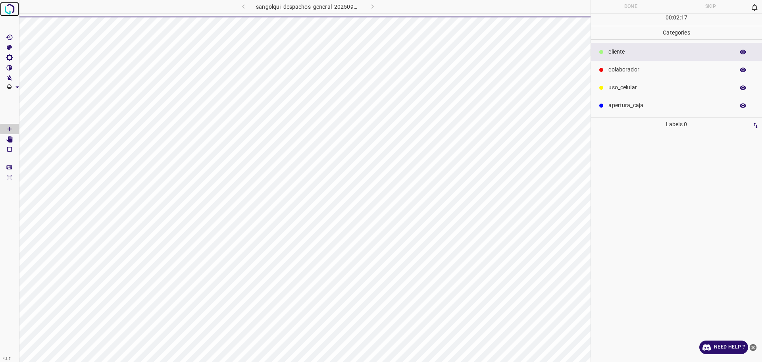
click at [5, 9] on img at bounding box center [9, 9] width 14 height 14
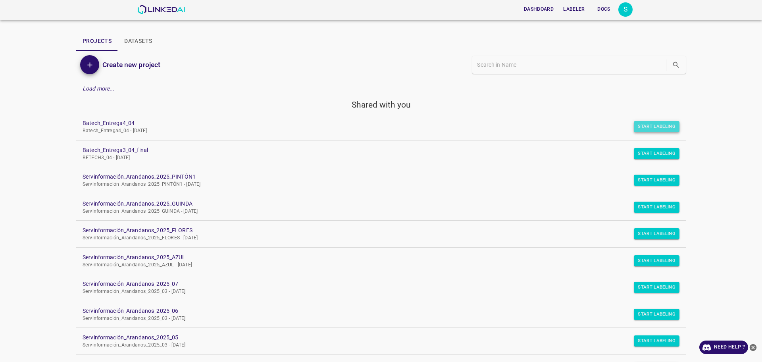
click at [653, 126] on button "Start Labeling" at bounding box center [657, 126] width 46 height 11
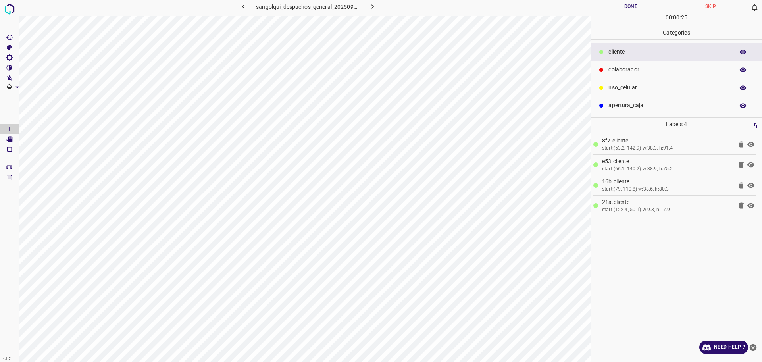
click at [645, 69] on p "colaborador" at bounding box center [669, 69] width 122 height 8
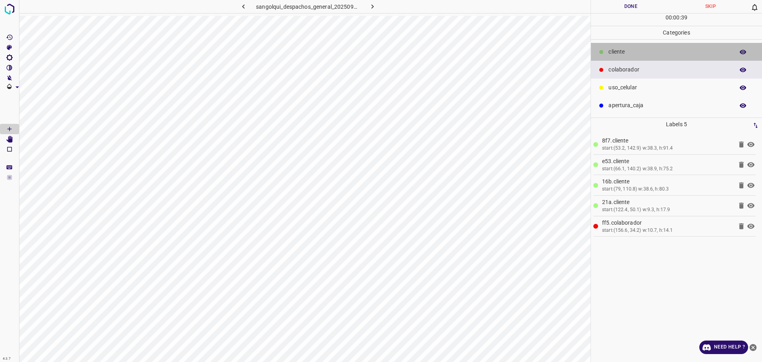
click at [651, 52] on p "cliente" at bounding box center [669, 52] width 122 height 8
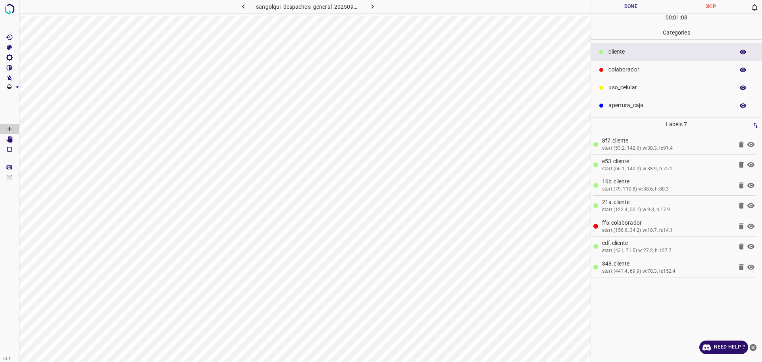
click at [641, 71] on p "colaborador" at bounding box center [669, 69] width 122 height 8
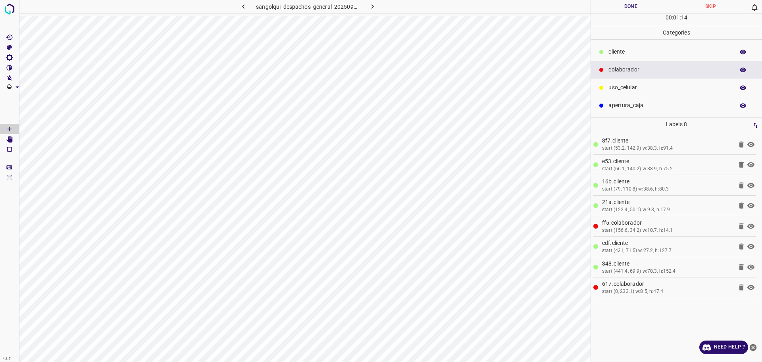
click at [645, 8] on button "Done" at bounding box center [631, 6] width 80 height 13
click at [645, 6] on button "Done" at bounding box center [631, 6] width 80 height 13
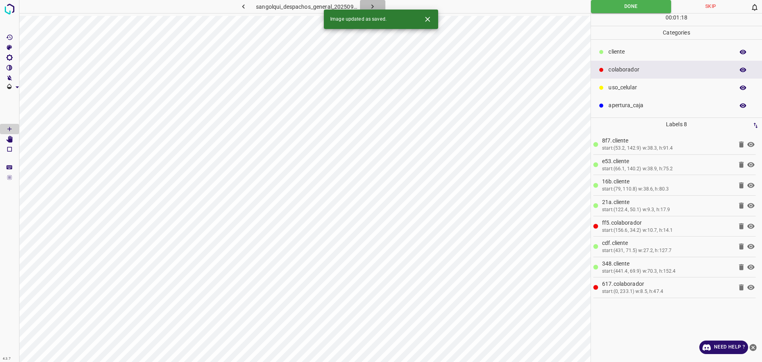
click at [378, 4] on button "button" at bounding box center [372, 6] width 25 height 13
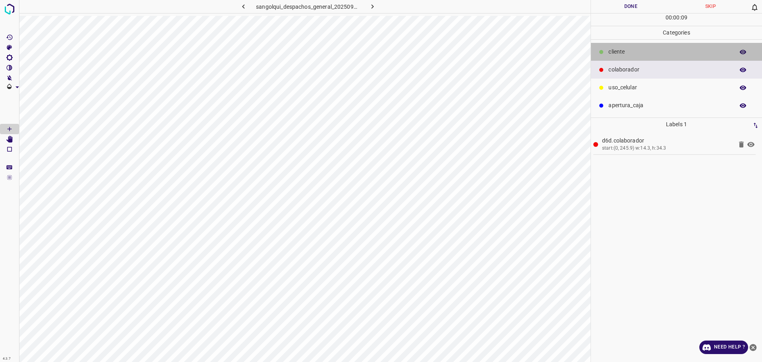
click at [659, 57] on div "cliente" at bounding box center [676, 52] width 171 height 18
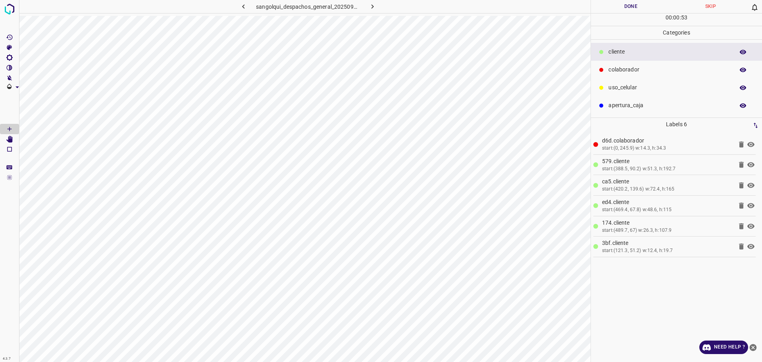
click at [634, 63] on div "colaborador" at bounding box center [676, 70] width 171 height 18
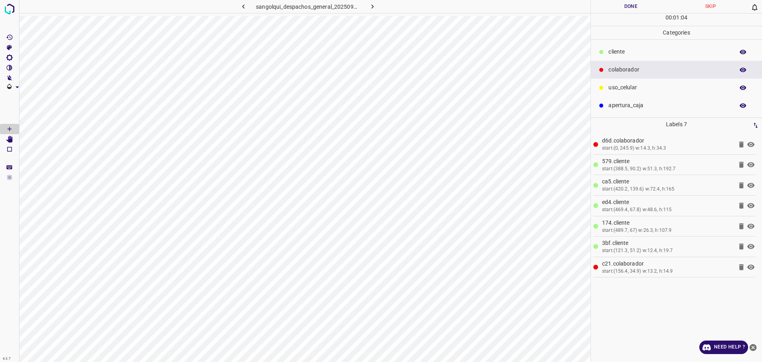
click at [637, 54] on p "cliente" at bounding box center [669, 52] width 122 height 8
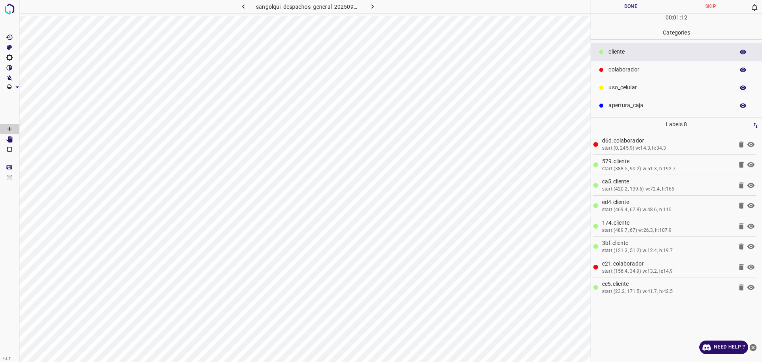
click at [615, 64] on div "colaborador" at bounding box center [676, 70] width 171 height 18
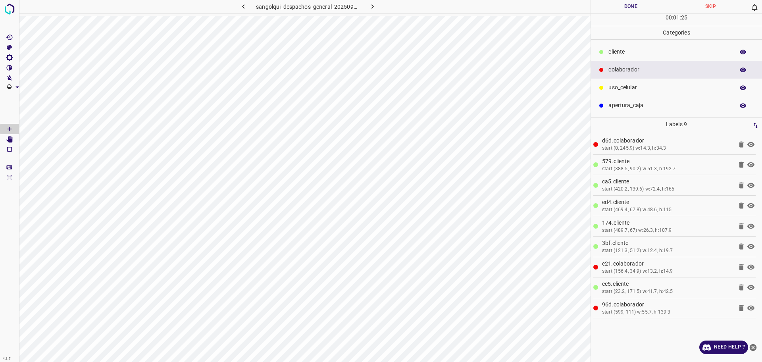
click at [628, 6] on button "Done" at bounding box center [631, 6] width 80 height 13
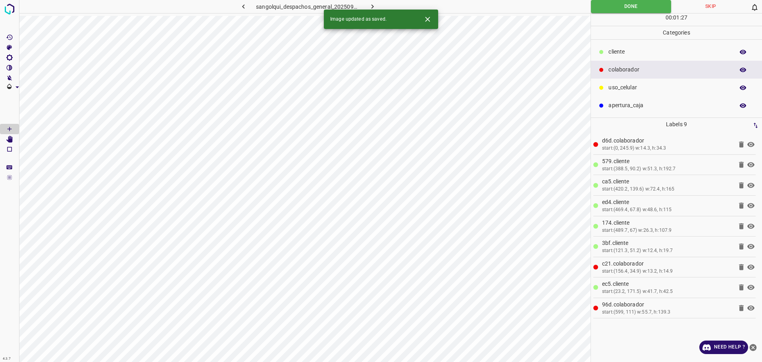
click at [373, 6] on icon "button" at bounding box center [372, 6] width 2 height 4
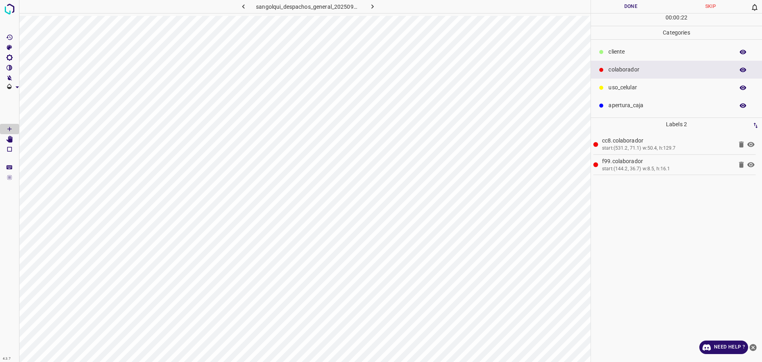
click at [635, 46] on div "cliente" at bounding box center [676, 52] width 171 height 18
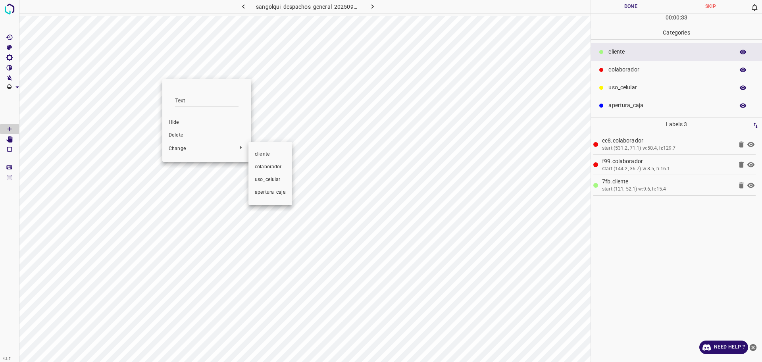
click at [182, 134] on div at bounding box center [381, 181] width 762 height 362
click at [183, 134] on span "Delete" at bounding box center [207, 135] width 76 height 7
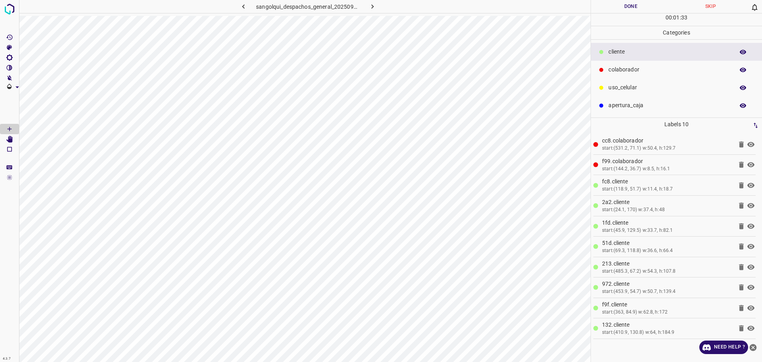
click at [637, 8] on button "Done" at bounding box center [631, 6] width 80 height 13
drag, startPoint x: 637, startPoint y: 8, endPoint x: 612, endPoint y: 23, distance: 28.8
click at [637, 8] on button "Done" at bounding box center [631, 6] width 80 height 13
click at [370, 3] on icon "button" at bounding box center [372, 6] width 8 height 8
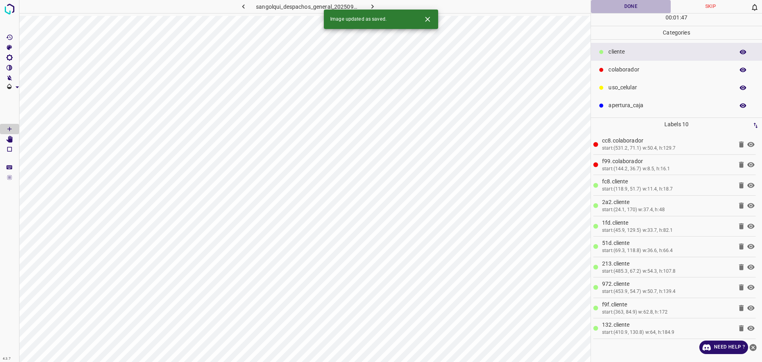
click at [626, 5] on button "Done" at bounding box center [631, 6] width 80 height 13
click at [375, 6] on icon "button" at bounding box center [372, 6] width 8 height 8
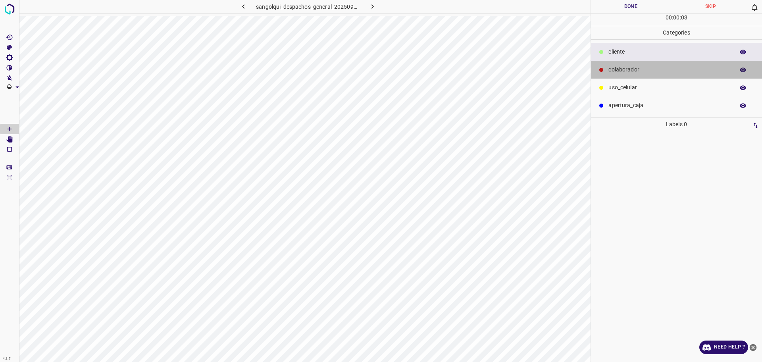
click at [682, 66] on p "colaborador" at bounding box center [669, 69] width 122 height 8
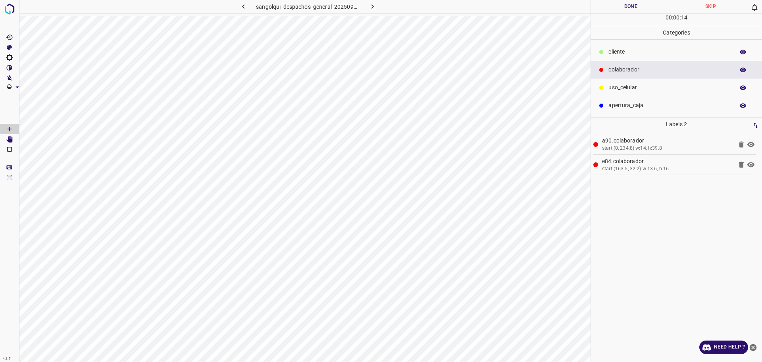
click at [649, 52] on p "cliente" at bounding box center [669, 52] width 122 height 8
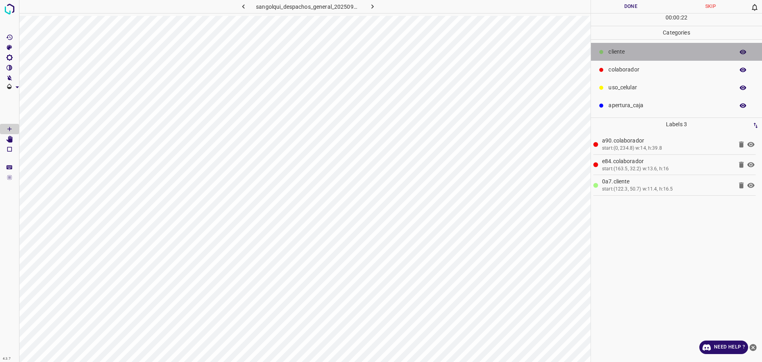
click at [647, 54] on p "cliente" at bounding box center [669, 52] width 122 height 8
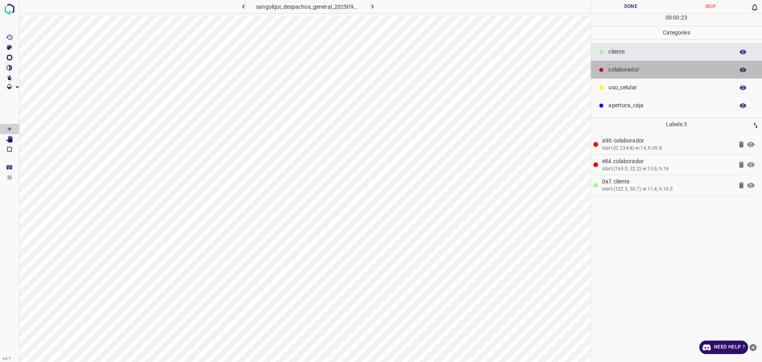
click at [637, 70] on p "colaborador" at bounding box center [669, 69] width 122 height 8
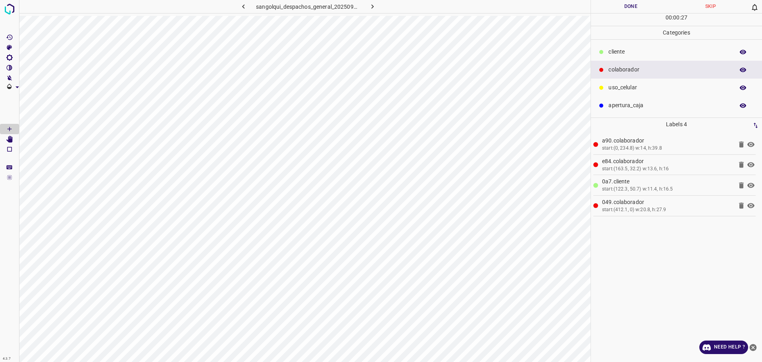
click at [655, 28] on p "Categories" at bounding box center [676, 32] width 171 height 13
click at [648, 44] on div "cliente" at bounding box center [676, 52] width 171 height 18
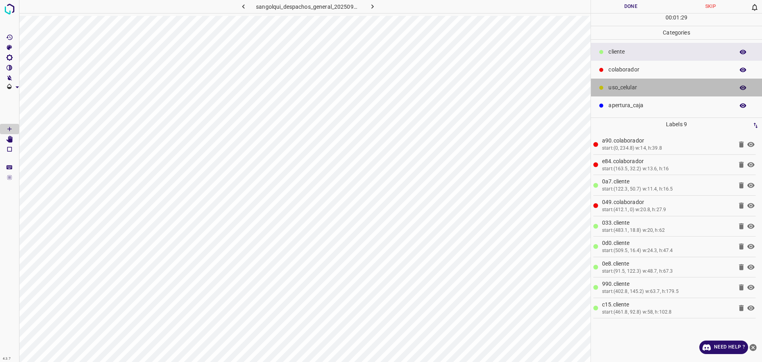
click at [626, 85] on p "uso_celular" at bounding box center [669, 87] width 122 height 8
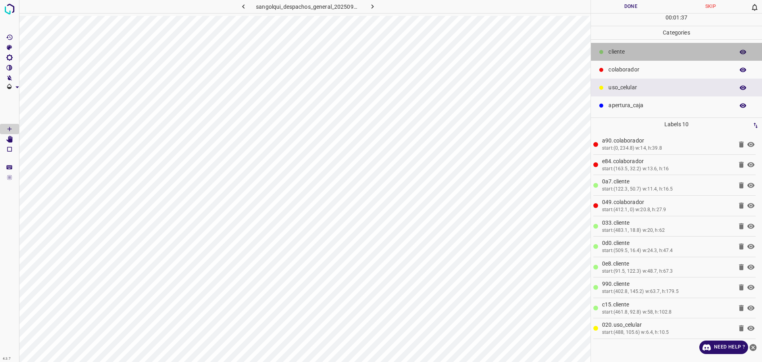
drag, startPoint x: 653, startPoint y: 46, endPoint x: 591, endPoint y: 64, distance: 64.3
click at [648, 48] on div "cliente" at bounding box center [676, 52] width 171 height 18
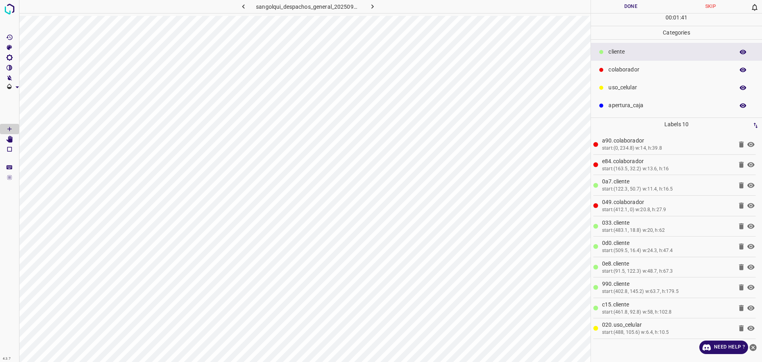
click at [644, 3] on button "Done" at bounding box center [631, 6] width 80 height 13
click at [644, 4] on button "Done" at bounding box center [631, 6] width 80 height 13
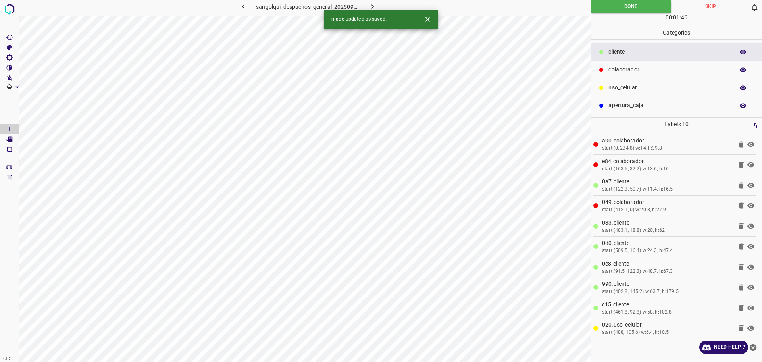
click at [379, 1] on button "button" at bounding box center [372, 6] width 25 height 13
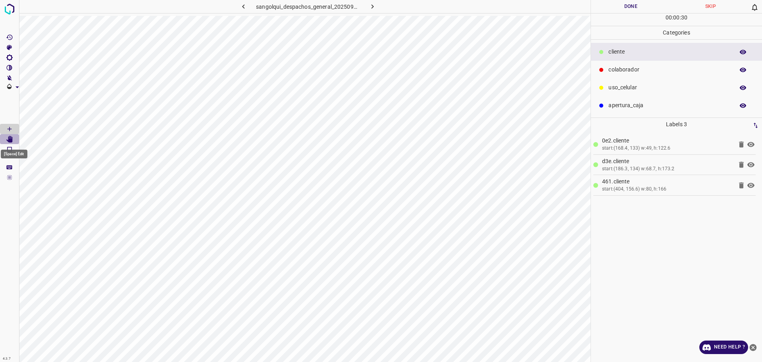
click at [13, 140] on Edit"] "[Space] Edit" at bounding box center [9, 139] width 19 height 10
click at [8, 134] on Edit"] "[Space] Edit" at bounding box center [9, 139] width 19 height 10
click at [12, 131] on icon "[Space] Draw" at bounding box center [9, 128] width 7 height 7
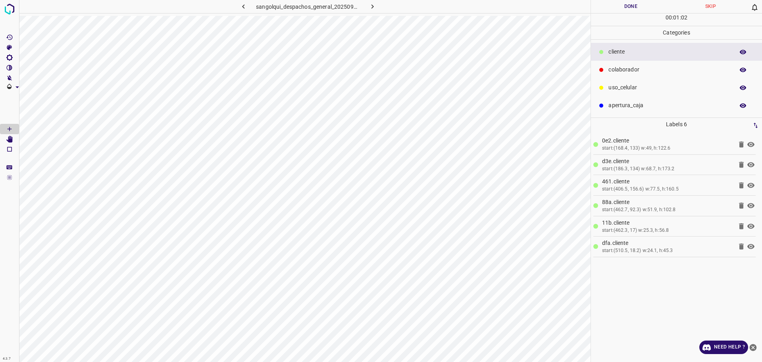
drag, startPoint x: 646, startPoint y: 58, endPoint x: 644, endPoint y: 66, distance: 7.8
click at [646, 58] on div "cliente" at bounding box center [676, 52] width 171 height 18
click at [644, 68] on p "colaborador" at bounding box center [669, 69] width 122 height 8
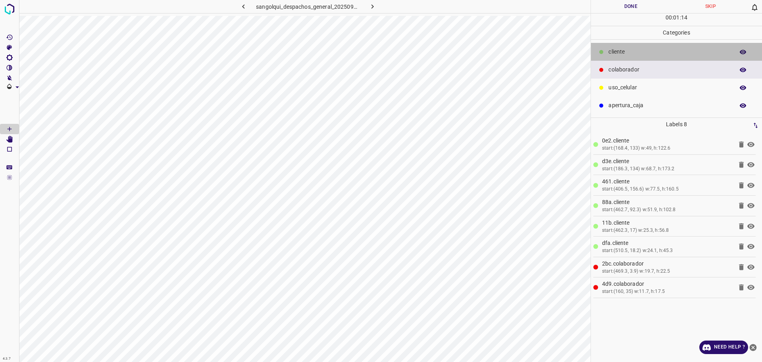
click at [637, 57] on div "cliente" at bounding box center [676, 52] width 171 height 18
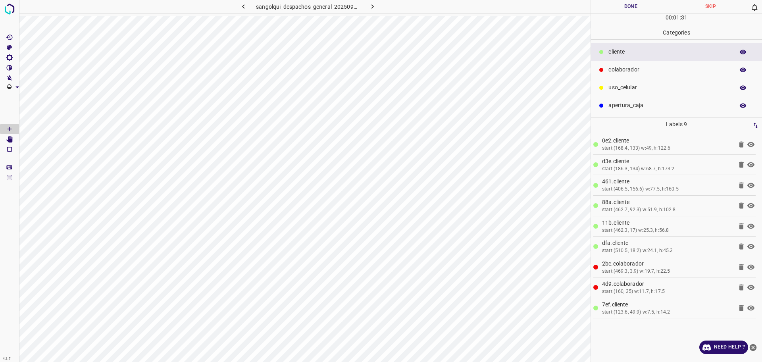
click at [694, 78] on div "colaborador" at bounding box center [676, 70] width 171 height 18
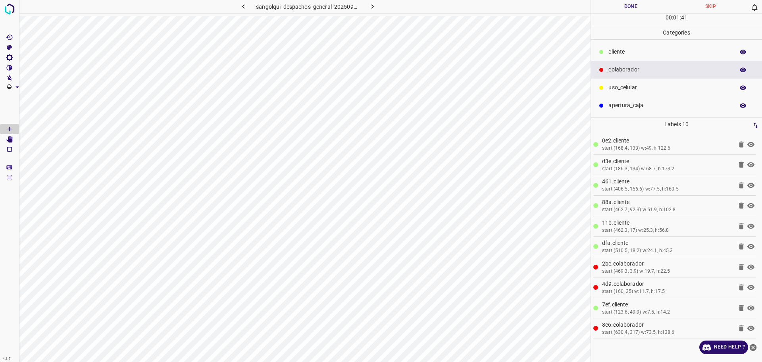
click at [628, 7] on button "Done" at bounding box center [631, 6] width 80 height 13
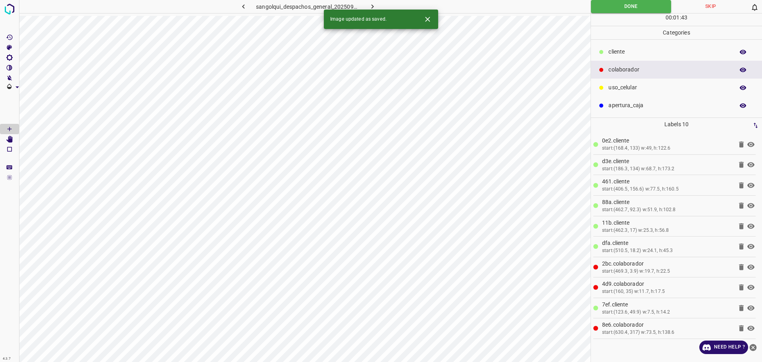
click at [371, 6] on icon "button" at bounding box center [372, 6] width 8 height 8
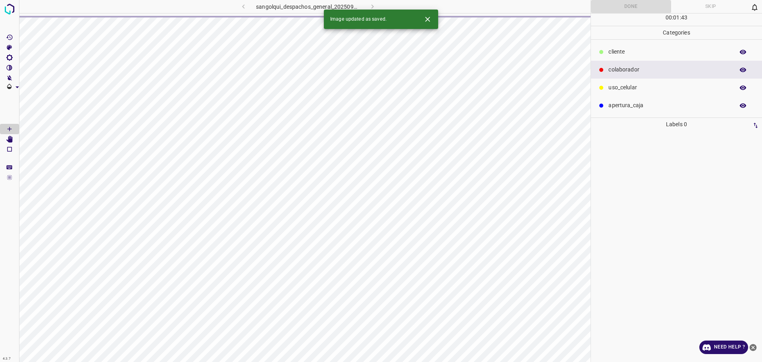
click at [0, 16] on span at bounding box center [9, 24] width 19 height 16
click at [7, 10] on img at bounding box center [9, 9] width 14 height 14
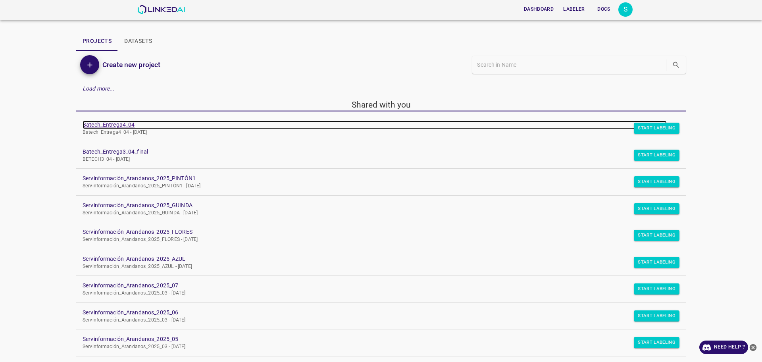
click at [92, 127] on link "Batech_Entrega4_04" at bounding box center [375, 125] width 584 height 8
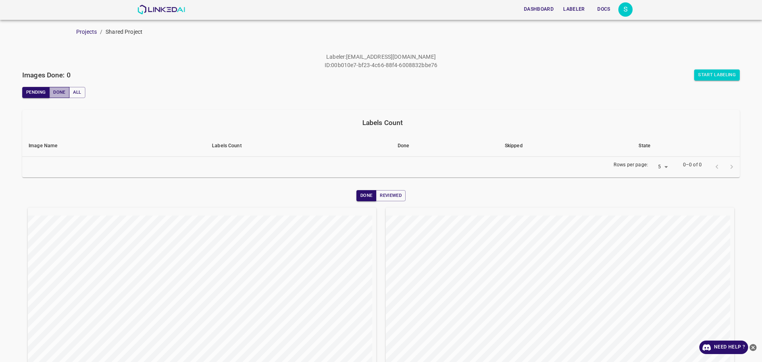
click at [57, 90] on button "Done" at bounding box center [59, 92] width 20 height 11
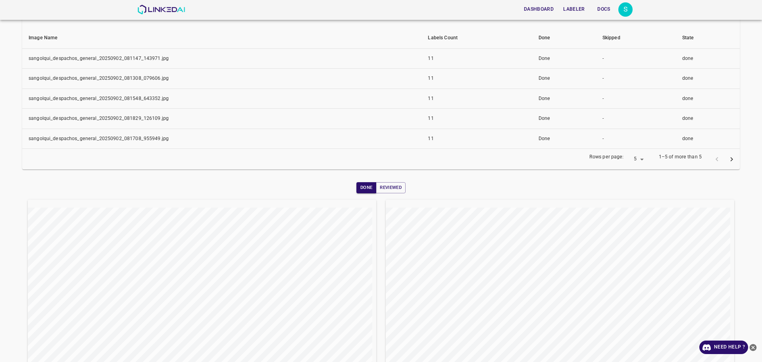
scroll to position [149, 0]
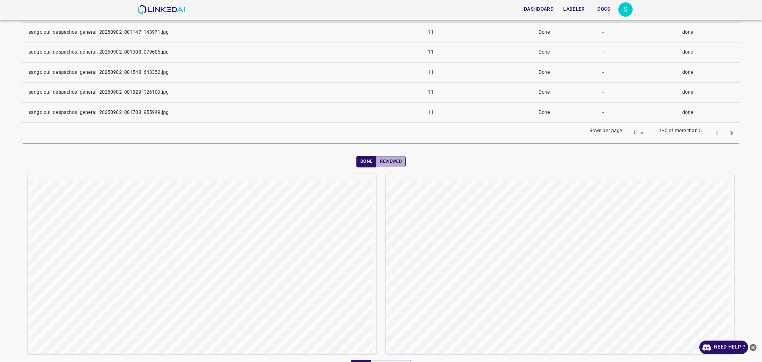
click at [376, 161] on button "Reviewed" at bounding box center [391, 161] width 30 height 11
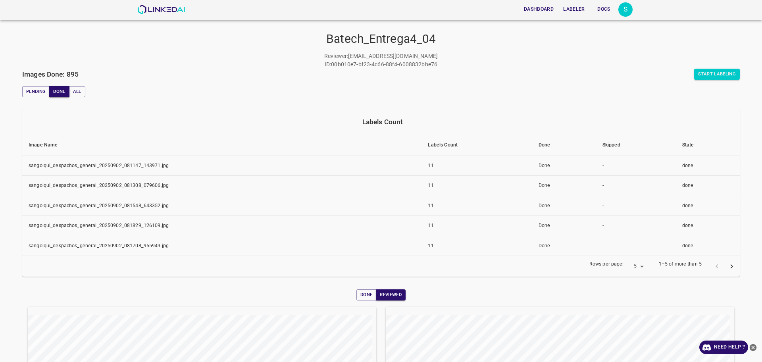
scroll to position [0, 0]
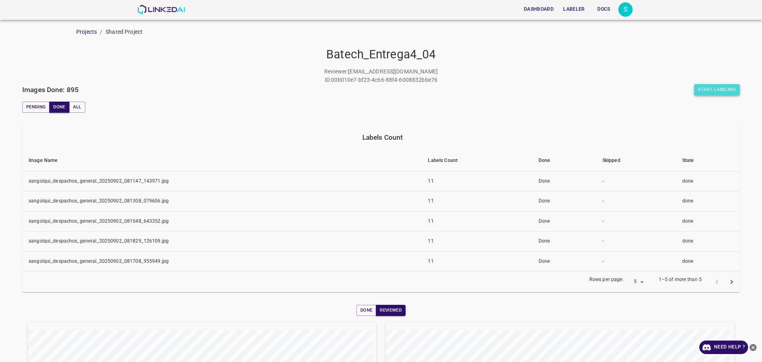
click at [726, 89] on button "Start Labeling" at bounding box center [717, 89] width 46 height 11
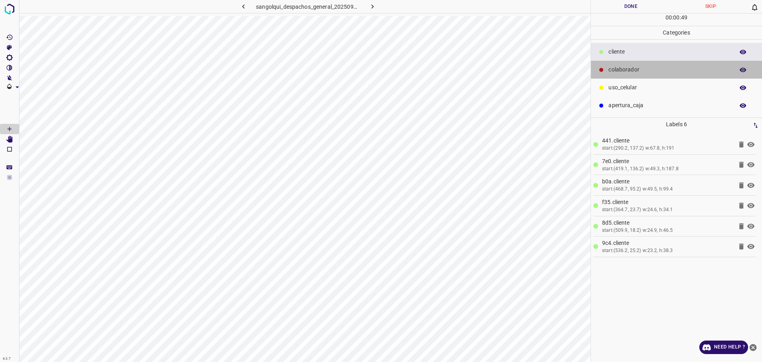
click at [650, 63] on div "colaborador" at bounding box center [676, 70] width 171 height 18
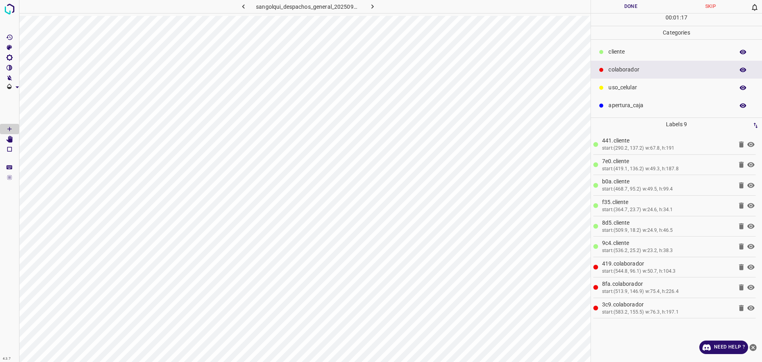
click at [642, 9] on button "Done" at bounding box center [631, 6] width 80 height 13
drag, startPoint x: 642, startPoint y: 9, endPoint x: 592, endPoint y: 33, distance: 55.5
click at [641, 12] on button "Done" at bounding box center [631, 6] width 80 height 13
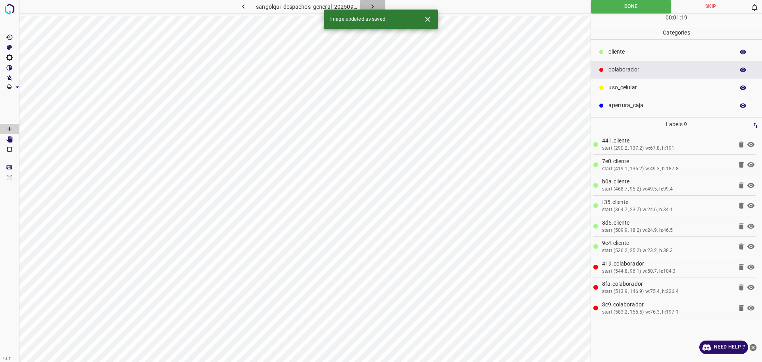
click at [373, 5] on icon "button" at bounding box center [372, 6] width 8 height 8
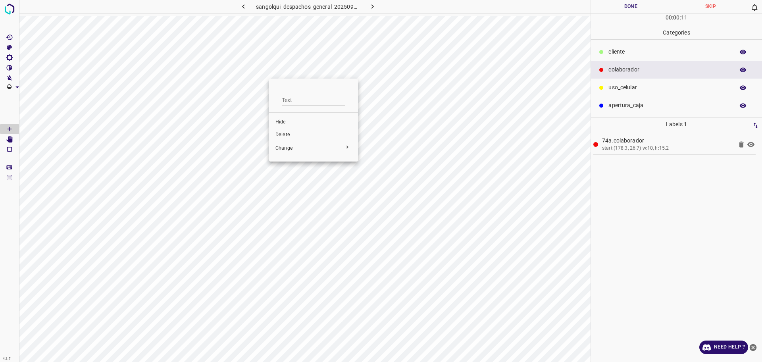
click at [302, 134] on span "Delete" at bounding box center [313, 134] width 76 height 7
click at [645, 40] on div "Categories cliente colaborador uso_celular apertura_caja" at bounding box center [676, 71] width 171 height 91
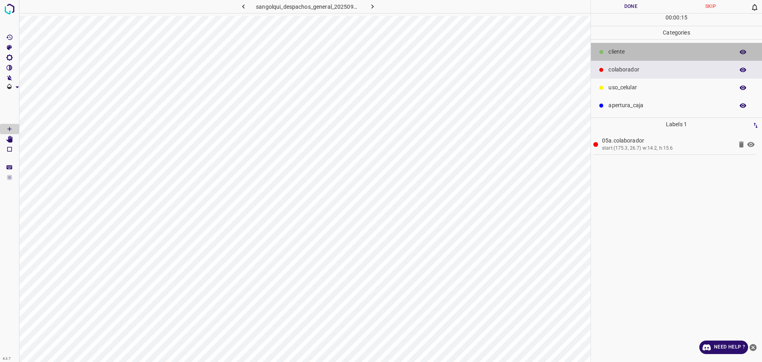
click at [648, 46] on div "cliente" at bounding box center [676, 52] width 171 height 18
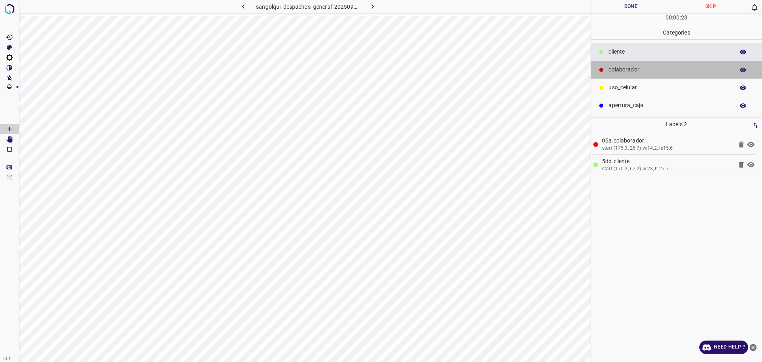
click at [633, 65] on p "colaborador" at bounding box center [669, 69] width 122 height 8
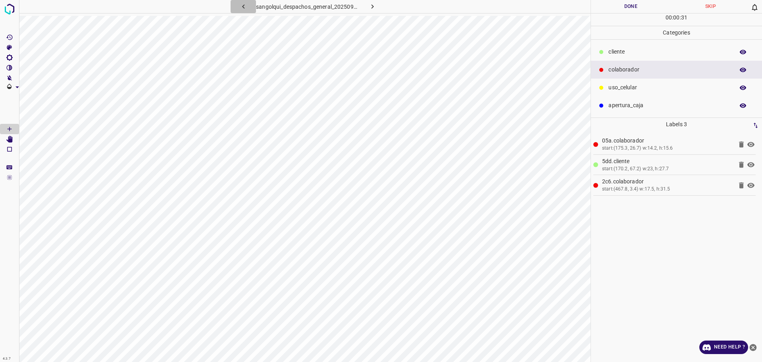
click at [250, 5] on button "button" at bounding box center [243, 6] width 25 height 13
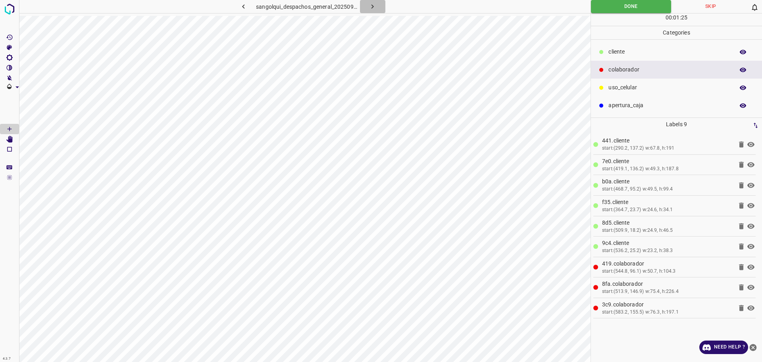
click at [373, 8] on icon "button" at bounding box center [372, 6] width 8 height 8
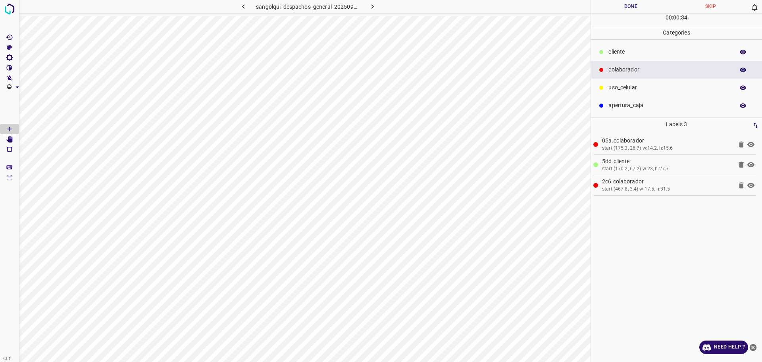
click at [623, 52] on p "cliente" at bounding box center [669, 52] width 122 height 8
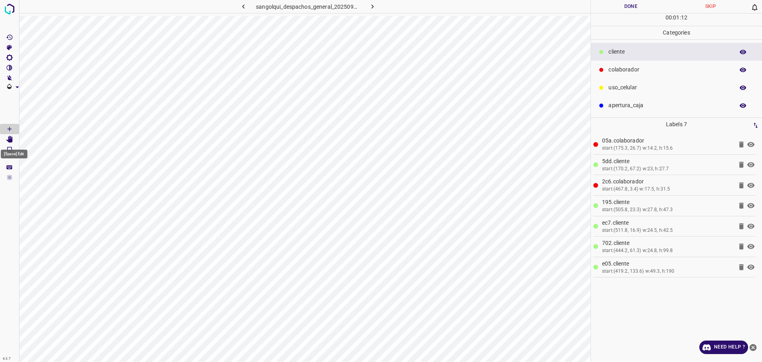
click at [11, 141] on icon "[Space] Edit" at bounding box center [9, 139] width 6 height 7
click at [13, 129] on Draw"] "[Space] Draw" at bounding box center [9, 129] width 19 height 10
click at [631, 8] on button "Done" at bounding box center [631, 6] width 80 height 13
click at [632, 7] on button "Done" at bounding box center [631, 6] width 80 height 13
click at [630, 10] on button "Done" at bounding box center [631, 6] width 80 height 13
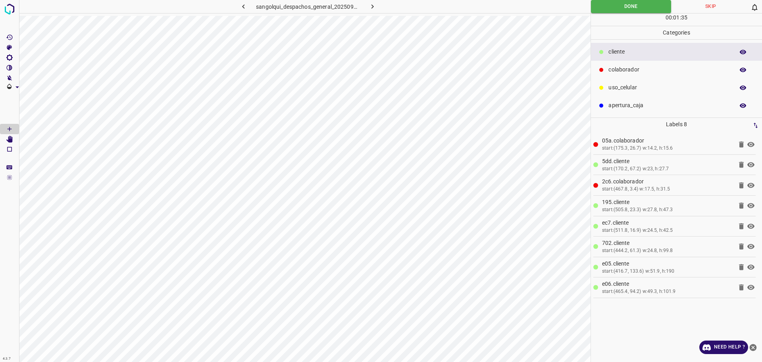
click at [375, 6] on icon "button" at bounding box center [372, 6] width 8 height 8
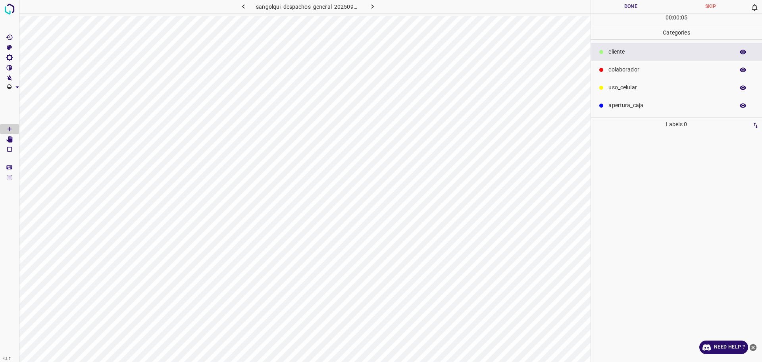
click at [653, 66] on p "colaborador" at bounding box center [669, 69] width 122 height 8
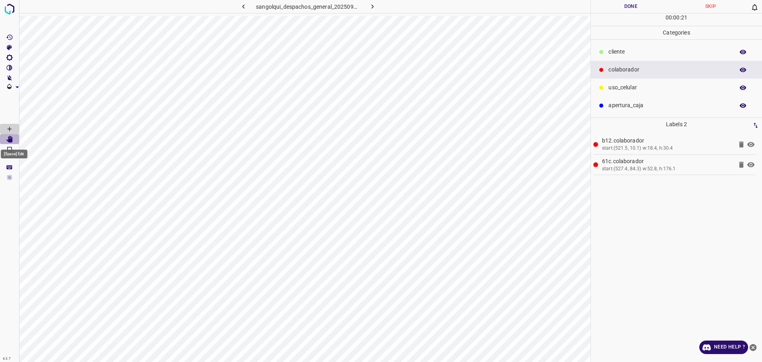
click at [10, 139] on icon "[Space] Edit" at bounding box center [9, 139] width 6 height 7
click at [10, 121] on span at bounding box center [9, 108] width 19 height 32
click at [14, 127] on Draw"] "[Space] Draw" at bounding box center [9, 129] width 19 height 10
click at [629, 48] on p "cliente" at bounding box center [669, 52] width 122 height 8
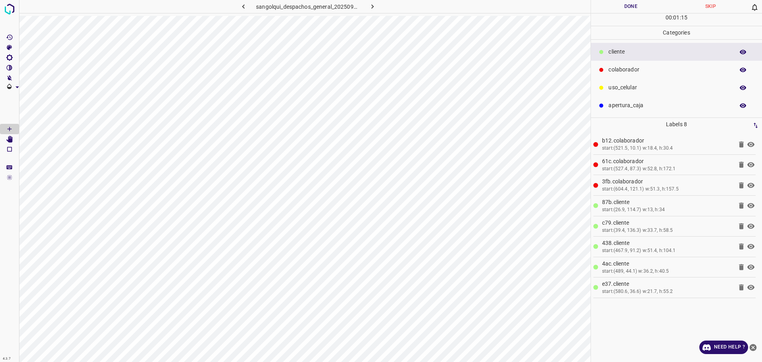
click at [618, 0] on button "Done" at bounding box center [631, 6] width 80 height 13
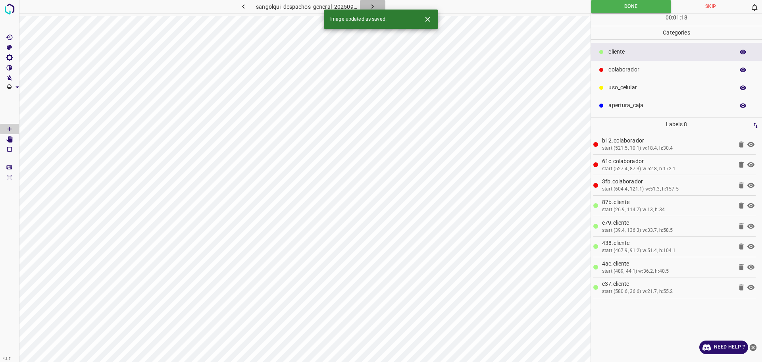
click at [369, 6] on icon "button" at bounding box center [372, 6] width 8 height 8
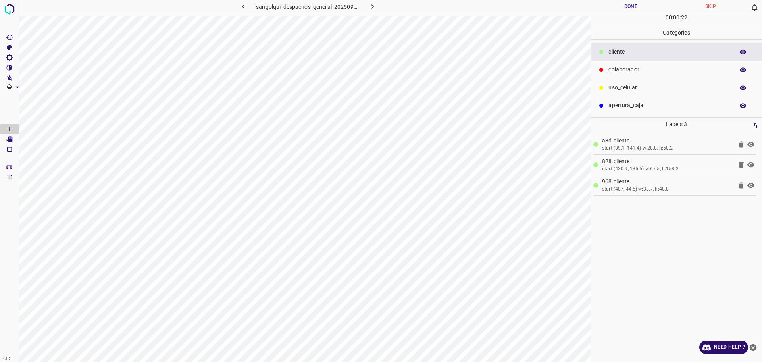
click at [626, 73] on p "colaborador" at bounding box center [669, 69] width 122 height 8
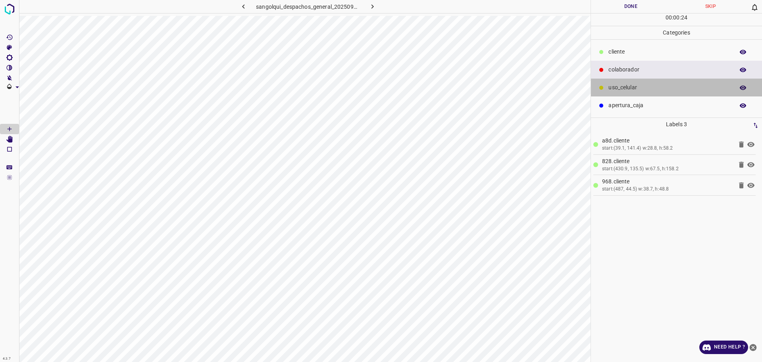
click at [626, 88] on p "uso_celular" at bounding box center [669, 87] width 122 height 8
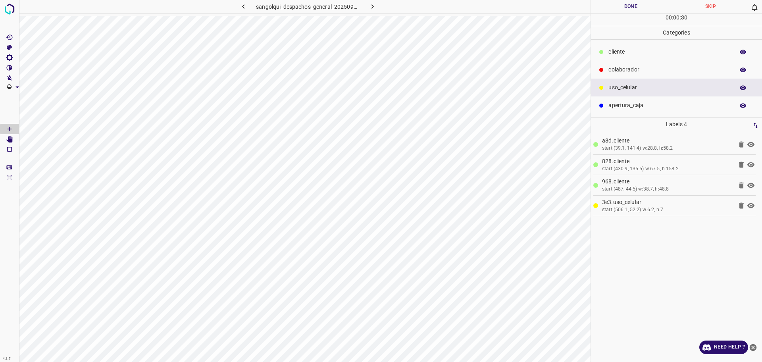
drag, startPoint x: 629, startPoint y: 62, endPoint x: 604, endPoint y: 83, distance: 32.4
click at [629, 62] on div "colaborador" at bounding box center [676, 70] width 171 height 18
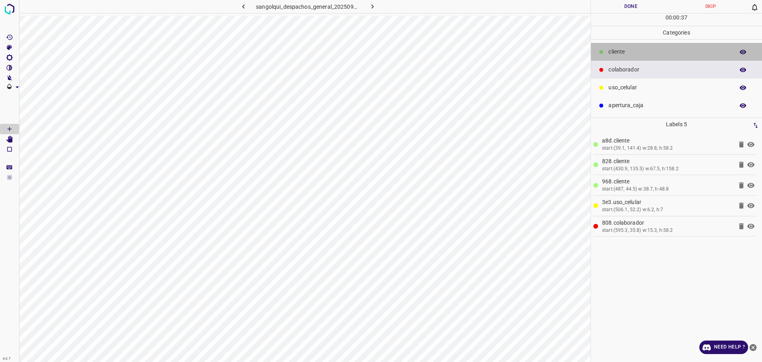
drag, startPoint x: 631, startPoint y: 48, endPoint x: 601, endPoint y: 72, distance: 37.6
click at [631, 48] on p "cliente" at bounding box center [669, 52] width 122 height 8
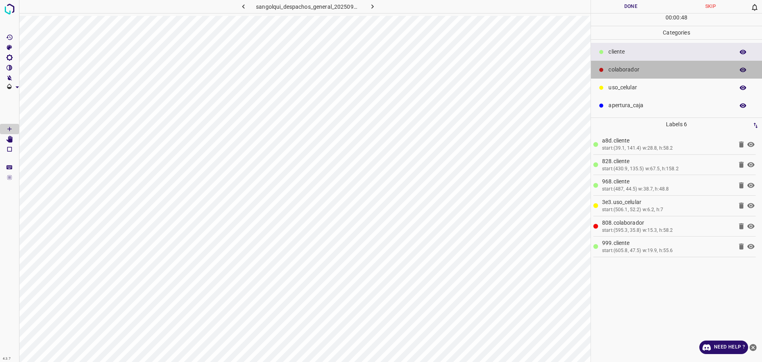
click at [630, 62] on div "colaborador" at bounding box center [676, 70] width 171 height 18
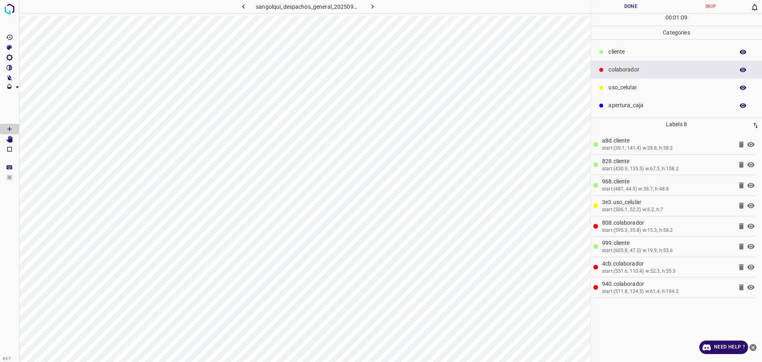
click at [621, 10] on button "Done" at bounding box center [631, 6] width 80 height 13
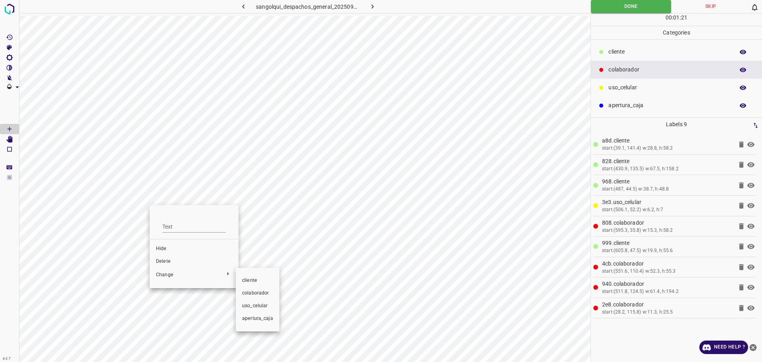
click at [247, 281] on span "cliente" at bounding box center [257, 280] width 31 height 7
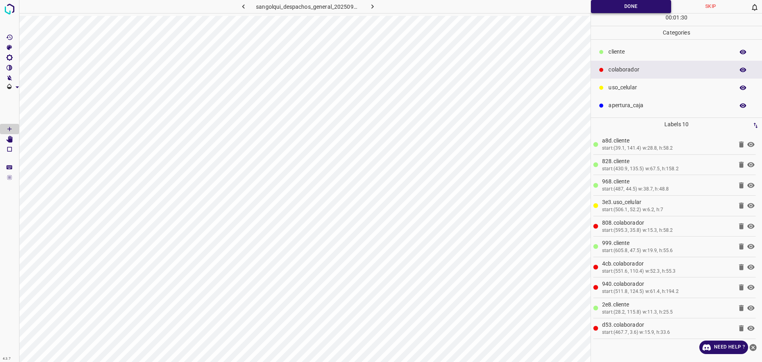
click at [625, 10] on button "Done" at bounding box center [631, 6] width 80 height 13
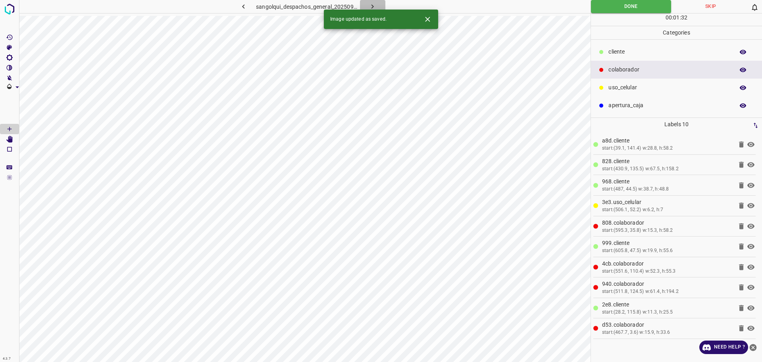
click at [373, 4] on icon "button" at bounding box center [372, 6] width 8 height 8
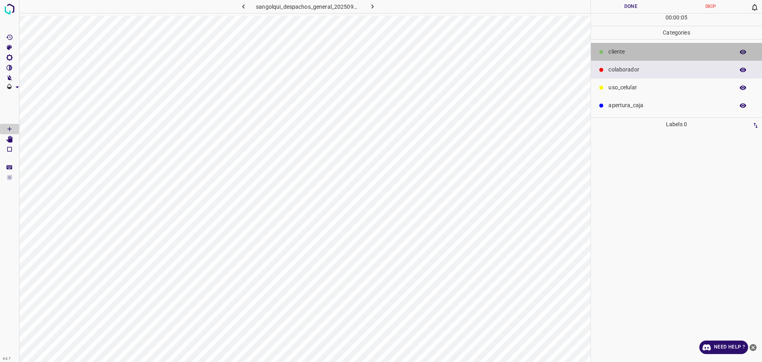
click at [613, 53] on p "cliente" at bounding box center [669, 52] width 122 height 8
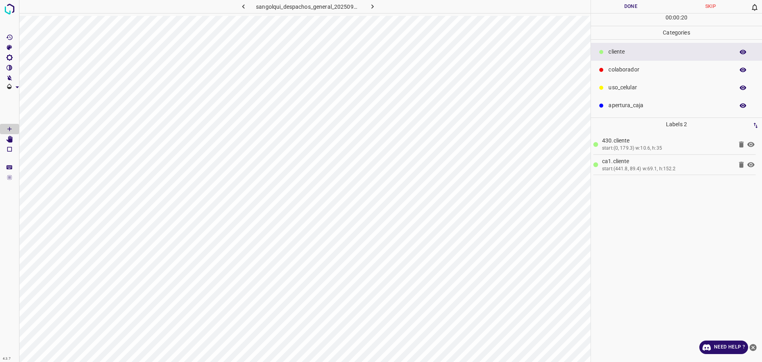
click at [612, 84] on p "uso_celular" at bounding box center [669, 87] width 122 height 8
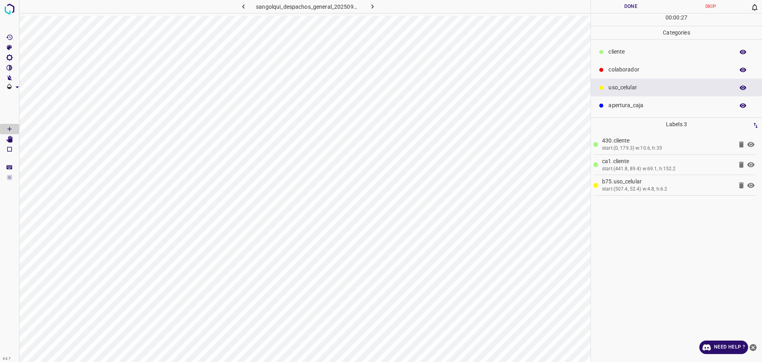
click at [603, 54] on icon at bounding box center [601, 52] width 5 height 5
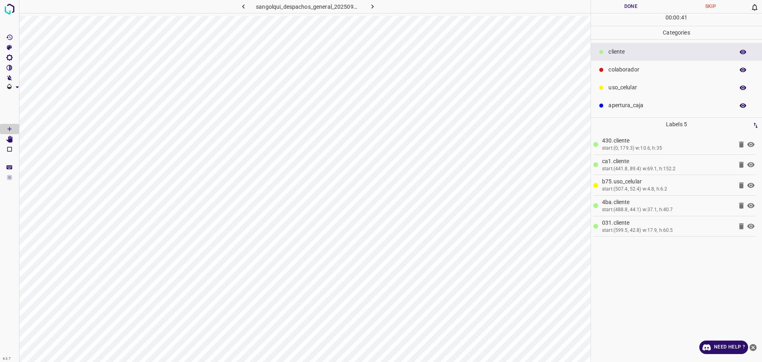
click at [648, 67] on p "colaborador" at bounding box center [669, 69] width 122 height 8
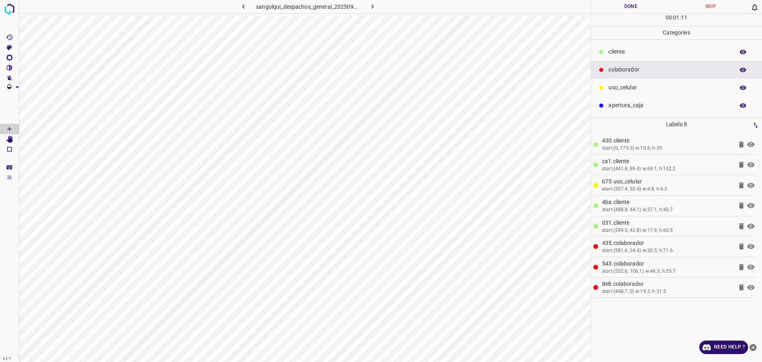
click at [623, 53] on p "cliente" at bounding box center [669, 52] width 122 height 8
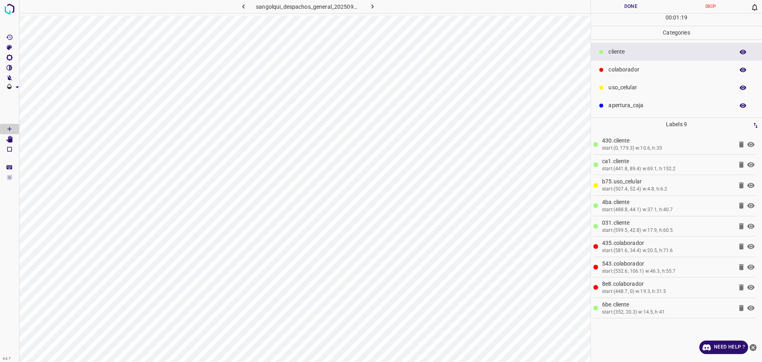
click at [625, 11] on button "Done" at bounding box center [631, 6] width 80 height 13
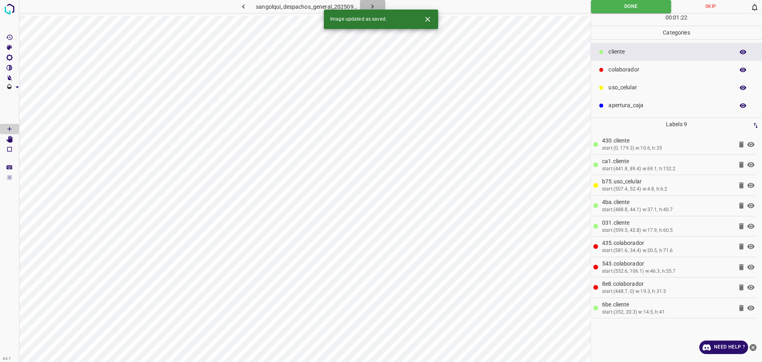
click at [373, 4] on icon "button" at bounding box center [372, 6] width 8 height 8
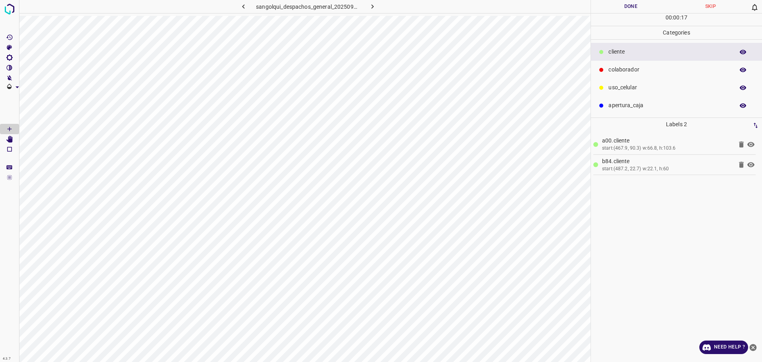
click at [625, 68] on p "colaborador" at bounding box center [669, 69] width 122 height 8
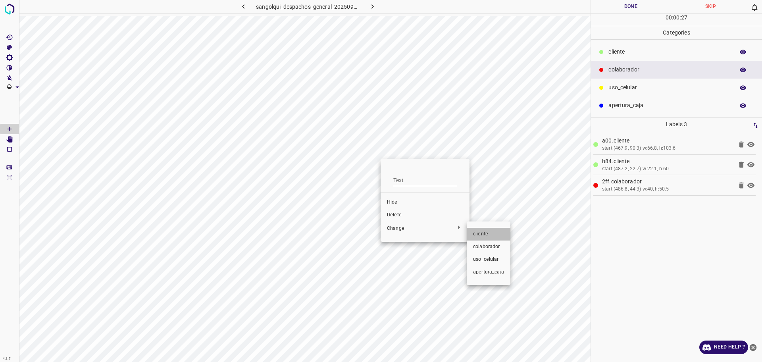
click at [493, 231] on span "cliente" at bounding box center [488, 234] width 31 height 7
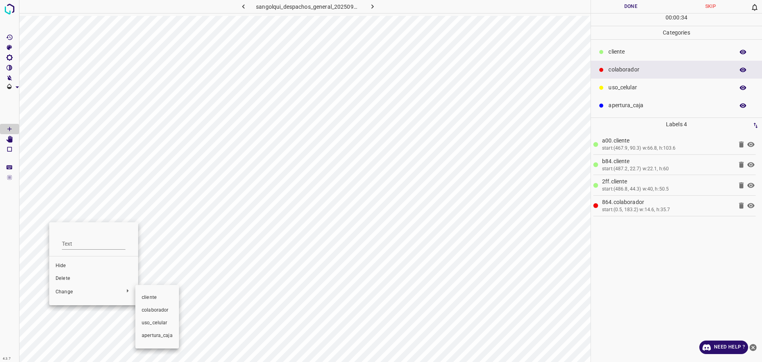
click at [148, 297] on span "cliente" at bounding box center [157, 297] width 31 height 7
click at [628, 49] on p "cliente" at bounding box center [669, 52] width 122 height 8
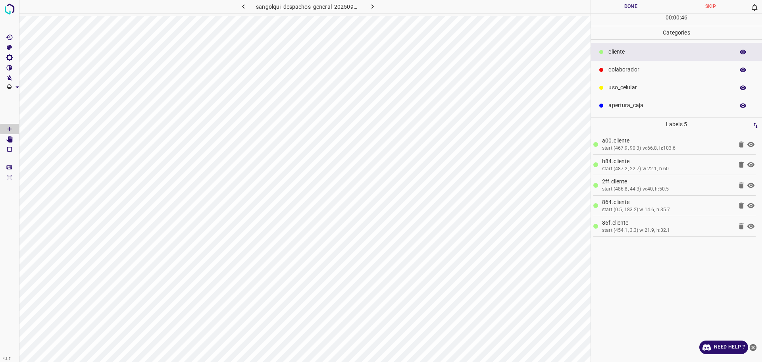
drag, startPoint x: 632, startPoint y: 68, endPoint x: 594, endPoint y: 81, distance: 41.0
click at [634, 68] on p "colaborador" at bounding box center [669, 69] width 122 height 8
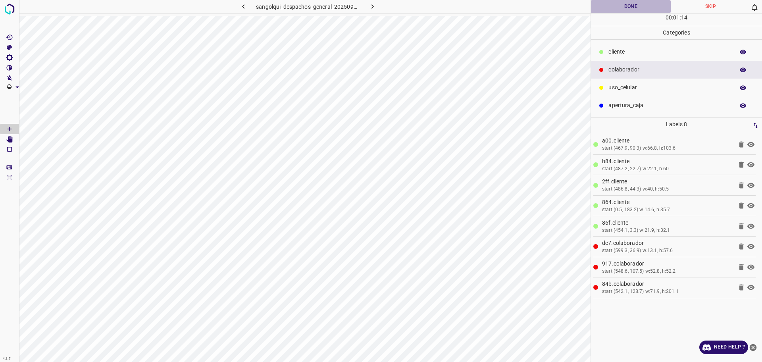
click at [627, 4] on button "Done" at bounding box center [631, 6] width 80 height 13
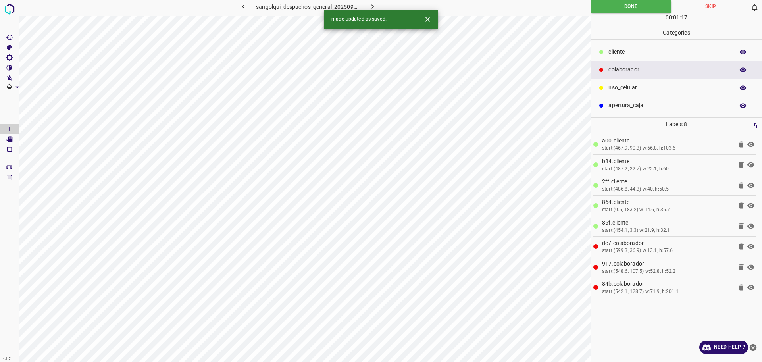
drag, startPoint x: 369, startPoint y: 7, endPoint x: 363, endPoint y: 8, distance: 5.2
click at [363, 7] on button "button" at bounding box center [372, 6] width 25 height 13
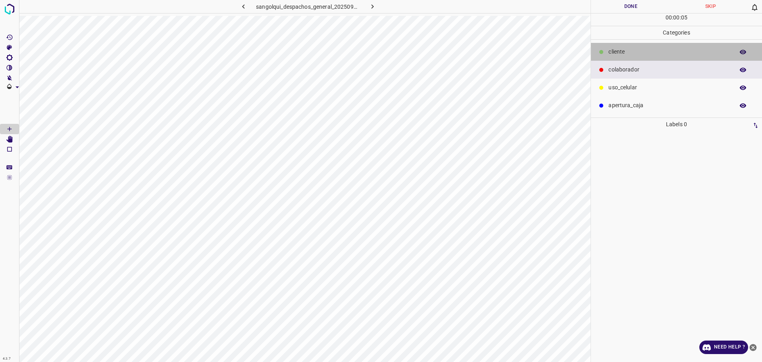
click at [607, 54] on div "cliente" at bounding box center [676, 52] width 171 height 18
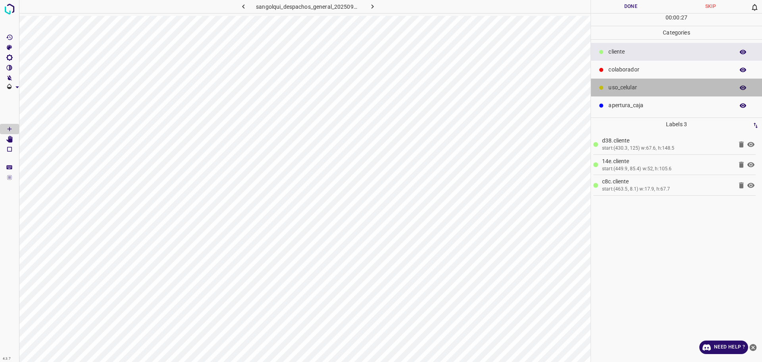
click at [607, 91] on div "uso_celular" at bounding box center [676, 88] width 171 height 18
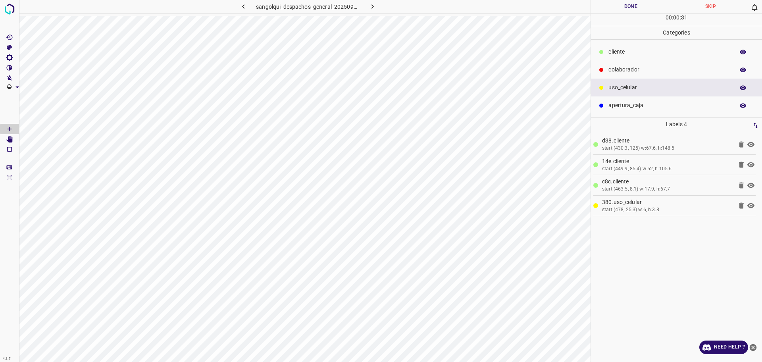
click at [645, 54] on p "cliente" at bounding box center [669, 52] width 122 height 8
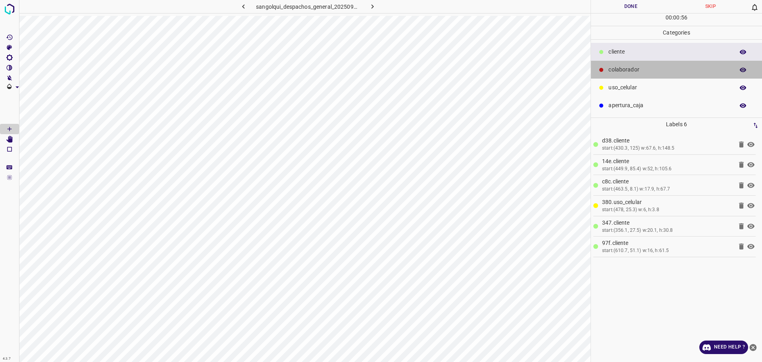
click at [680, 68] on p "colaborador" at bounding box center [669, 69] width 122 height 8
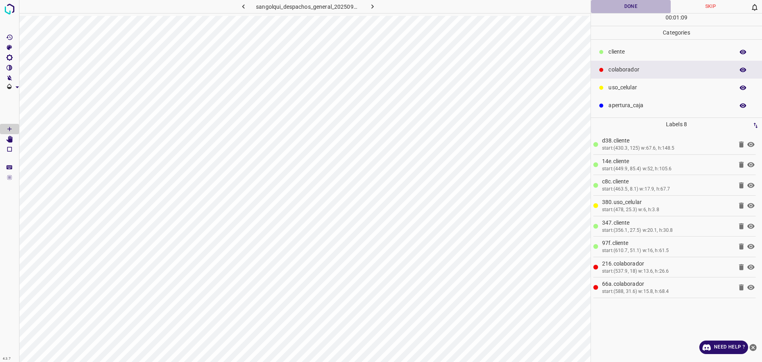
click at [608, 4] on button "Done" at bounding box center [631, 6] width 80 height 13
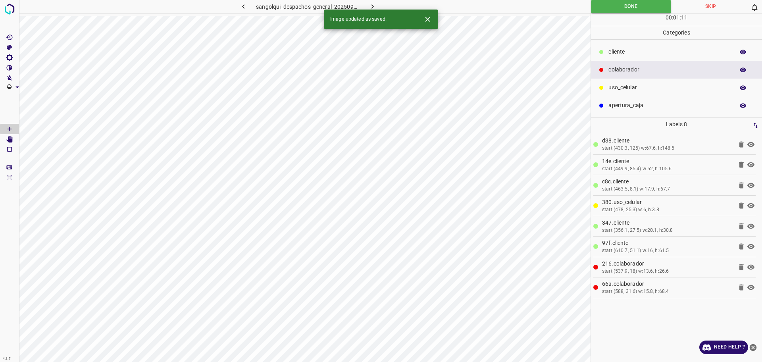
click at [369, 5] on icon "button" at bounding box center [372, 6] width 8 height 8
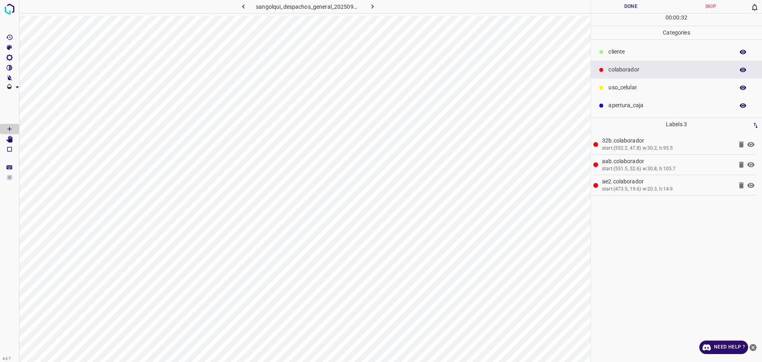
drag, startPoint x: 672, startPoint y: 49, endPoint x: 607, endPoint y: 73, distance: 68.5
click at [672, 49] on p "cliente" at bounding box center [669, 52] width 122 height 8
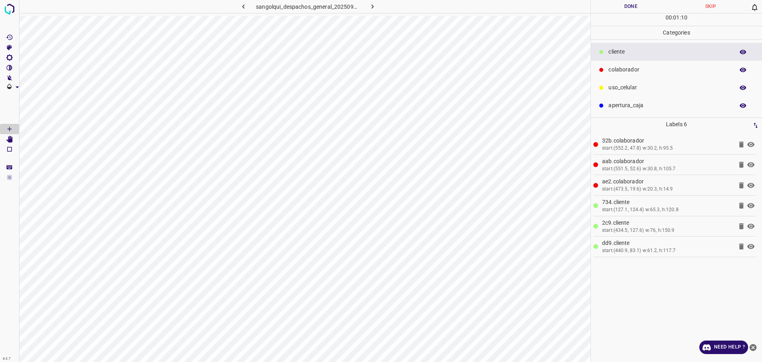
click at [626, 6] on button "Done" at bounding box center [631, 6] width 80 height 13
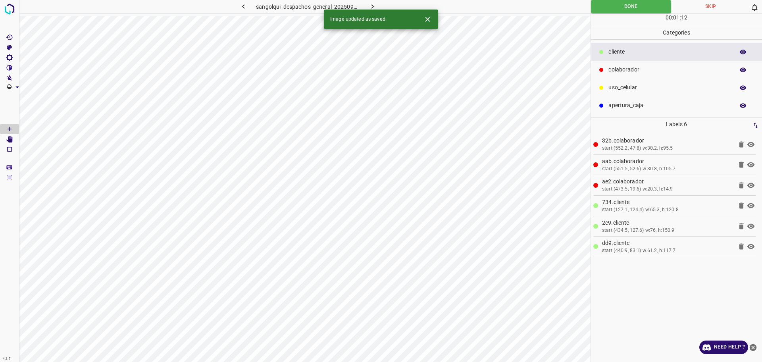
click at [371, 6] on icon "button" at bounding box center [372, 6] width 8 height 8
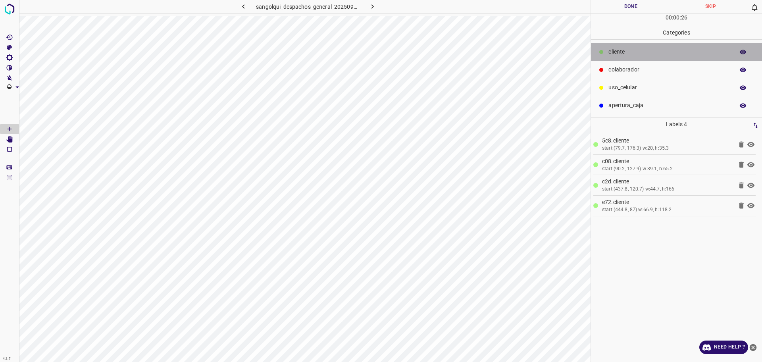
drag, startPoint x: 632, startPoint y: 58, endPoint x: 631, endPoint y: 65, distance: 8.1
click at [635, 58] on div "cliente" at bounding box center [676, 52] width 171 height 18
click at [630, 71] on p "colaborador" at bounding box center [669, 69] width 122 height 8
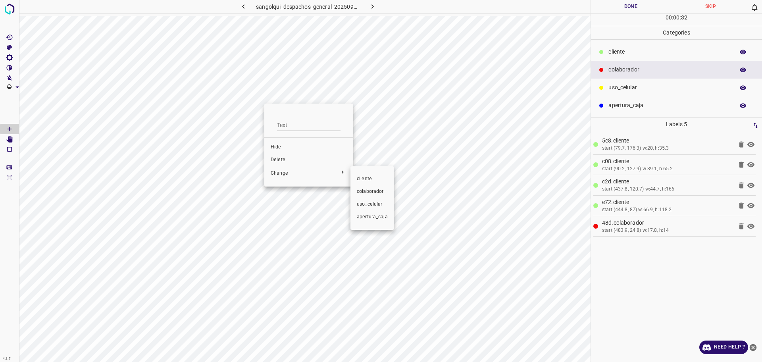
click at [288, 158] on div at bounding box center [381, 181] width 762 height 362
click at [285, 159] on span "Delete" at bounding box center [309, 159] width 76 height 7
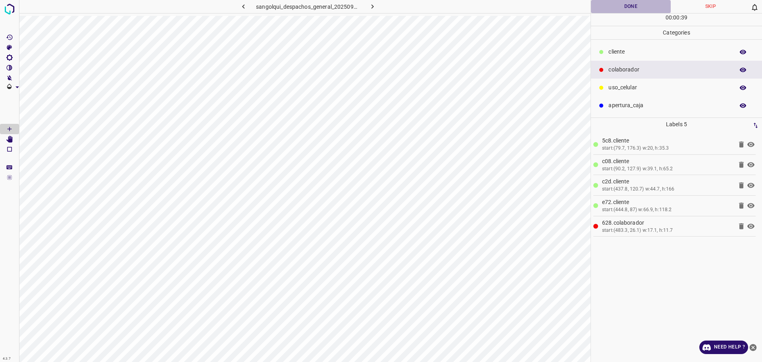
click at [623, 1] on button "Done" at bounding box center [631, 6] width 80 height 13
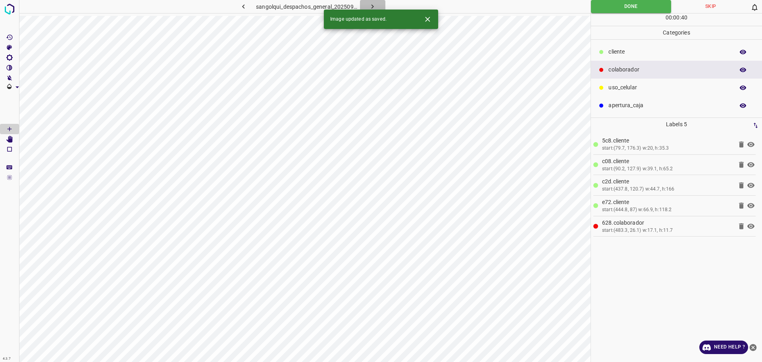
click at [368, 5] on icon "button" at bounding box center [372, 6] width 8 height 8
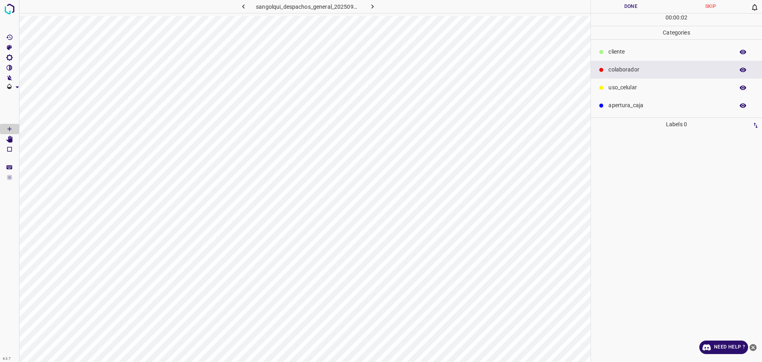
drag, startPoint x: 644, startPoint y: 47, endPoint x: 618, endPoint y: 67, distance: 32.6
click at [644, 47] on div "cliente" at bounding box center [676, 52] width 171 height 18
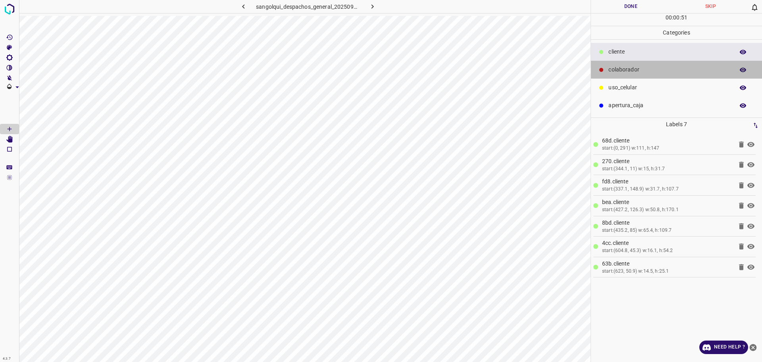
click at [662, 64] on div "colaborador" at bounding box center [676, 70] width 171 height 18
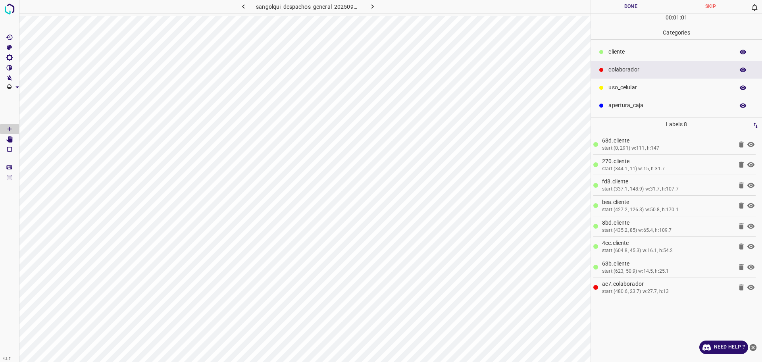
click at [623, 7] on button "Done" at bounding box center [631, 6] width 80 height 13
click at [623, 6] on button "Done" at bounding box center [631, 6] width 80 height 13
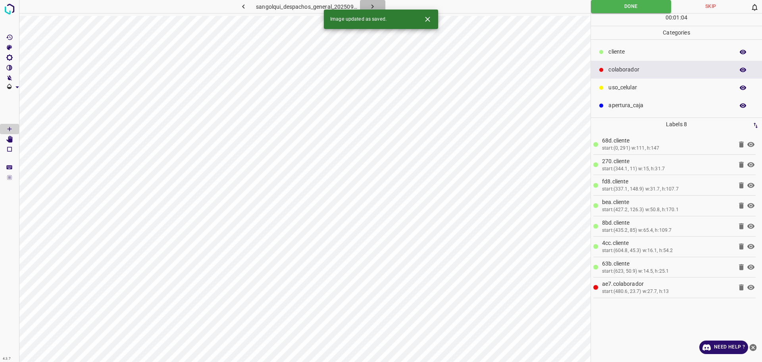
click at [373, 3] on icon "button" at bounding box center [372, 6] width 8 height 8
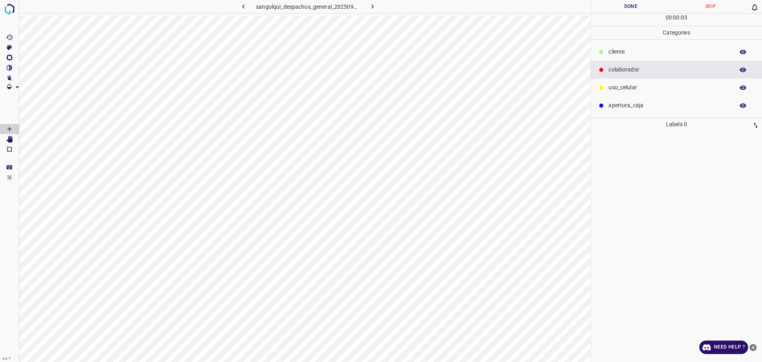
click at [626, 48] on p "cliente" at bounding box center [669, 52] width 122 height 8
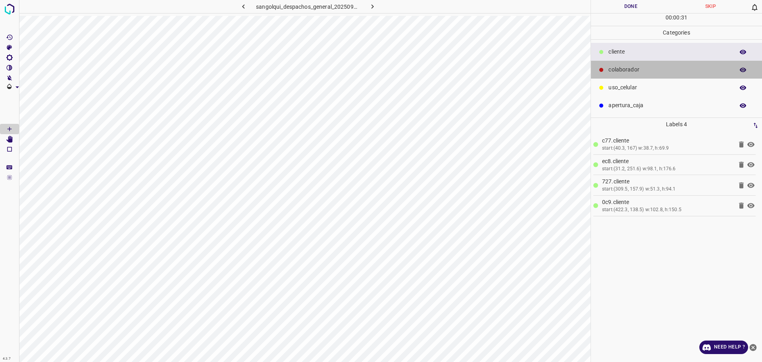
click at [643, 71] on p "colaborador" at bounding box center [669, 69] width 122 height 8
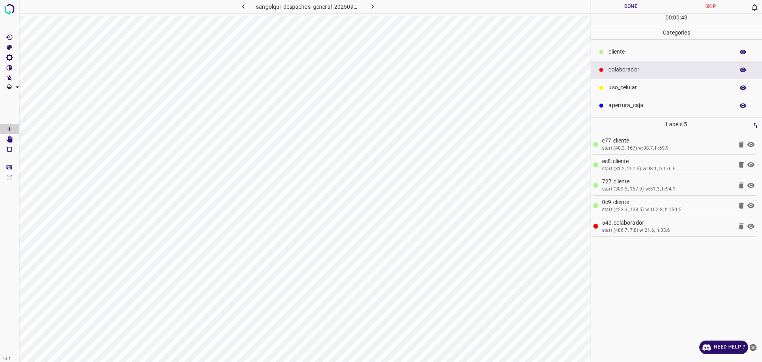
click at [621, 5] on button "Done" at bounding box center [631, 6] width 80 height 13
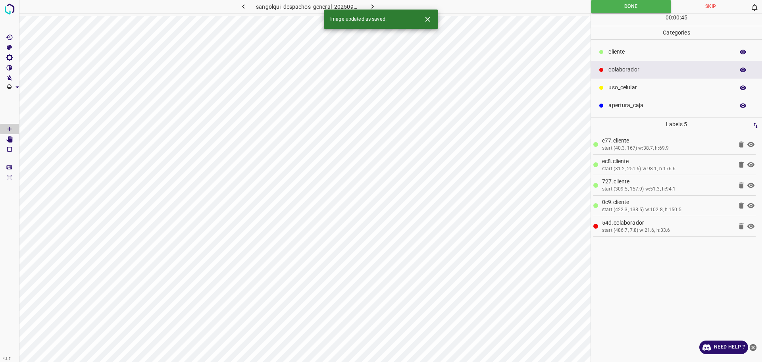
click at [374, 7] on icon "button" at bounding box center [372, 6] width 8 height 8
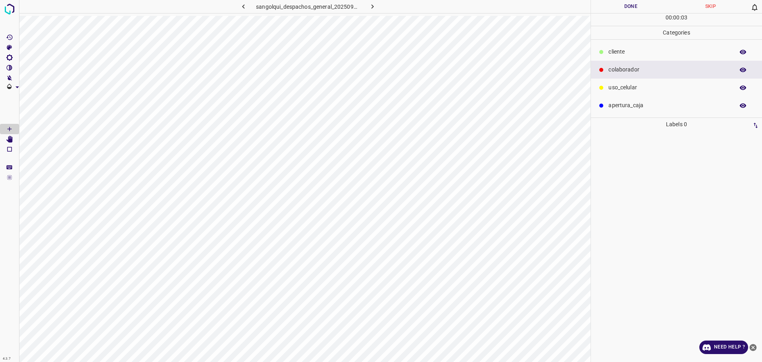
click at [639, 53] on p "cliente" at bounding box center [669, 52] width 122 height 8
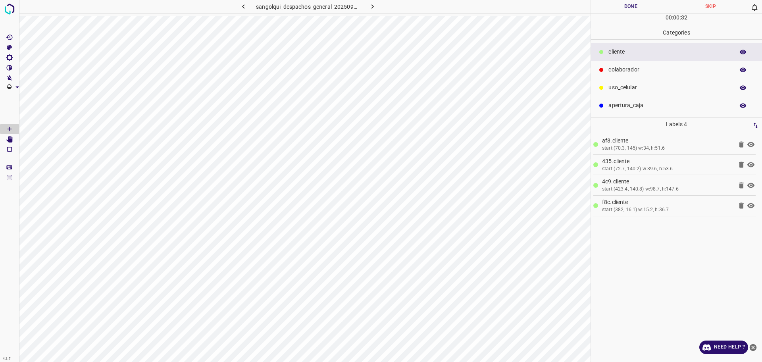
click at [645, 67] on p "colaborador" at bounding box center [669, 69] width 122 height 8
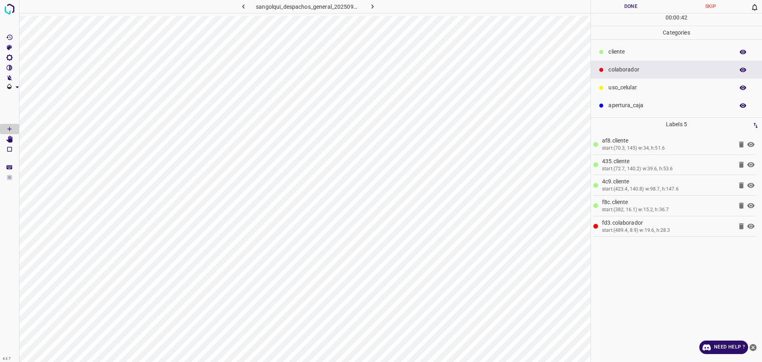
click at [646, 50] on p "cliente" at bounding box center [669, 52] width 122 height 8
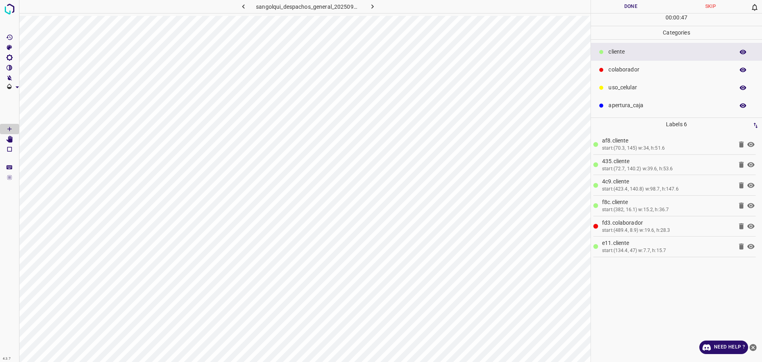
click at [598, 6] on button "Done" at bounding box center [631, 6] width 80 height 13
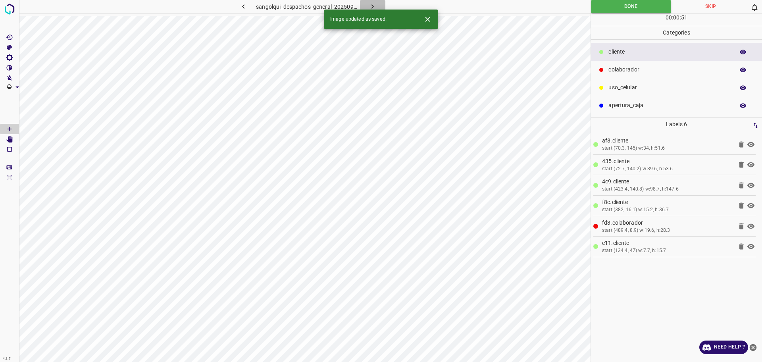
click at [368, 5] on icon "button" at bounding box center [372, 6] width 8 height 8
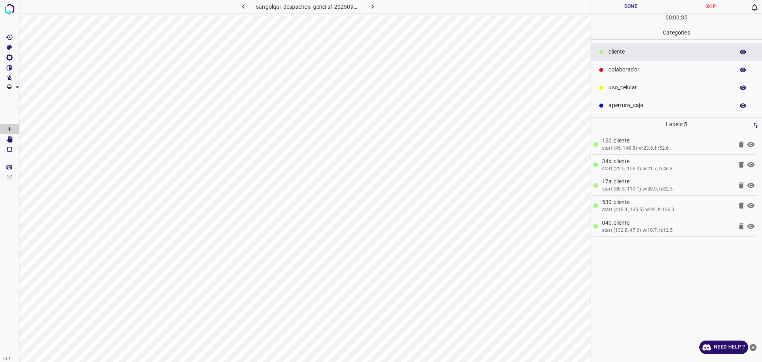
click at [650, 71] on p "colaborador" at bounding box center [669, 69] width 122 height 8
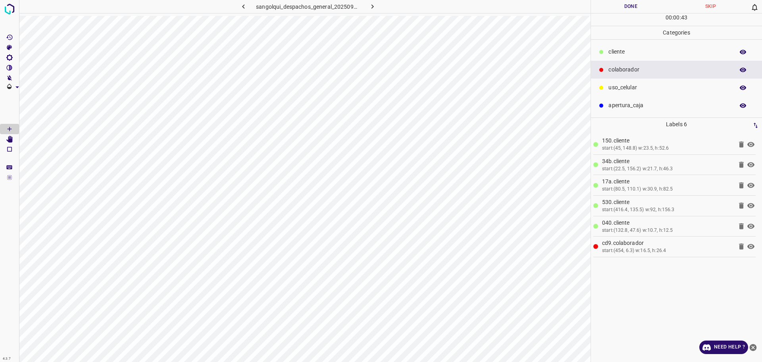
click at [614, 6] on button "Done" at bounding box center [631, 6] width 80 height 13
click at [615, 6] on button "Done" at bounding box center [631, 6] width 80 height 13
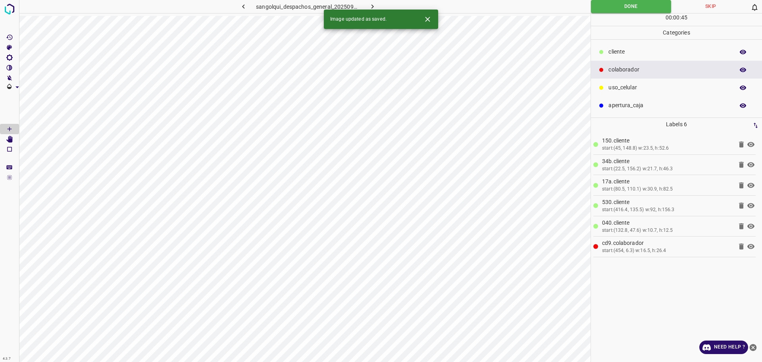
click at [373, 3] on icon "button" at bounding box center [372, 6] width 8 height 8
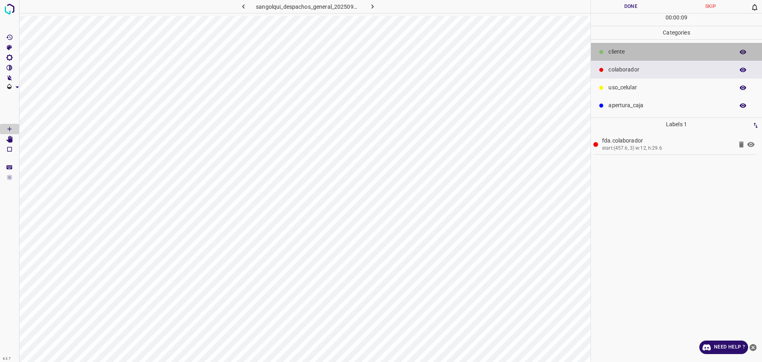
click at [649, 54] on p "cliente" at bounding box center [669, 52] width 122 height 8
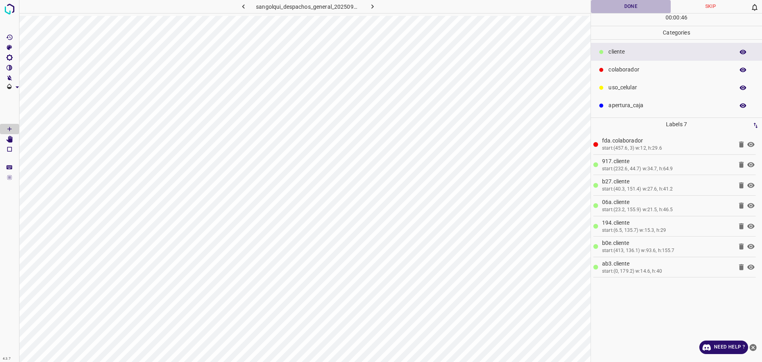
click at [623, 4] on button "Done" at bounding box center [631, 6] width 80 height 13
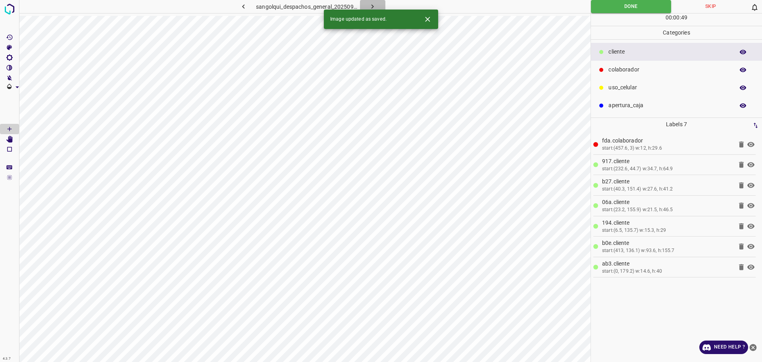
click at [378, 2] on button "button" at bounding box center [372, 6] width 25 height 13
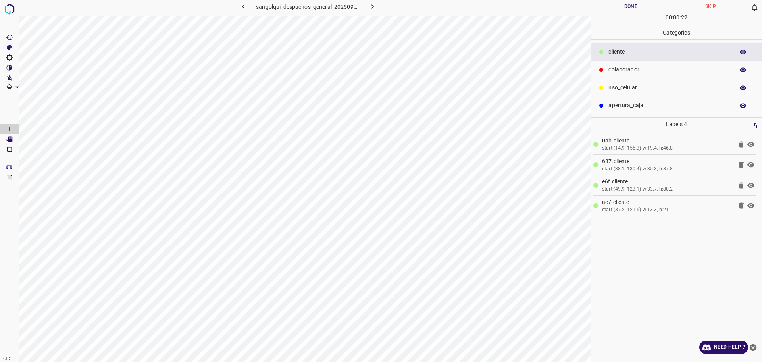
click at [626, 74] on div "colaborador" at bounding box center [676, 70] width 171 height 18
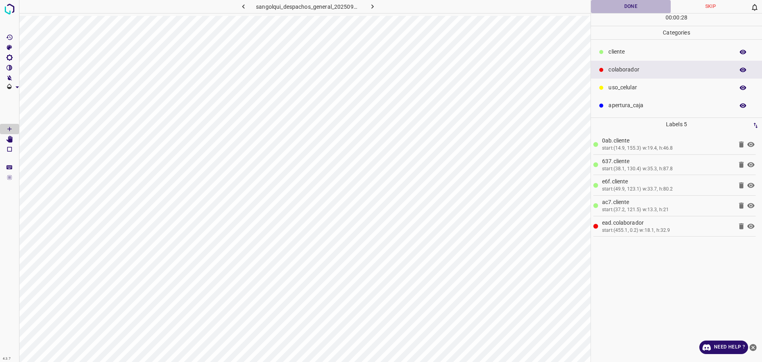
click at [619, 8] on button "Done" at bounding box center [631, 6] width 80 height 13
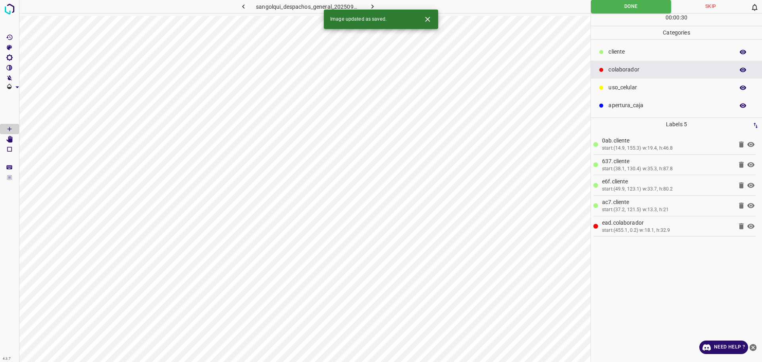
click at [375, 4] on icon "button" at bounding box center [372, 6] width 8 height 8
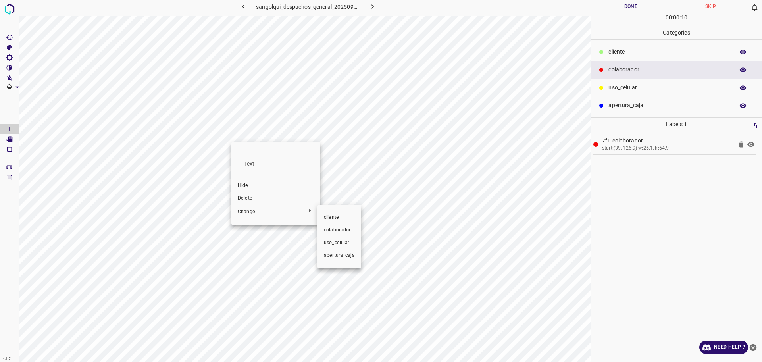
click at [351, 213] on li "cliente" at bounding box center [339, 217] width 44 height 13
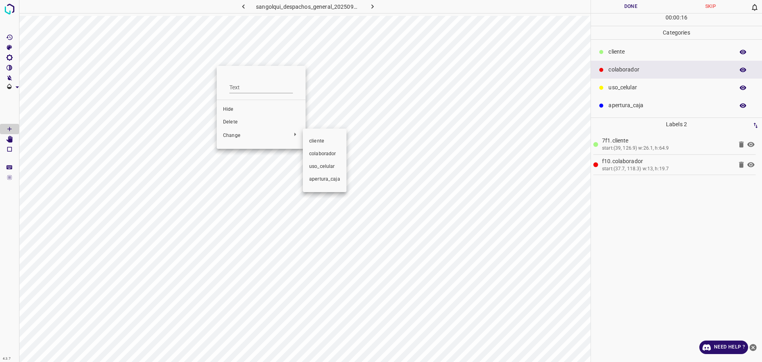
click at [335, 142] on span "cliente" at bounding box center [324, 141] width 31 height 7
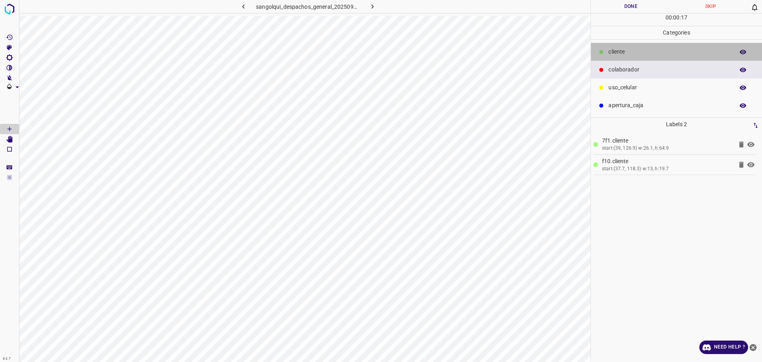
click at [634, 44] on div "cliente" at bounding box center [676, 52] width 171 height 18
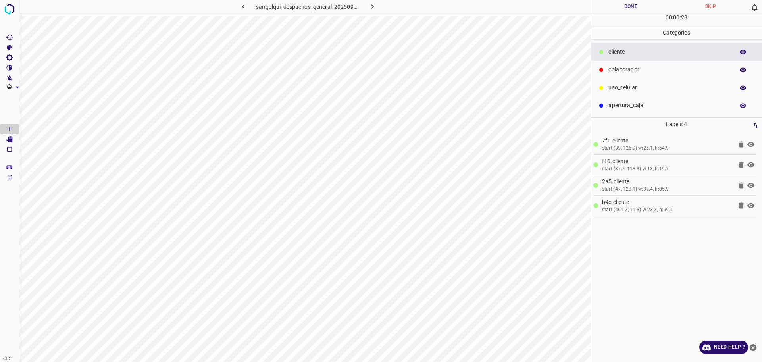
drag, startPoint x: 636, startPoint y: 71, endPoint x: 596, endPoint y: 92, distance: 45.2
click at [638, 71] on p "colaborador" at bounding box center [669, 69] width 122 height 8
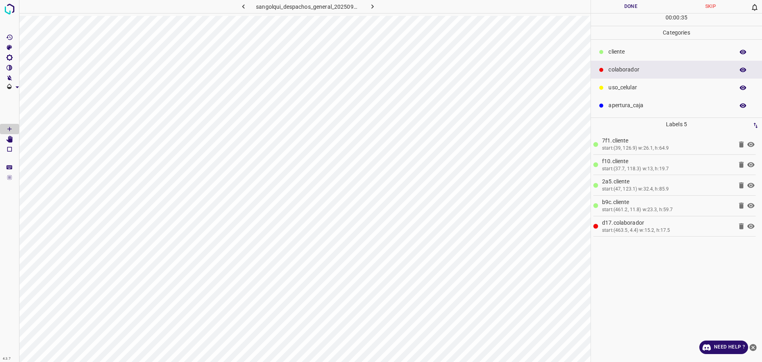
click at [630, 7] on button "Done" at bounding box center [631, 6] width 80 height 13
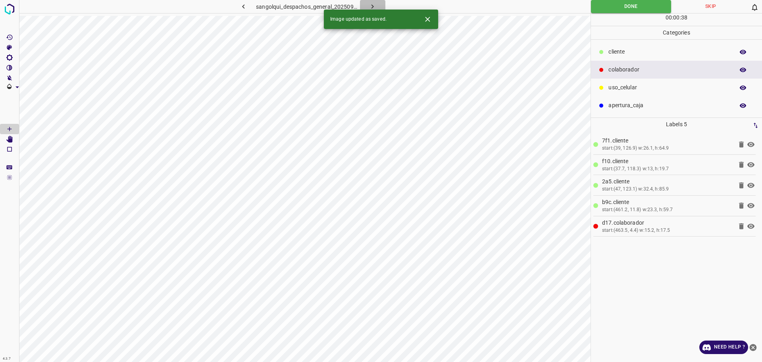
click at [370, 6] on icon "button" at bounding box center [372, 6] width 8 height 8
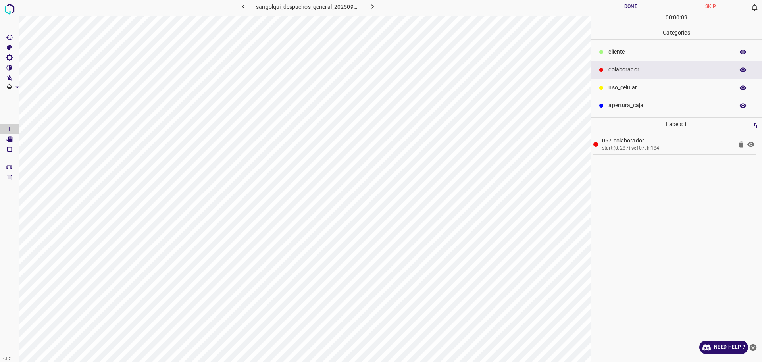
click at [617, 46] on div "cliente" at bounding box center [676, 52] width 171 height 18
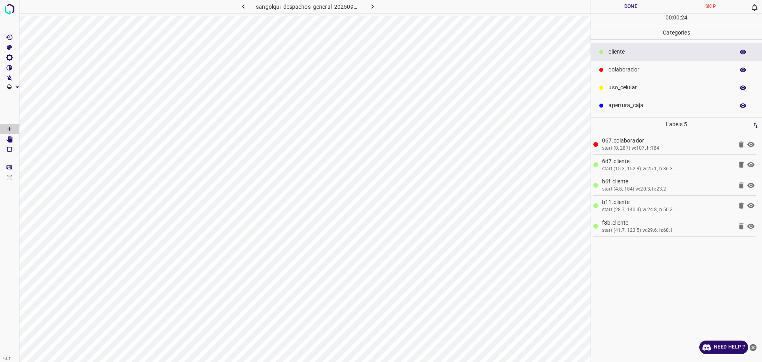
click at [630, 4] on button "Done" at bounding box center [631, 6] width 80 height 13
click at [631, 4] on button "Done" at bounding box center [631, 6] width 80 height 13
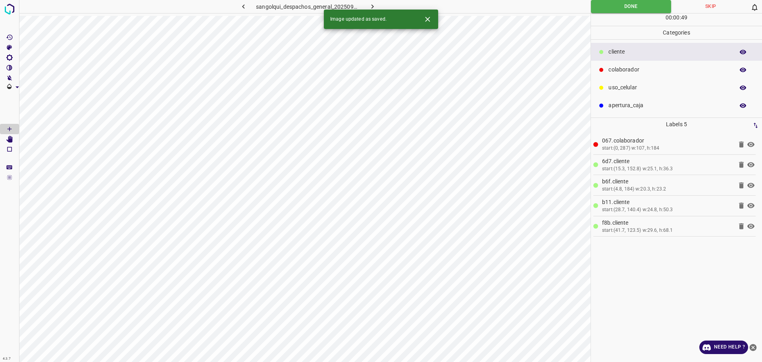
click at [373, 11] on div "Image updated as saved." at bounding box center [381, 19] width 114 height 19
click at [367, 3] on button "button" at bounding box center [372, 6] width 25 height 13
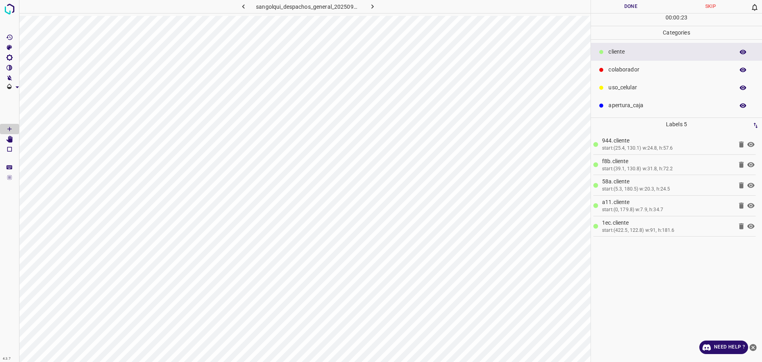
click at [630, 74] on p "colaborador" at bounding box center [669, 69] width 122 height 8
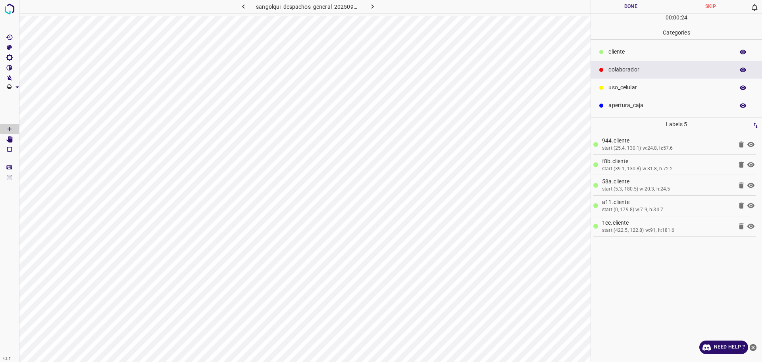
click at [628, 86] on p "uso_celular" at bounding box center [669, 87] width 122 height 8
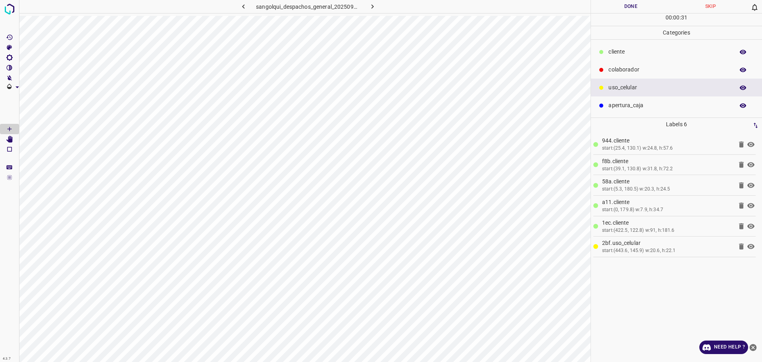
click at [646, 63] on div "colaborador" at bounding box center [676, 70] width 171 height 18
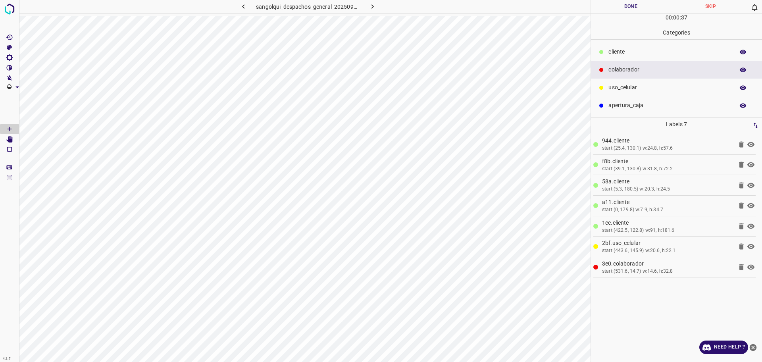
click at [628, 3] on button "Done" at bounding box center [631, 6] width 80 height 13
click at [630, 3] on button "Done" at bounding box center [631, 6] width 80 height 13
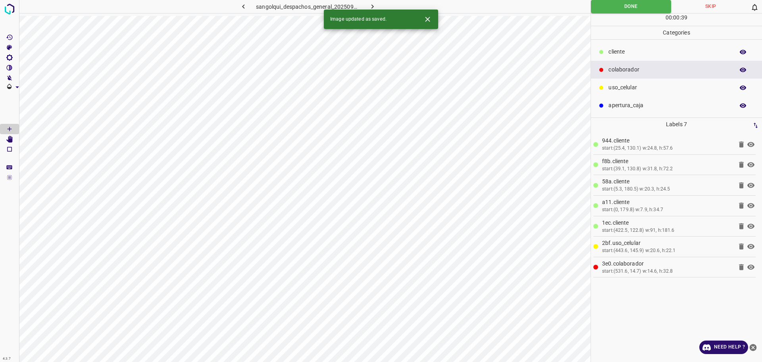
click at [366, 5] on button "button" at bounding box center [372, 6] width 25 height 13
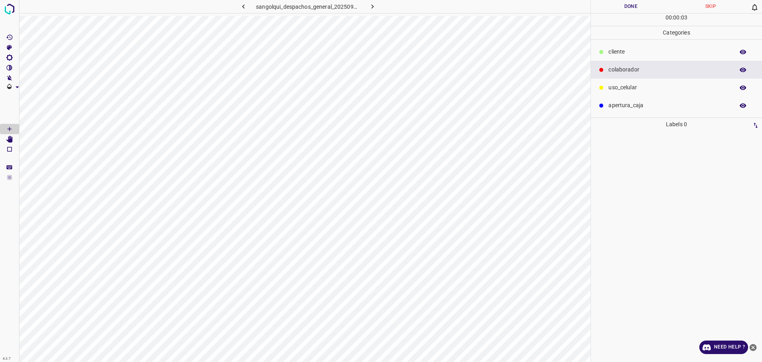
click at [632, 53] on p "cliente" at bounding box center [669, 52] width 122 height 8
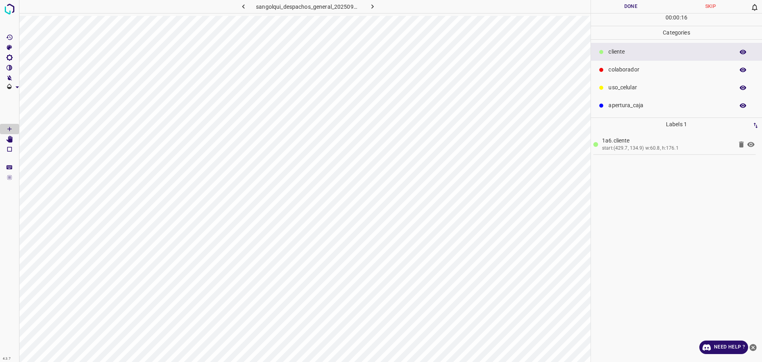
click at [10, 136] on icon "[Space] Edit" at bounding box center [9, 139] width 6 height 7
click at [609, 85] on div "uso_celular" at bounding box center [676, 88] width 171 height 18
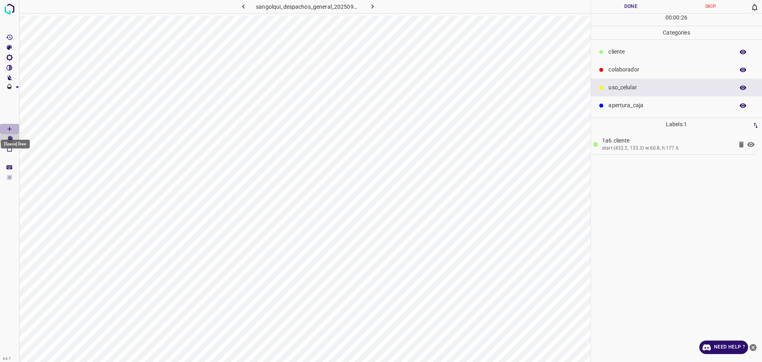
click at [13, 132] on icon "[Space] Draw" at bounding box center [9, 128] width 7 height 7
click at [628, 47] on div "cliente" at bounding box center [676, 52] width 171 height 18
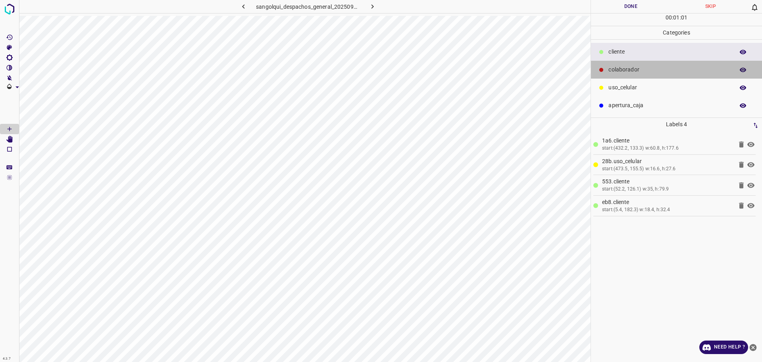
click at [652, 65] on p "colaborador" at bounding box center [669, 69] width 122 height 8
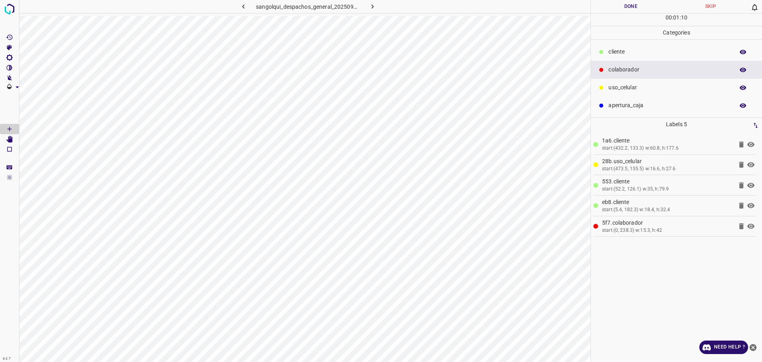
click at [634, 10] on button "Done" at bounding box center [631, 6] width 80 height 13
click at [634, 9] on button "Done" at bounding box center [631, 6] width 80 height 13
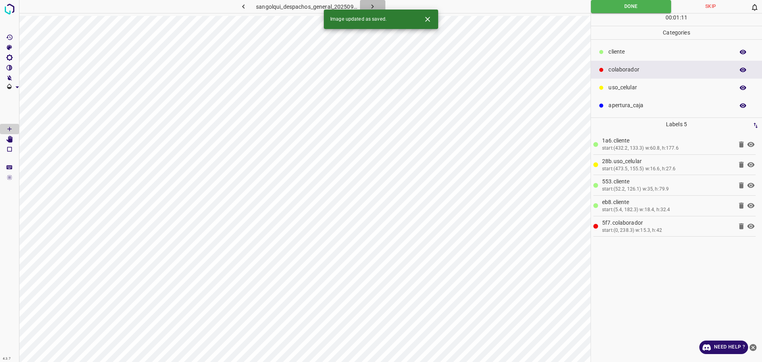
click at [373, 4] on icon "button" at bounding box center [372, 6] width 8 height 8
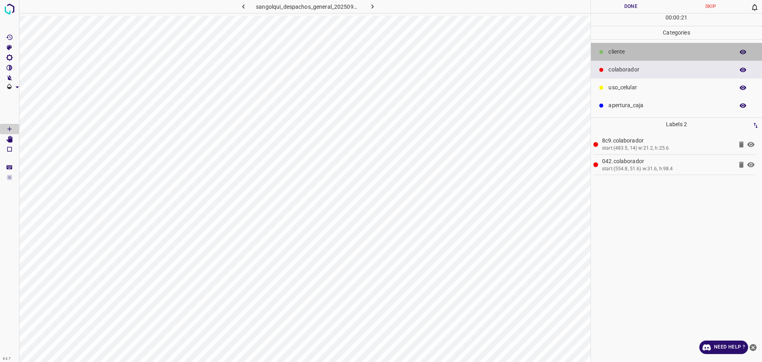
click at [623, 49] on p "cliente" at bounding box center [669, 52] width 122 height 8
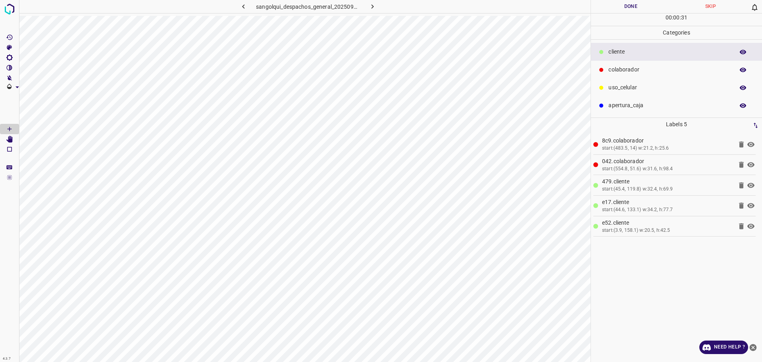
click at [630, 5] on button "Done" at bounding box center [631, 6] width 80 height 13
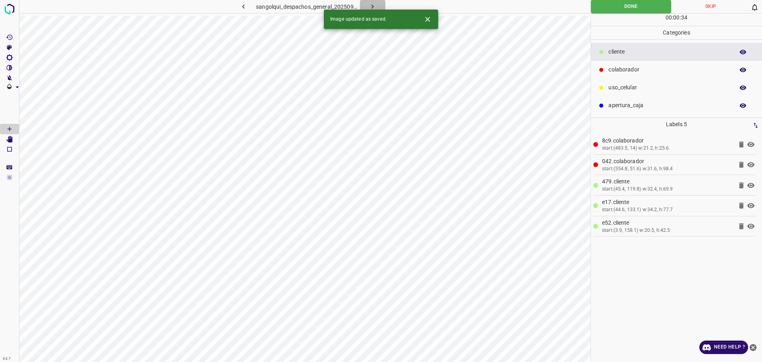
click at [372, 6] on icon "button" at bounding box center [372, 6] width 8 height 8
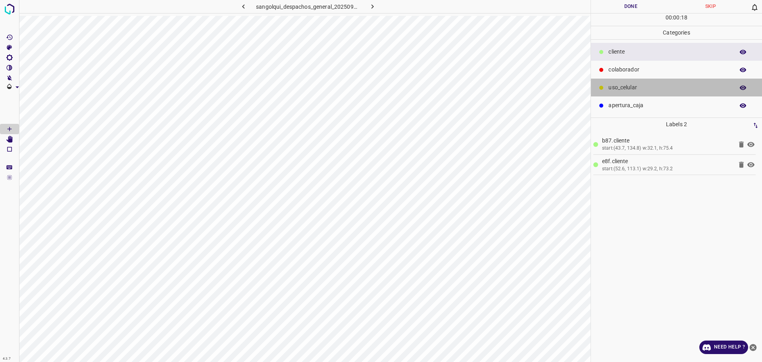
click at [637, 90] on p "uso_celular" at bounding box center [669, 87] width 122 height 8
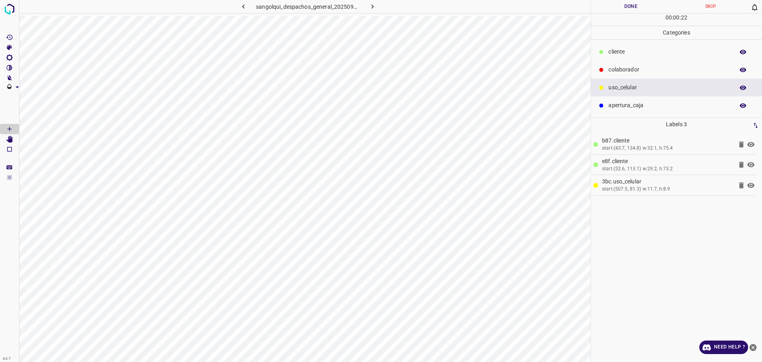
click at [640, 38] on p "Categories" at bounding box center [676, 32] width 171 height 13
click at [630, 52] on p "cliente" at bounding box center [669, 52] width 122 height 8
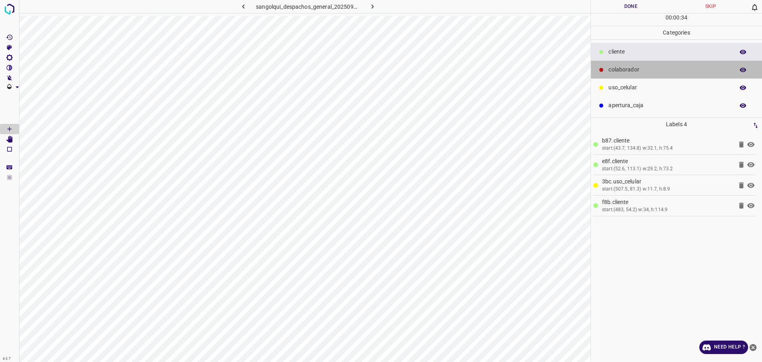
click at [615, 68] on p "colaborador" at bounding box center [669, 69] width 122 height 8
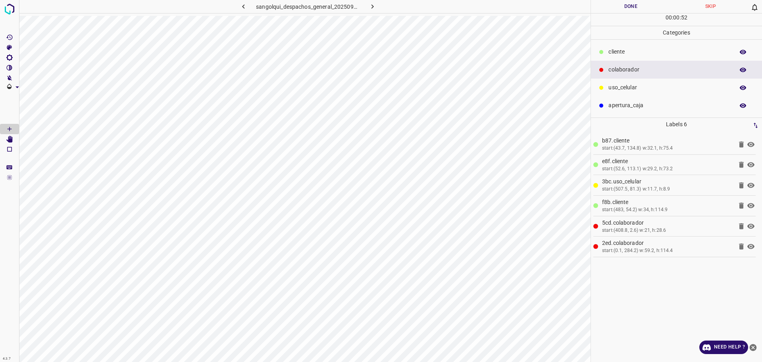
click at [623, 46] on div "cliente" at bounding box center [676, 52] width 171 height 18
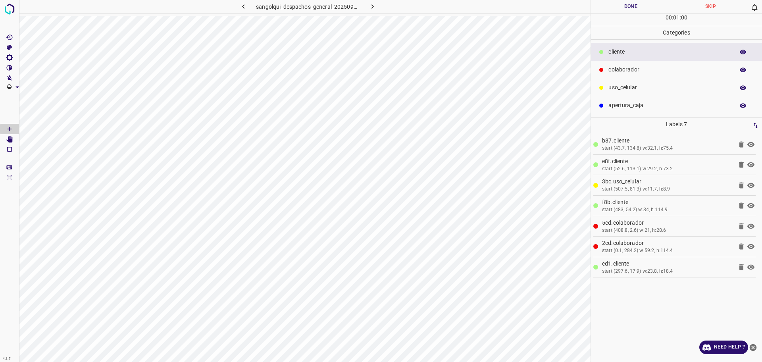
click at [614, 9] on button "Done" at bounding box center [631, 6] width 80 height 13
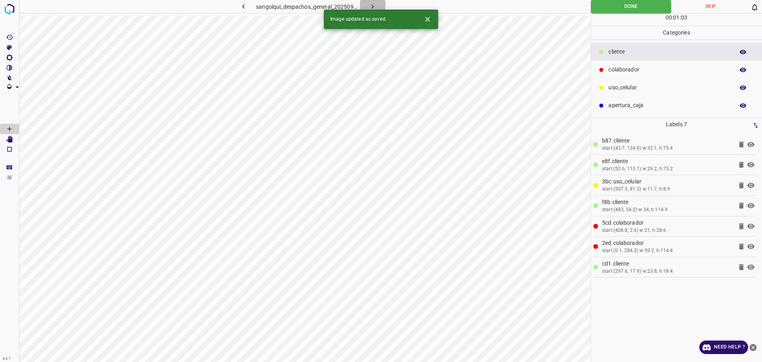
click at [373, 3] on icon "button" at bounding box center [372, 6] width 8 height 8
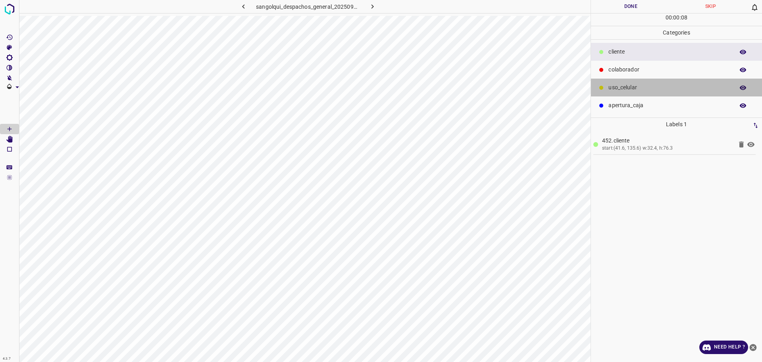
click at [612, 85] on p "uso_celular" at bounding box center [669, 87] width 122 height 8
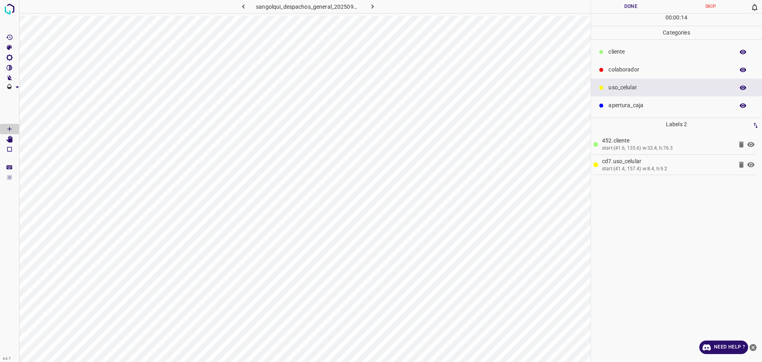
click at [623, 48] on p "cliente" at bounding box center [669, 52] width 122 height 8
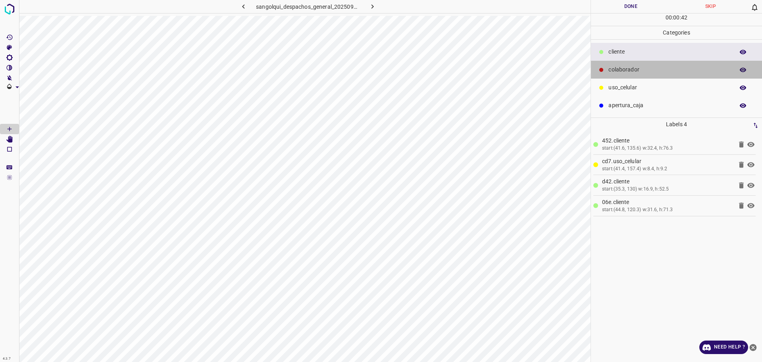
click at [618, 67] on p "colaborador" at bounding box center [669, 69] width 122 height 8
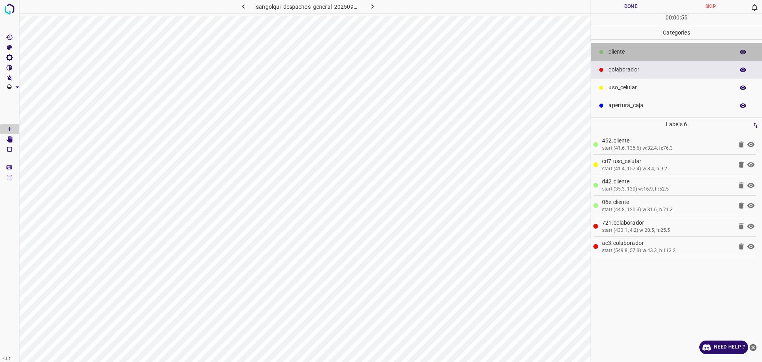
click at [623, 54] on p "cliente" at bounding box center [669, 52] width 122 height 8
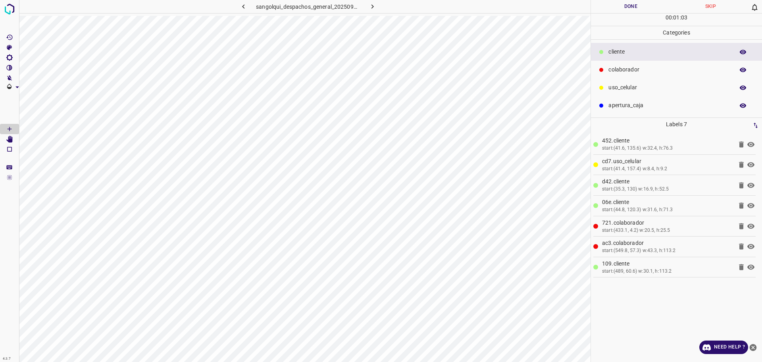
click at [655, 81] on div "uso_celular" at bounding box center [676, 88] width 171 height 18
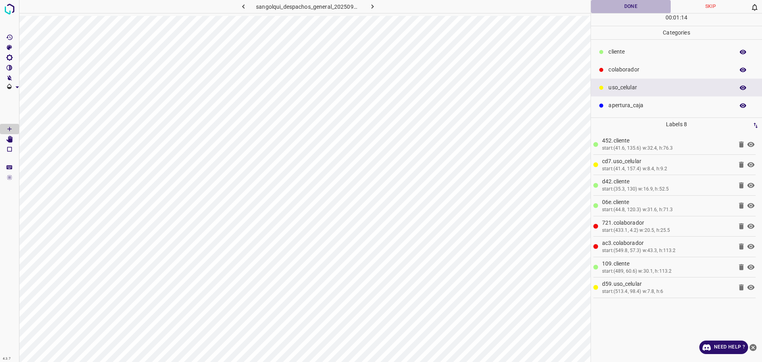
click at [633, 8] on button "Done" at bounding box center [631, 6] width 80 height 13
click at [369, 4] on icon "button" at bounding box center [372, 6] width 8 height 8
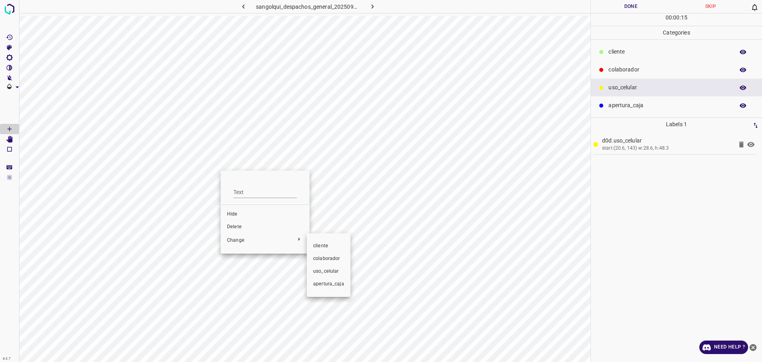
click at [321, 243] on span "cliente" at bounding box center [328, 245] width 31 height 7
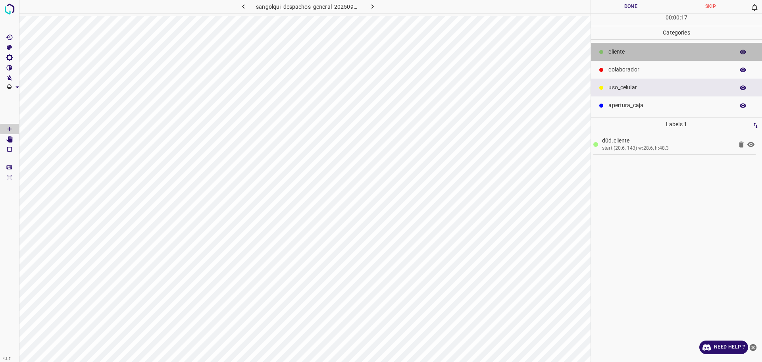
click at [601, 50] on icon at bounding box center [601, 52] width 4 height 4
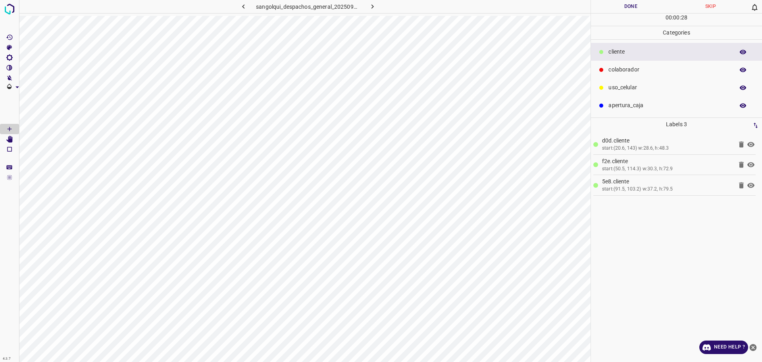
click at [604, 67] on div at bounding box center [601, 70] width 8 height 8
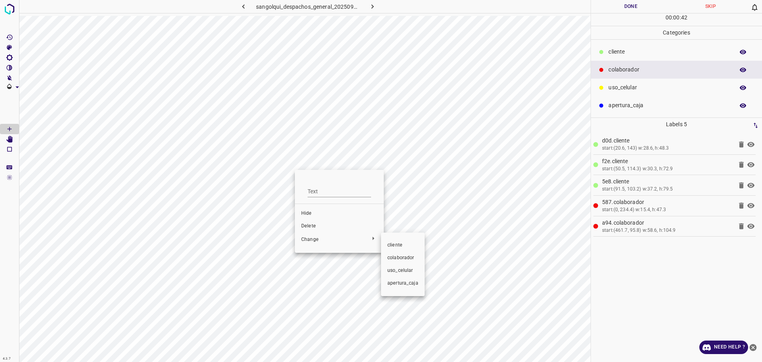
click at [420, 242] on li "cliente" at bounding box center [403, 245] width 44 height 13
click at [613, 54] on p "cliente" at bounding box center [669, 52] width 122 height 8
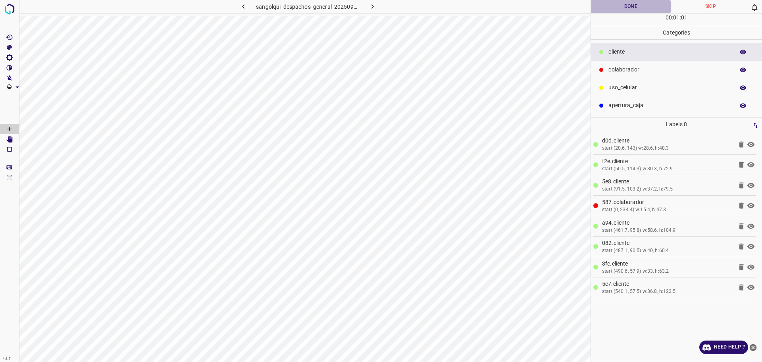
click at [621, 13] on button "Done" at bounding box center [631, 6] width 80 height 13
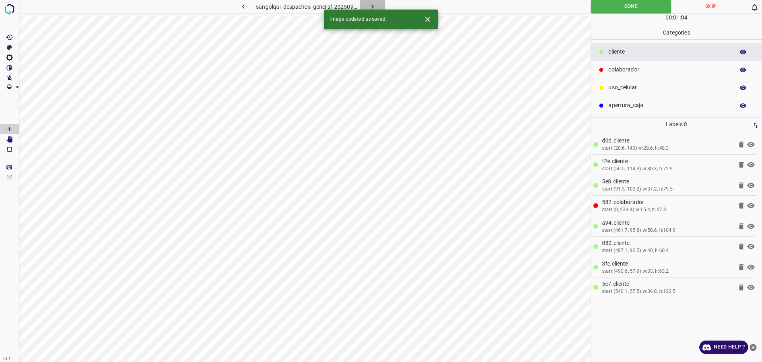
click at [368, 4] on icon "button" at bounding box center [372, 6] width 8 height 8
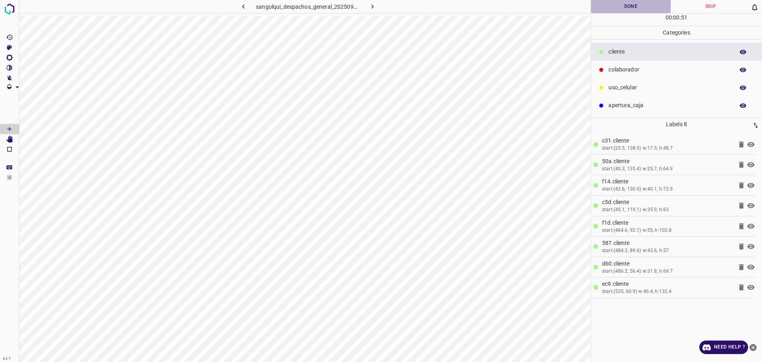
click at [607, 5] on button "Done" at bounding box center [631, 6] width 80 height 13
click at [609, 5] on button "Done" at bounding box center [631, 6] width 80 height 13
click at [373, 5] on icon "button" at bounding box center [372, 6] width 8 height 8
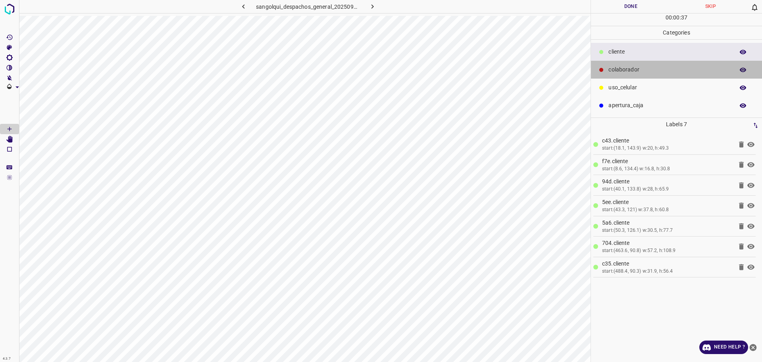
click at [649, 70] on p "colaborador" at bounding box center [669, 69] width 122 height 8
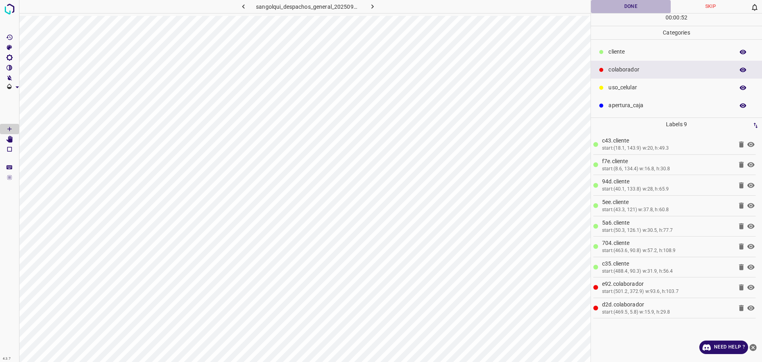
click at [635, 4] on button "Done" at bounding box center [631, 6] width 80 height 13
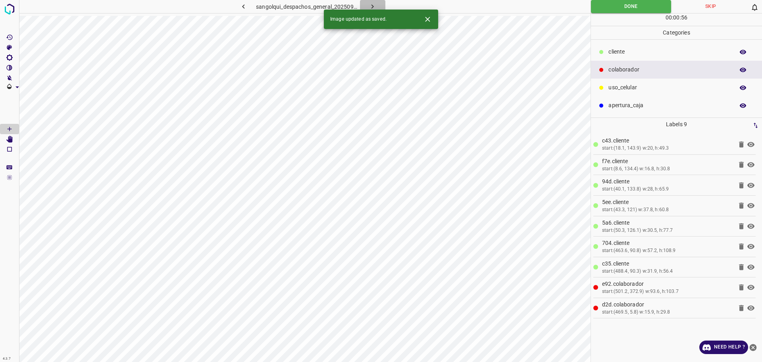
click at [367, 7] on button "button" at bounding box center [372, 6] width 25 height 13
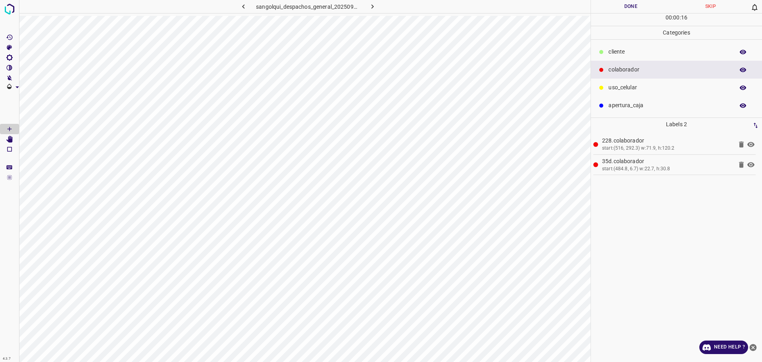
click at [642, 49] on p "cliente" at bounding box center [669, 52] width 122 height 8
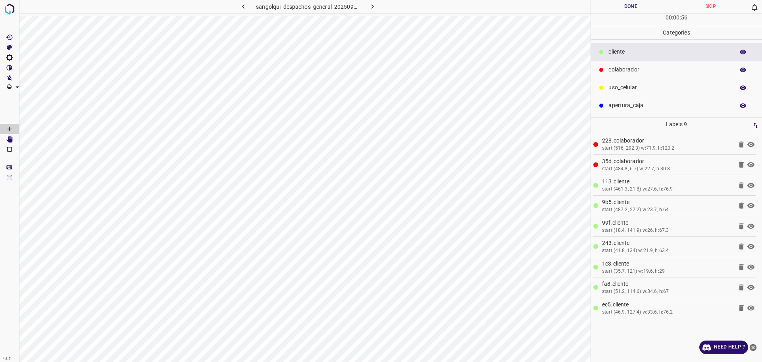
click at [622, 11] on button "Done" at bounding box center [631, 6] width 80 height 13
click at [623, 11] on button "Done" at bounding box center [631, 6] width 80 height 13
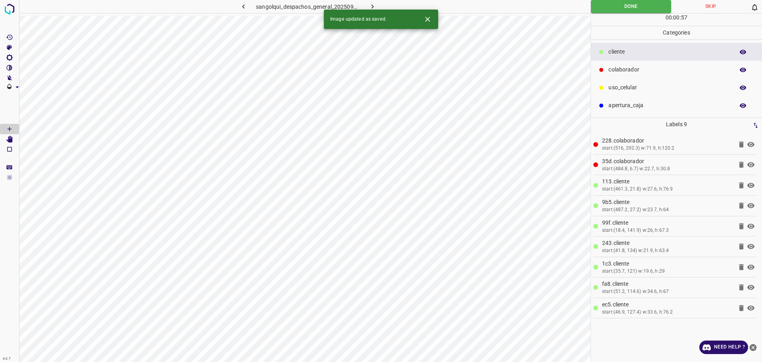
click at [374, 5] on icon "button" at bounding box center [372, 6] width 8 height 8
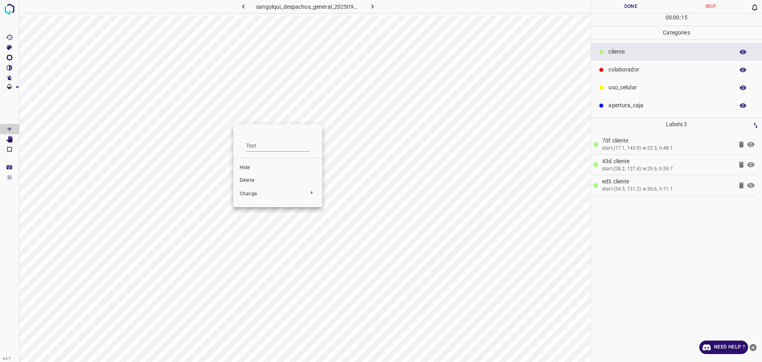
click at [244, 175] on li "Delete" at bounding box center [277, 180] width 89 height 13
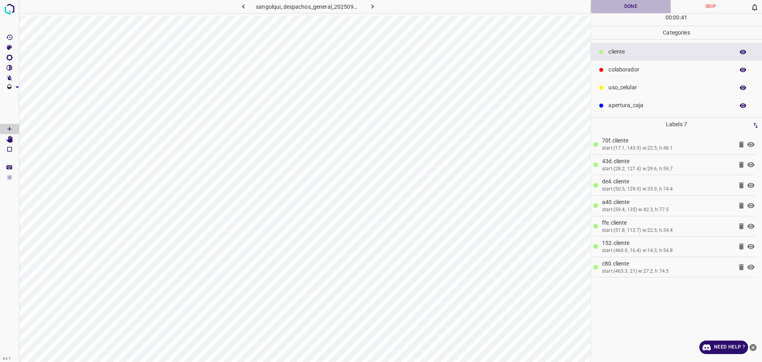
click at [622, 3] on button "Done" at bounding box center [631, 6] width 80 height 13
click at [620, 3] on button "Done" at bounding box center [631, 6] width 80 height 13
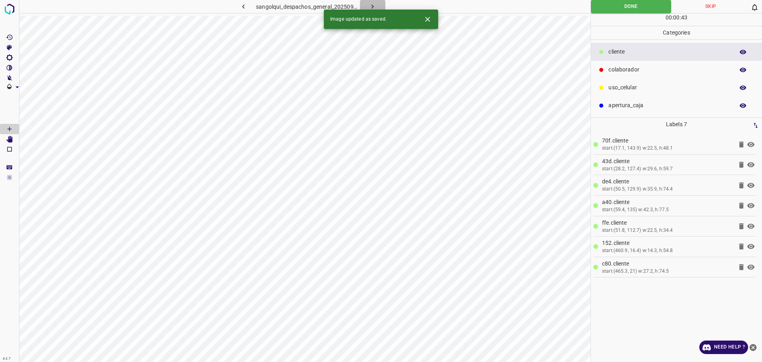
click at [375, 2] on icon "button" at bounding box center [372, 6] width 8 height 8
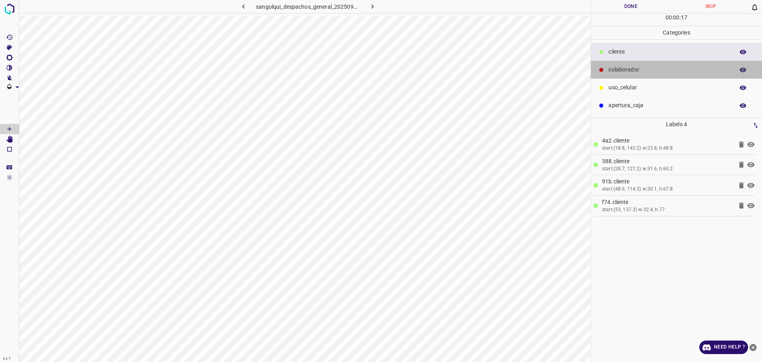
click at [638, 75] on div "colaborador" at bounding box center [676, 70] width 171 height 18
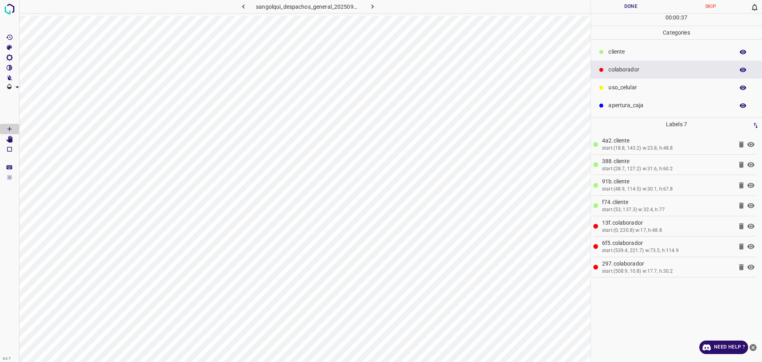
click at [616, 5] on button "Done" at bounding box center [631, 6] width 80 height 13
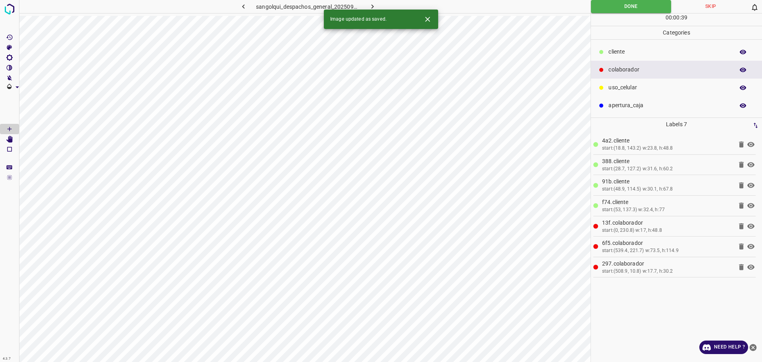
click at [374, 6] on icon "button" at bounding box center [372, 6] width 8 height 8
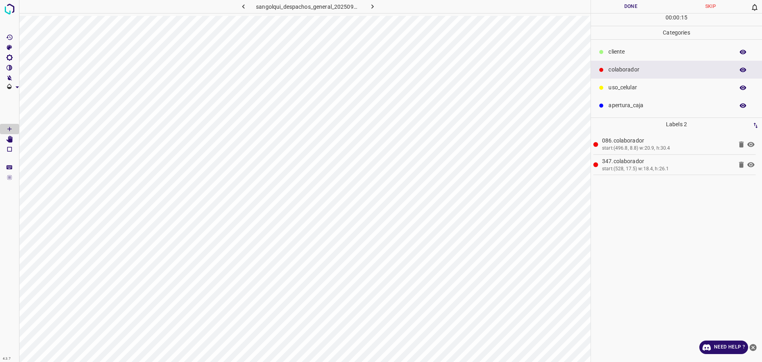
click at [633, 50] on p "cliente" at bounding box center [669, 52] width 122 height 8
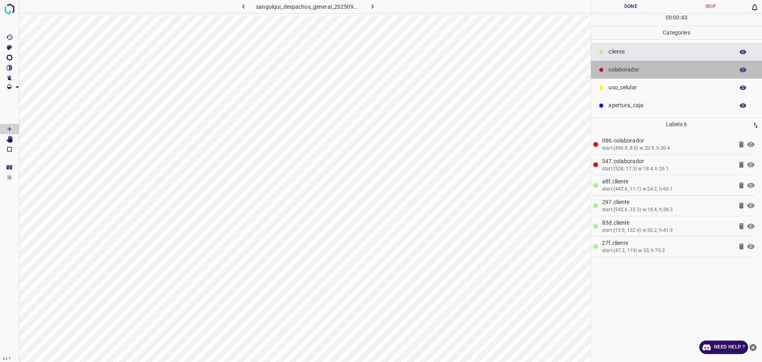
click at [617, 71] on p "colaborador" at bounding box center [669, 69] width 122 height 8
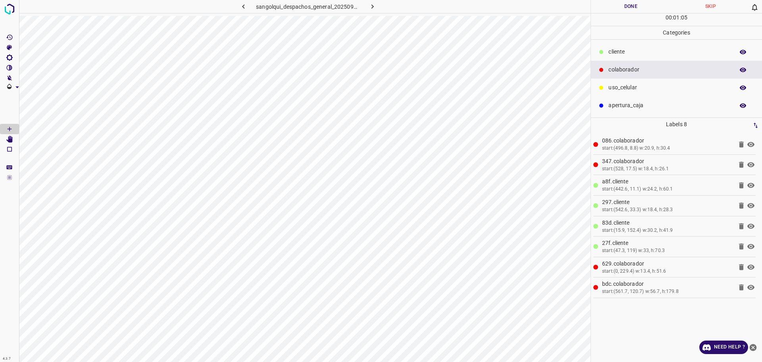
click at [631, 57] on div "cliente" at bounding box center [676, 52] width 171 height 18
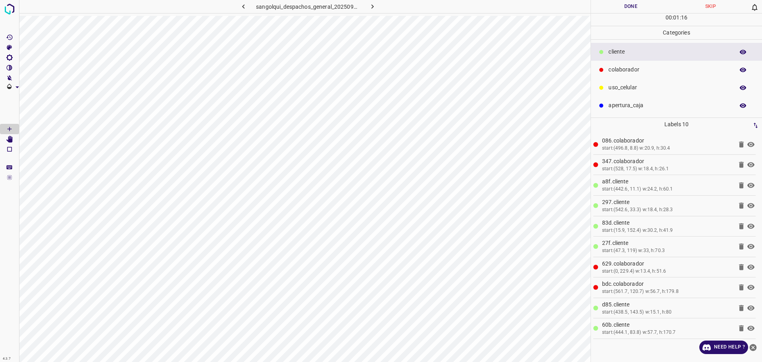
click at [644, 11] on button "Done" at bounding box center [631, 6] width 80 height 13
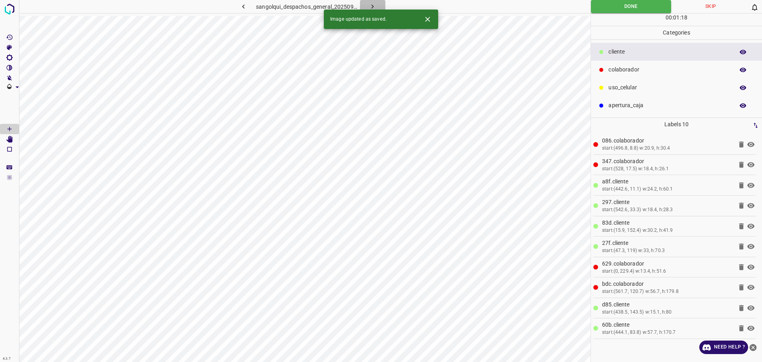
click at [375, 2] on icon "button" at bounding box center [372, 6] width 8 height 8
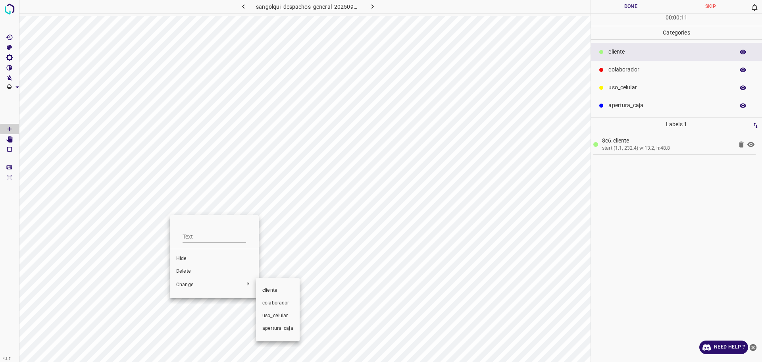
click at [272, 304] on span "colaborador" at bounding box center [277, 303] width 31 height 7
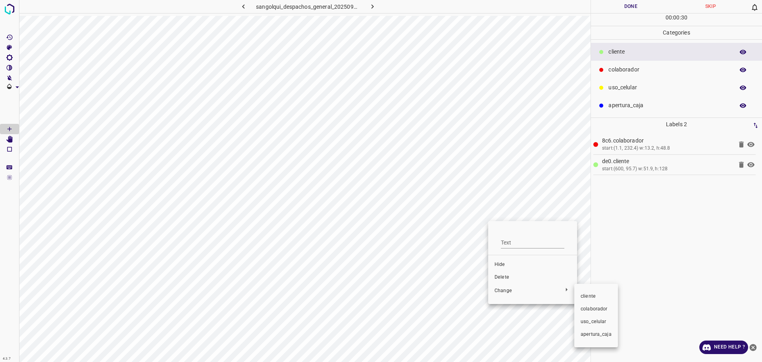
click at [590, 307] on span "colaborador" at bounding box center [595, 309] width 31 height 7
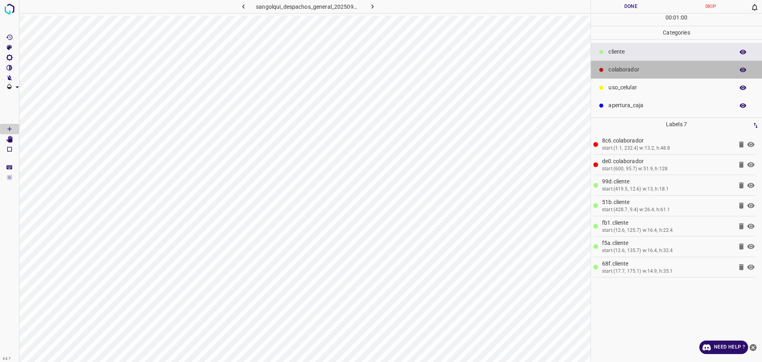
click at [631, 73] on p "colaborador" at bounding box center [669, 69] width 122 height 8
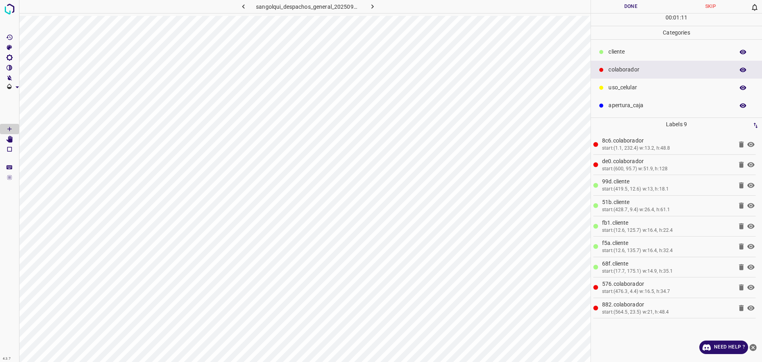
click at [622, 13] on div "00 : 01 : 11" at bounding box center [676, 19] width 171 height 12
click at [619, 9] on button "Done" at bounding box center [631, 6] width 80 height 13
click at [619, 8] on button "Done" at bounding box center [631, 6] width 80 height 13
click at [614, 5] on button "Done" at bounding box center [631, 6] width 80 height 13
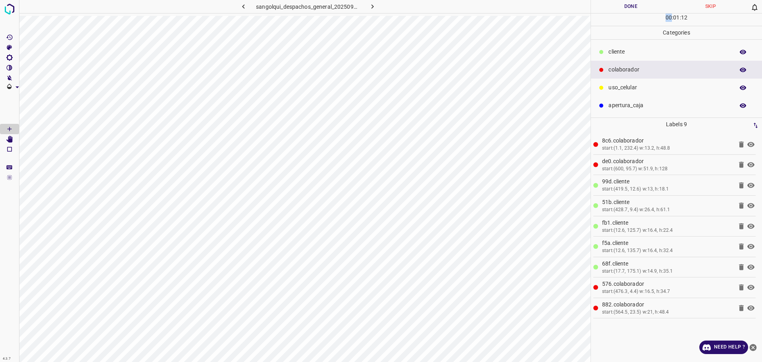
click at [613, 4] on button "Done" at bounding box center [631, 6] width 80 height 13
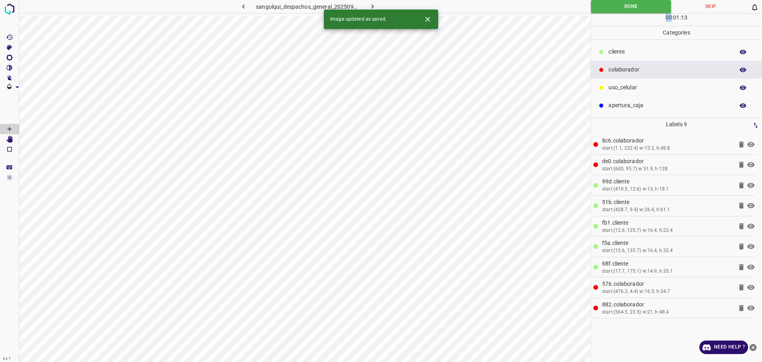
drag, startPoint x: 369, startPoint y: 4, endPoint x: 369, endPoint y: 15, distance: 11.5
click at [369, 3] on icon "button" at bounding box center [372, 6] width 8 height 8
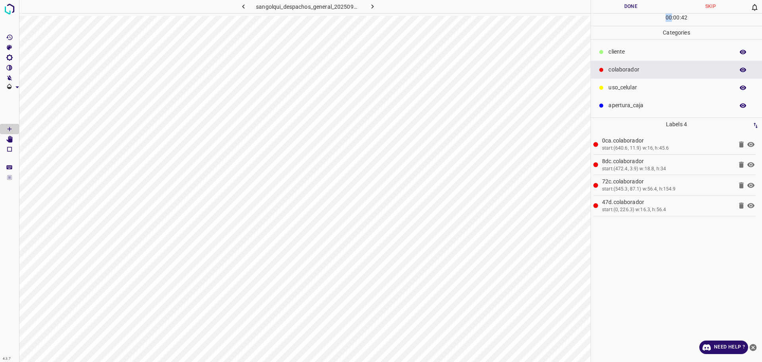
click at [619, 45] on div "cliente" at bounding box center [676, 52] width 171 height 18
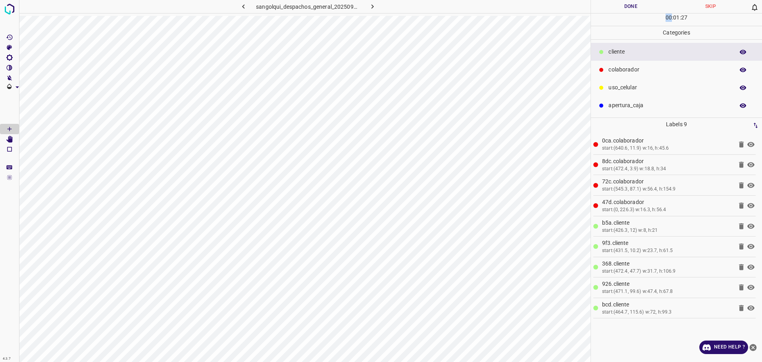
click at [637, 4] on button "Done" at bounding box center [631, 6] width 80 height 13
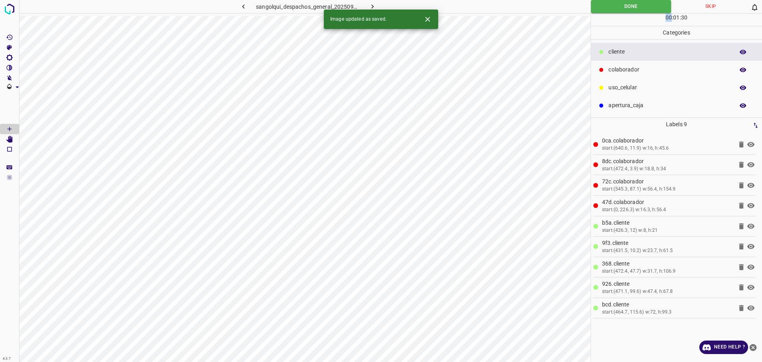
click at [375, 2] on button "button" at bounding box center [372, 6] width 25 height 13
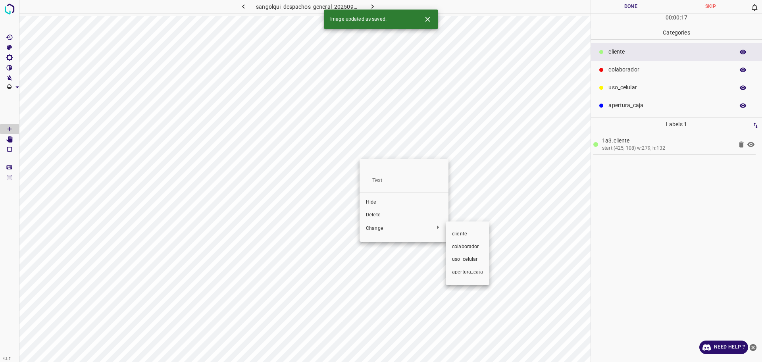
click at [414, 218] on div at bounding box center [381, 181] width 762 height 362
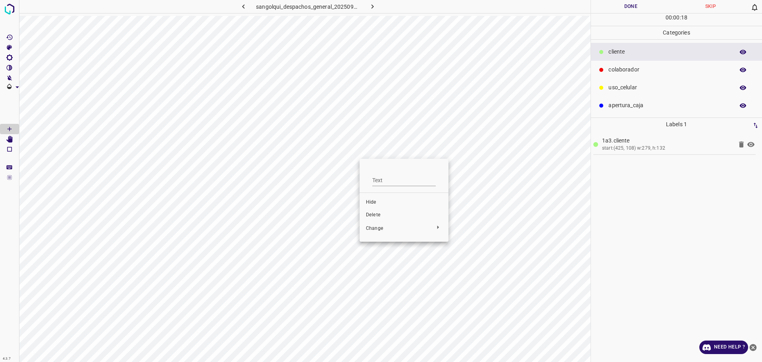
click at [413, 216] on span "Delete" at bounding box center [404, 214] width 76 height 7
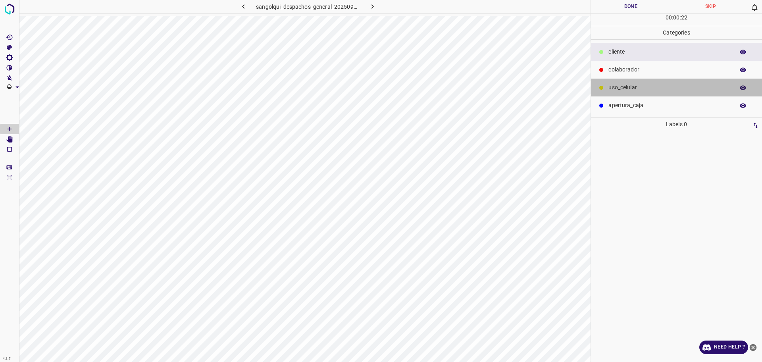
drag, startPoint x: 619, startPoint y: 85, endPoint x: 598, endPoint y: 96, distance: 23.6
click at [619, 85] on p "uso_celular" at bounding box center [669, 87] width 122 height 8
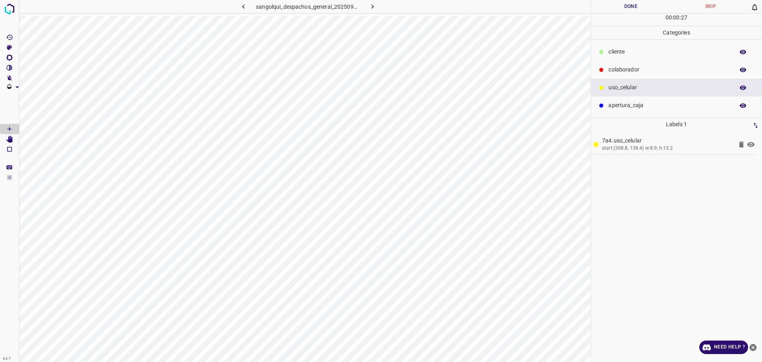
click at [620, 40] on ul "cliente colaborador uso_celular apertura_caja" at bounding box center [676, 79] width 171 height 78
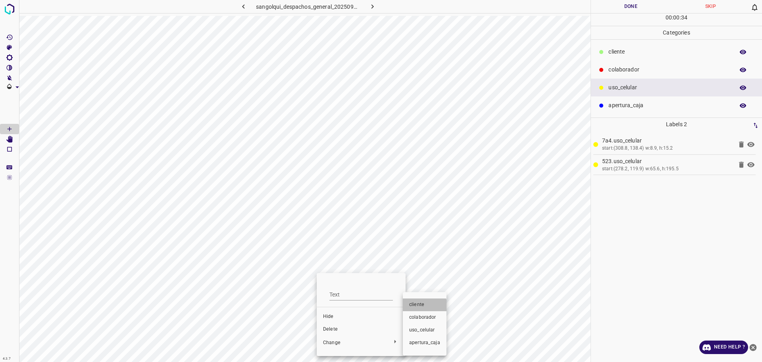
click at [417, 307] on span "cliente" at bounding box center [424, 304] width 31 height 7
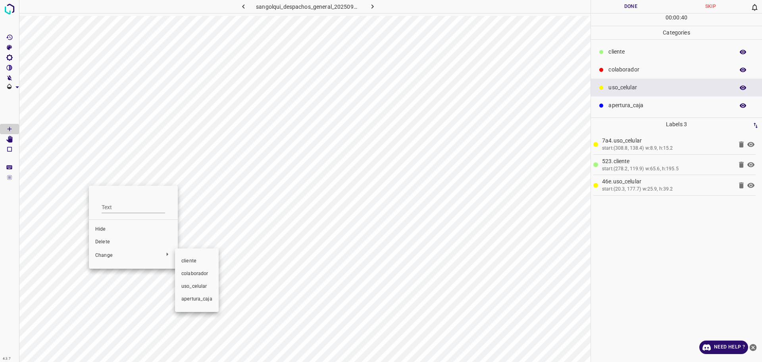
drag, startPoint x: 184, startPoint y: 259, endPoint x: 195, endPoint y: 258, distance: 10.7
click at [186, 258] on span "cliente" at bounding box center [196, 260] width 31 height 7
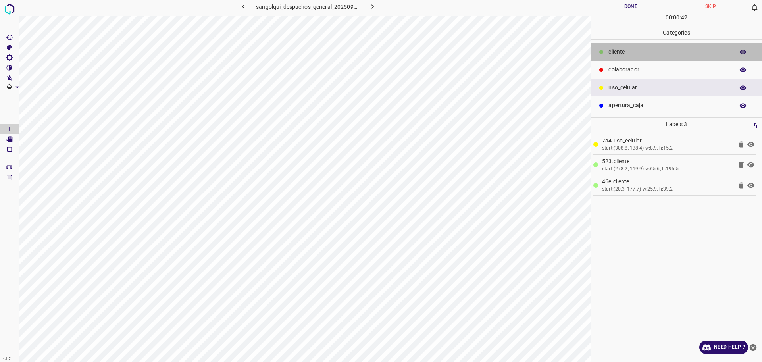
click at [677, 47] on div "cliente" at bounding box center [676, 52] width 171 height 18
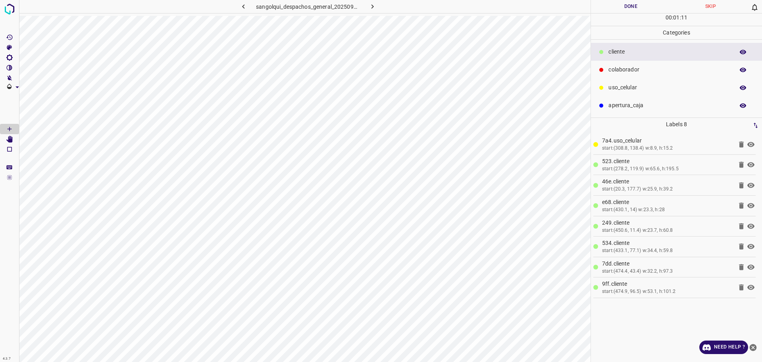
click at [641, 70] on p "colaborador" at bounding box center [669, 69] width 122 height 8
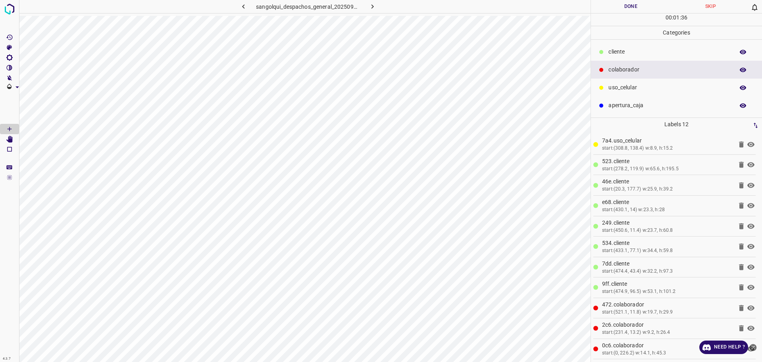
click at [619, 8] on button "Done" at bounding box center [631, 6] width 80 height 13
drag, startPoint x: 619, startPoint y: 8, endPoint x: 543, endPoint y: 4, distance: 76.6
click at [620, 8] on button "Done" at bounding box center [631, 6] width 80 height 13
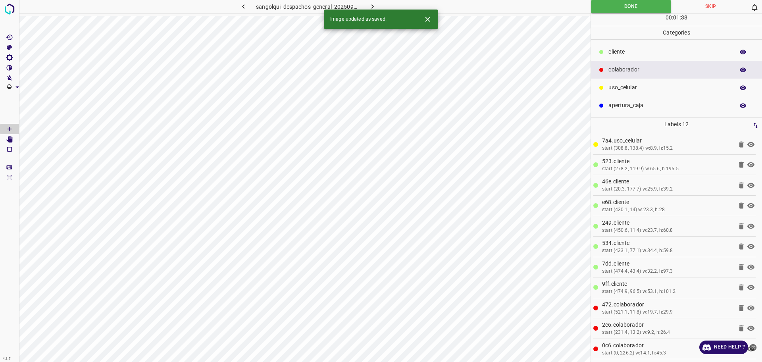
click at [371, 6] on icon "button" at bounding box center [372, 6] width 8 height 8
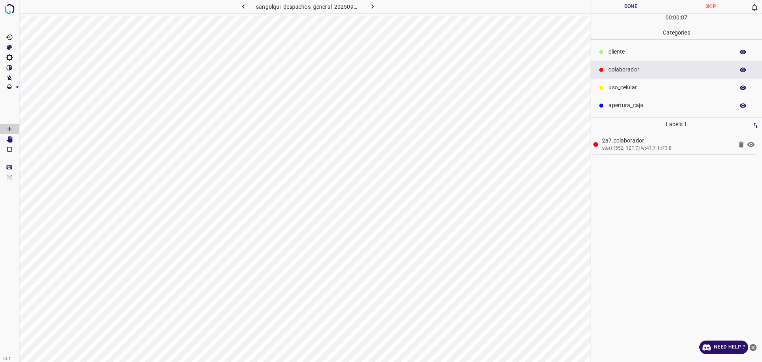
click at [613, 46] on div "cliente" at bounding box center [676, 52] width 171 height 18
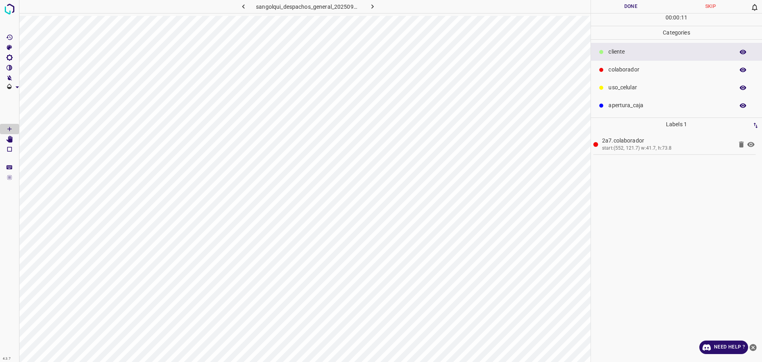
click at [640, 74] on div "colaborador" at bounding box center [676, 70] width 171 height 18
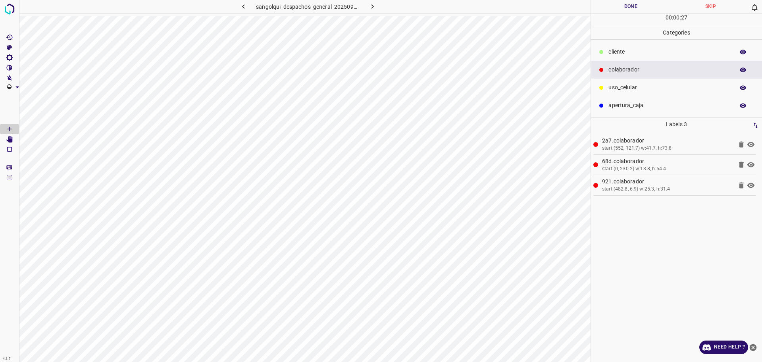
click at [634, 54] on p "cliente" at bounding box center [669, 52] width 122 height 8
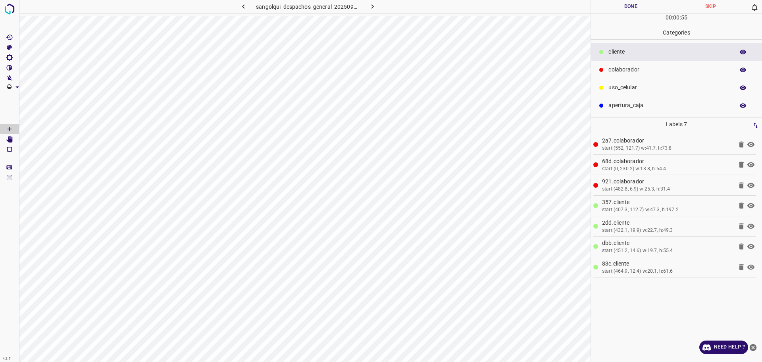
click at [311, 12] on div "sangolqui_despachos_general_20250904_163338_389942.jpg" at bounding box center [304, 181] width 571 height 362
click at [643, 9] on button "Done" at bounding box center [631, 6] width 80 height 13
click at [644, 8] on button "Done" at bounding box center [631, 6] width 80 height 13
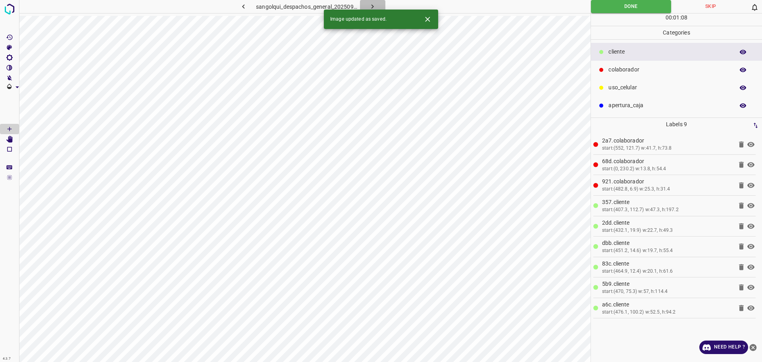
click at [372, 4] on icon "button" at bounding box center [372, 6] width 8 height 8
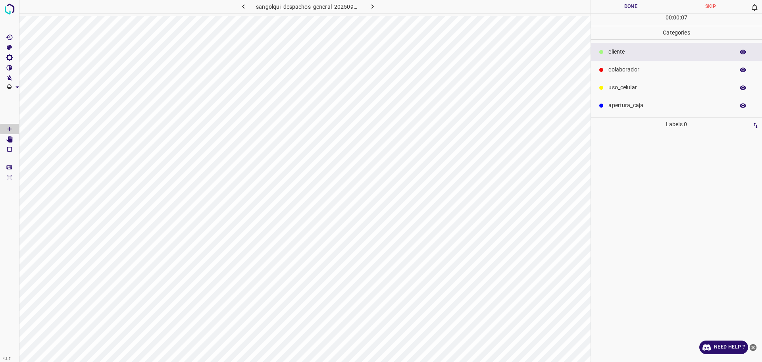
drag, startPoint x: 622, startPoint y: 75, endPoint x: 607, endPoint y: 78, distance: 14.9
click at [622, 75] on div "colaborador" at bounding box center [676, 70] width 171 height 18
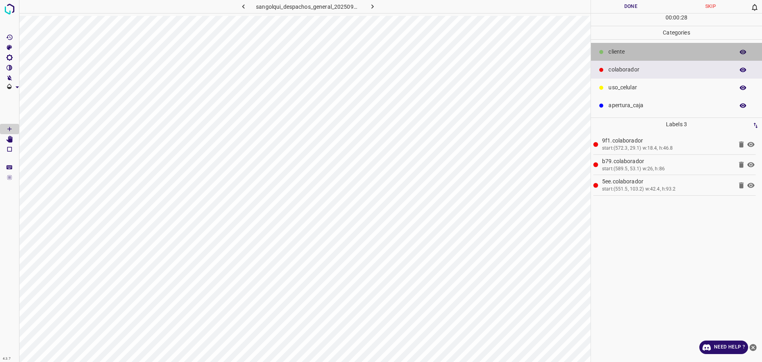
click at [626, 51] on p "cliente" at bounding box center [669, 52] width 122 height 8
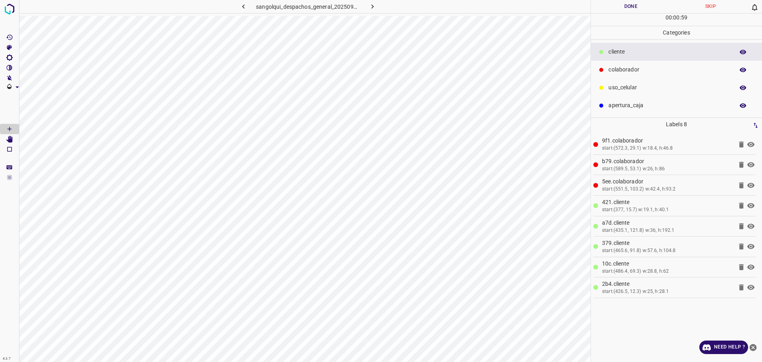
click at [613, 7] on button "Done" at bounding box center [631, 6] width 80 height 13
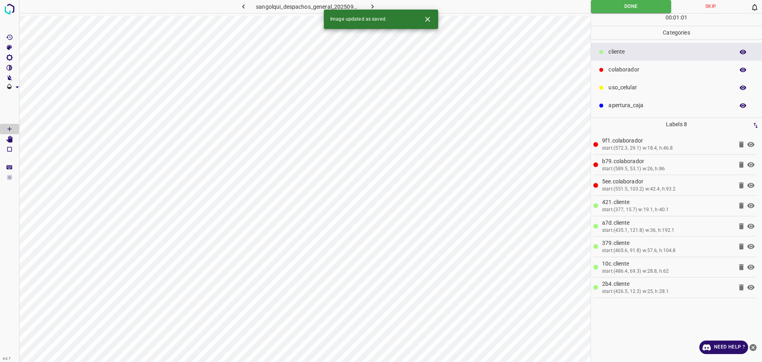
click at [371, 5] on icon "button" at bounding box center [372, 6] width 8 height 8
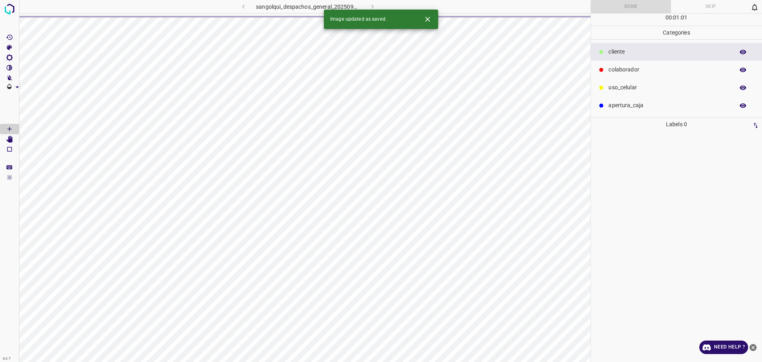
click at [371, 5] on div "sangolqui_despachos_general_20250904_163419_354636.jpg" at bounding box center [308, 6] width 208 height 13
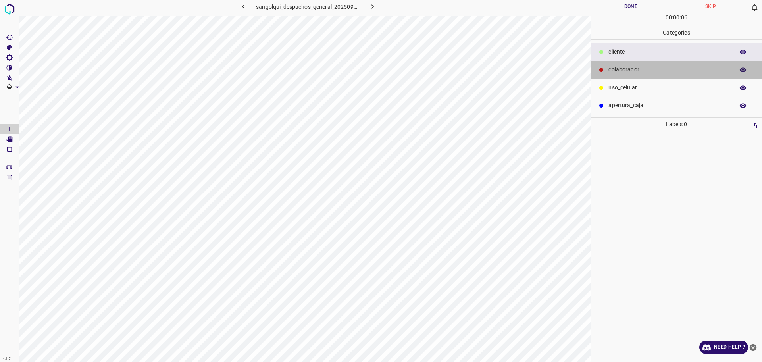
click at [628, 71] on p "colaborador" at bounding box center [669, 69] width 122 height 8
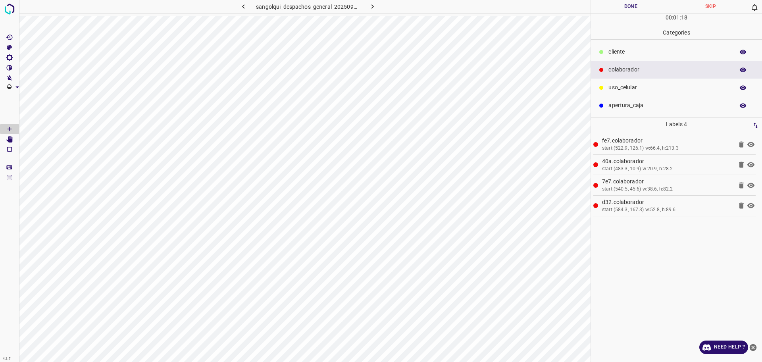
click at [635, 52] on p "cliente" at bounding box center [669, 52] width 122 height 8
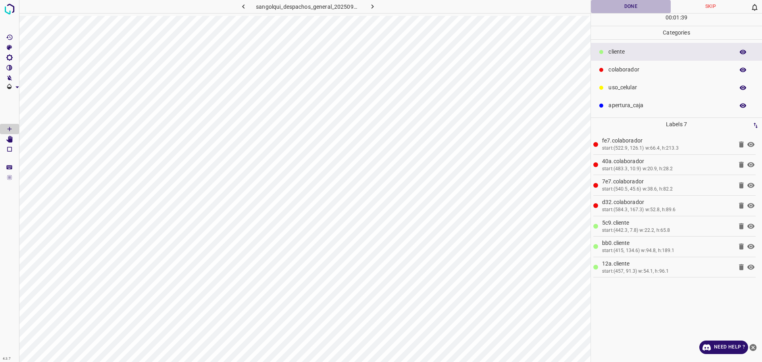
click at [634, 10] on button "Done" at bounding box center [631, 6] width 80 height 13
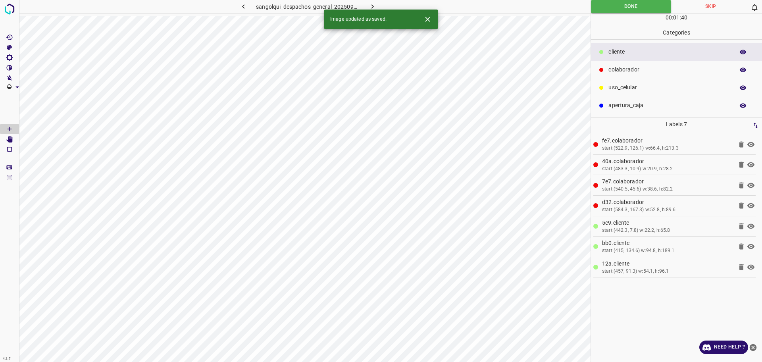
click at [369, 5] on icon "button" at bounding box center [372, 6] width 8 height 8
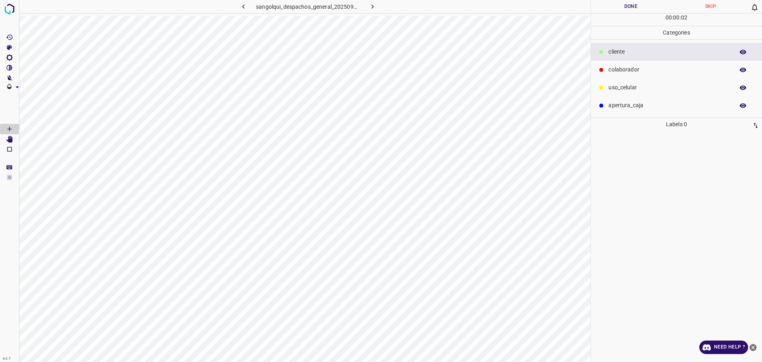
click at [644, 66] on p "colaborador" at bounding box center [669, 69] width 122 height 8
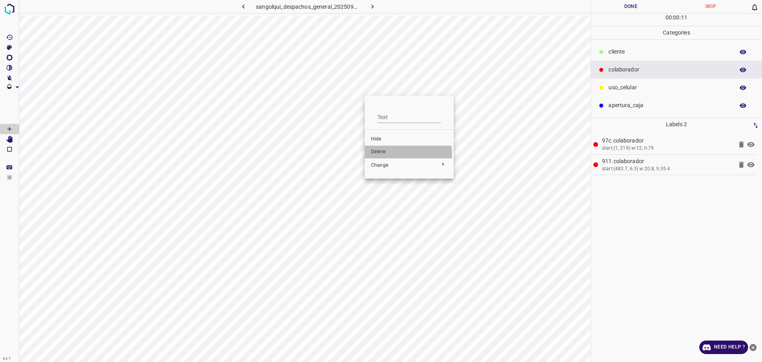
click at [386, 154] on span "Delete" at bounding box center [409, 151] width 76 height 7
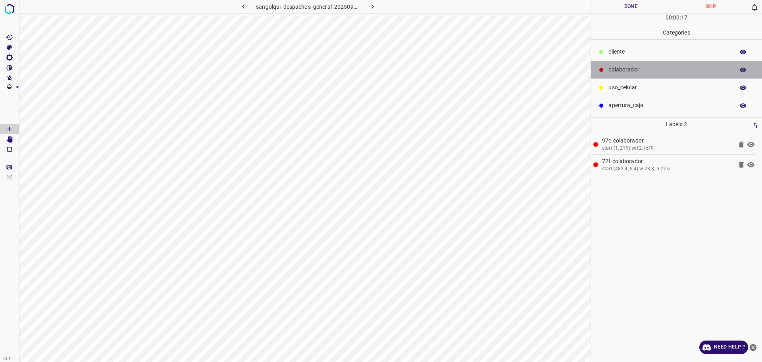
click at [647, 78] on div "colaborador" at bounding box center [676, 70] width 171 height 18
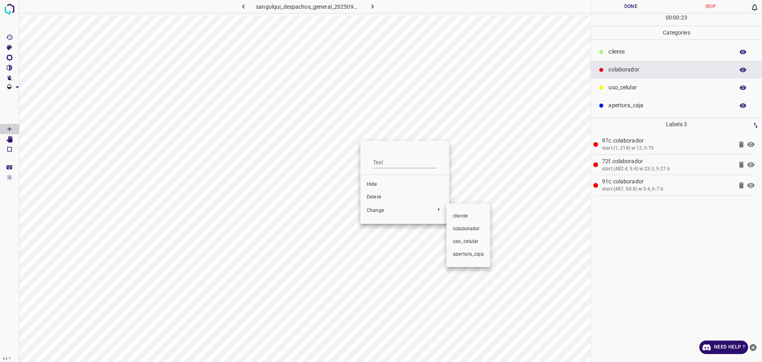
click at [463, 238] on span "uso_celular" at bounding box center [468, 241] width 31 height 7
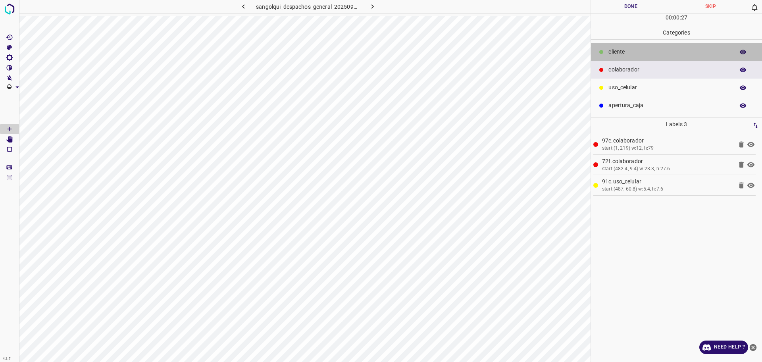
drag, startPoint x: 626, startPoint y: 59, endPoint x: 598, endPoint y: 71, distance: 30.9
click at [626, 58] on div "cliente" at bounding box center [676, 52] width 171 height 18
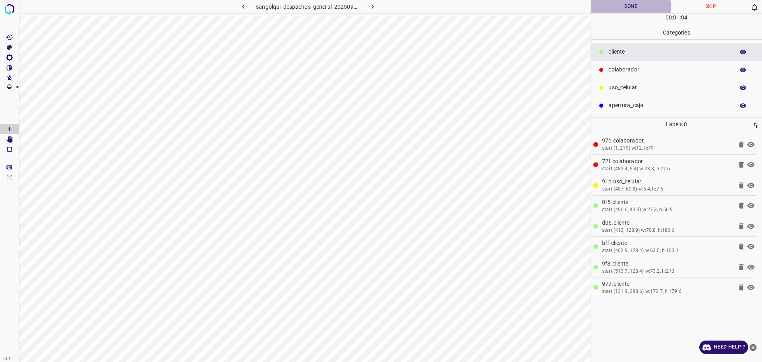
click at [644, 5] on button "Done" at bounding box center [631, 6] width 80 height 13
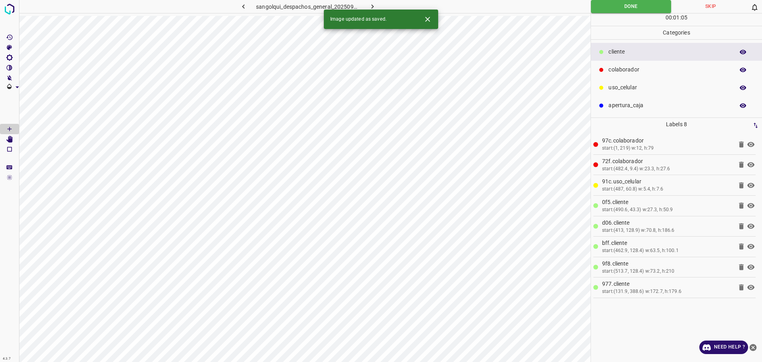
click at [372, 6] on icon "button" at bounding box center [372, 6] width 8 height 8
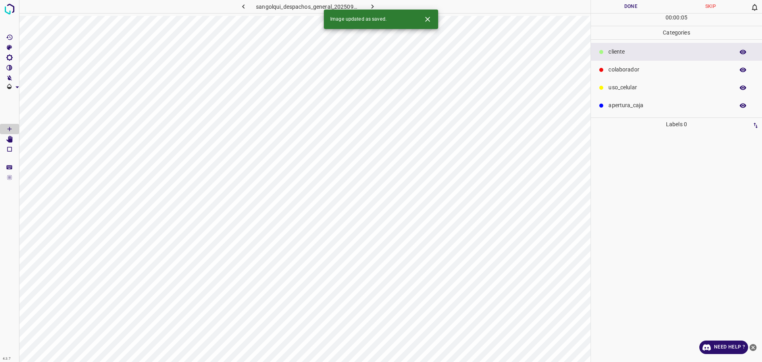
click at [665, 66] on p "colaborador" at bounding box center [669, 69] width 122 height 8
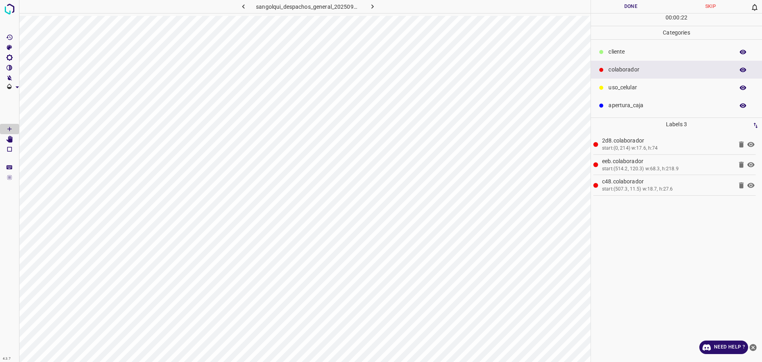
drag, startPoint x: 619, startPoint y: 84, endPoint x: 600, endPoint y: 90, distance: 20.3
click at [619, 84] on p "uso_celular" at bounding box center [669, 87] width 122 height 8
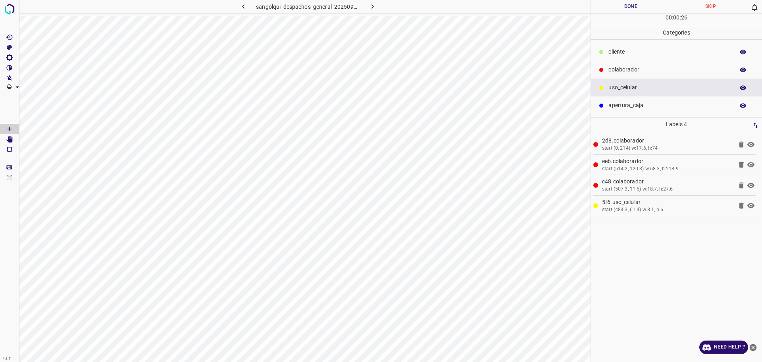
click at [606, 53] on div "cliente" at bounding box center [676, 52] width 171 height 18
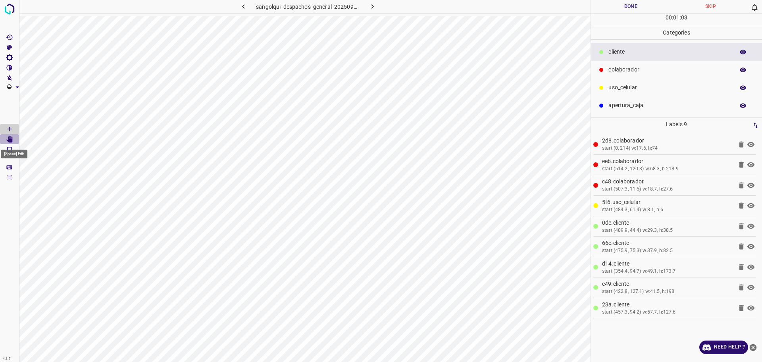
click at [9, 143] on Edit"] "[Space] Edit" at bounding box center [9, 139] width 19 height 10
click at [636, 8] on button "Done" at bounding box center [631, 6] width 80 height 13
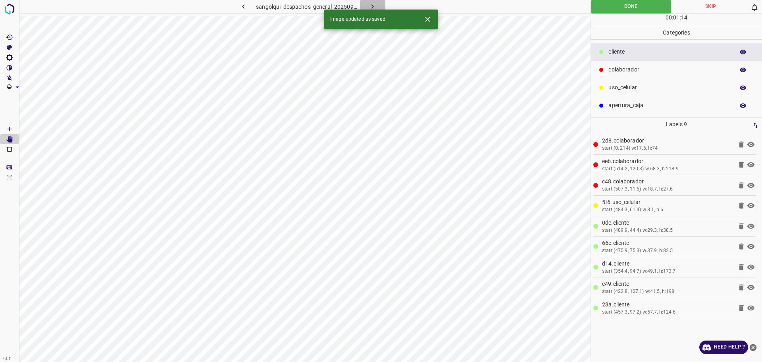
click at [369, 6] on icon "button" at bounding box center [372, 6] width 8 height 8
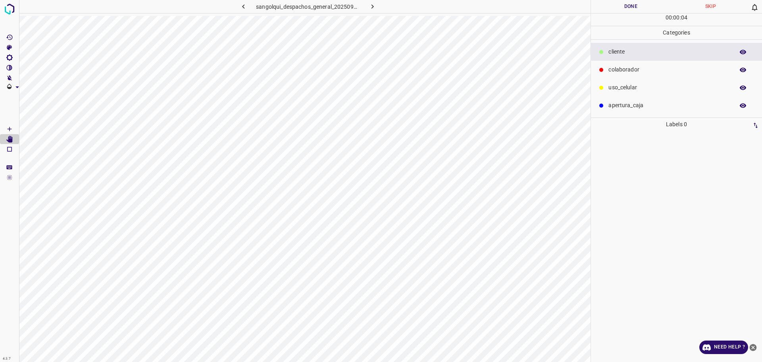
click at [627, 69] on p "colaborador" at bounding box center [669, 69] width 122 height 8
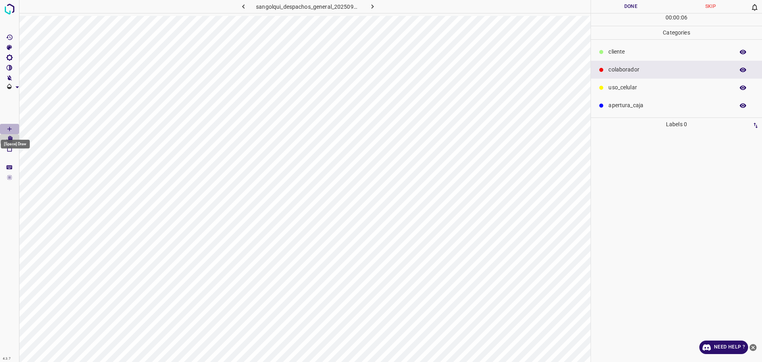
click at [2, 127] on Draw"] "[Space] Draw" at bounding box center [9, 129] width 19 height 10
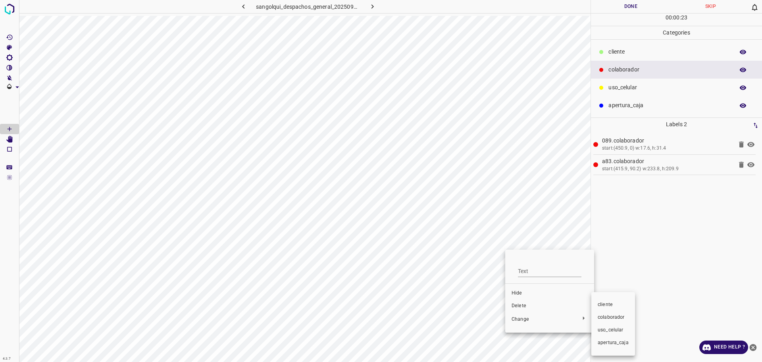
click at [516, 314] on div at bounding box center [381, 181] width 762 height 362
click at [516, 305] on span "Delete" at bounding box center [549, 305] width 76 height 7
click at [6, 141] on Edit"] "[Space] Edit" at bounding box center [9, 139] width 19 height 10
click at [608, 83] on div "uso_celular" at bounding box center [676, 88] width 171 height 18
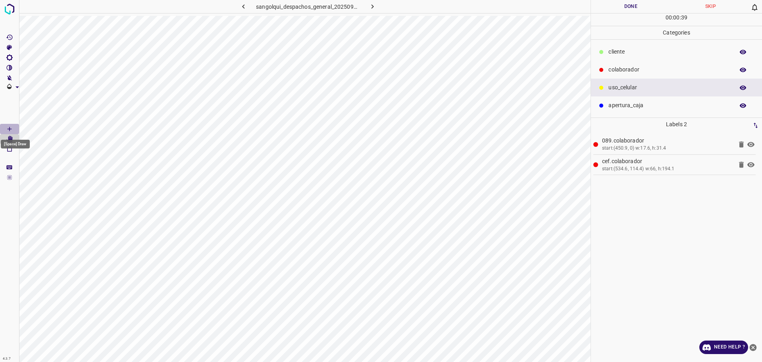
click at [12, 131] on icon "[Space] Draw" at bounding box center [9, 128] width 7 height 7
click at [592, 55] on div "cliente" at bounding box center [676, 52] width 171 height 18
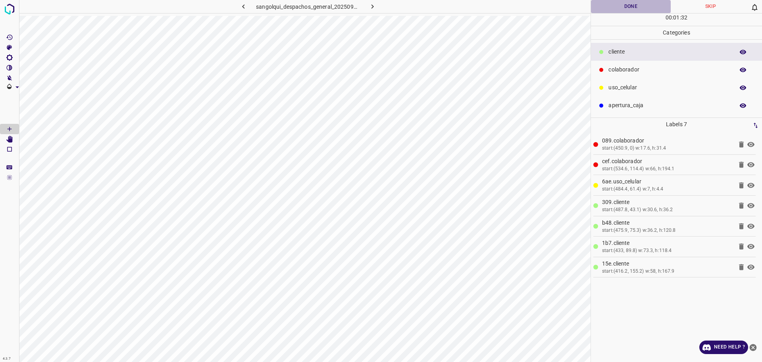
click at [640, 10] on button "Done" at bounding box center [631, 6] width 80 height 13
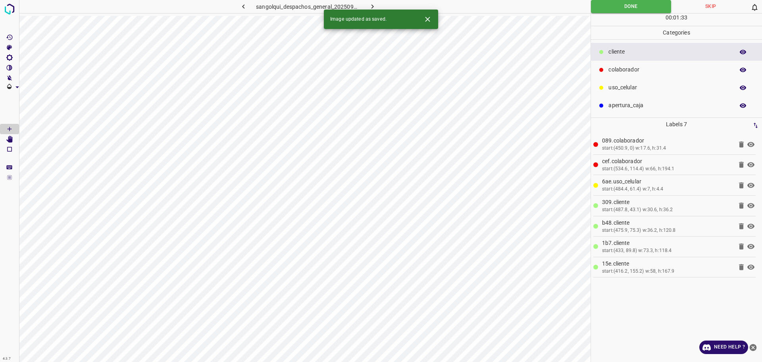
click at [372, 12] on div "Image updated as saved." at bounding box center [381, 19] width 114 height 19
click at [367, 5] on button "button" at bounding box center [372, 6] width 25 height 13
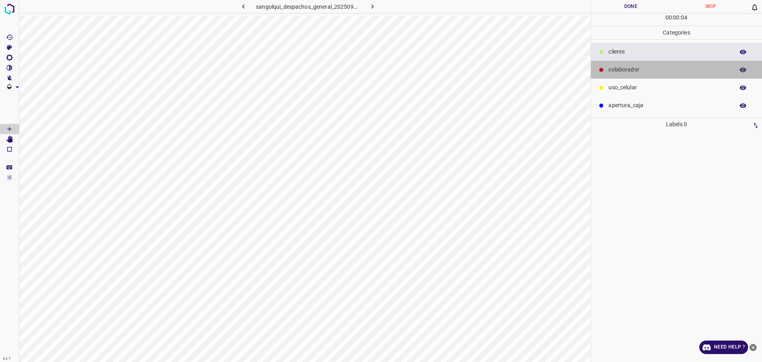
click at [642, 70] on p "colaborador" at bounding box center [669, 69] width 122 height 8
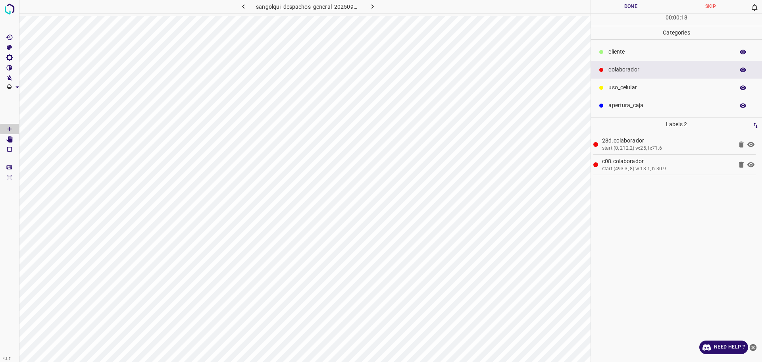
click at [612, 46] on div "cliente" at bounding box center [676, 52] width 171 height 18
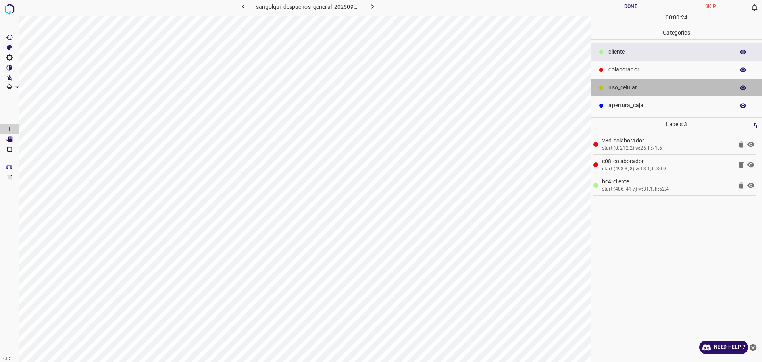
click at [632, 88] on p "uso_celular" at bounding box center [669, 87] width 122 height 8
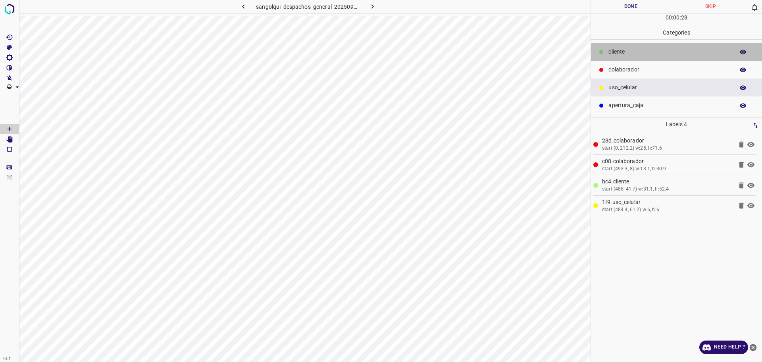
click at [641, 47] on div "cliente" at bounding box center [676, 52] width 171 height 18
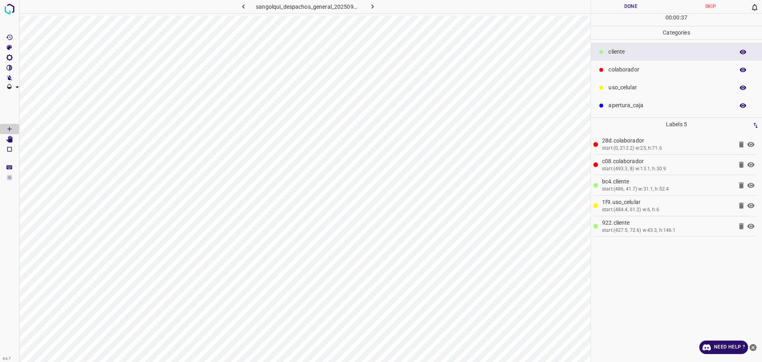
click at [634, 8] on button "Done" at bounding box center [631, 6] width 80 height 13
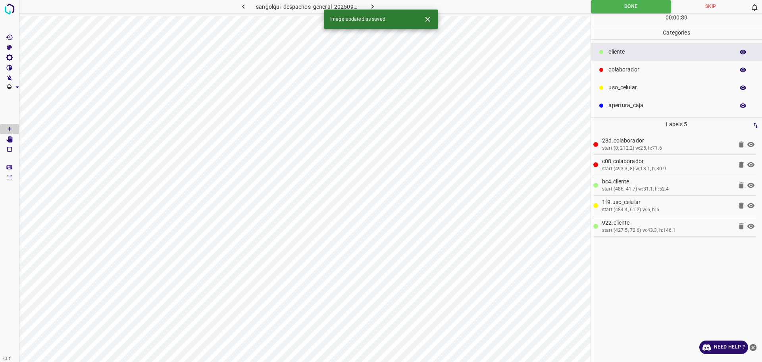
click at [369, 6] on icon "button" at bounding box center [372, 6] width 8 height 8
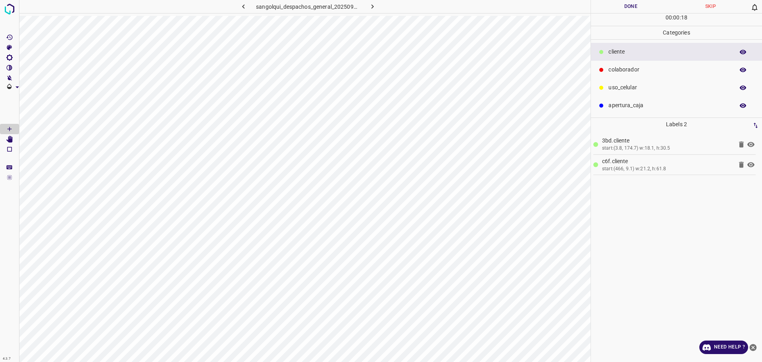
click at [642, 67] on p "colaborador" at bounding box center [669, 69] width 122 height 8
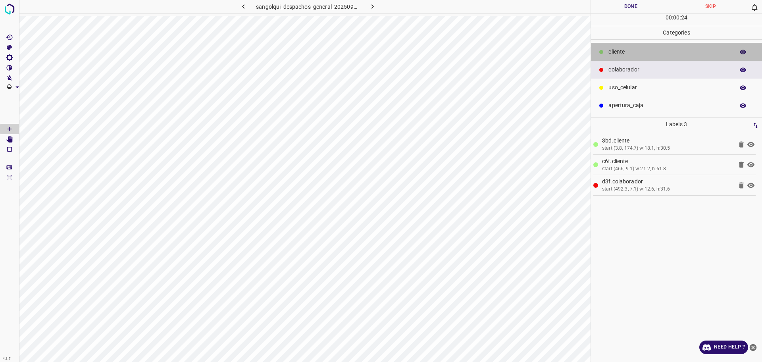
click at [628, 48] on p "cliente" at bounding box center [669, 52] width 122 height 8
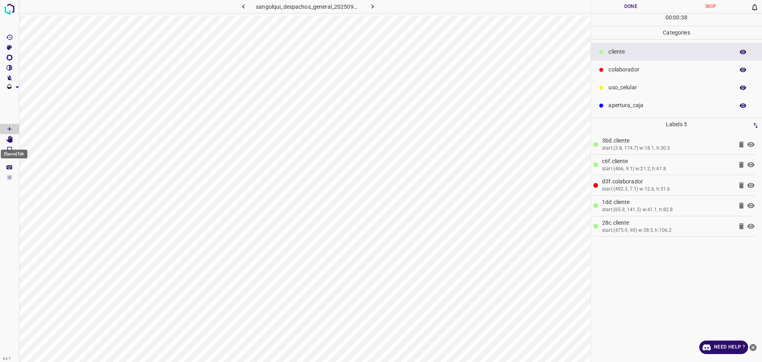
click at [11, 142] on Edit"] "[Space] Edit" at bounding box center [9, 139] width 19 height 10
click at [8, 130] on icon "[Space] Draw" at bounding box center [9, 128] width 7 height 7
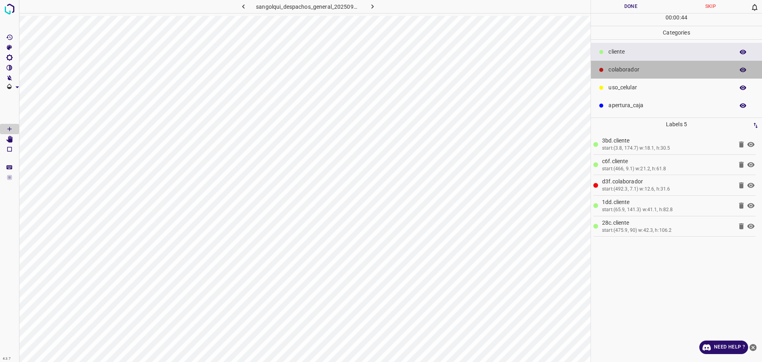
click at [642, 67] on p "colaborador" at bounding box center [669, 69] width 122 height 8
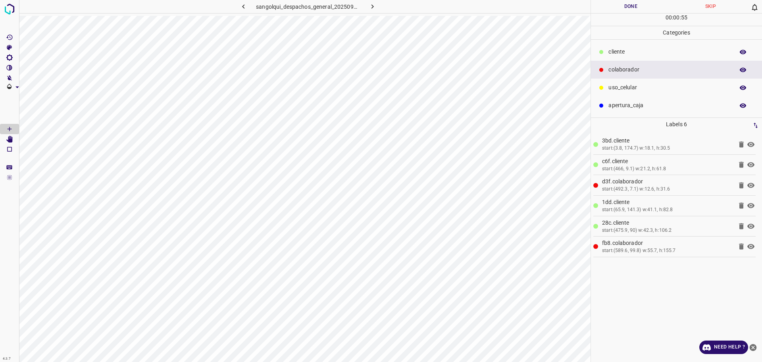
click at [628, 8] on button "Done" at bounding box center [631, 6] width 80 height 13
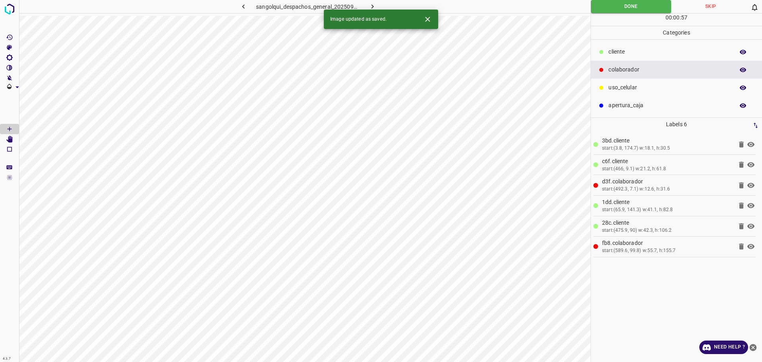
click at [244, 6] on icon "button" at bounding box center [243, 6] width 8 height 8
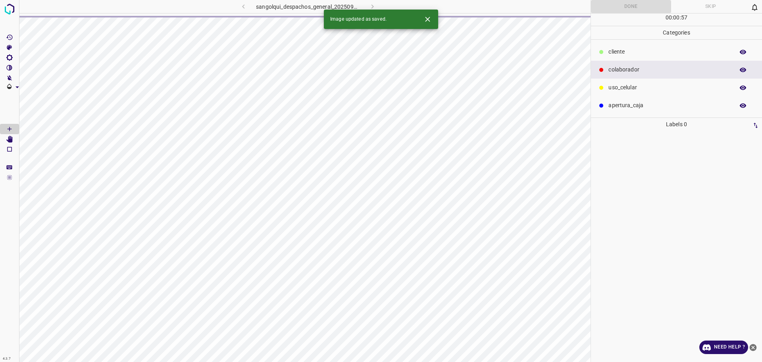
click at [666, 53] on p "cliente" at bounding box center [669, 52] width 122 height 8
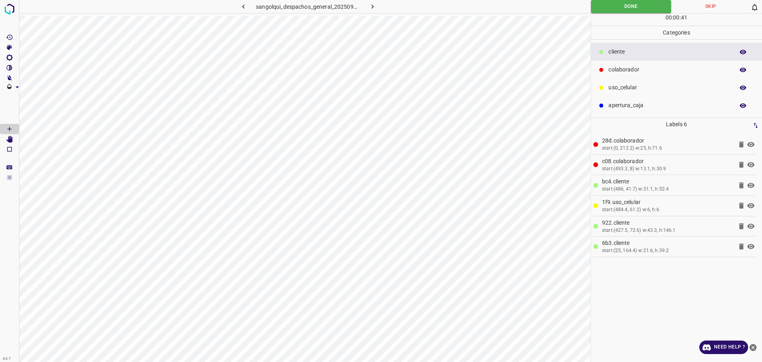
click at [625, 13] on div "00 : 00 : 41" at bounding box center [676, 19] width 171 height 12
click at [625, 8] on button "Done" at bounding box center [631, 6] width 80 height 13
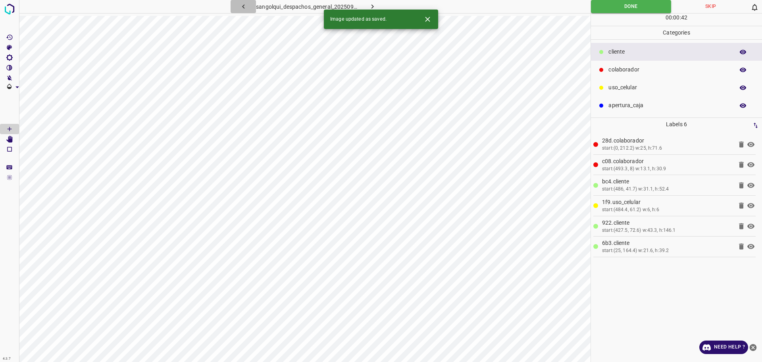
click at [243, 7] on icon "button" at bounding box center [243, 6] width 2 height 4
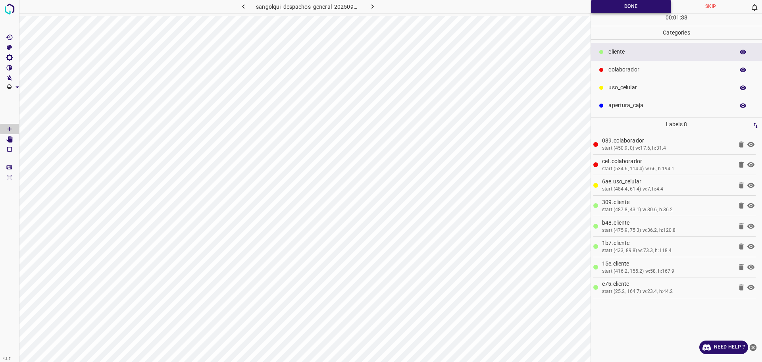
click at [620, 6] on button "Done" at bounding box center [631, 6] width 80 height 13
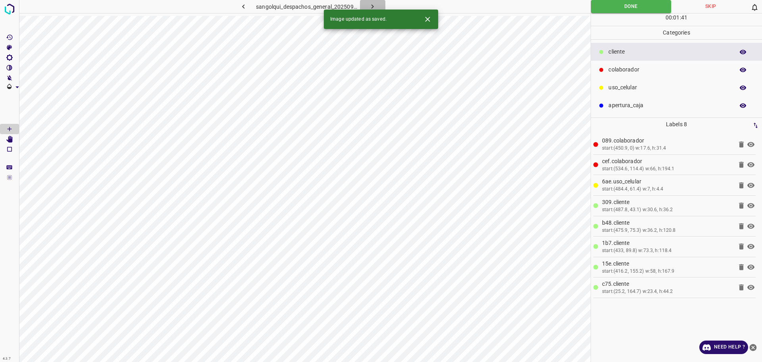
click at [369, 1] on button "button" at bounding box center [372, 6] width 25 height 13
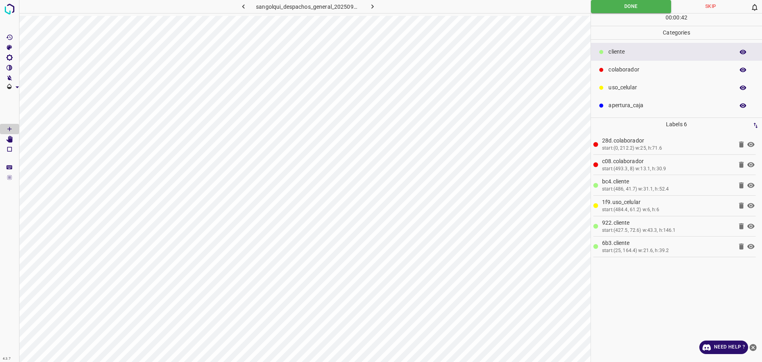
click at [369, 1] on button "button" at bounding box center [372, 6] width 25 height 13
click at [367, 4] on button "button" at bounding box center [372, 6] width 25 height 13
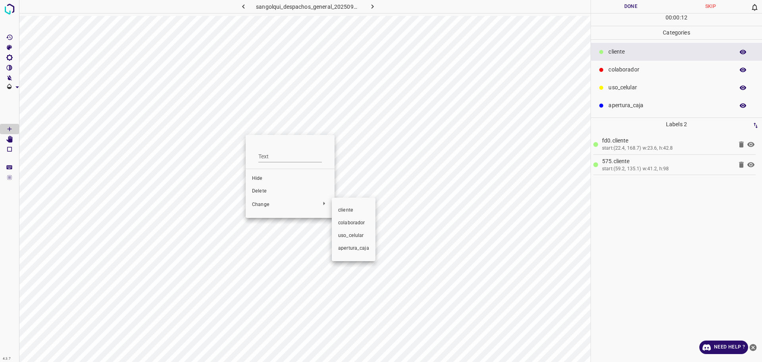
drag, startPoint x: 343, startPoint y: 222, endPoint x: 306, endPoint y: 221, distance: 37.3
click at [342, 222] on span "colaborador" at bounding box center [353, 222] width 31 height 7
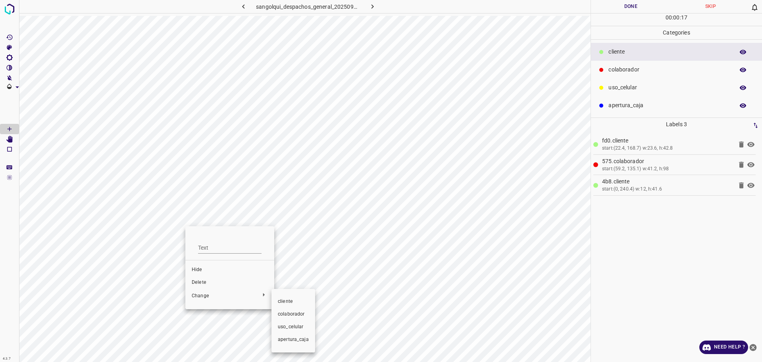
click at [284, 315] on span "colaborador" at bounding box center [293, 314] width 31 height 7
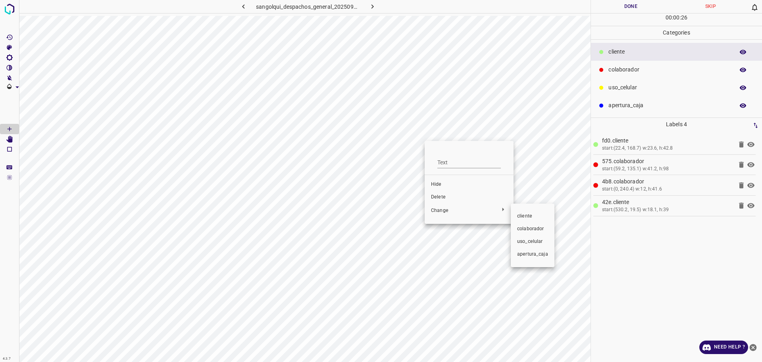
click at [519, 229] on span "colaborador" at bounding box center [532, 228] width 31 height 7
click at [621, 6] on button "Done" at bounding box center [631, 6] width 80 height 13
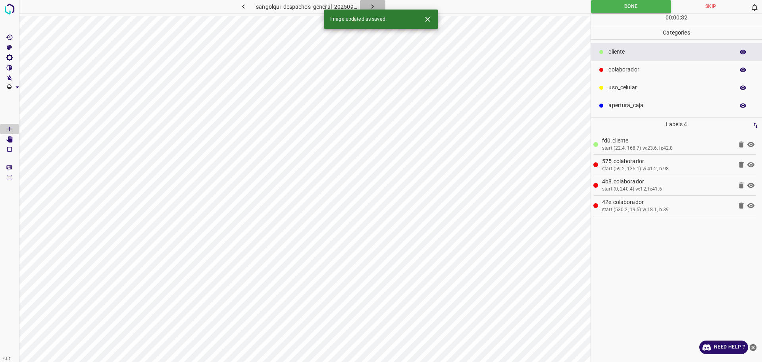
click at [367, 6] on button "button" at bounding box center [372, 6] width 25 height 13
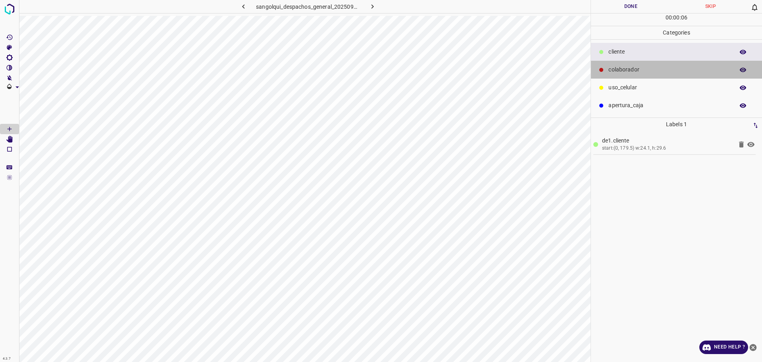
drag, startPoint x: 648, startPoint y: 67, endPoint x: 630, endPoint y: 79, distance: 21.2
click at [648, 67] on p "colaborador" at bounding box center [669, 69] width 122 height 8
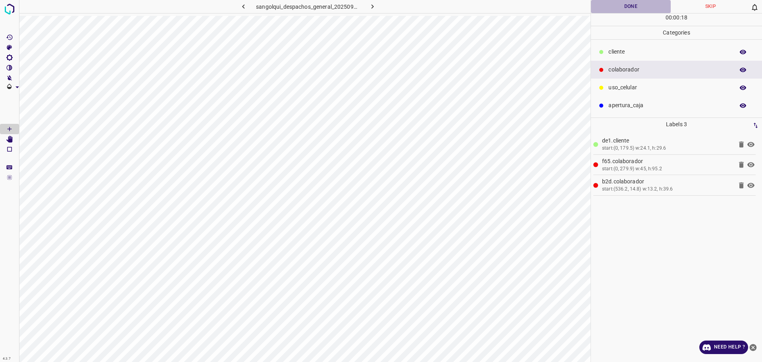
click at [611, 2] on button "Done" at bounding box center [631, 6] width 80 height 13
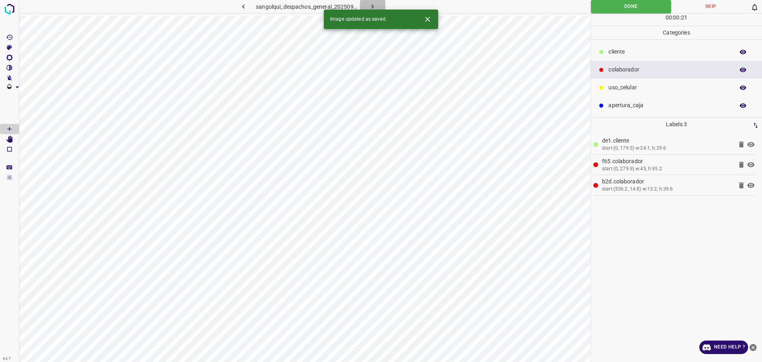
click at [368, 8] on icon "button" at bounding box center [372, 6] width 8 height 8
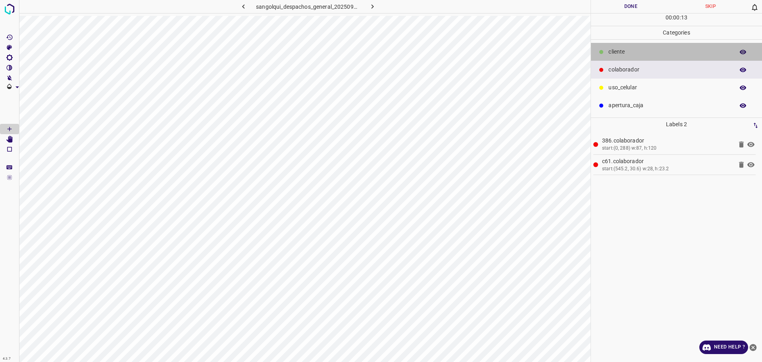
click at [609, 54] on p "cliente" at bounding box center [669, 52] width 122 height 8
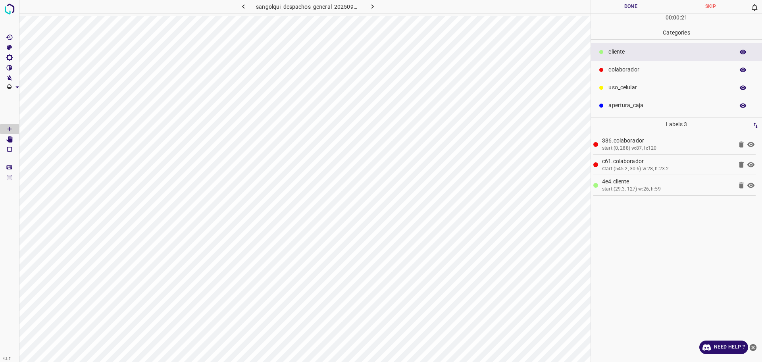
click at [605, 8] on button "Done" at bounding box center [631, 6] width 80 height 13
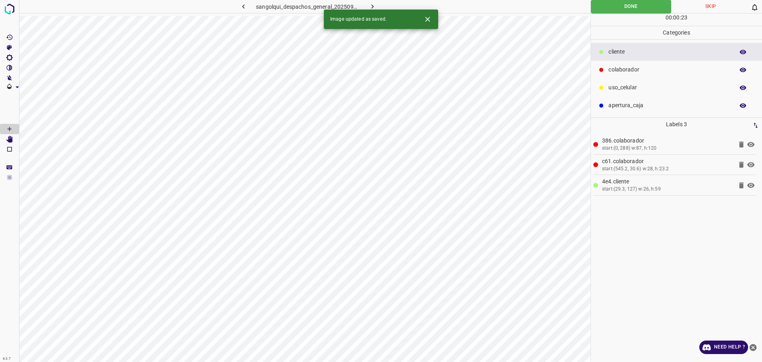
click at [373, 5] on icon "button" at bounding box center [372, 6] width 8 height 8
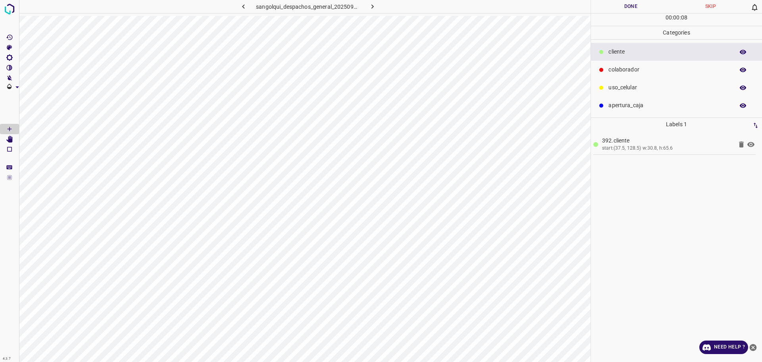
click at [623, 70] on p "colaborador" at bounding box center [669, 69] width 122 height 8
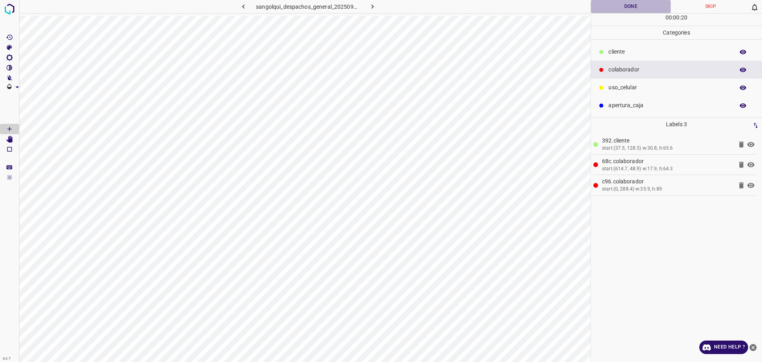
click at [630, 2] on button "Done" at bounding box center [631, 6] width 80 height 13
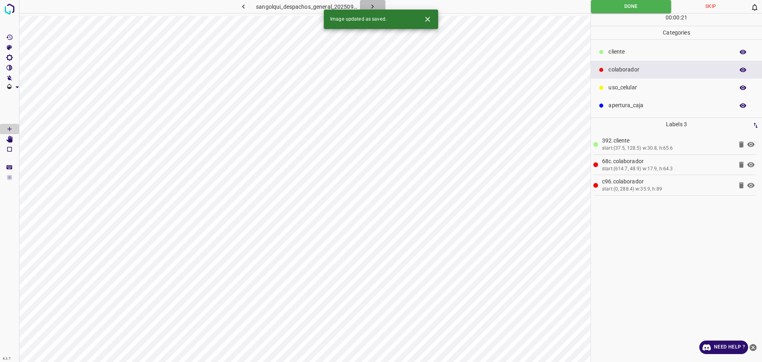
click at [374, 5] on icon "button" at bounding box center [372, 6] width 8 height 8
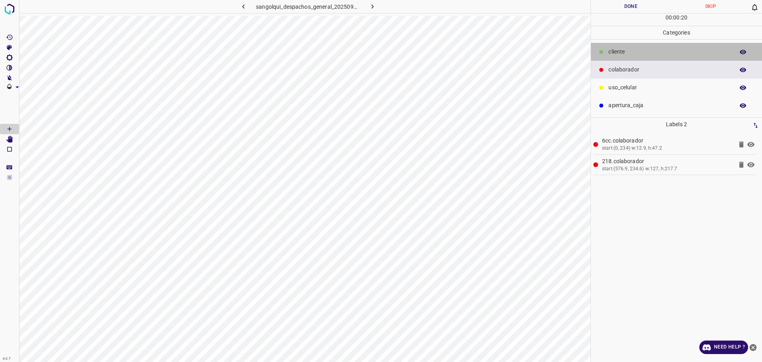
click at [628, 53] on p "cliente" at bounding box center [669, 52] width 122 height 8
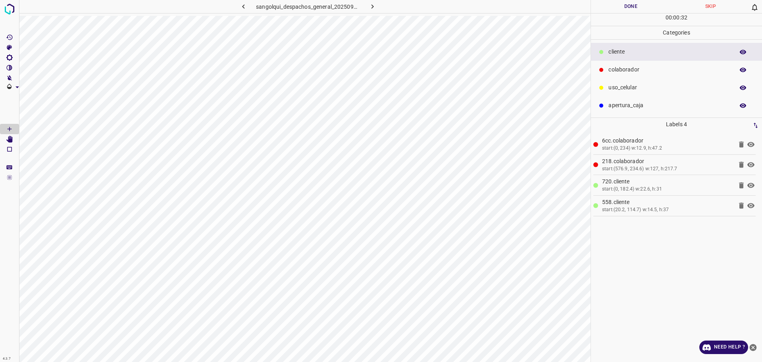
click at [620, 6] on button "Done" at bounding box center [631, 6] width 80 height 13
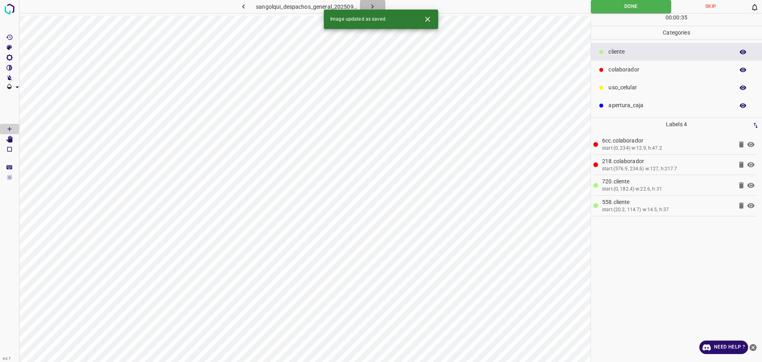
click at [372, 6] on icon "button" at bounding box center [372, 6] width 8 height 8
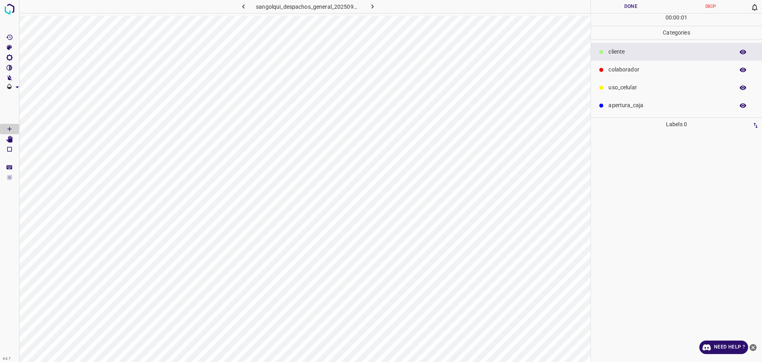
click at [630, 69] on p "colaborador" at bounding box center [669, 69] width 122 height 8
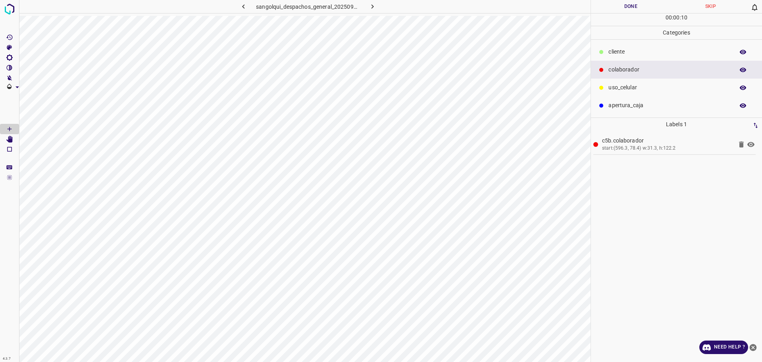
click at [10, 140] on icon "[Space] Edit" at bounding box center [9, 139] width 6 height 7
click at [617, 6] on button "Done" at bounding box center [631, 6] width 80 height 13
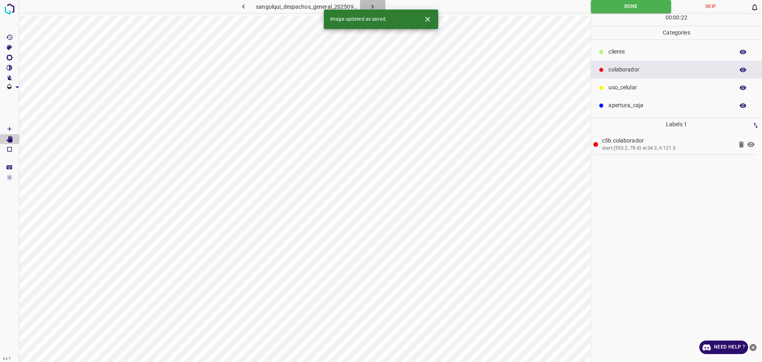
click at [364, 7] on button "button" at bounding box center [372, 6] width 25 height 13
click at [641, 50] on p "cliente" at bounding box center [669, 52] width 122 height 8
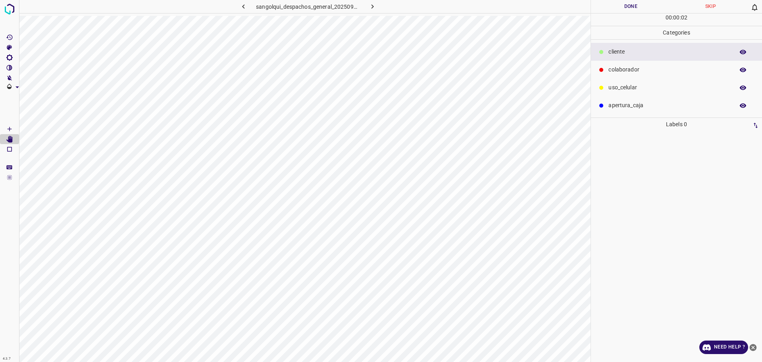
click at [8, 125] on Draw"] "[Space] Draw" at bounding box center [9, 129] width 19 height 10
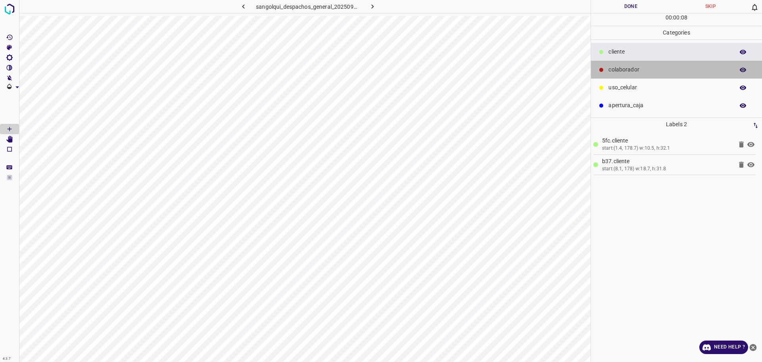
click at [671, 69] on p "colaborador" at bounding box center [669, 69] width 122 height 8
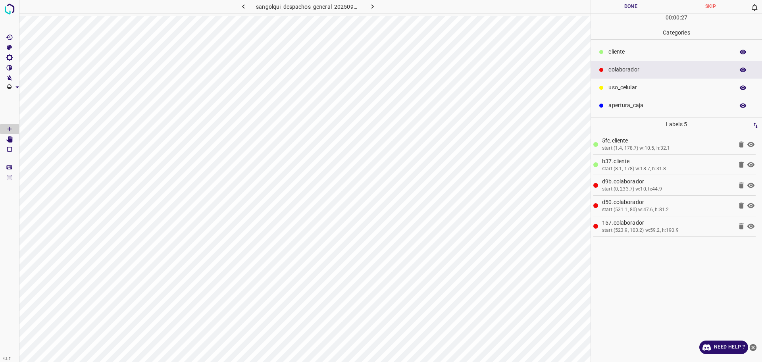
click at [621, 10] on button "Done" at bounding box center [631, 6] width 80 height 13
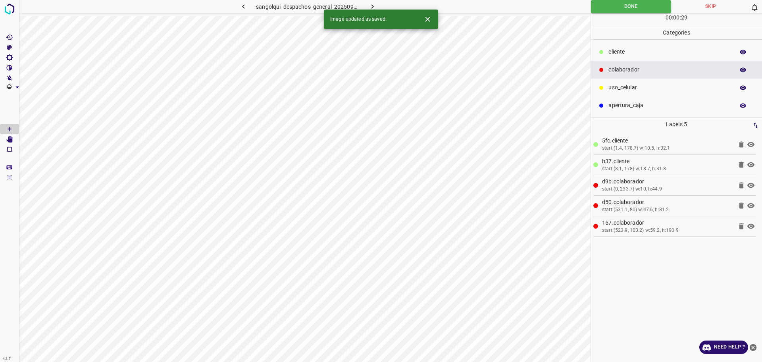
click at [372, 5] on icon "button" at bounding box center [372, 6] width 2 height 4
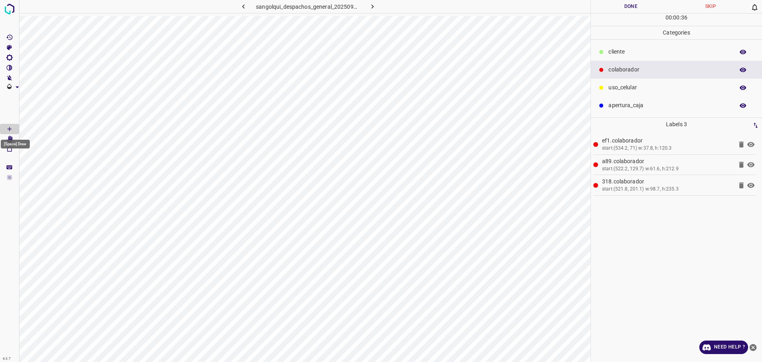
click at [11, 138] on div "[Space] Draw" at bounding box center [15, 141] width 31 height 15
click at [8, 140] on icon "[Space] Edit" at bounding box center [9, 139] width 6 height 7
click at [625, 48] on p "cliente" at bounding box center [669, 52] width 122 height 8
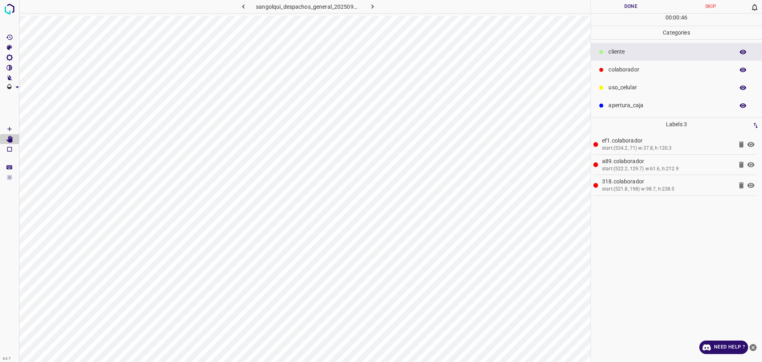
click at [3, 126] on Draw"] "[Space] Draw" at bounding box center [9, 129] width 19 height 10
click at [652, 4] on button "Done" at bounding box center [631, 6] width 80 height 13
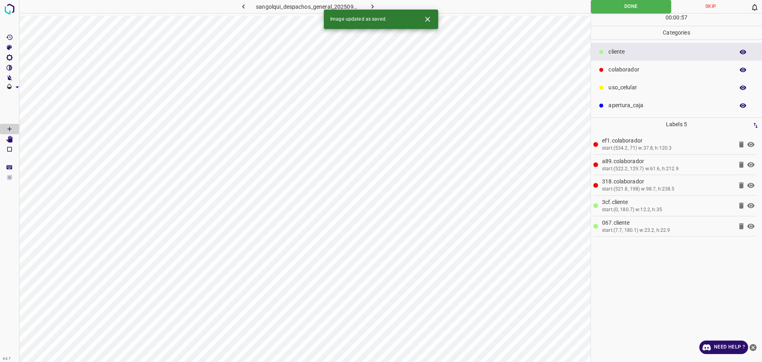
click at [380, 4] on button "button" at bounding box center [372, 6] width 25 height 13
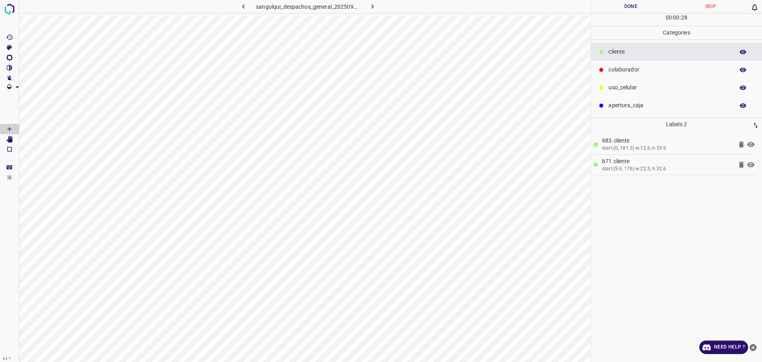
click at [636, 69] on p "colaborador" at bounding box center [669, 69] width 122 height 8
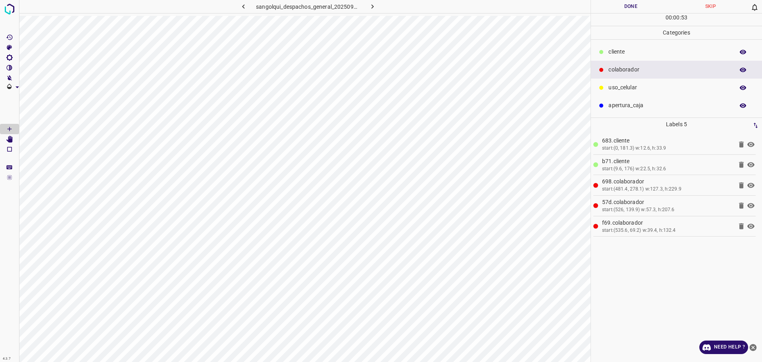
click at [630, 12] on button "Done" at bounding box center [631, 6] width 80 height 13
click at [630, 13] on hr at bounding box center [676, 13] width 171 height 0
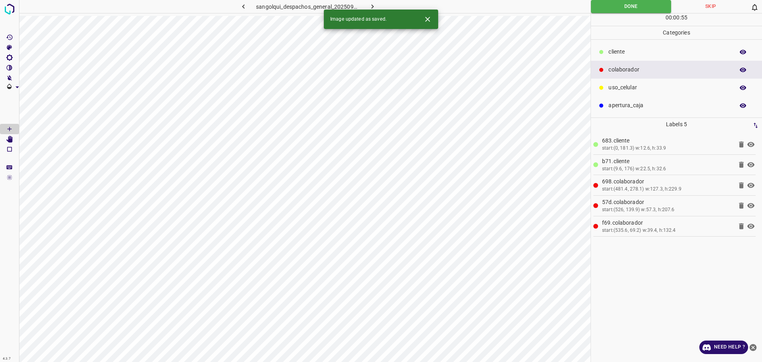
click at [372, 4] on icon "button" at bounding box center [372, 6] width 8 height 8
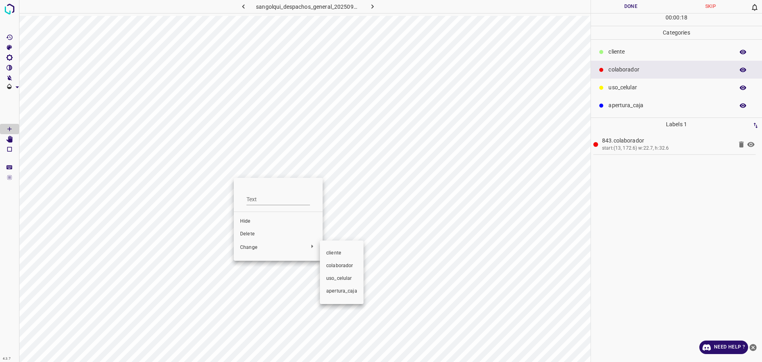
click at [335, 255] on span "cliente" at bounding box center [341, 253] width 31 height 7
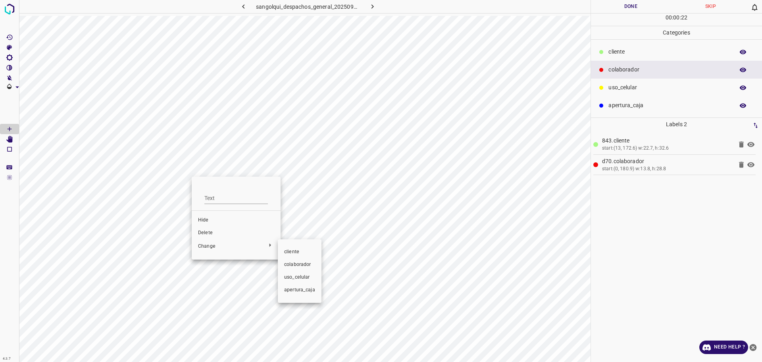
click at [300, 248] on span "cliente" at bounding box center [299, 251] width 31 height 7
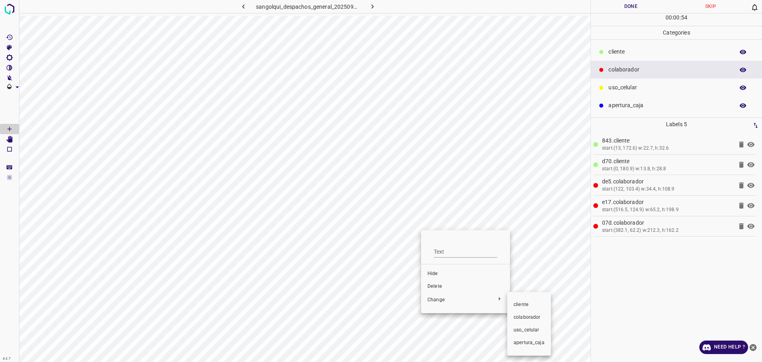
click at [447, 301] on div at bounding box center [381, 181] width 762 height 362
click at [446, 286] on div at bounding box center [381, 181] width 762 height 362
click at [437, 286] on span "Delete" at bounding box center [465, 286] width 76 height 7
drag, startPoint x: 636, startPoint y: 50, endPoint x: 609, endPoint y: 76, distance: 38.2
click at [636, 50] on p "cliente" at bounding box center [669, 52] width 122 height 8
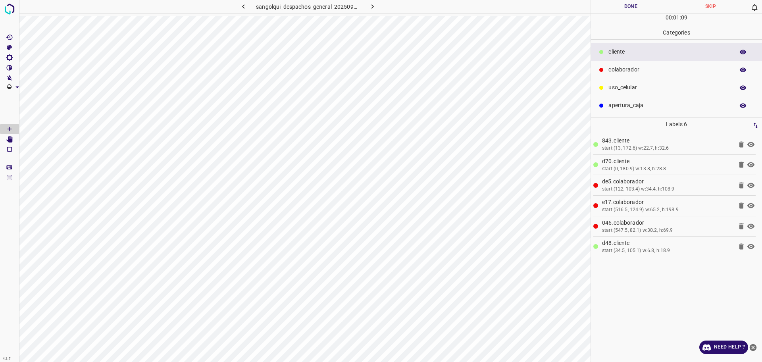
click at [616, 4] on button "Done" at bounding box center [631, 6] width 80 height 13
click at [371, 12] on button "button" at bounding box center [372, 6] width 25 height 13
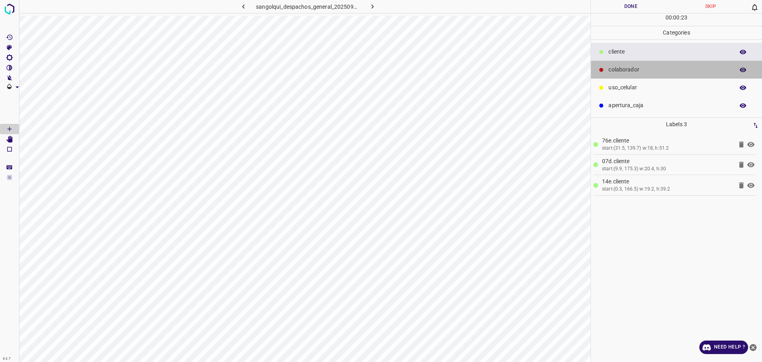
click at [698, 67] on p "colaborador" at bounding box center [669, 69] width 122 height 8
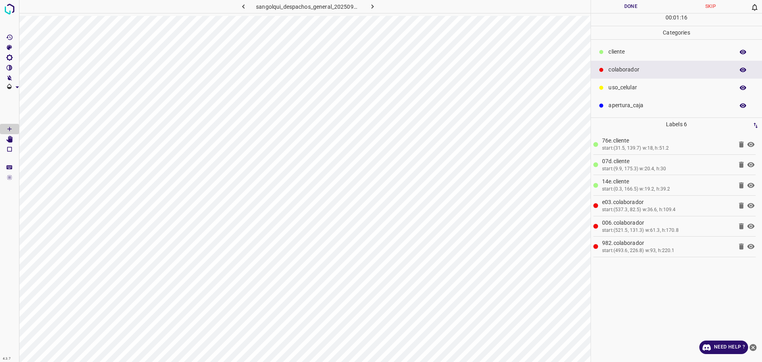
click at [597, 6] on button "Done" at bounding box center [631, 6] width 80 height 13
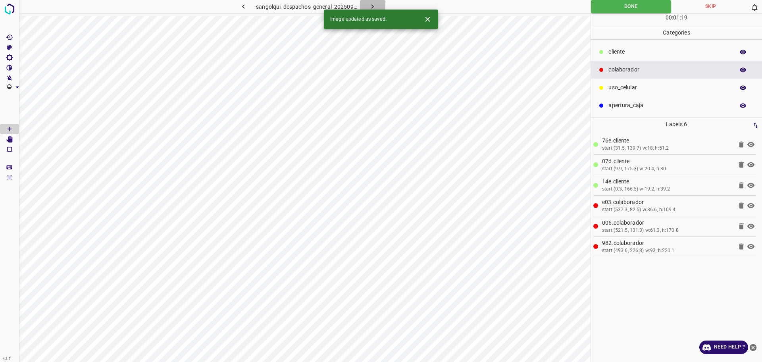
click at [369, 6] on icon "button" at bounding box center [372, 6] width 8 height 8
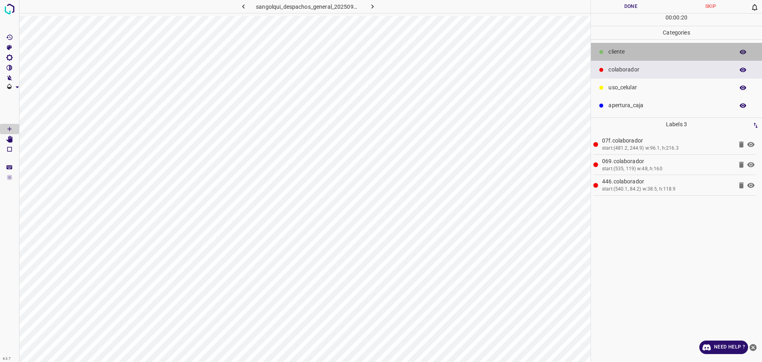
click at [651, 48] on p "cliente" at bounding box center [669, 52] width 122 height 8
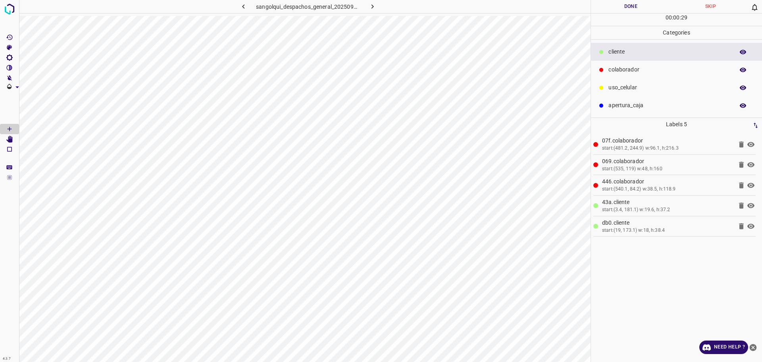
click at [643, 71] on p "colaborador" at bounding box center [669, 69] width 122 height 8
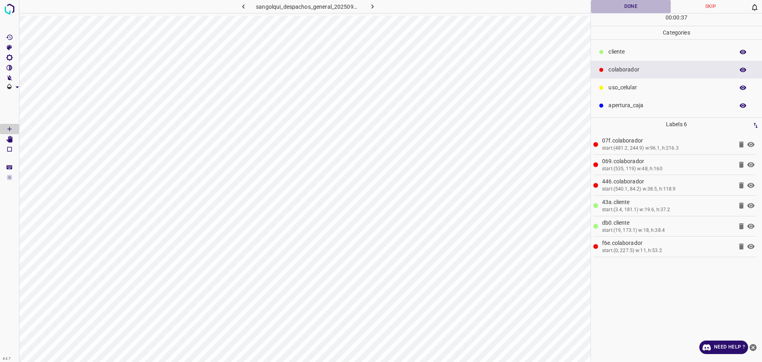
click at [631, 4] on button "Done" at bounding box center [631, 6] width 80 height 13
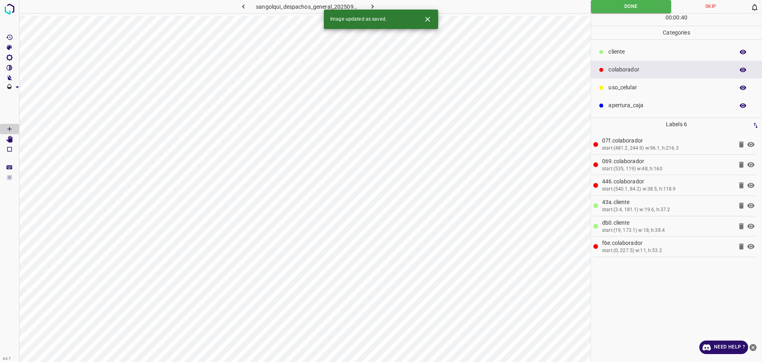
click at [369, 7] on icon "button" at bounding box center [372, 6] width 8 height 8
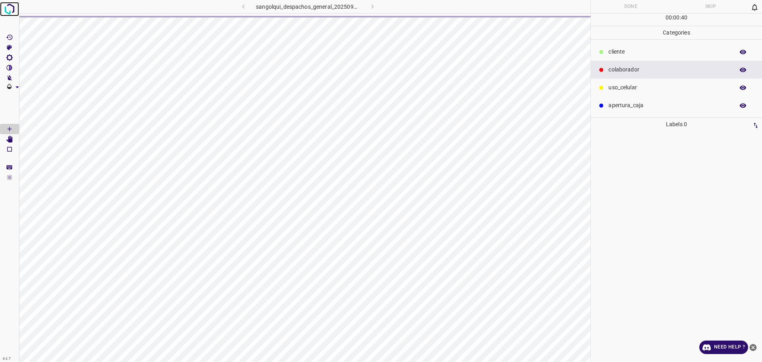
click at [10, 13] on img at bounding box center [9, 9] width 14 height 14
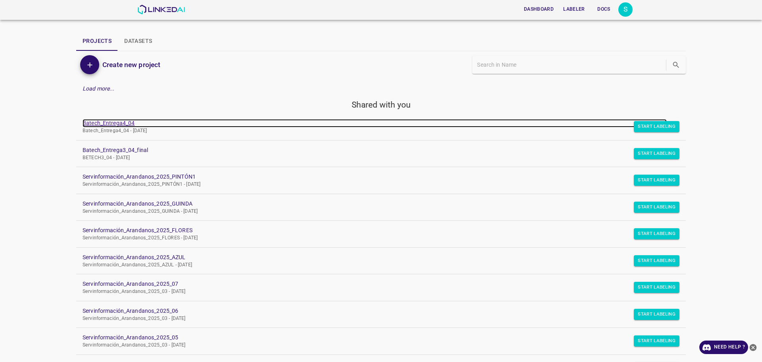
click at [128, 120] on link "Batech_Entrega4_04" at bounding box center [375, 123] width 584 height 8
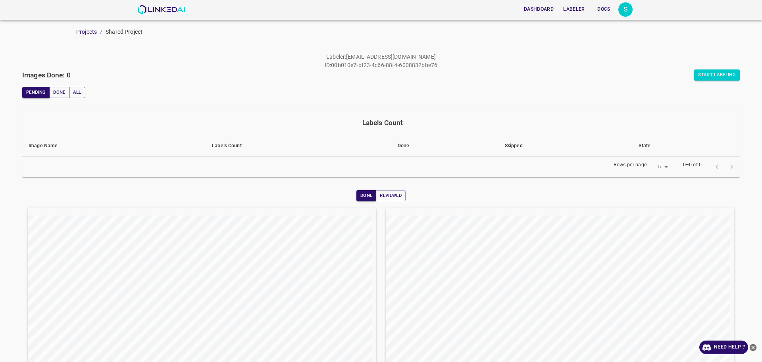
click at [60, 94] on button "Done" at bounding box center [59, 92] width 20 height 11
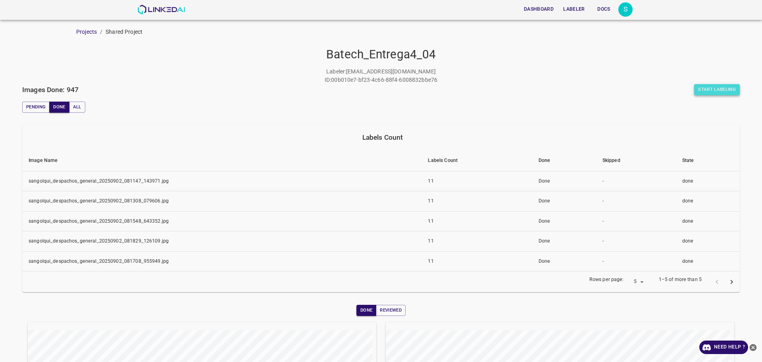
click at [697, 91] on button "Start Labeling" at bounding box center [717, 89] width 46 height 11
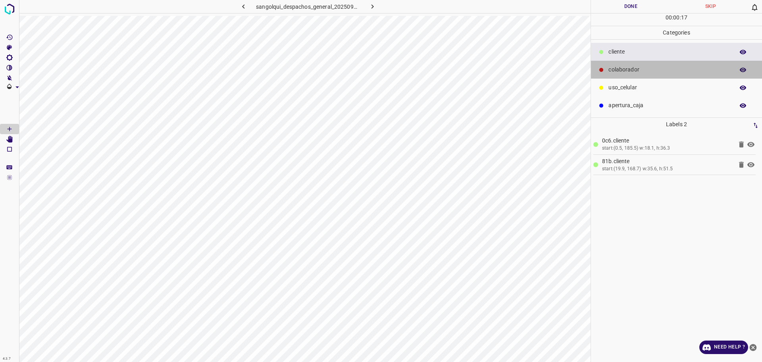
click at [646, 69] on p "colaborador" at bounding box center [669, 69] width 122 height 8
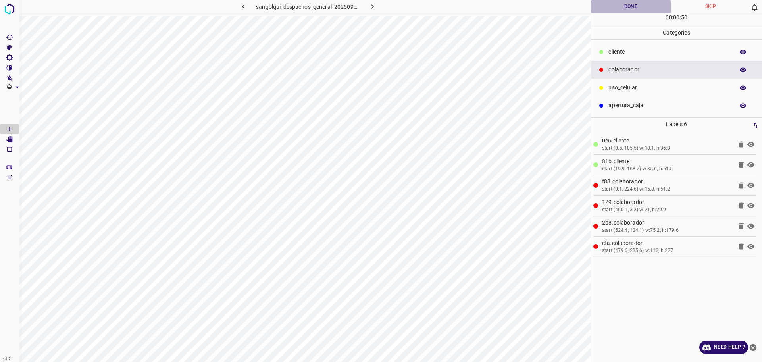
click at [616, 8] on button "Done" at bounding box center [631, 6] width 80 height 13
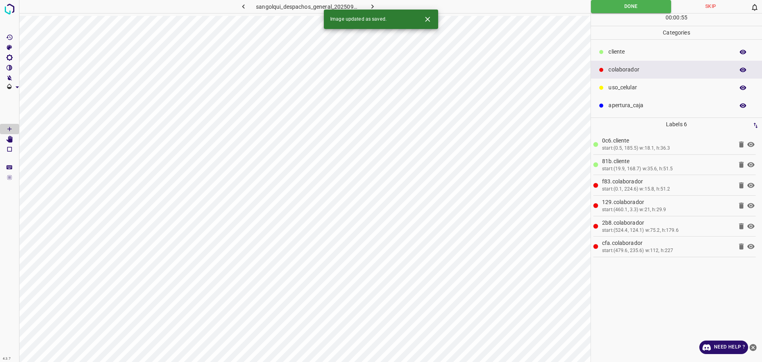
click at [375, 2] on button "button" at bounding box center [372, 6] width 25 height 13
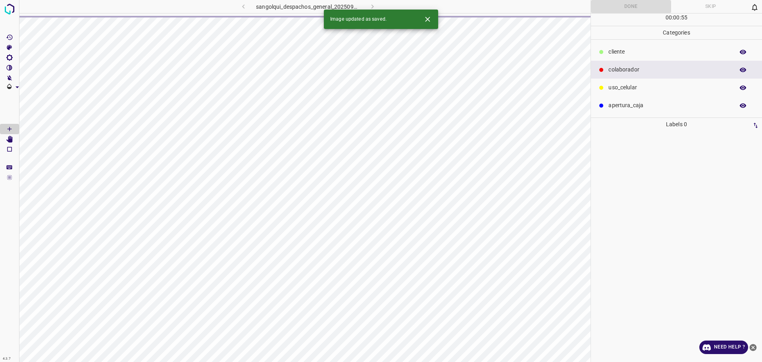
click at [375, 2] on div "sangolqui_despachos_general_20250904_164822_286990.jpg" at bounding box center [308, 6] width 208 height 13
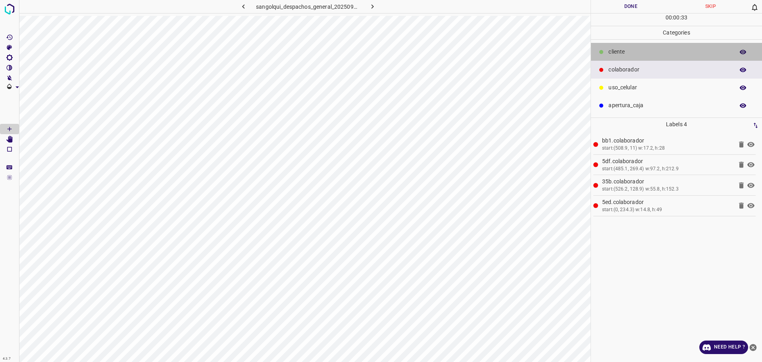
click at [655, 52] on p "cliente" at bounding box center [669, 52] width 122 height 8
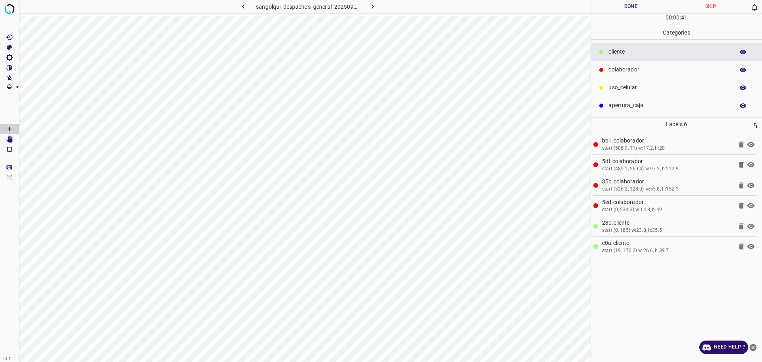
click at [638, 10] on button "Done" at bounding box center [631, 6] width 80 height 13
click at [373, 7] on icon "button" at bounding box center [372, 6] width 2 height 4
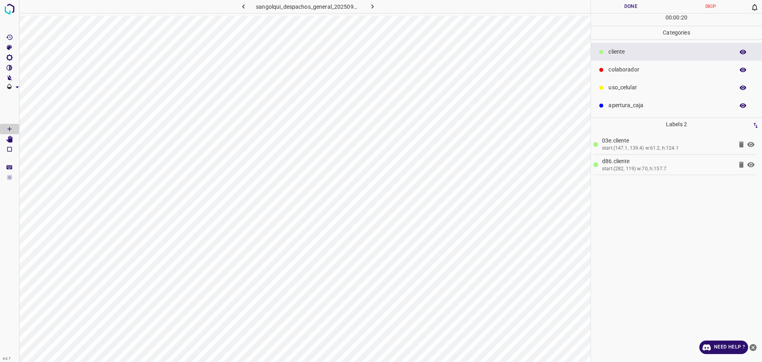
click at [671, 71] on p "colaborador" at bounding box center [669, 69] width 122 height 8
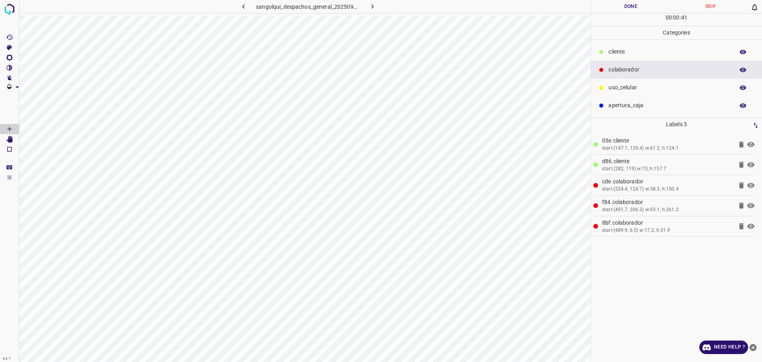
click at [628, 2] on button "Done" at bounding box center [631, 6] width 80 height 13
click at [645, 8] on button "Done" at bounding box center [631, 6] width 80 height 13
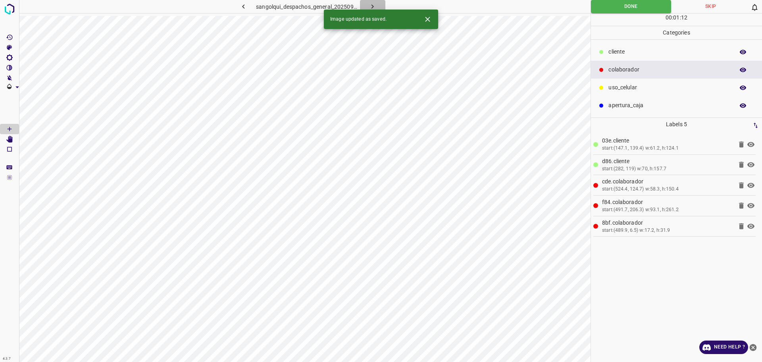
click at [369, 5] on icon "button" at bounding box center [372, 6] width 8 height 8
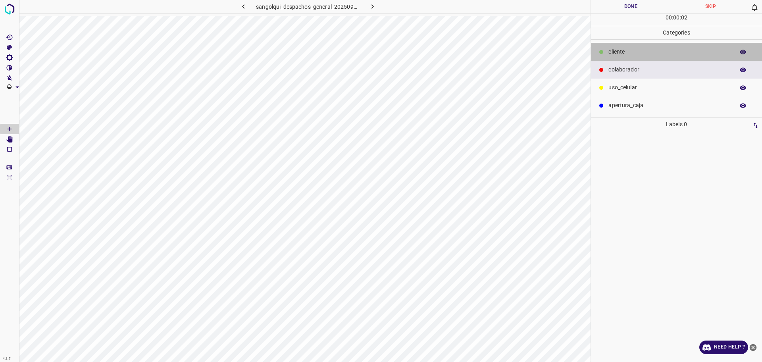
click at [625, 51] on p "cliente" at bounding box center [669, 52] width 122 height 8
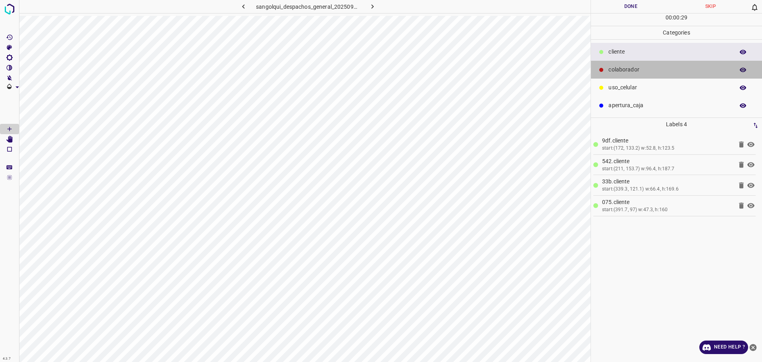
click at [665, 70] on p "colaborador" at bounding box center [669, 69] width 122 height 8
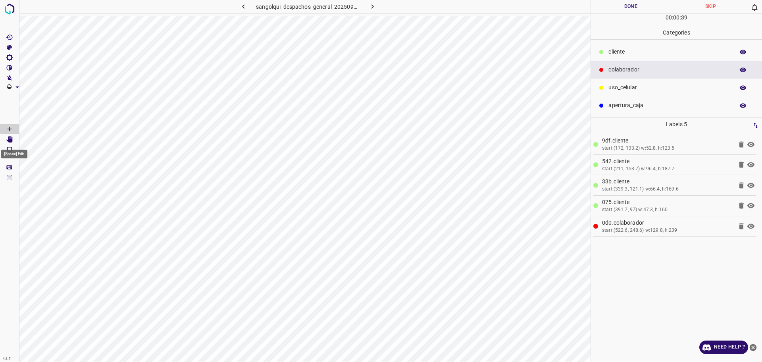
click at [7, 140] on icon "[Space] Edit" at bounding box center [9, 139] width 6 height 7
click at [9, 129] on icon "[Space] Draw" at bounding box center [10, 129] width 4 height 4
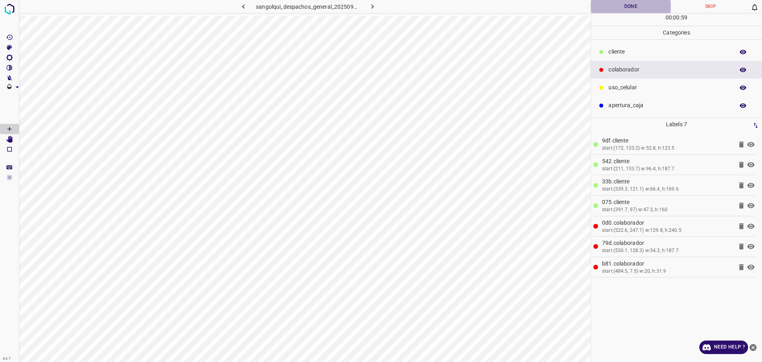
click at [631, 7] on button "Done" at bounding box center [631, 6] width 80 height 13
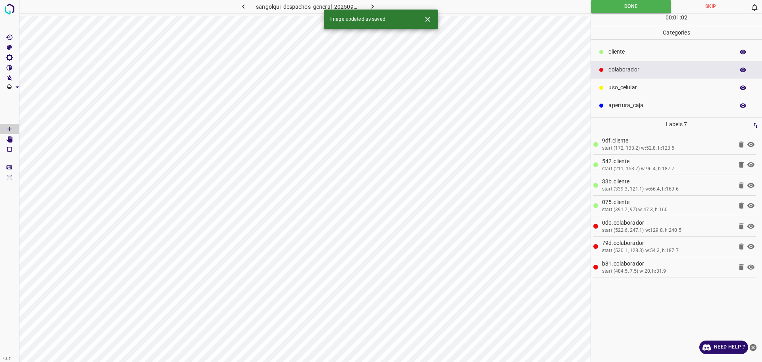
click at [371, 6] on icon "button" at bounding box center [372, 6] width 8 height 8
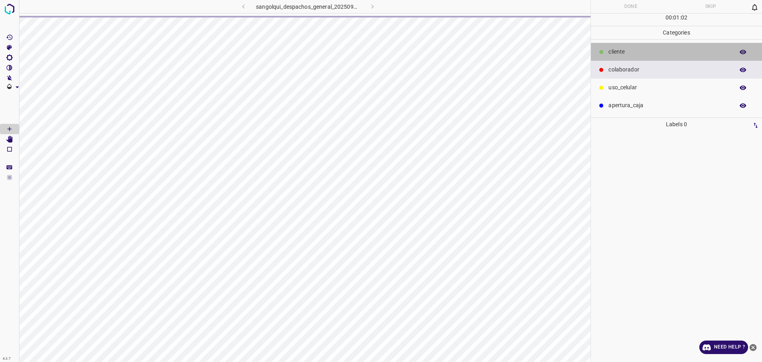
click at [620, 53] on p "cliente" at bounding box center [669, 52] width 122 height 8
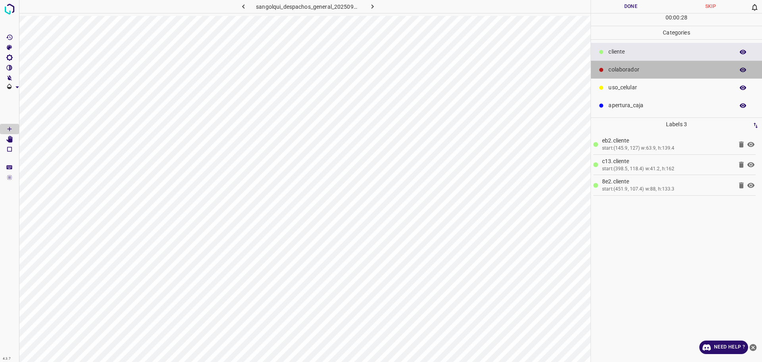
click at [642, 69] on p "colaborador" at bounding box center [669, 69] width 122 height 8
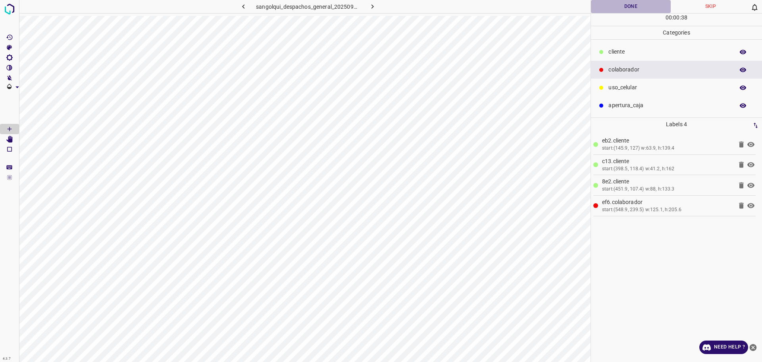
click at [620, 8] on button "Done" at bounding box center [631, 6] width 80 height 13
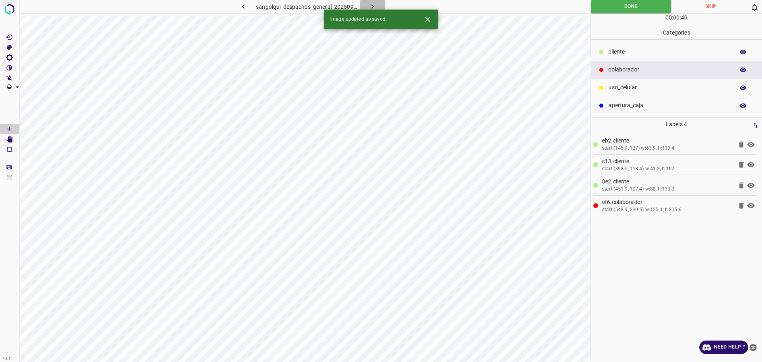
click at [369, 7] on icon "button" at bounding box center [372, 6] width 8 height 8
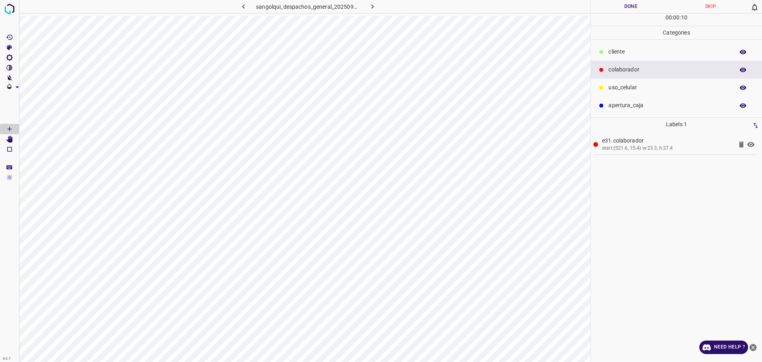
click at [673, 46] on div "cliente" at bounding box center [676, 52] width 171 height 18
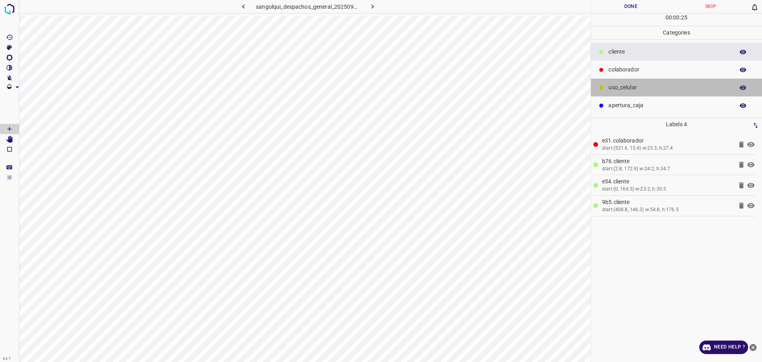
click at [613, 86] on p "uso_celular" at bounding box center [669, 87] width 122 height 8
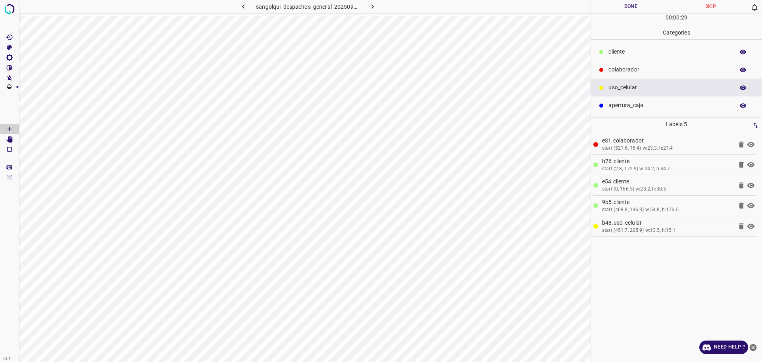
click at [643, 51] on p "cliente" at bounding box center [669, 52] width 122 height 8
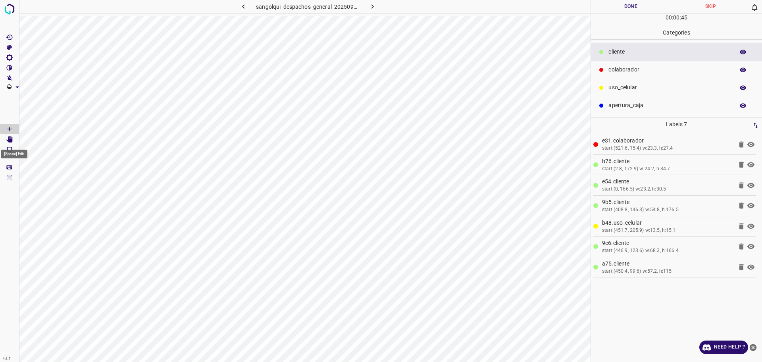
click at [6, 138] on icon "[Space] Edit" at bounding box center [9, 139] width 7 height 7
click at [632, 0] on button "Done" at bounding box center [631, 6] width 80 height 13
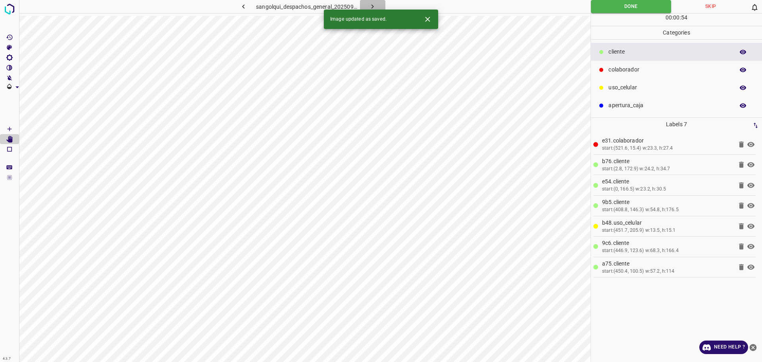
click at [377, 4] on button "button" at bounding box center [372, 6] width 25 height 13
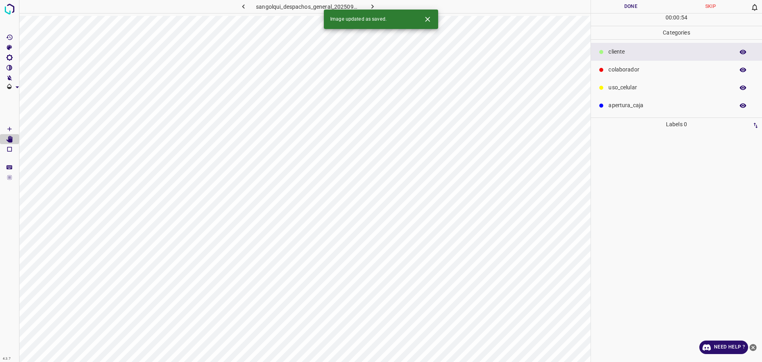
click at [623, 68] on p "colaborador" at bounding box center [669, 69] width 122 height 8
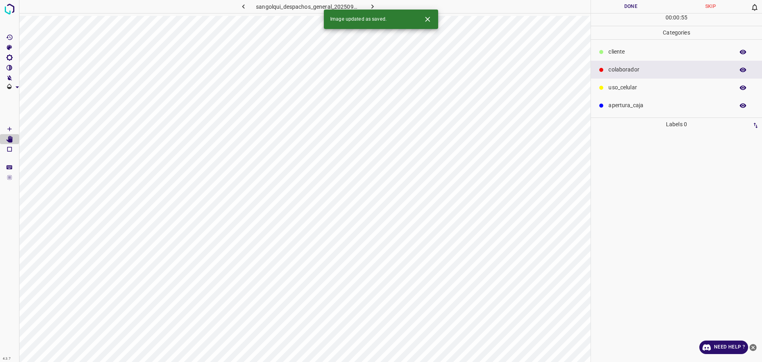
click at [607, 48] on div "cliente" at bounding box center [676, 52] width 171 height 18
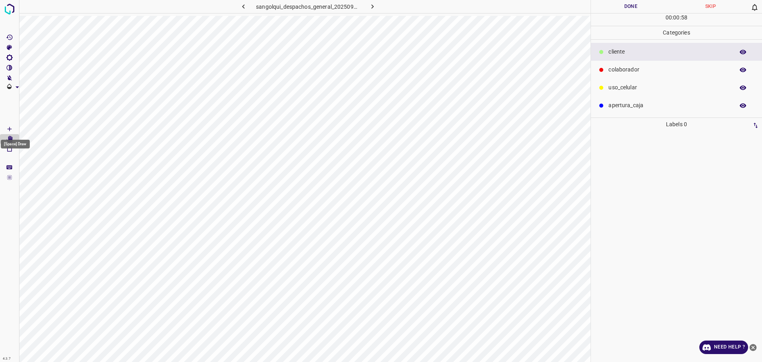
click at [10, 124] on Draw"] "[Space] Draw" at bounding box center [9, 129] width 19 height 10
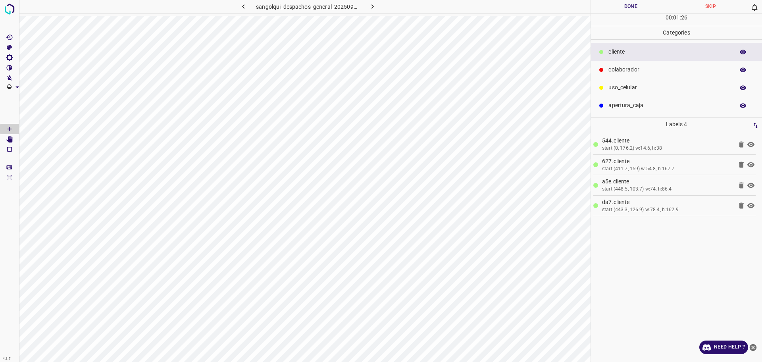
click at [622, 8] on button "Done" at bounding box center [631, 6] width 80 height 13
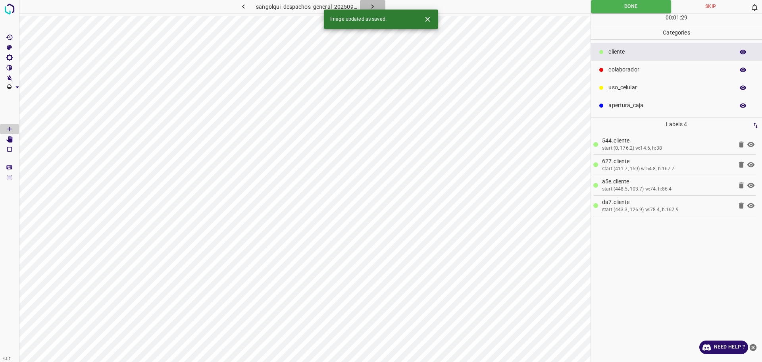
click at [368, 6] on icon "button" at bounding box center [372, 6] width 8 height 8
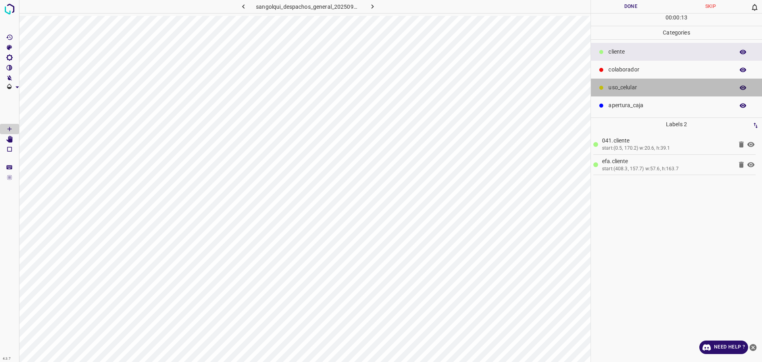
drag, startPoint x: 647, startPoint y: 86, endPoint x: 612, endPoint y: 102, distance: 38.0
click at [647, 86] on p "uso_celular" at bounding box center [669, 87] width 122 height 8
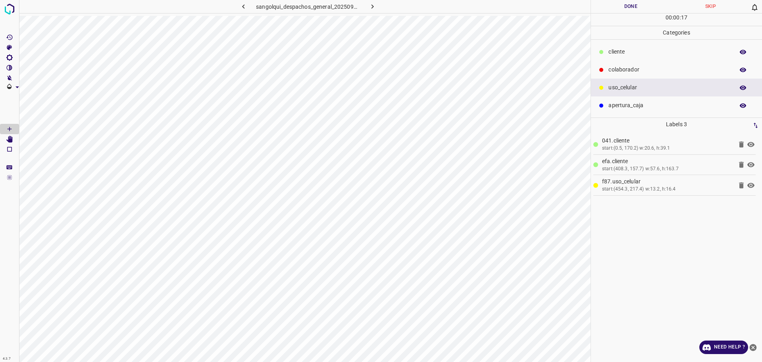
click at [637, 51] on p "cliente" at bounding box center [669, 52] width 122 height 8
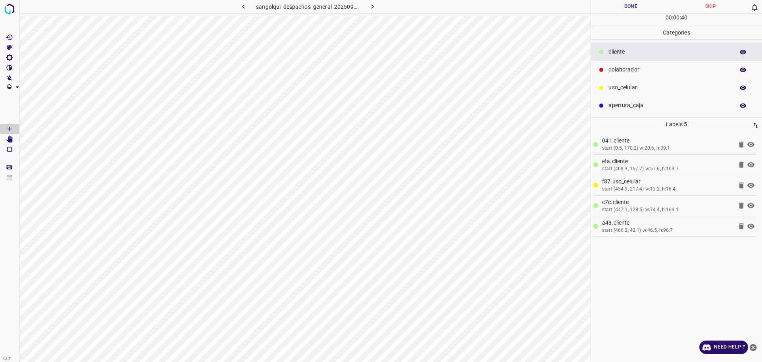
click at [613, 11] on button "Done" at bounding box center [631, 6] width 80 height 13
click at [611, 7] on button "Done" at bounding box center [631, 6] width 80 height 13
click at [373, 6] on icon "button" at bounding box center [372, 6] width 8 height 8
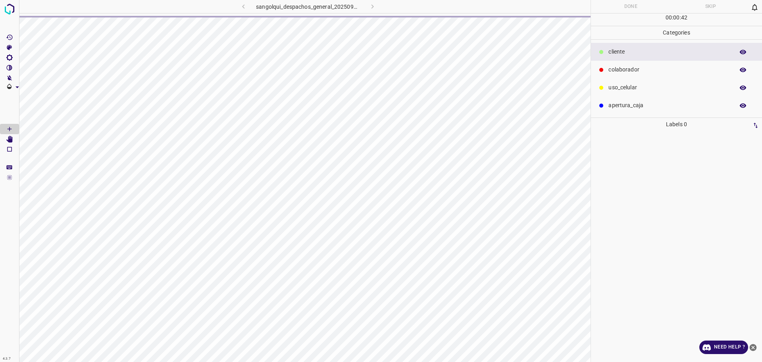
click at [374, 6] on div "sangolqui_despachos_general_20250904_165303_309805.jpg" at bounding box center [308, 6] width 208 height 13
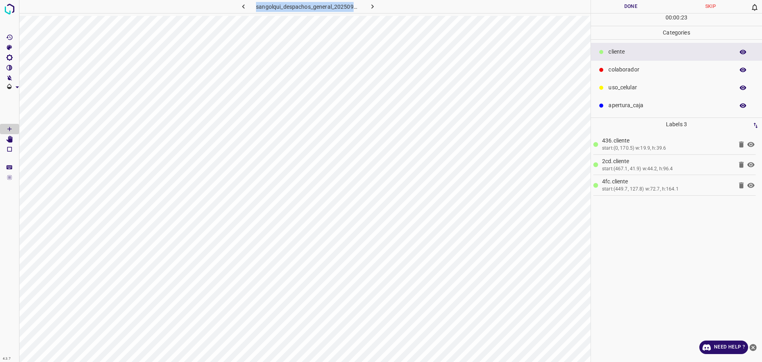
click at [626, 89] on p "uso_celular" at bounding box center [669, 87] width 122 height 8
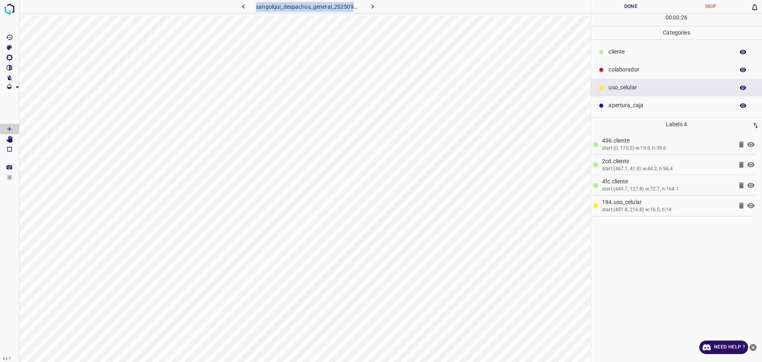
drag, startPoint x: 638, startPoint y: 52, endPoint x: 594, endPoint y: 94, distance: 60.6
click at [638, 52] on p "cliente" at bounding box center [669, 52] width 122 height 8
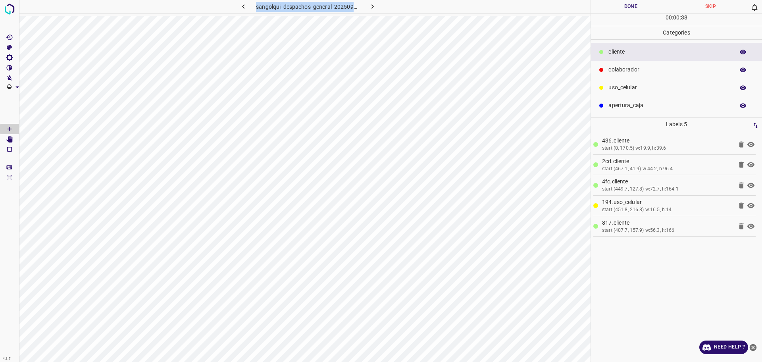
click at [597, 2] on button "Done" at bounding box center [631, 6] width 80 height 13
click at [628, 7] on button "Done" at bounding box center [631, 6] width 80 height 13
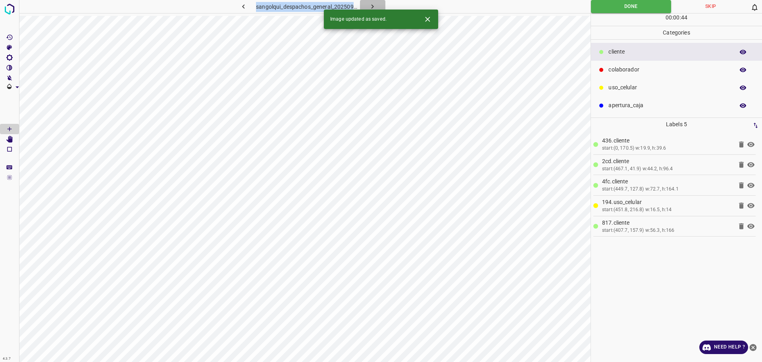
click at [373, 6] on icon "button" at bounding box center [372, 6] width 2 height 4
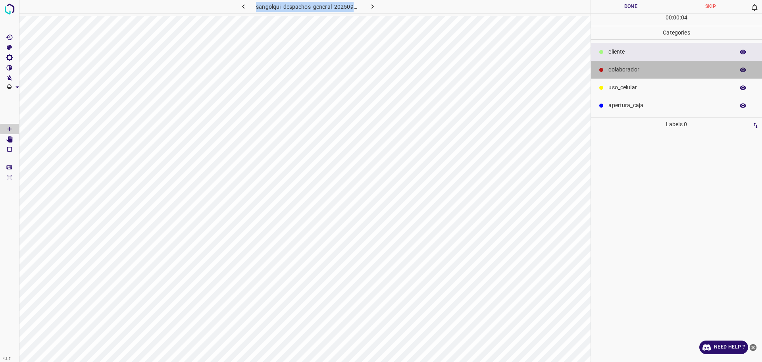
click at [665, 75] on div "colaborador" at bounding box center [676, 70] width 171 height 18
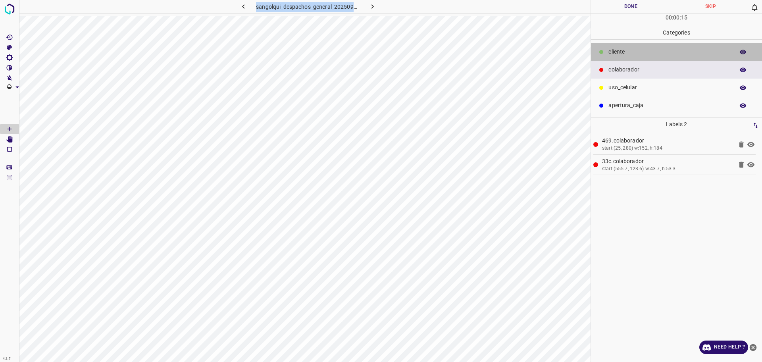
click at [630, 45] on div "cliente" at bounding box center [676, 52] width 171 height 18
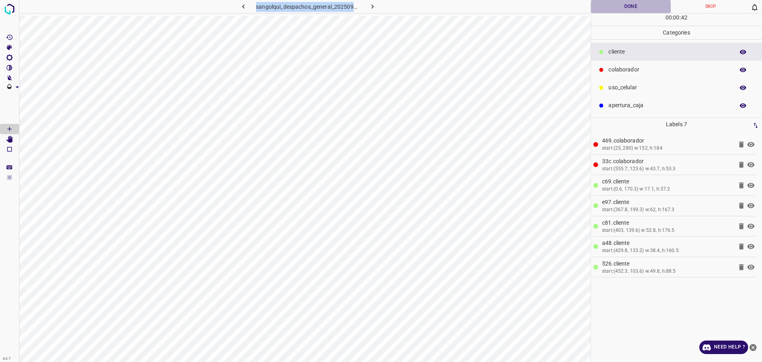
click at [622, 10] on button "Done" at bounding box center [631, 6] width 80 height 13
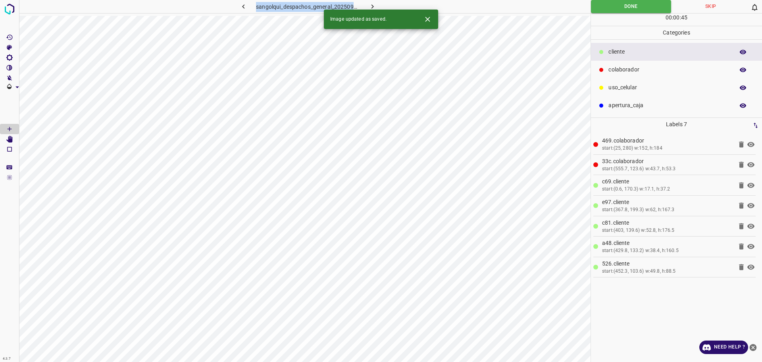
drag, startPoint x: 371, startPoint y: 5, endPoint x: 387, endPoint y: 15, distance: 19.3
click at [372, 5] on icon "button" at bounding box center [372, 6] width 8 height 8
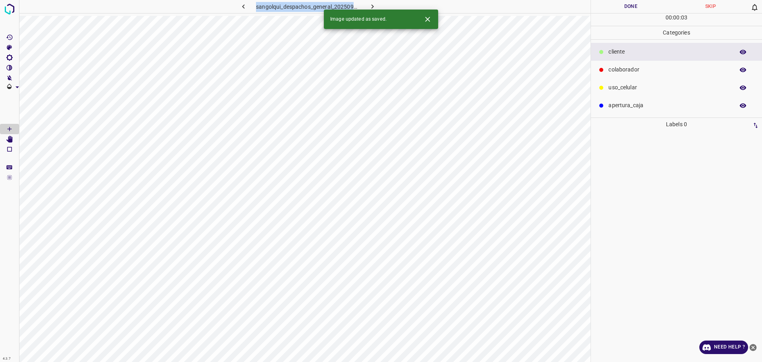
click at [650, 68] on p "colaborador" at bounding box center [669, 69] width 122 height 8
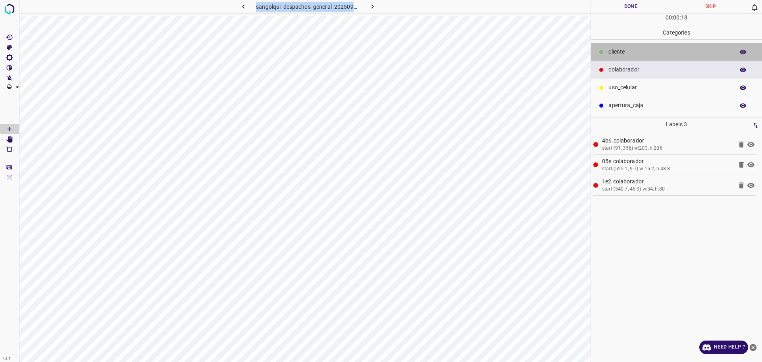
click at [602, 57] on div "cliente" at bounding box center [676, 52] width 171 height 18
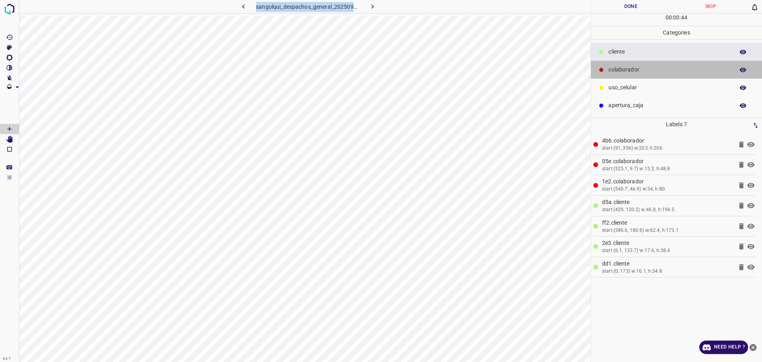
click at [607, 78] on div "colaborador" at bounding box center [676, 70] width 171 height 18
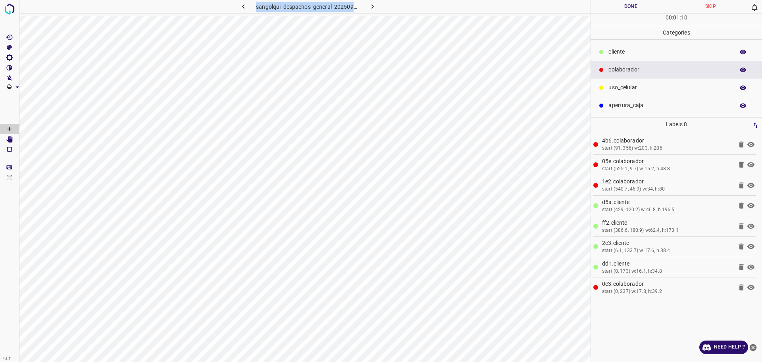
click at [631, 10] on button "Done" at bounding box center [631, 6] width 80 height 13
click at [630, 10] on button "Done" at bounding box center [631, 6] width 80 height 13
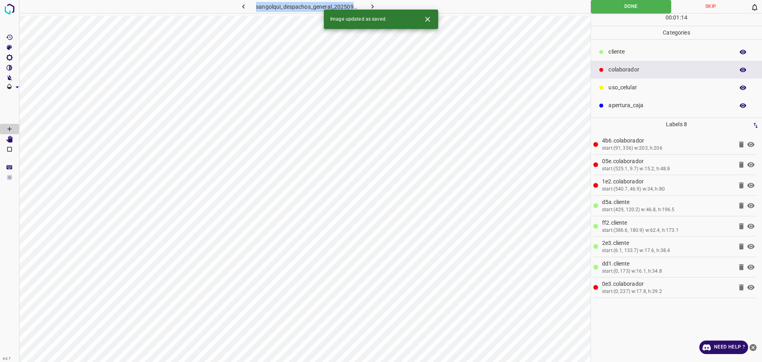
click at [369, 4] on icon "button" at bounding box center [372, 6] width 8 height 8
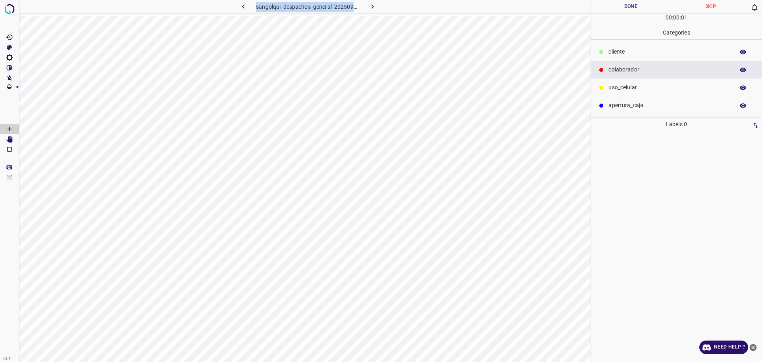
drag, startPoint x: 622, startPoint y: 53, endPoint x: 608, endPoint y: 68, distance: 20.2
click at [622, 53] on p "cliente" at bounding box center [669, 52] width 122 height 8
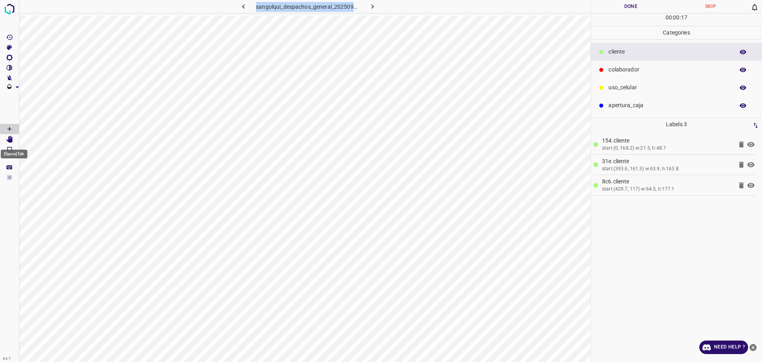
click at [7, 142] on icon "[Space] Edit" at bounding box center [9, 139] width 7 height 7
click at [1, 127] on Draw"] "[Space] Draw" at bounding box center [9, 129] width 19 height 10
click at [652, 67] on p "colaborador" at bounding box center [669, 69] width 122 height 8
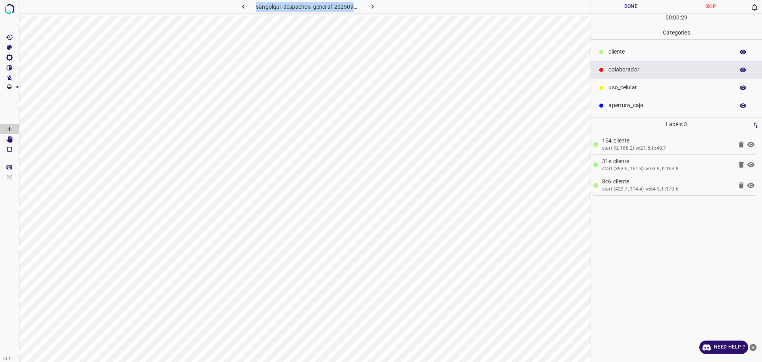
click at [652, 67] on p "colaborador" at bounding box center [669, 69] width 122 height 8
click at [609, 6] on button "Done" at bounding box center [631, 6] width 80 height 13
click at [610, 6] on button "Done" at bounding box center [631, 6] width 80 height 13
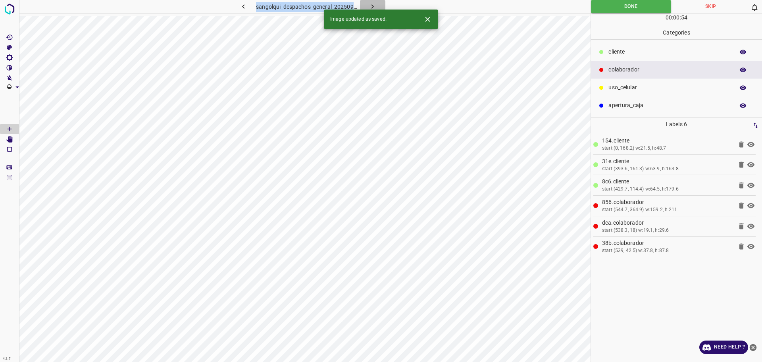
click at [375, 5] on icon "button" at bounding box center [372, 6] width 8 height 8
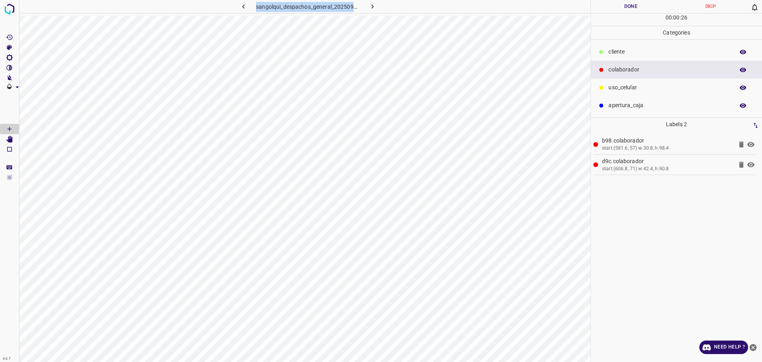
click at [604, 52] on div at bounding box center [601, 52] width 8 height 8
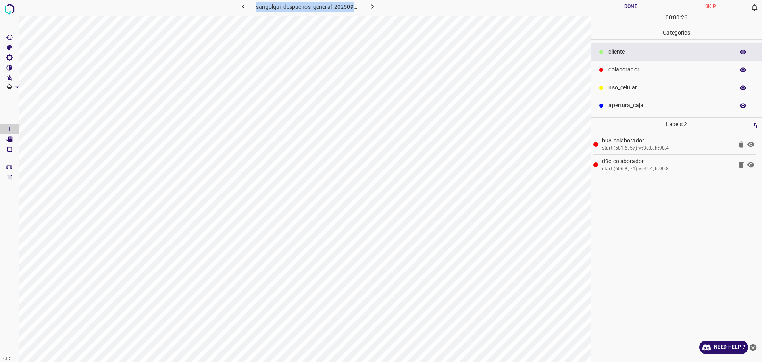
click at [604, 52] on div at bounding box center [601, 52] width 8 height 8
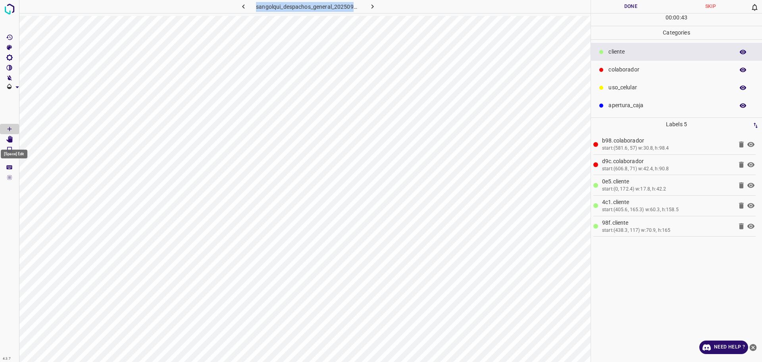
click at [12, 138] on icon "[Space] Edit" at bounding box center [9, 139] width 6 height 7
click at [630, 9] on button "Done" at bounding box center [631, 6] width 80 height 13
click at [629, 9] on button "Done" at bounding box center [631, 6] width 80 height 13
click at [630, 9] on button "Done" at bounding box center [631, 6] width 80 height 13
click at [613, 5] on button "Done" at bounding box center [631, 6] width 80 height 13
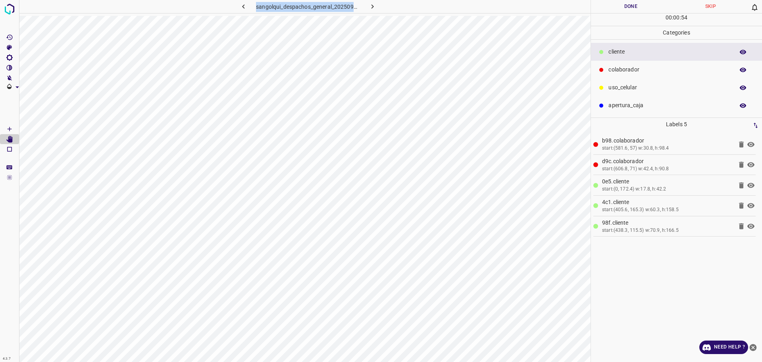
click at [613, 5] on button "Done" at bounding box center [631, 6] width 80 height 13
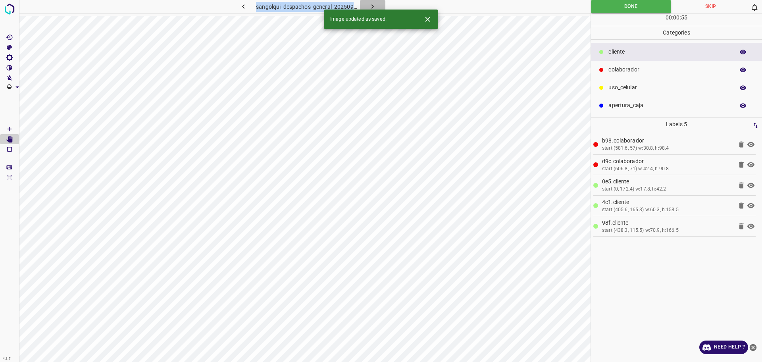
click at [375, 4] on icon "button" at bounding box center [372, 6] width 8 height 8
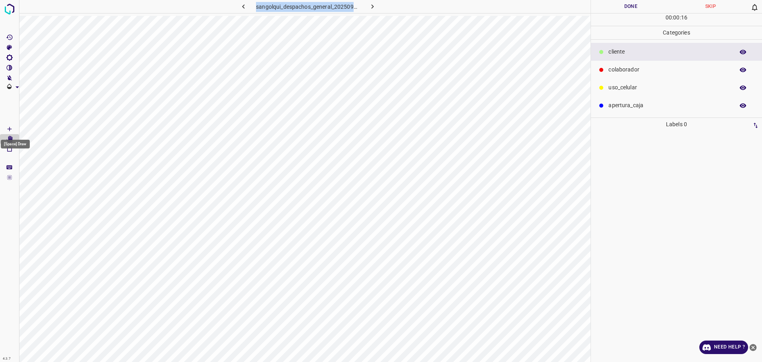
click at [12, 129] on icon "[Space] Draw" at bounding box center [9, 128] width 7 height 7
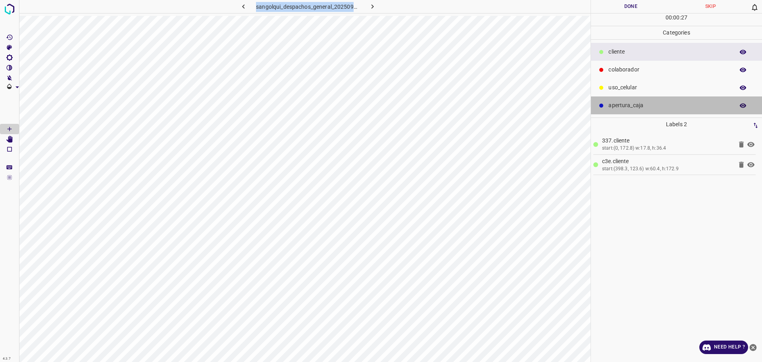
click at [624, 100] on div "apertura_caja" at bounding box center [676, 105] width 171 height 18
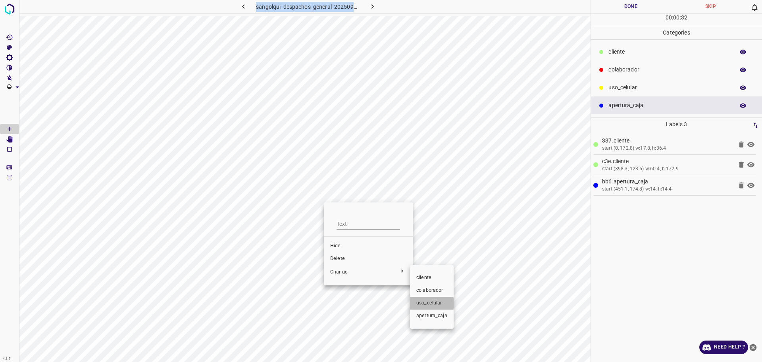
drag, startPoint x: 423, startPoint y: 303, endPoint x: 469, endPoint y: 215, distance: 99.0
click at [423, 303] on span "uso_celular" at bounding box center [431, 303] width 31 height 7
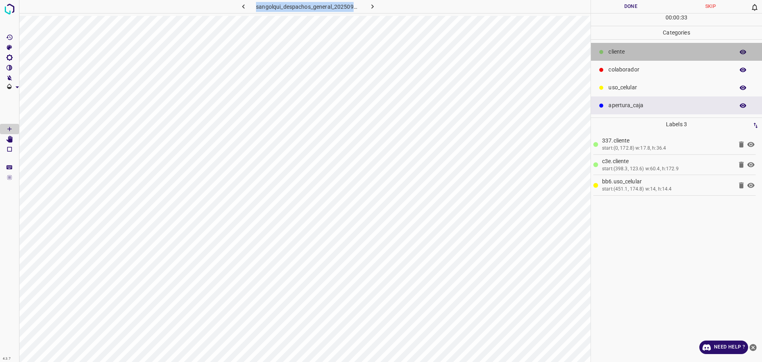
click at [614, 48] on p "cliente" at bounding box center [669, 52] width 122 height 8
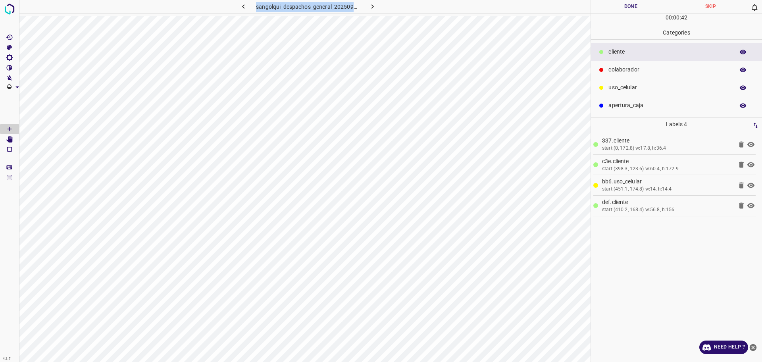
click at [625, 70] on p "colaborador" at bounding box center [669, 69] width 122 height 8
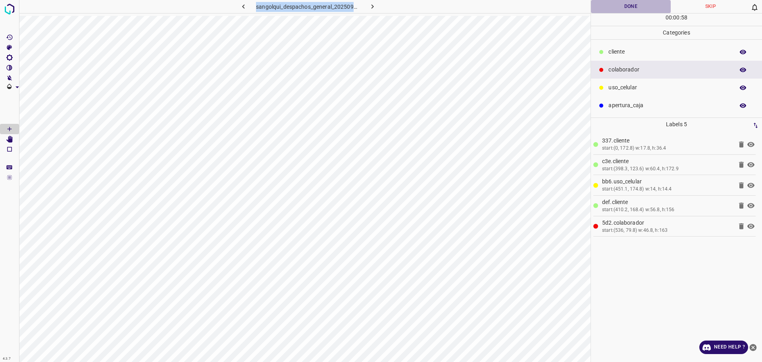
click at [625, 8] on button "Done" at bounding box center [631, 6] width 80 height 13
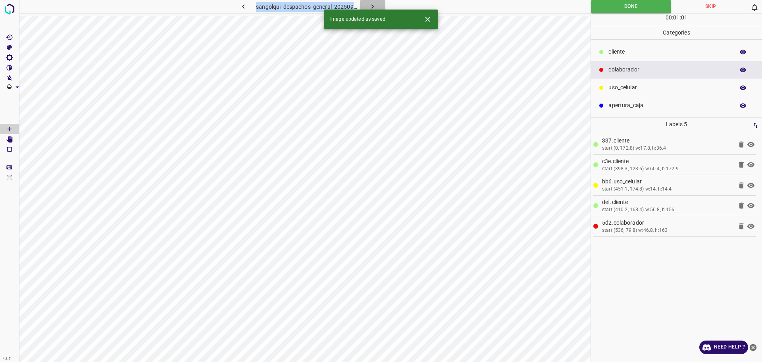
click at [371, 2] on button "button" at bounding box center [372, 6] width 25 height 13
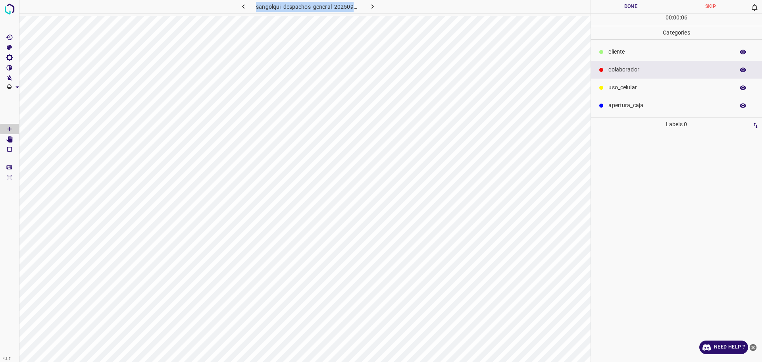
click at [643, 51] on p "cliente" at bounding box center [669, 52] width 122 height 8
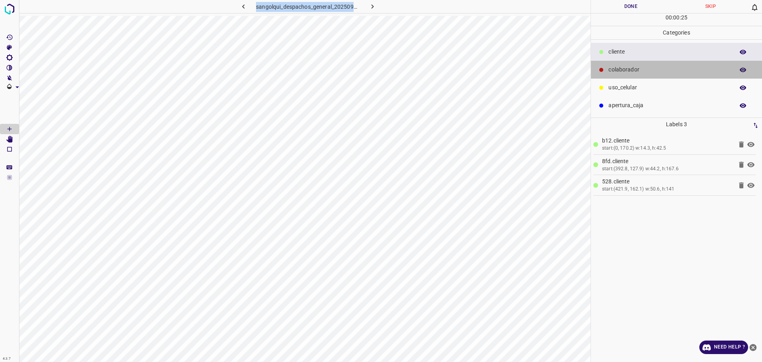
click at [651, 73] on p "colaborador" at bounding box center [669, 69] width 122 height 8
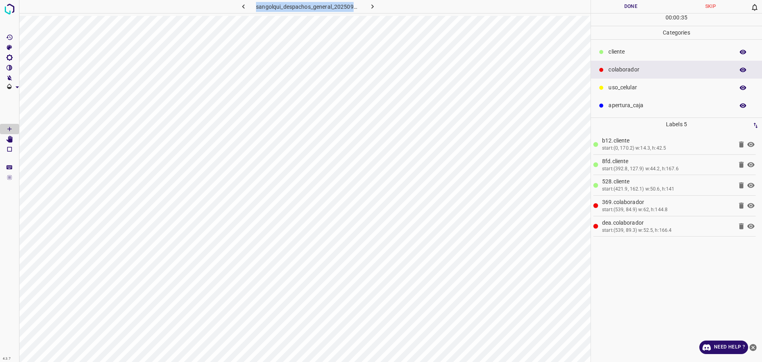
click at [642, 8] on button "Done" at bounding box center [631, 6] width 80 height 13
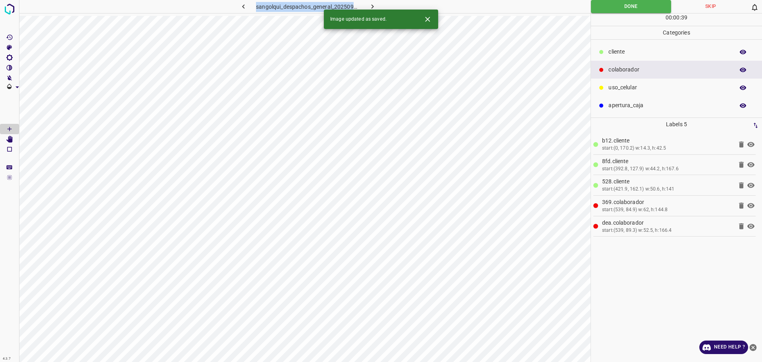
click at [373, 3] on icon "button" at bounding box center [372, 6] width 8 height 8
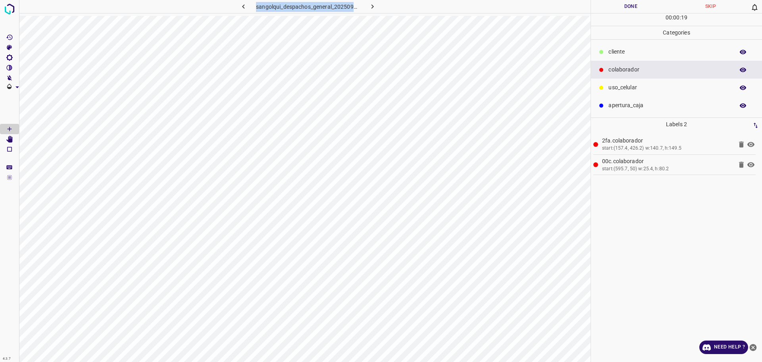
click at [614, 48] on p "cliente" at bounding box center [669, 52] width 122 height 8
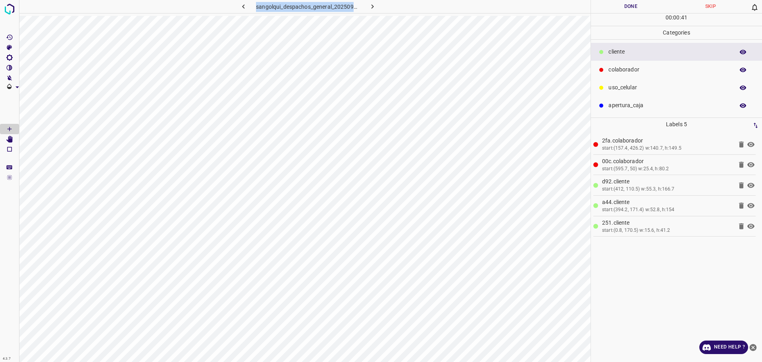
click at [623, 2] on button "Done" at bounding box center [631, 6] width 80 height 13
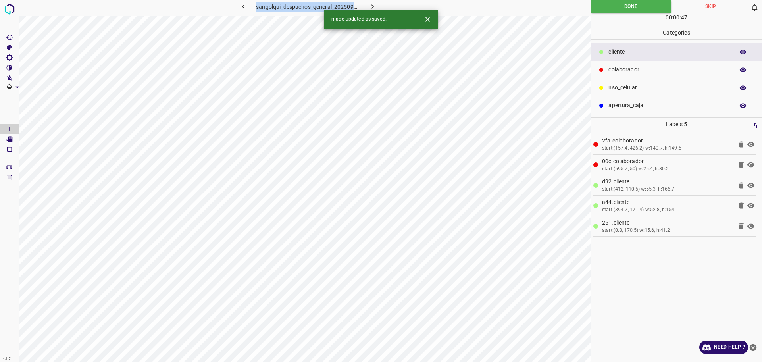
click at [370, 6] on icon "button" at bounding box center [372, 6] width 8 height 8
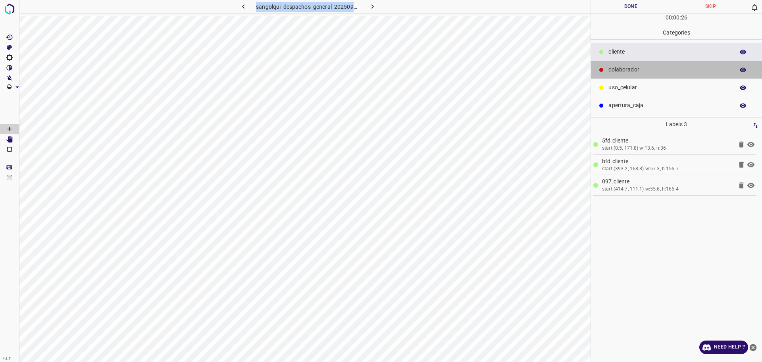
click at [601, 66] on div at bounding box center [601, 70] width 8 height 8
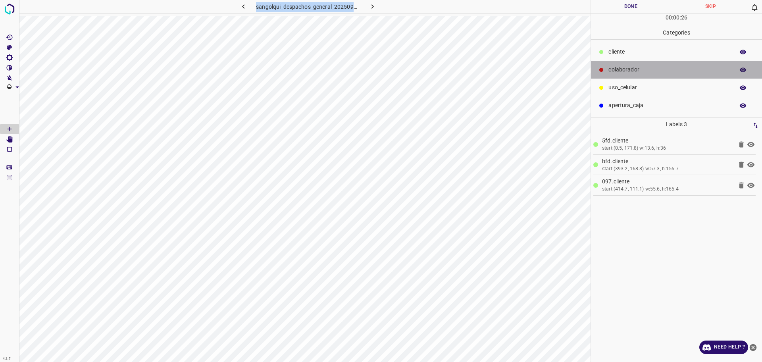
click at [602, 66] on div at bounding box center [601, 70] width 8 height 8
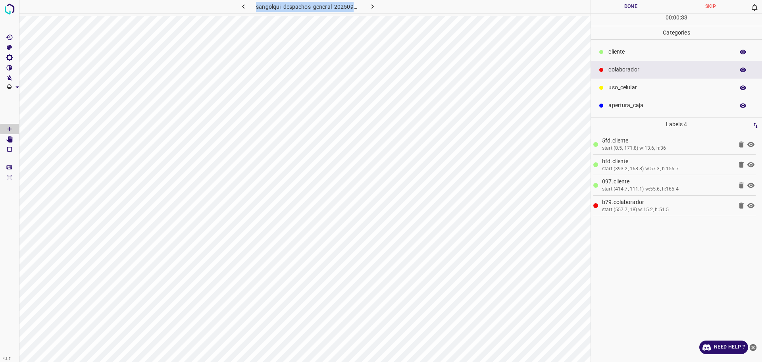
click at [611, 17] on div "00 : 00 : 33" at bounding box center [676, 19] width 171 height 12
click at [615, 8] on button "Done" at bounding box center [631, 6] width 80 height 13
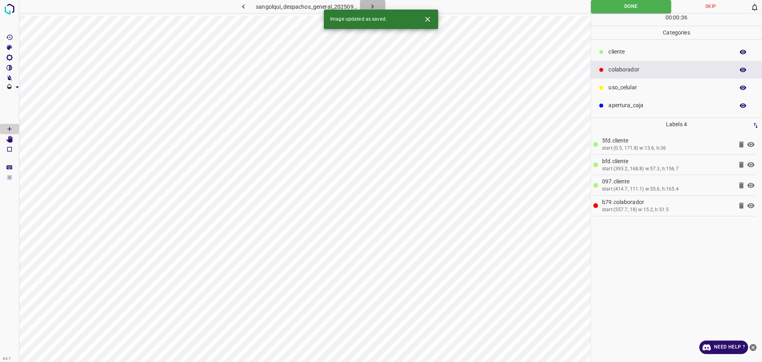
click at [375, 4] on icon "button" at bounding box center [372, 6] width 8 height 8
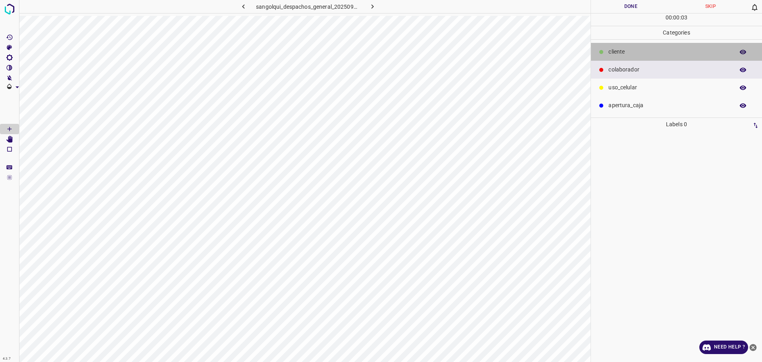
click at [609, 51] on p "cliente" at bounding box center [669, 52] width 122 height 8
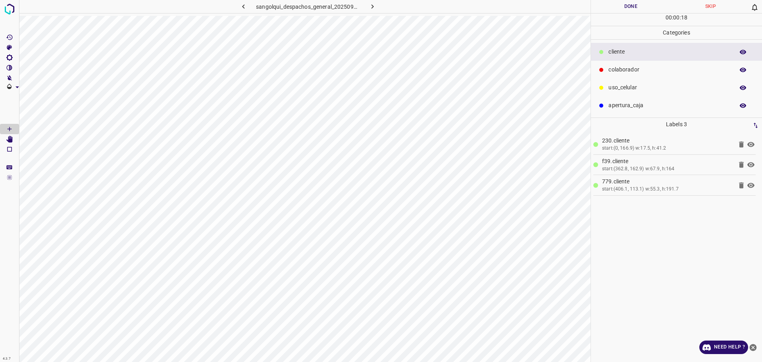
drag, startPoint x: 651, startPoint y: 79, endPoint x: 594, endPoint y: 114, distance: 67.4
click at [652, 78] on ul "cliente colaborador uso_celular apertura_caja" at bounding box center [676, 79] width 171 height 78
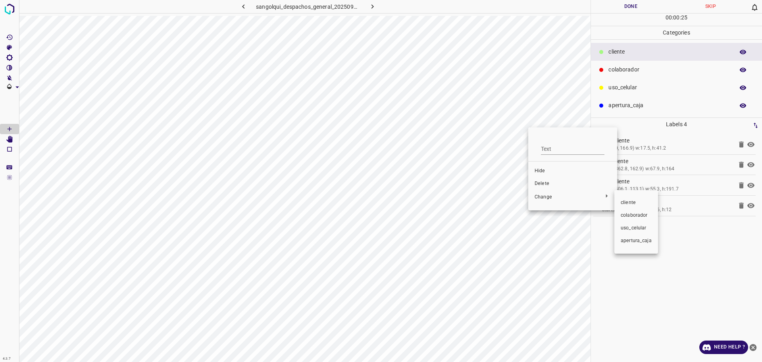
click at [642, 228] on span "uso_celular" at bounding box center [636, 228] width 31 height 7
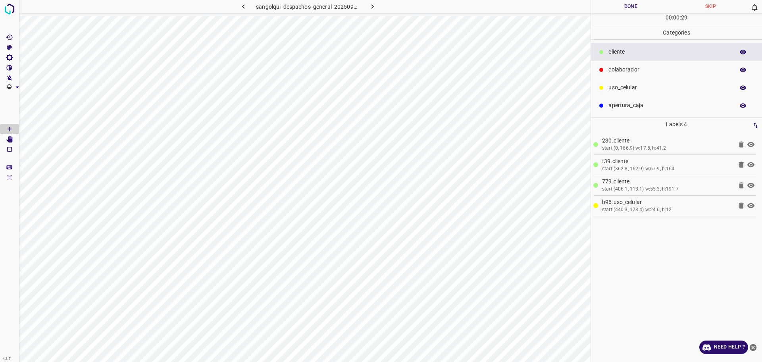
click at [616, 74] on div "colaborador" at bounding box center [676, 70] width 171 height 18
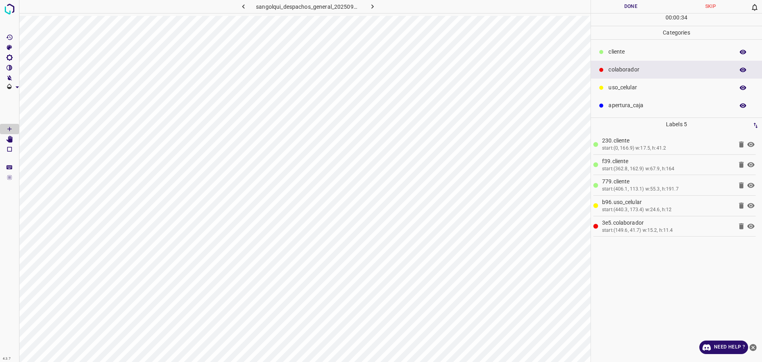
click at [607, 7] on button "Done" at bounding box center [631, 6] width 80 height 13
click at [368, 8] on icon "button" at bounding box center [372, 6] width 8 height 8
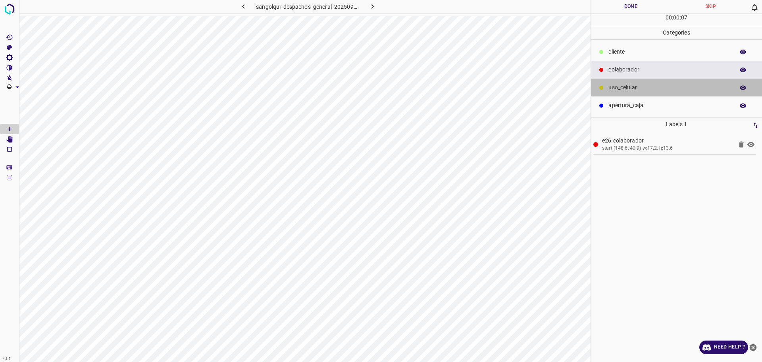
click at [611, 85] on p "uso_celular" at bounding box center [669, 87] width 122 height 8
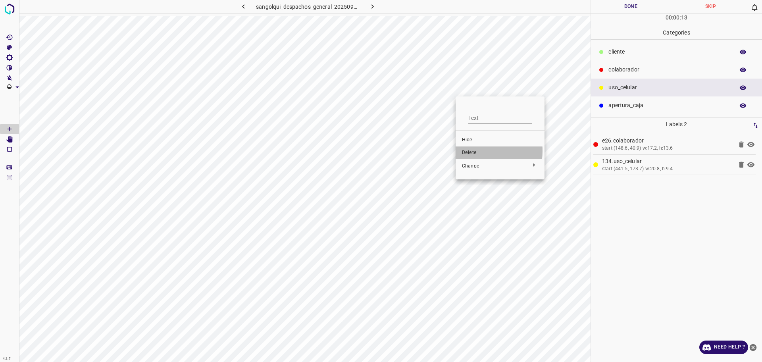
click at [466, 150] on span "Delete" at bounding box center [500, 152] width 76 height 7
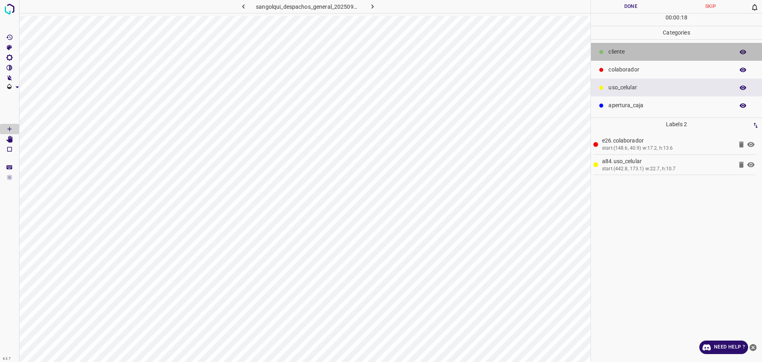
click at [616, 52] on p "cliente" at bounding box center [669, 52] width 122 height 8
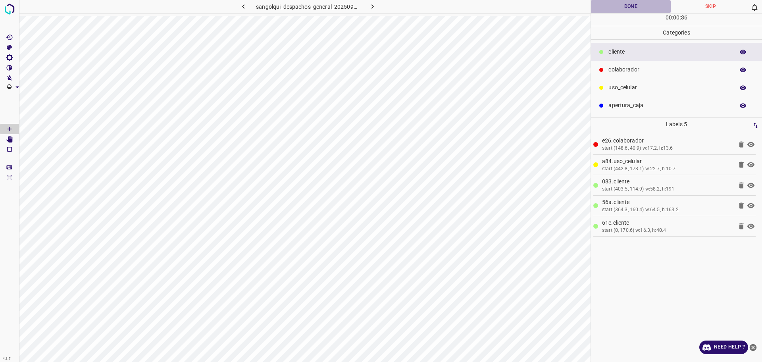
click at [630, 4] on button "Done" at bounding box center [631, 6] width 80 height 13
click at [630, 3] on button "Done" at bounding box center [631, 6] width 80 height 13
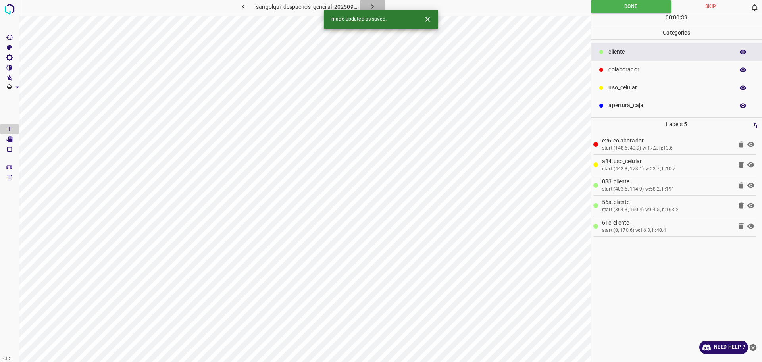
click at [372, 7] on icon "button" at bounding box center [372, 6] width 8 height 8
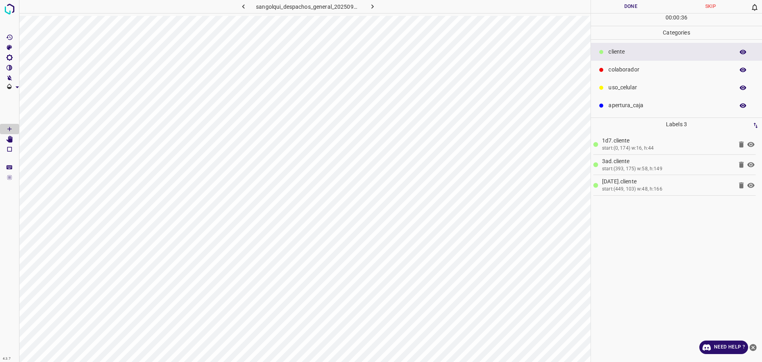
click at [640, 63] on div "colaborador" at bounding box center [676, 70] width 171 height 18
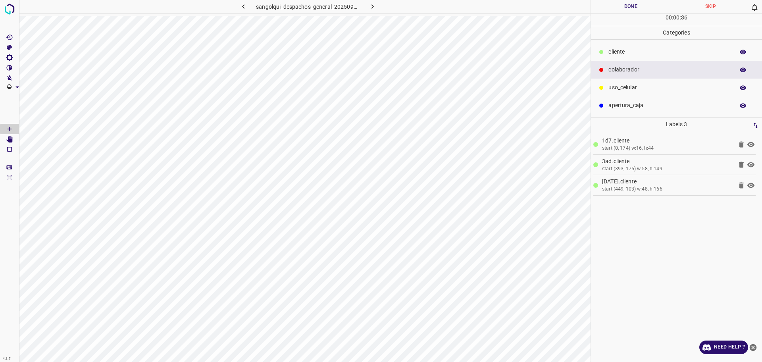
click at [640, 63] on div "colaborador" at bounding box center [676, 70] width 171 height 18
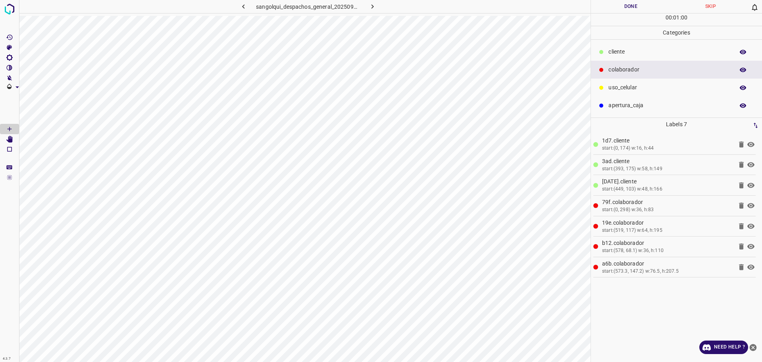
click at [608, 0] on button "Done" at bounding box center [631, 6] width 80 height 13
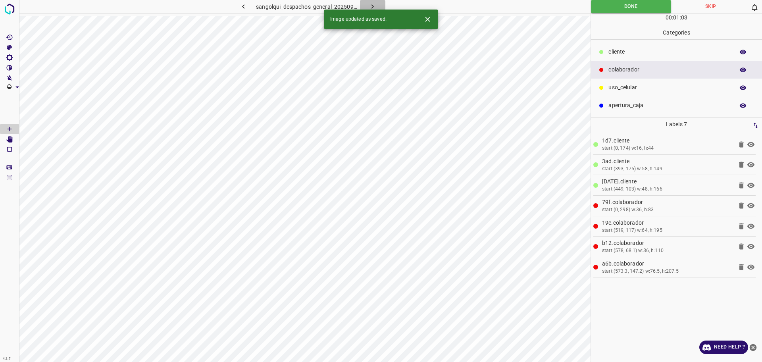
click at [371, 5] on icon "button" at bounding box center [372, 6] width 2 height 4
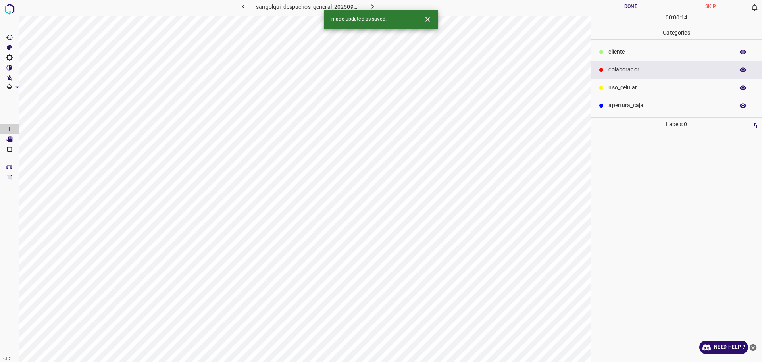
click at [616, 43] on div "cliente" at bounding box center [676, 52] width 171 height 18
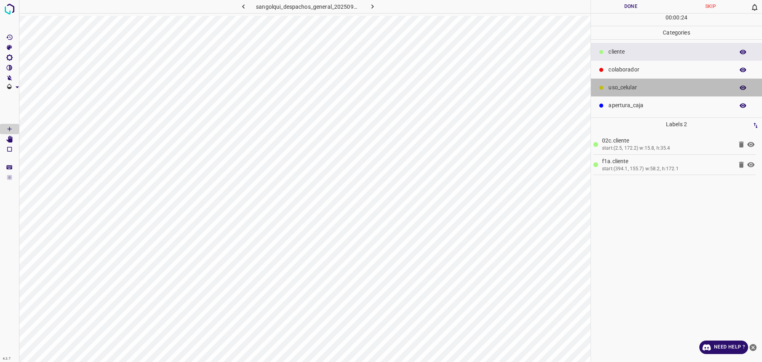
click at [610, 84] on p "uso_celular" at bounding box center [669, 87] width 122 height 8
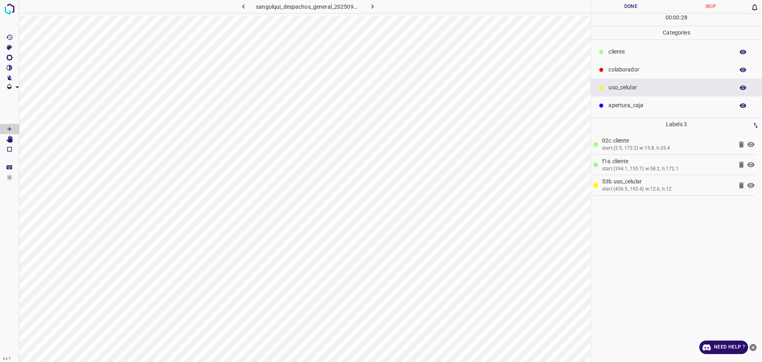
click at [627, 46] on div "cliente" at bounding box center [676, 52] width 171 height 18
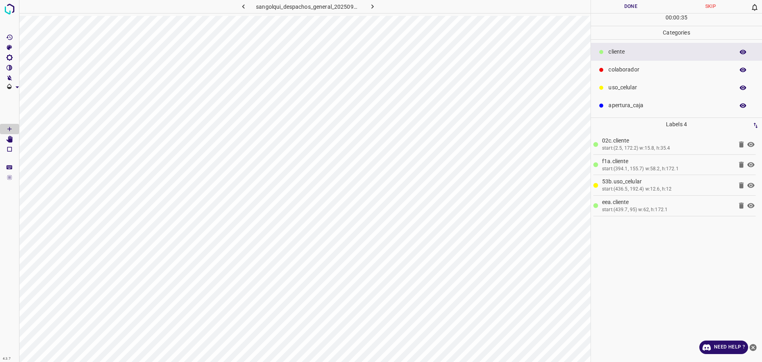
click at [642, 67] on p "colaborador" at bounding box center [669, 69] width 122 height 8
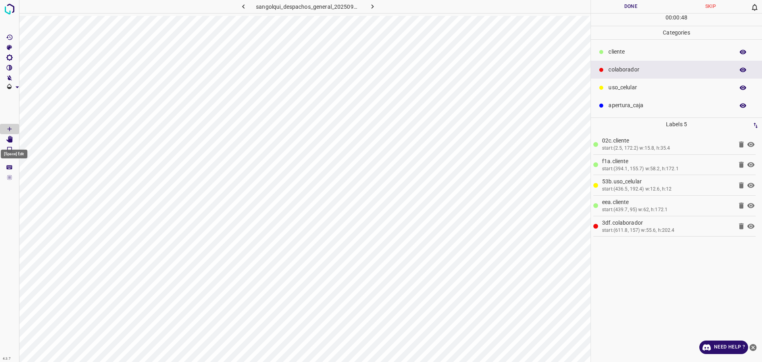
click at [10, 137] on icon "[Space] Edit" at bounding box center [9, 139] width 6 height 7
click at [638, 3] on button "Done" at bounding box center [631, 6] width 80 height 13
click at [637, 3] on button "Done" at bounding box center [631, 6] width 80 height 13
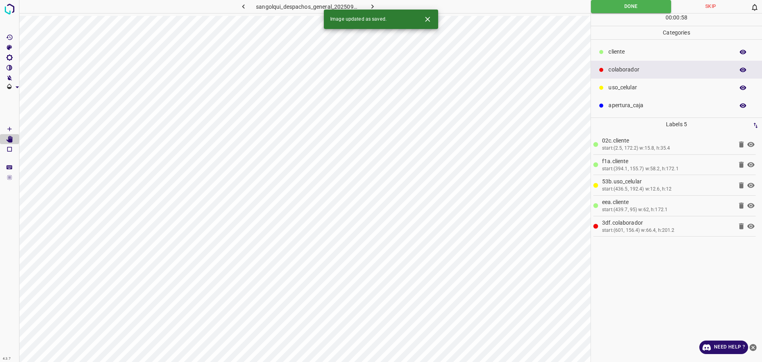
click at [650, 13] on div "00 : 00 : 58" at bounding box center [676, 19] width 171 height 12
click at [368, 4] on icon "button" at bounding box center [372, 6] width 8 height 8
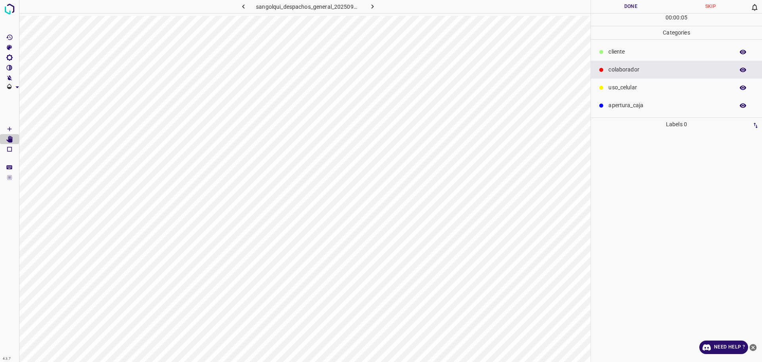
drag, startPoint x: 619, startPoint y: 50, endPoint x: 593, endPoint y: 57, distance: 27.0
click at [621, 50] on p "cliente" at bounding box center [669, 52] width 122 height 8
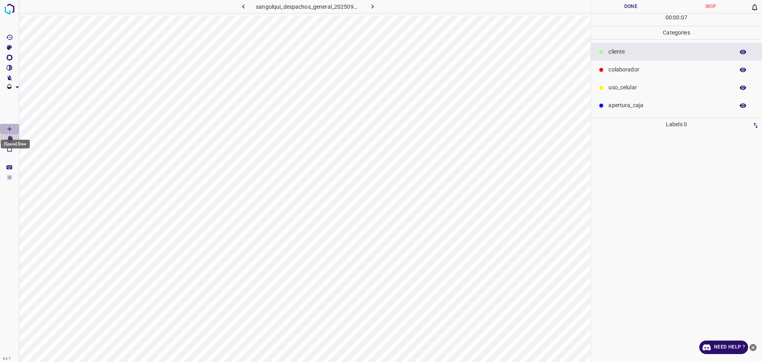
drag, startPoint x: 12, startPoint y: 127, endPoint x: 17, endPoint y: 128, distance: 6.0
click at [13, 127] on Draw"] "[Space] Draw" at bounding box center [9, 129] width 19 height 10
click at [186, 235] on span "Delete" at bounding box center [216, 236] width 76 height 7
click at [618, 80] on div "uso_celular" at bounding box center [676, 88] width 171 height 18
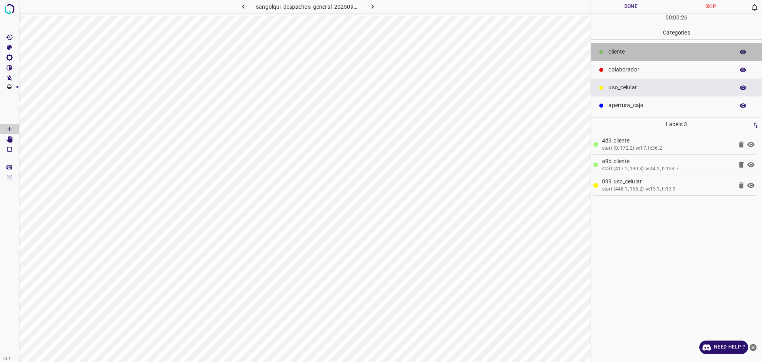
click at [629, 60] on div "cliente" at bounding box center [676, 52] width 171 height 18
click at [626, 51] on p "cliente" at bounding box center [669, 52] width 122 height 8
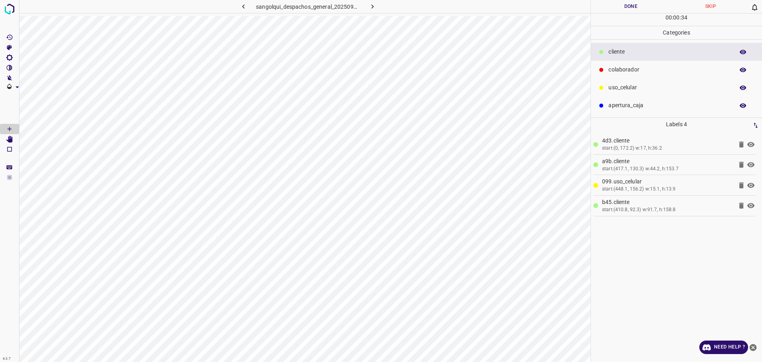
click at [625, 61] on div "colaborador" at bounding box center [676, 70] width 171 height 18
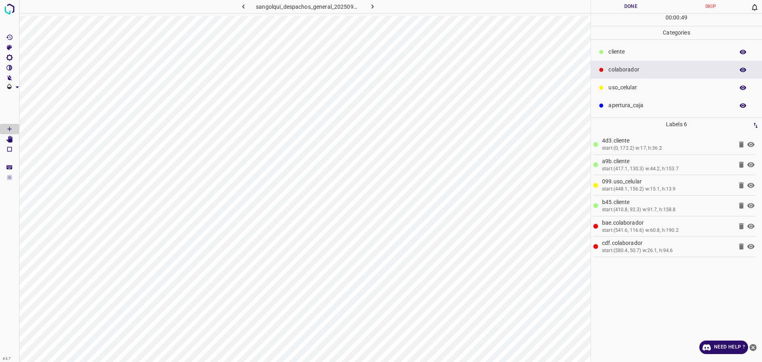
click at [598, 3] on button "Done" at bounding box center [631, 6] width 80 height 13
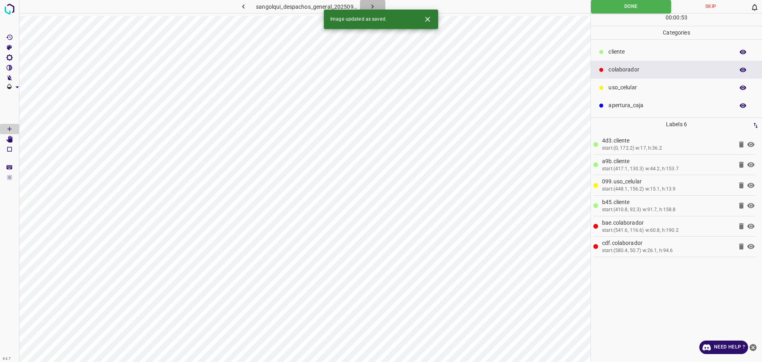
click at [374, 4] on icon "button" at bounding box center [372, 6] width 8 height 8
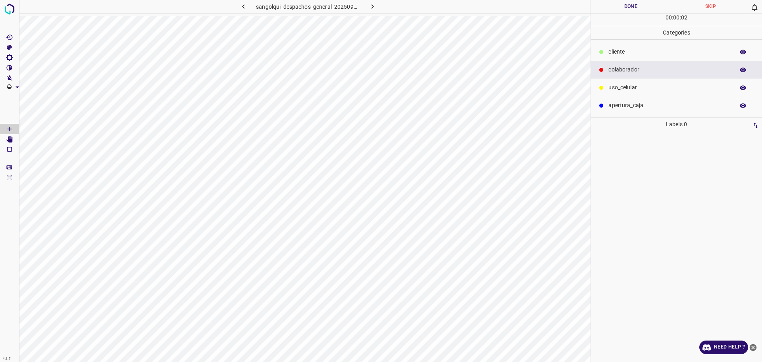
click at [634, 53] on p "cliente" at bounding box center [669, 52] width 122 height 8
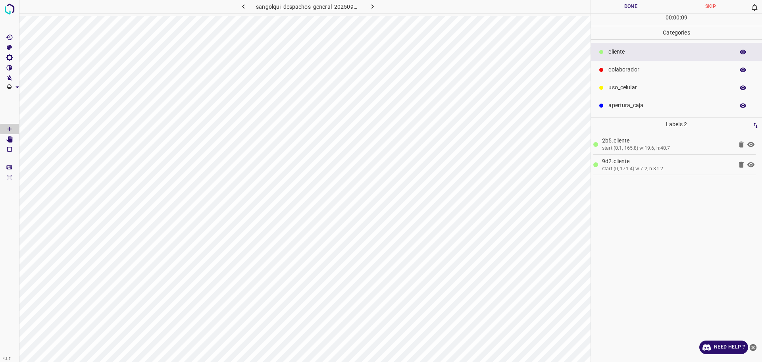
click at [682, 61] on div "colaborador" at bounding box center [676, 70] width 171 height 18
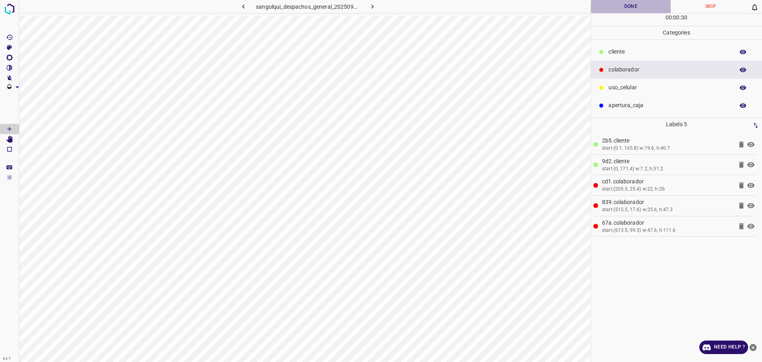
click at [628, 4] on button "Done" at bounding box center [631, 6] width 80 height 13
click at [628, 3] on button "Done" at bounding box center [631, 6] width 80 height 13
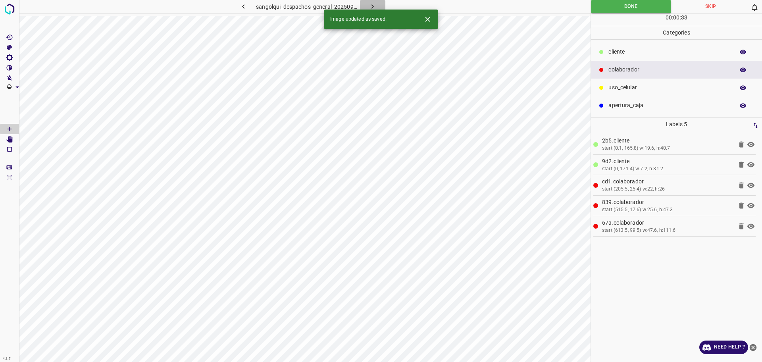
click at [369, 4] on icon "button" at bounding box center [372, 6] width 8 height 8
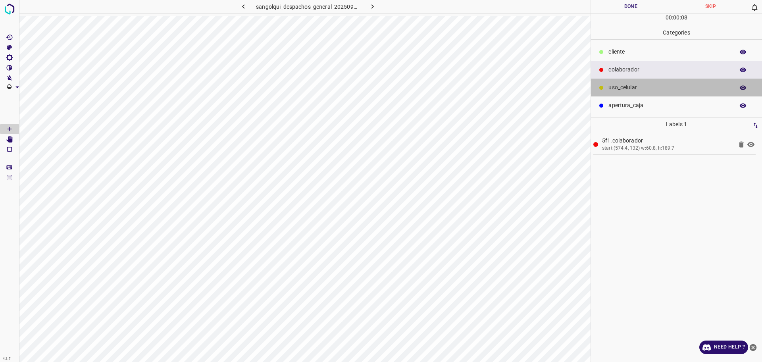
click at [640, 89] on p "uso_celular" at bounding box center [669, 87] width 122 height 8
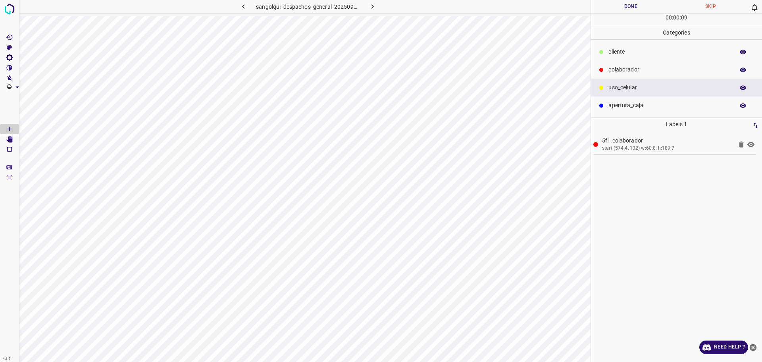
click at [619, 51] on p "cliente" at bounding box center [669, 52] width 122 height 8
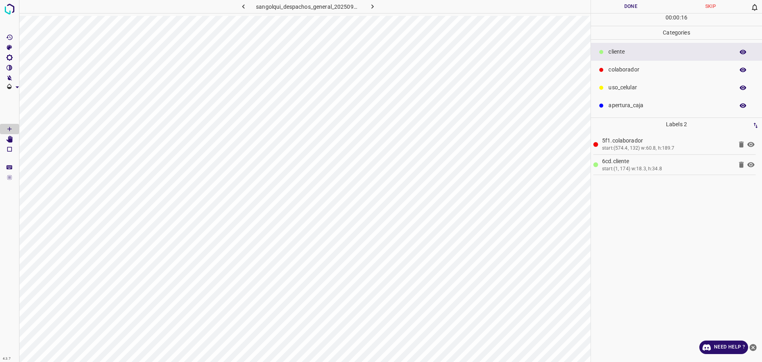
click at [609, 72] on p "colaborador" at bounding box center [669, 69] width 122 height 8
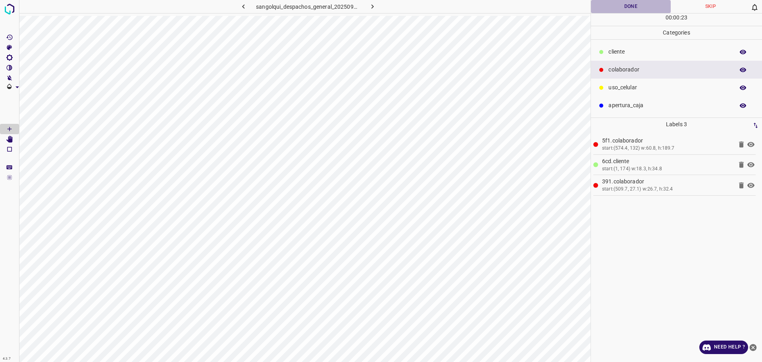
click at [613, 9] on button "Done" at bounding box center [631, 6] width 80 height 13
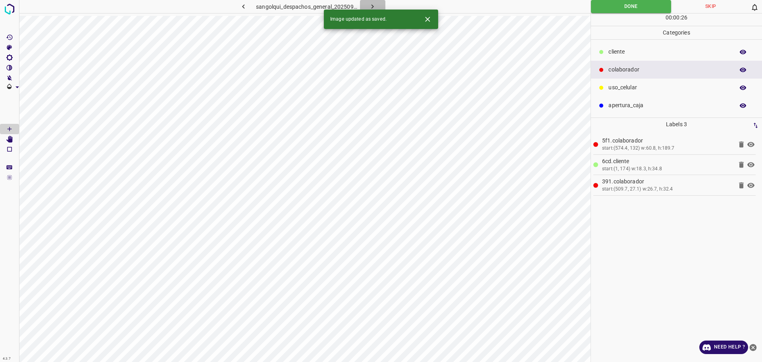
click at [371, 6] on icon "button" at bounding box center [372, 6] width 8 height 8
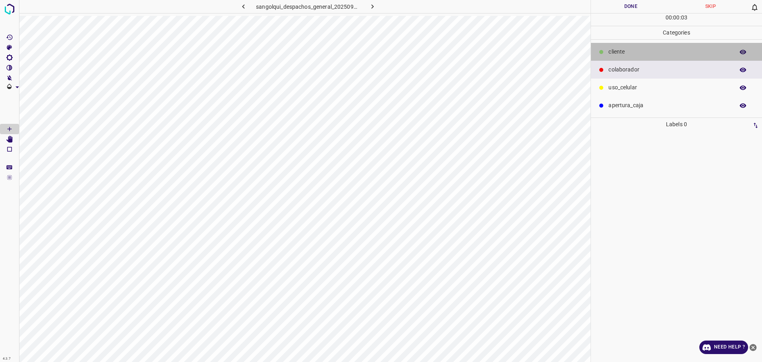
click at [639, 51] on p "cliente" at bounding box center [669, 52] width 122 height 8
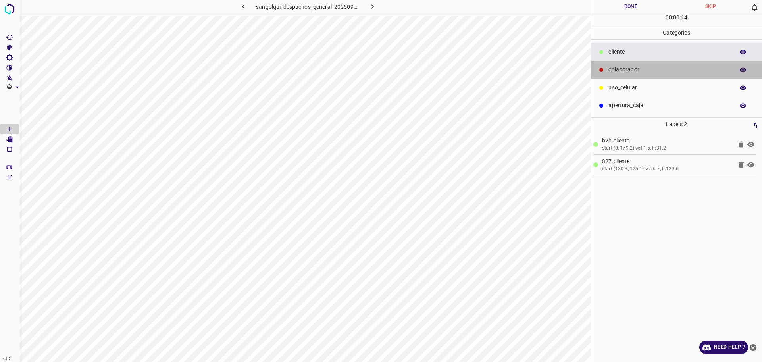
click at [641, 67] on p "colaborador" at bounding box center [669, 69] width 122 height 8
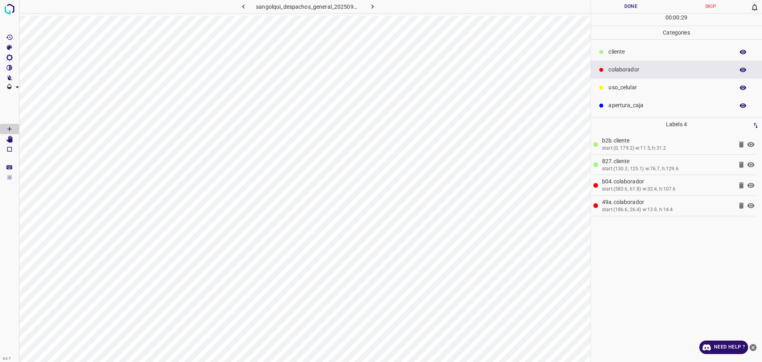
click at [613, 6] on button "Done" at bounding box center [631, 6] width 80 height 13
click at [615, 6] on button "Done" at bounding box center [631, 6] width 80 height 13
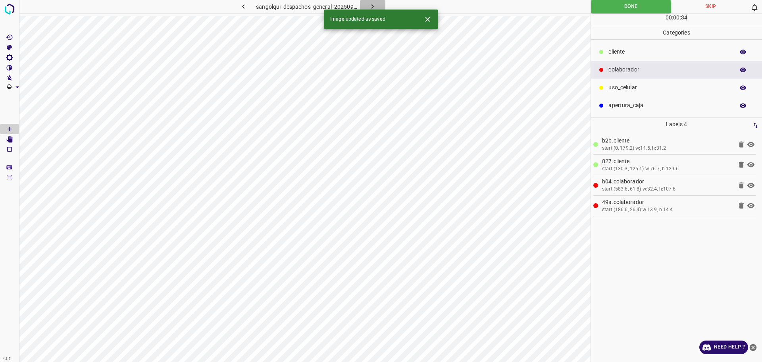
click at [371, 4] on icon "button" at bounding box center [372, 6] width 8 height 8
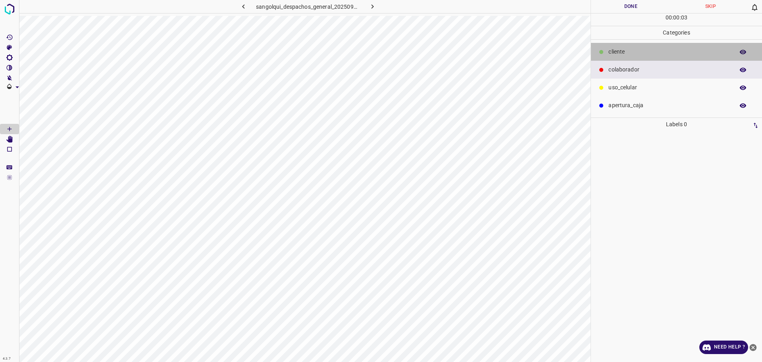
drag, startPoint x: 645, startPoint y: 51, endPoint x: 615, endPoint y: 59, distance: 30.4
click at [646, 51] on p "cliente" at bounding box center [669, 52] width 122 height 8
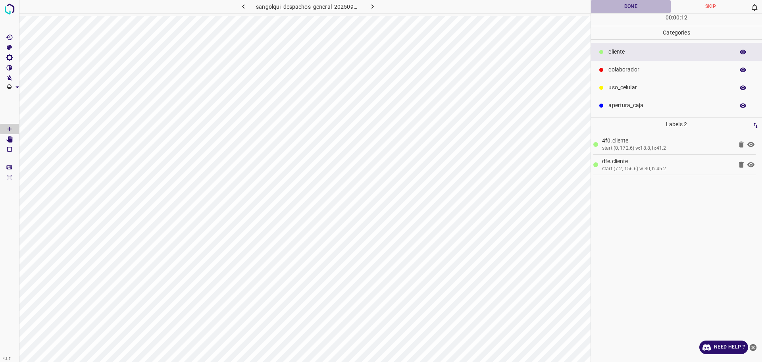
click at [635, 1] on button "Done" at bounding box center [631, 6] width 80 height 13
click at [628, 73] on p "colaborador" at bounding box center [669, 69] width 122 height 8
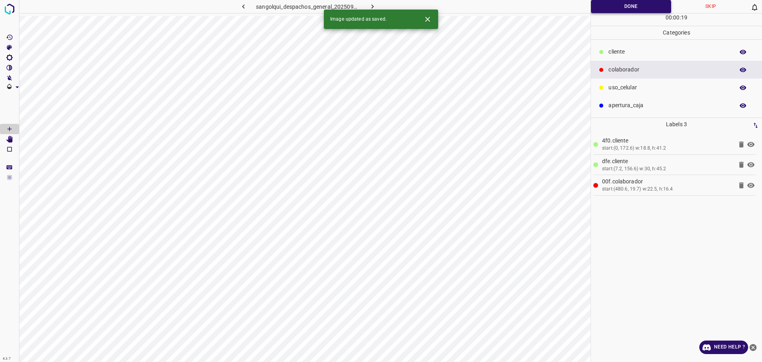
click at [605, 6] on button "Done" at bounding box center [631, 6] width 80 height 13
click at [373, 6] on icon "button" at bounding box center [372, 6] width 8 height 8
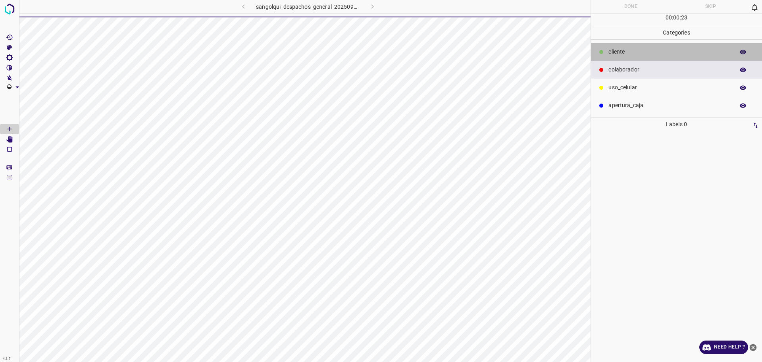
click at [605, 48] on div at bounding box center [601, 52] width 8 height 8
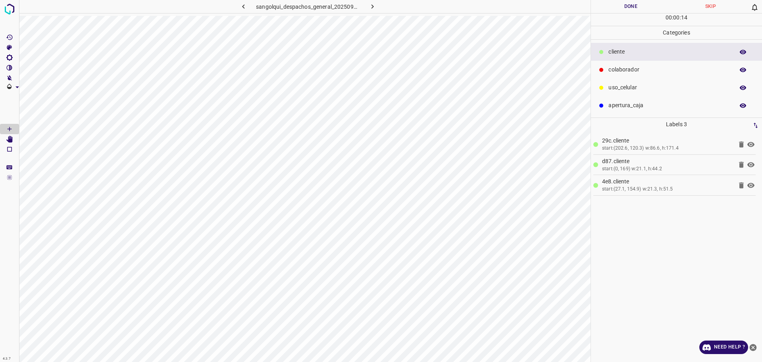
click at [636, 10] on button "Done" at bounding box center [631, 6] width 80 height 13
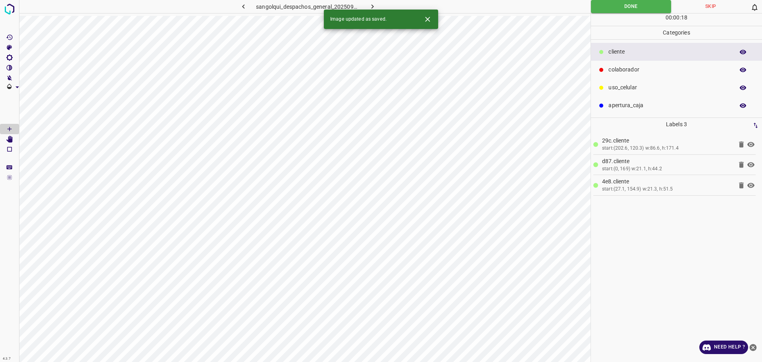
click at [373, 5] on icon "button" at bounding box center [372, 6] width 8 height 8
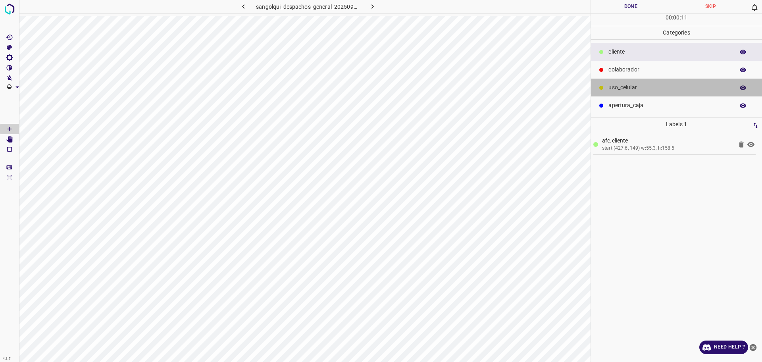
click at [627, 84] on p "uso_celular" at bounding box center [669, 87] width 122 height 8
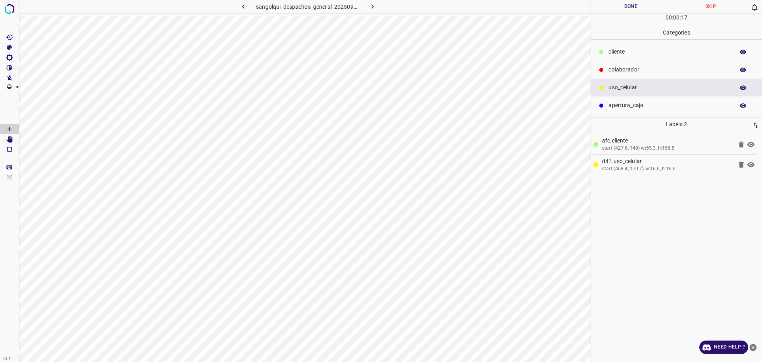
click at [623, 56] on p "cliente" at bounding box center [669, 52] width 122 height 8
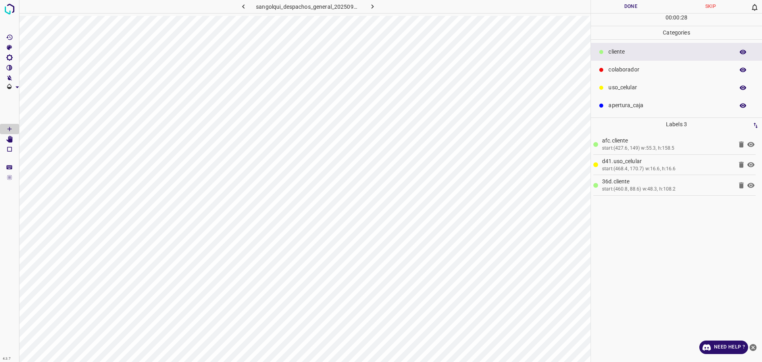
drag, startPoint x: 627, startPoint y: 65, endPoint x: 597, endPoint y: 79, distance: 33.2
click at [627, 65] on div "colaborador" at bounding box center [676, 70] width 171 height 18
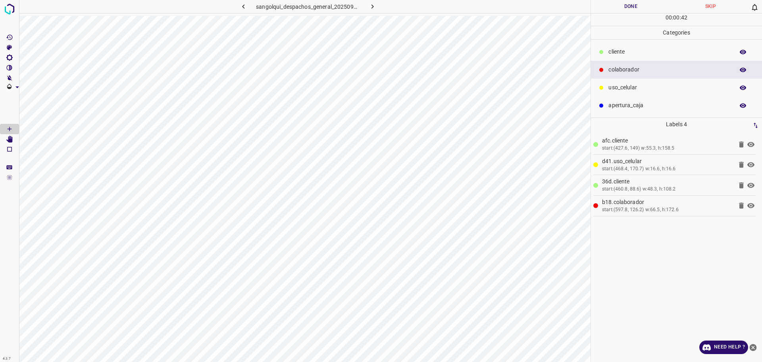
click at [628, 9] on button "Done" at bounding box center [631, 6] width 80 height 13
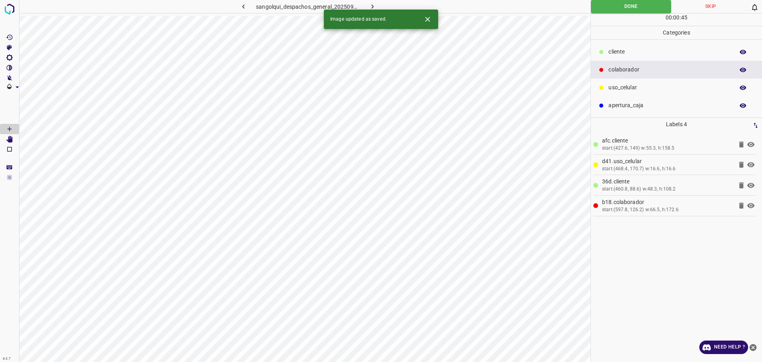
click at [372, 7] on icon "button" at bounding box center [372, 6] width 2 height 4
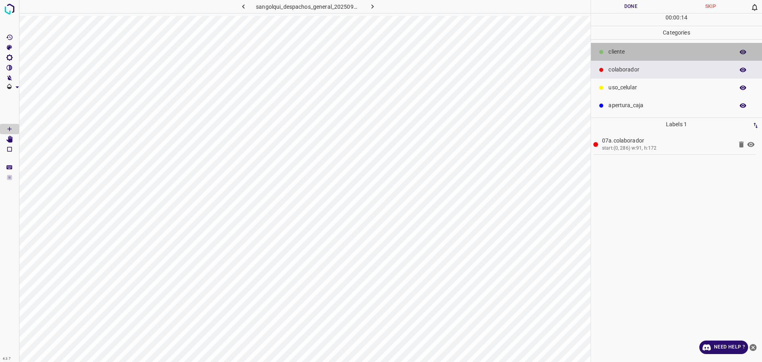
click at [623, 47] on div "cliente" at bounding box center [676, 52] width 171 height 18
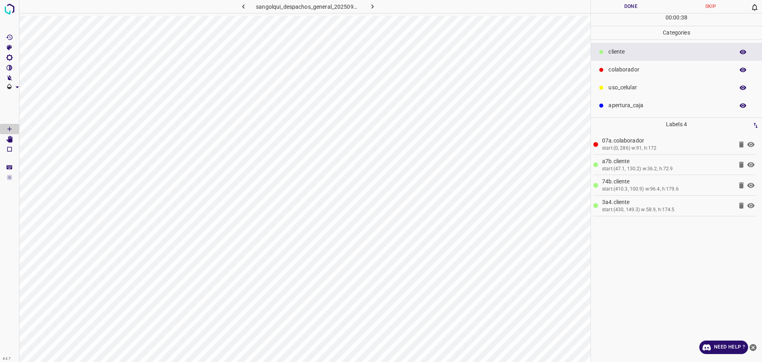
click at [634, 5] on button "Done" at bounding box center [631, 6] width 80 height 13
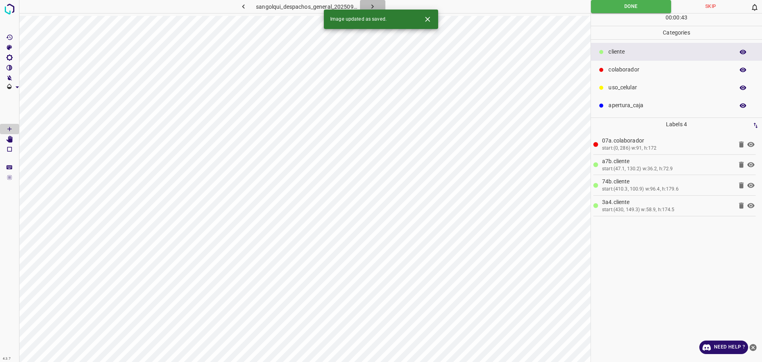
click at [372, 2] on icon "button" at bounding box center [372, 6] width 8 height 8
click at [372, 2] on div "sangolqui_despachos_general_20250904_171239_871436.jpg" at bounding box center [308, 6] width 208 height 13
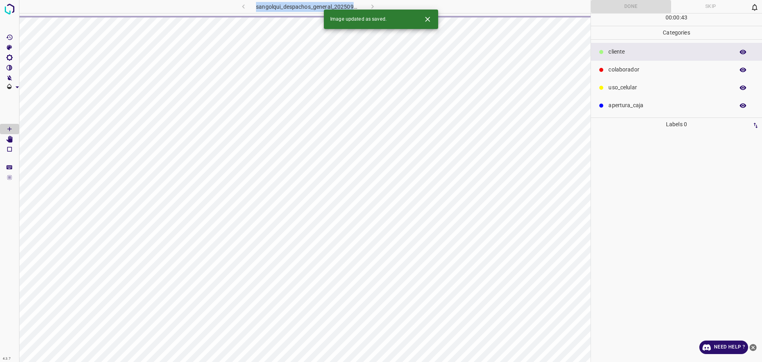
click at [372, 2] on div "sangolqui_despachos_general_20250904_171239_871436.jpg" at bounding box center [308, 6] width 208 height 13
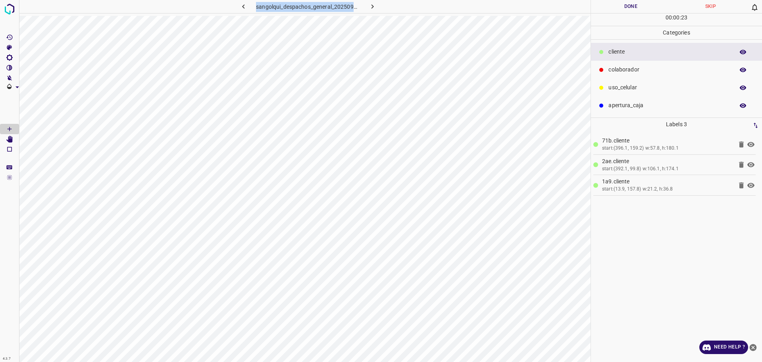
click at [648, 7] on button "Done" at bounding box center [631, 6] width 80 height 13
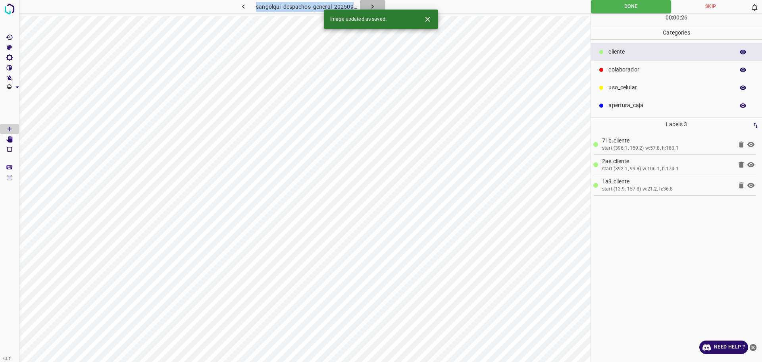
click at [373, 6] on icon "button" at bounding box center [372, 6] width 8 height 8
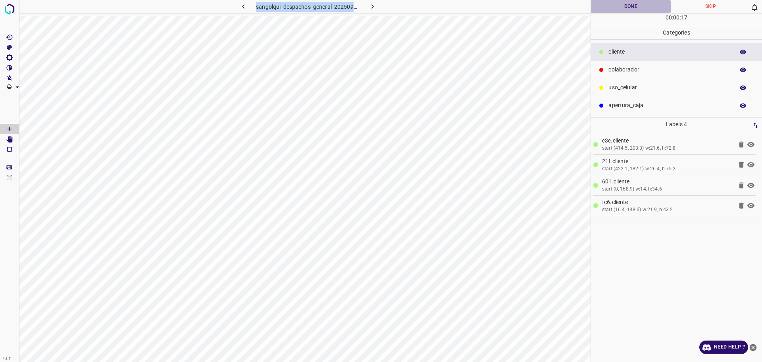
click at [629, 11] on button "Done" at bounding box center [631, 6] width 80 height 13
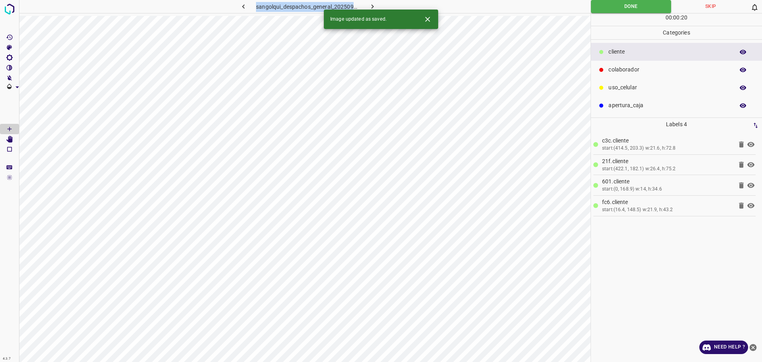
click at [375, 3] on icon "button" at bounding box center [372, 6] width 8 height 8
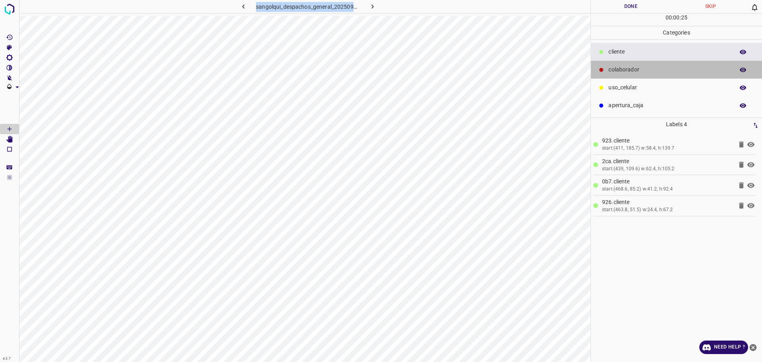
click at [631, 73] on p "colaborador" at bounding box center [669, 69] width 122 height 8
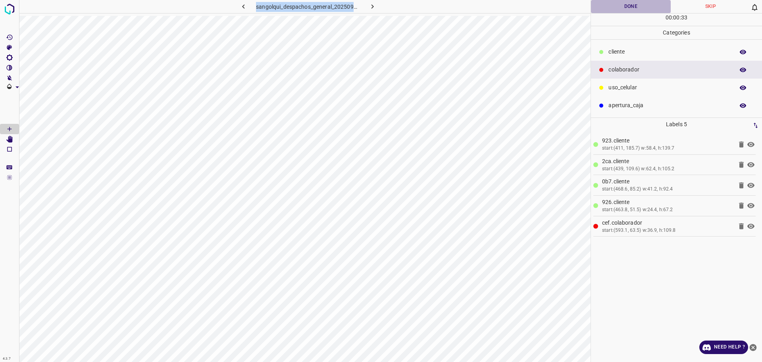
click at [616, 1] on button "Done" at bounding box center [631, 6] width 80 height 13
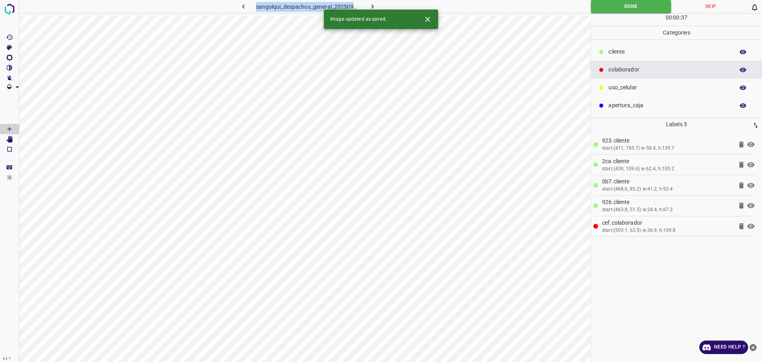
click at [373, 3] on icon "button" at bounding box center [372, 6] width 8 height 8
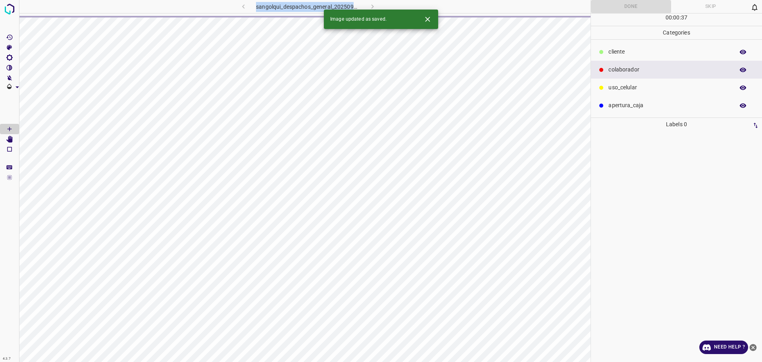
click at [373, 3] on div "sangolqui_despachos_general_20250904_171526_509704.jpg" at bounding box center [308, 6] width 208 height 13
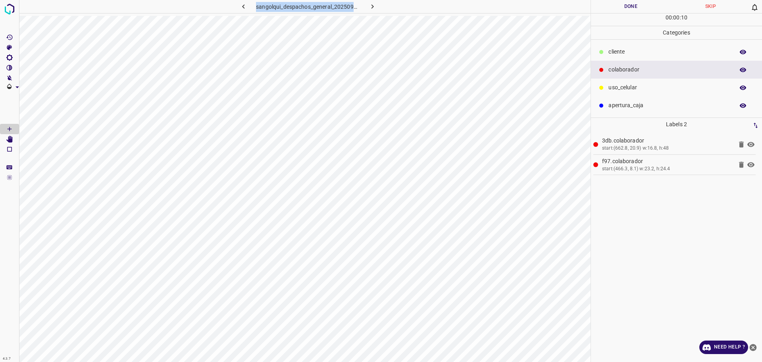
click at [617, 56] on div "cliente" at bounding box center [676, 52] width 171 height 18
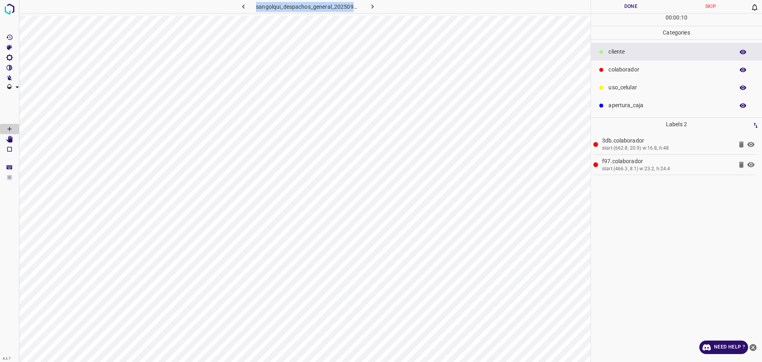
click at [616, 52] on p "cliente" at bounding box center [669, 52] width 122 height 8
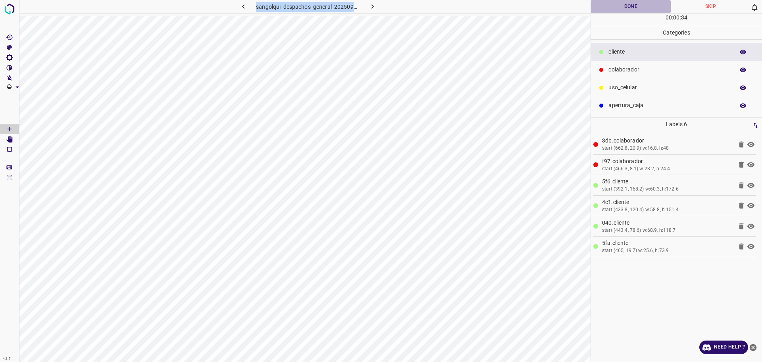
click at [654, 11] on button "Done" at bounding box center [631, 6] width 80 height 13
click at [652, 11] on button "Done" at bounding box center [631, 6] width 80 height 13
click at [652, 10] on button "Done" at bounding box center [631, 6] width 80 height 13
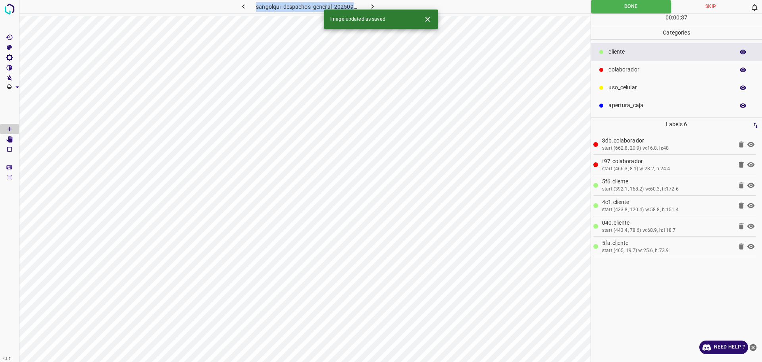
click at [367, 4] on button "button" at bounding box center [372, 6] width 25 height 13
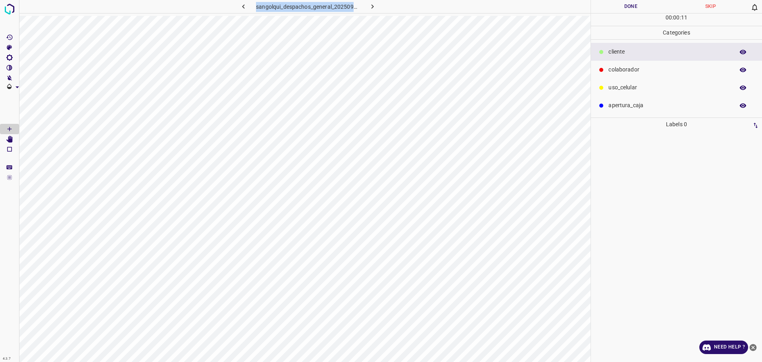
click at [641, 75] on div "colaborador" at bounding box center [676, 70] width 171 height 18
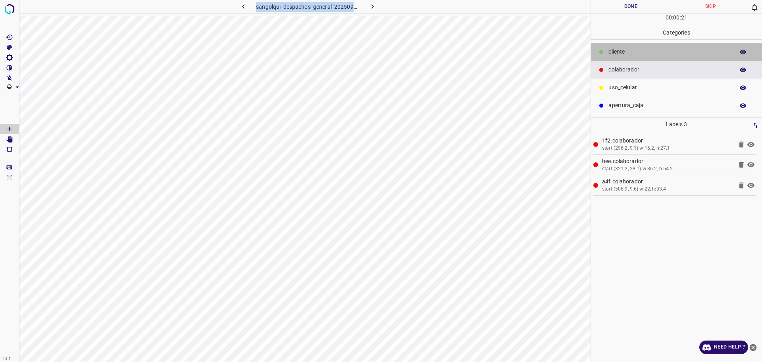
click at [650, 50] on p "cliente" at bounding box center [669, 52] width 122 height 8
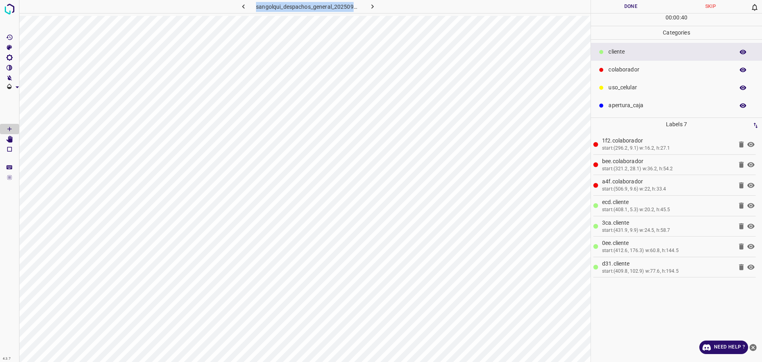
click at [617, 1] on button "Done" at bounding box center [631, 6] width 80 height 13
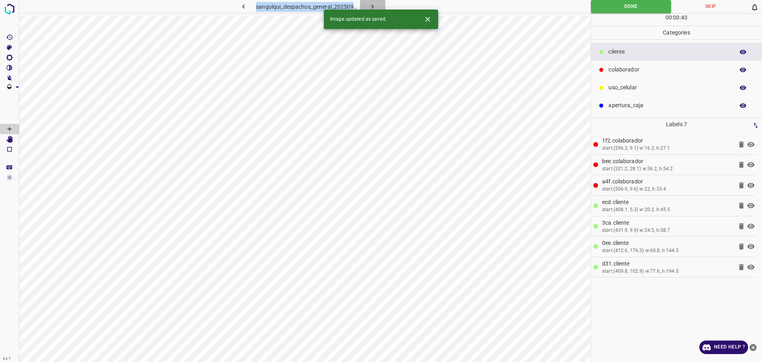
click at [374, 9] on icon "button" at bounding box center [372, 6] width 8 height 8
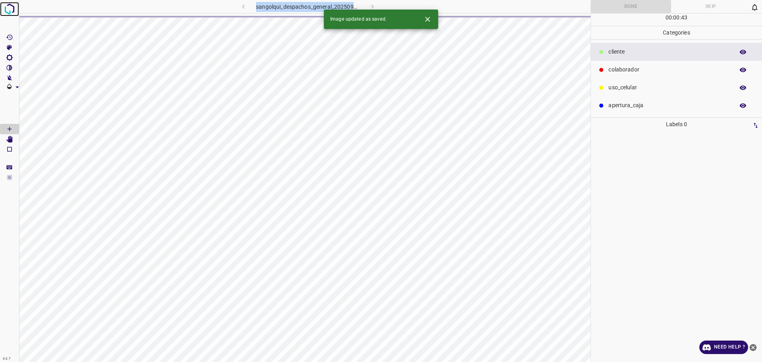
click at [7, 13] on img at bounding box center [9, 9] width 14 height 14
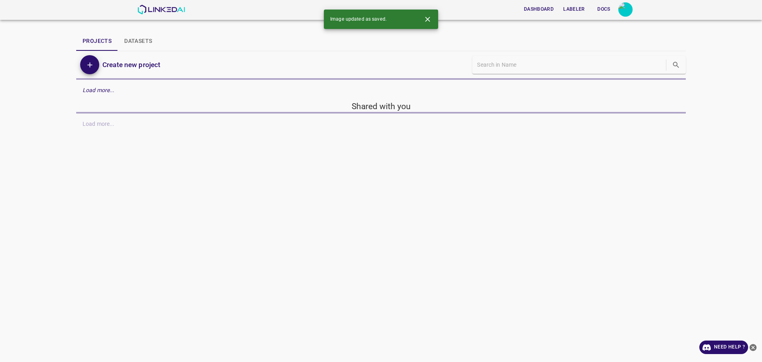
click at [7, 12] on header "Dashboard Labeler Docs" at bounding box center [381, 10] width 762 height 20
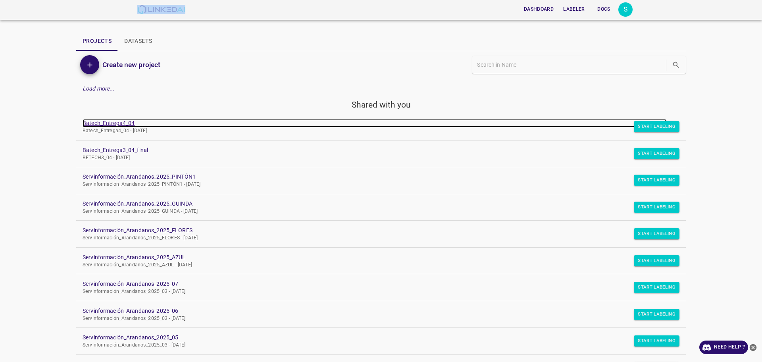
click at [111, 119] on link "Batech_Entrega4_04" at bounding box center [375, 123] width 584 height 8
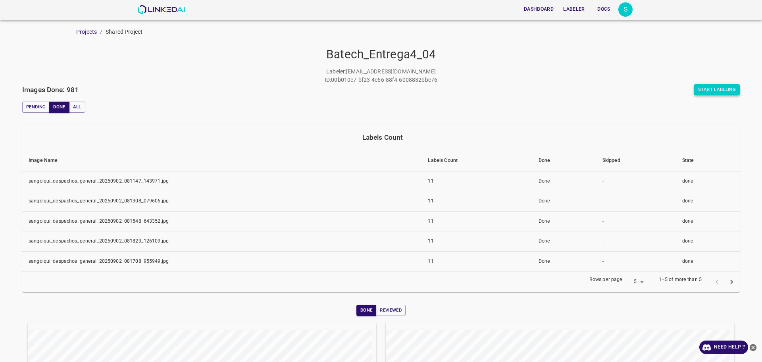
click at [724, 88] on button "Start Labeling" at bounding box center [717, 89] width 46 height 11
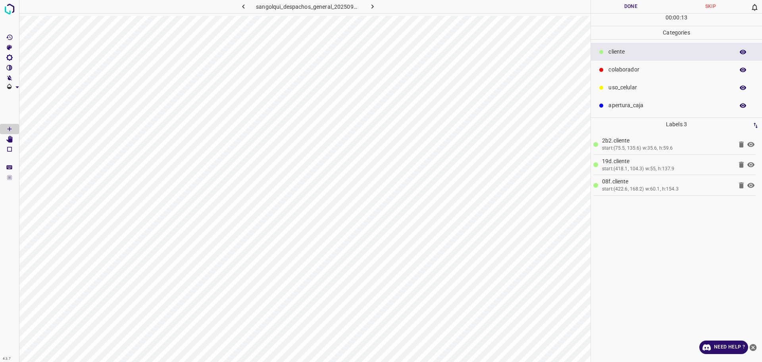
click at [625, 63] on div "colaborador" at bounding box center [676, 70] width 171 height 18
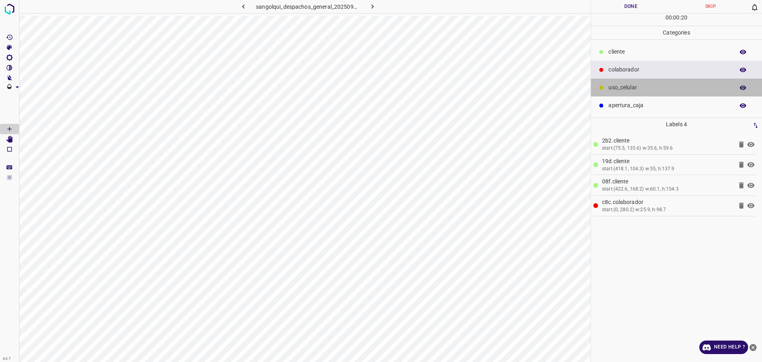
click at [636, 88] on p "uso_celular" at bounding box center [669, 87] width 122 height 8
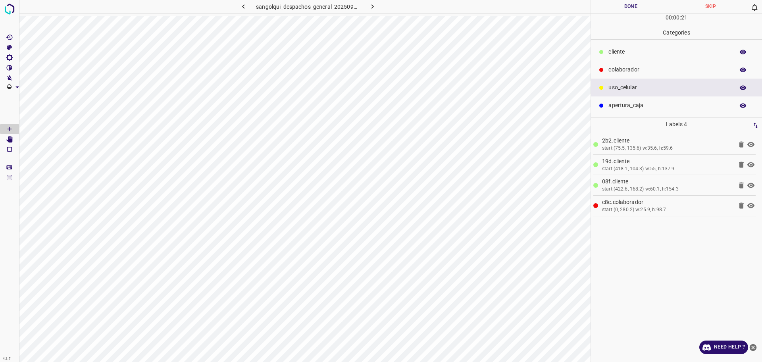
click at [612, 54] on p "cliente" at bounding box center [669, 52] width 122 height 8
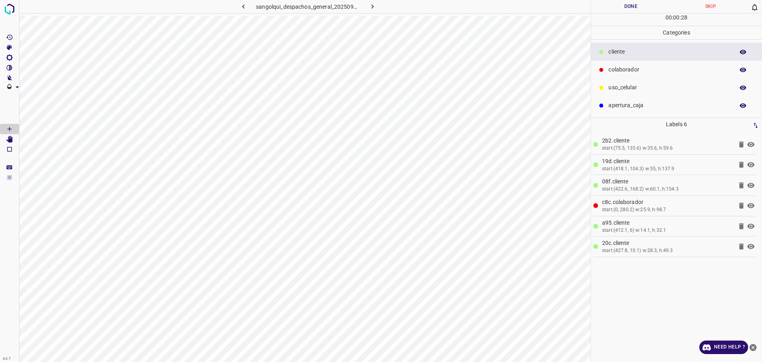
click at [645, 69] on p "colaborador" at bounding box center [669, 69] width 122 height 8
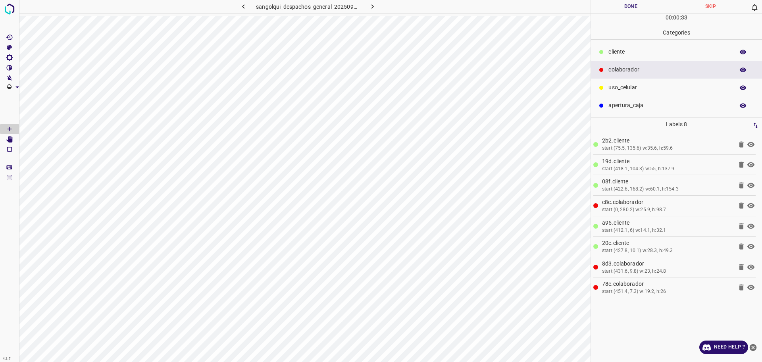
click at [614, 10] on button "Done" at bounding box center [631, 6] width 80 height 13
click at [616, 8] on button "Done" at bounding box center [631, 6] width 80 height 13
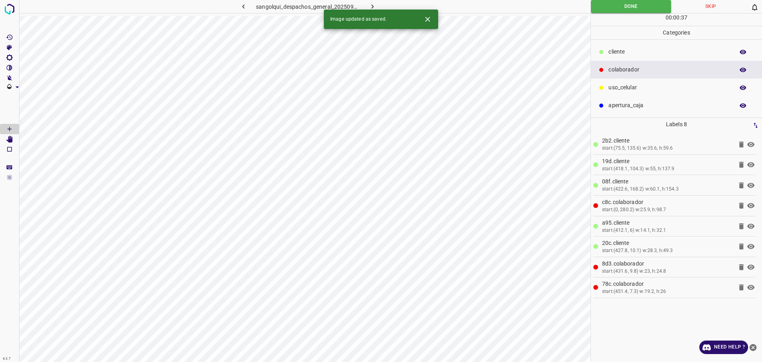
click at [374, 4] on icon "button" at bounding box center [372, 6] width 8 height 8
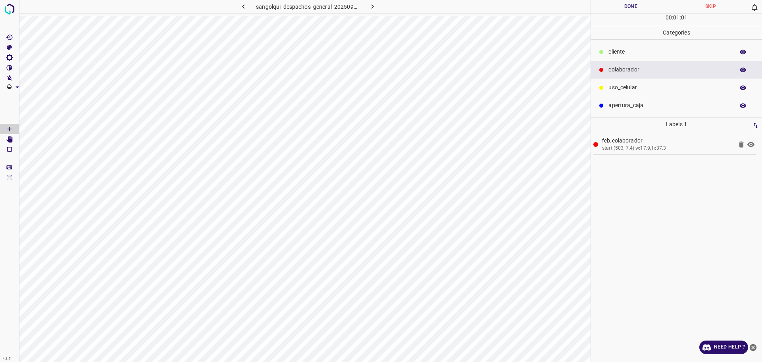
click at [614, 49] on p "cliente" at bounding box center [669, 52] width 122 height 8
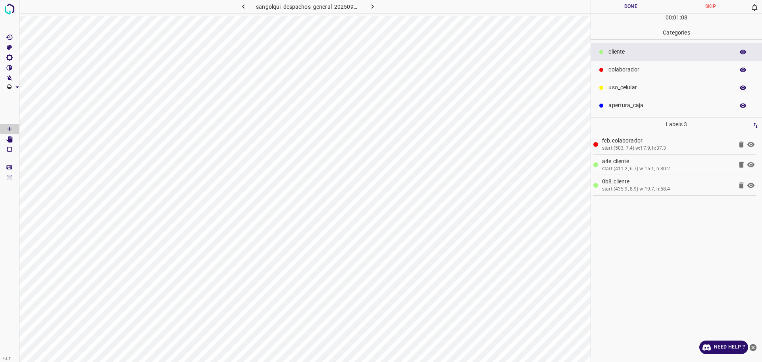
click at [604, 75] on div "colaborador" at bounding box center [676, 70] width 171 height 18
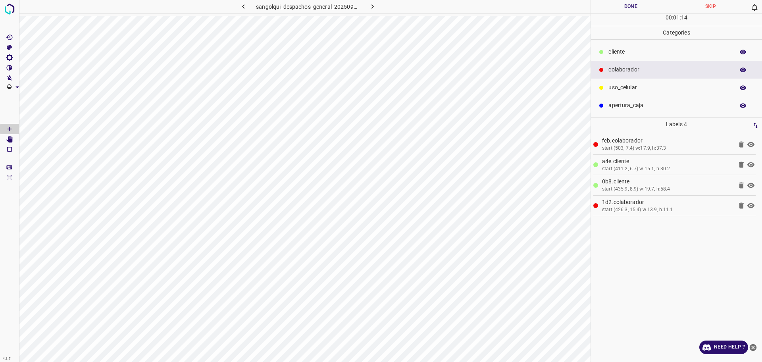
click at [626, 52] on p "cliente" at bounding box center [669, 52] width 122 height 8
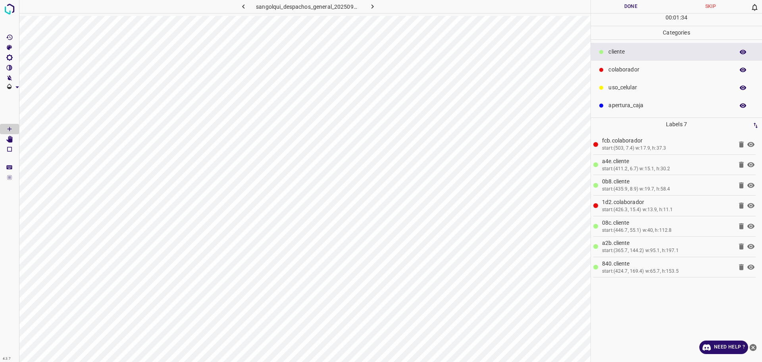
click at [637, 6] on button "Done" at bounding box center [631, 6] width 80 height 13
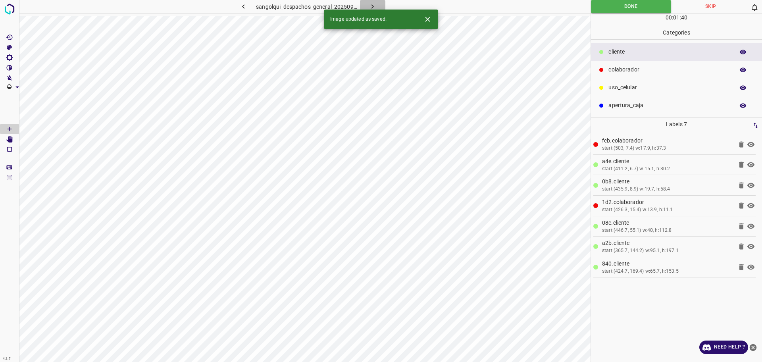
click at [378, 6] on button "button" at bounding box center [372, 6] width 25 height 13
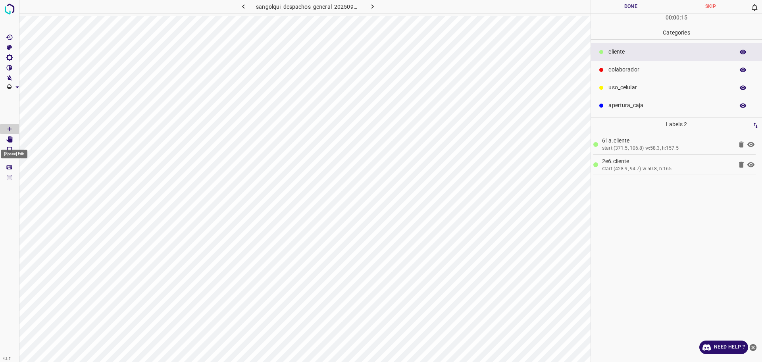
click at [8, 140] on icon "[Space] Edit" at bounding box center [9, 139] width 6 height 7
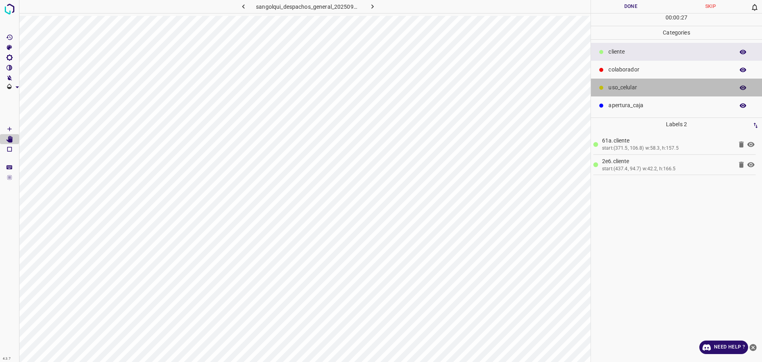
click at [626, 88] on p "uso_celular" at bounding box center [669, 87] width 122 height 8
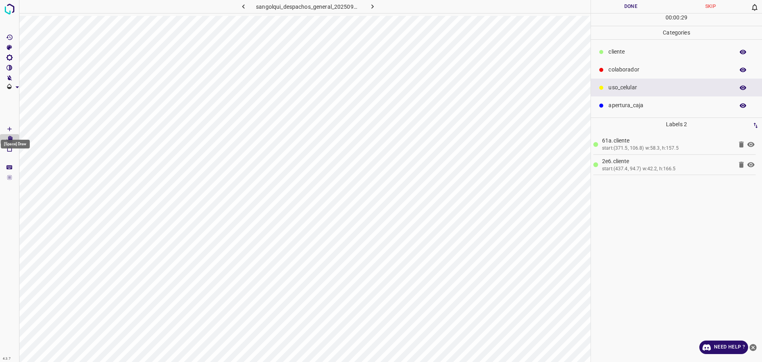
click at [9, 127] on icon "[Space] Draw" at bounding box center [9, 128] width 7 height 7
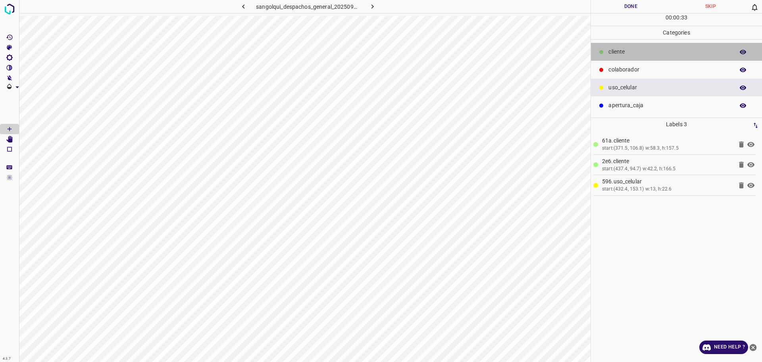
click at [638, 47] on div "cliente" at bounding box center [676, 52] width 171 height 18
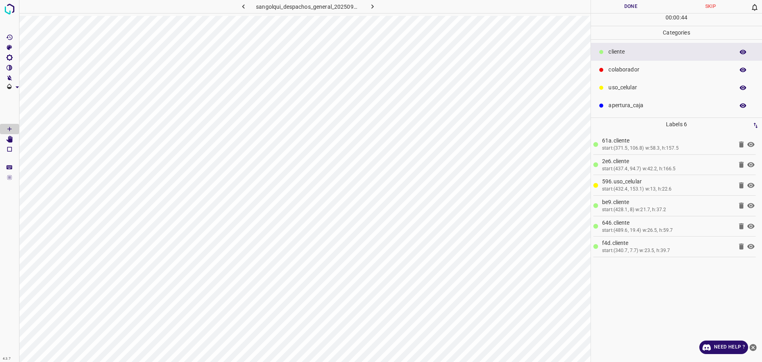
click at [606, 77] on div "colaborador" at bounding box center [676, 70] width 171 height 18
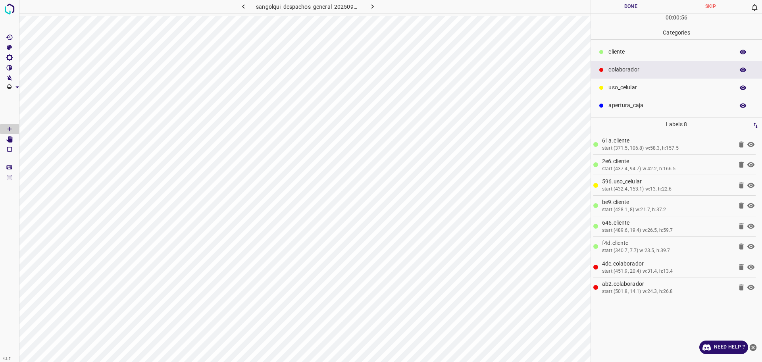
click at [621, 11] on button "Done" at bounding box center [631, 6] width 80 height 13
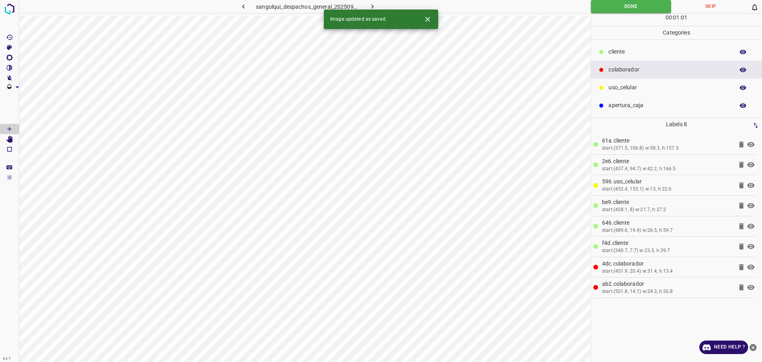
click at [379, 4] on button "button" at bounding box center [372, 6] width 25 height 13
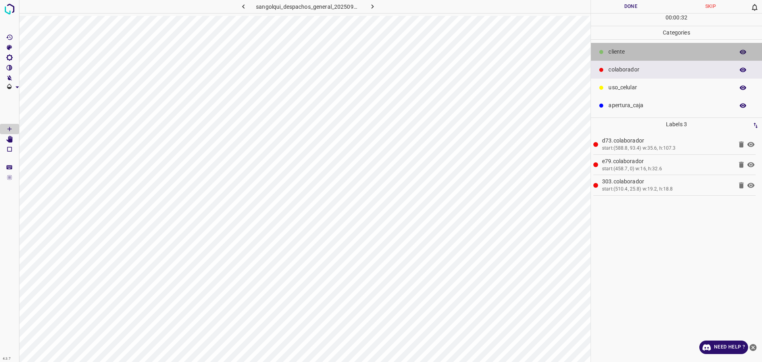
click at [607, 47] on div "cliente" at bounding box center [676, 52] width 171 height 18
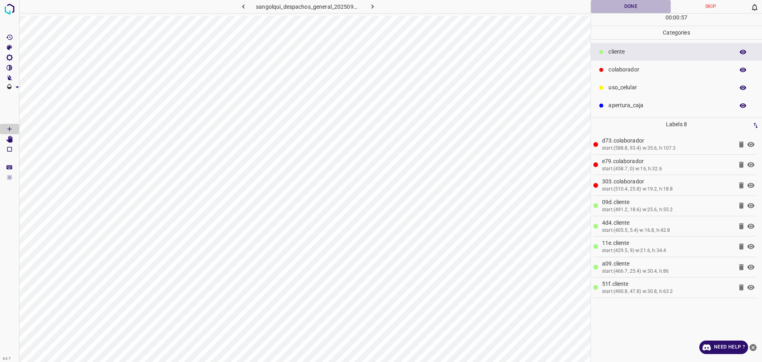
click at [621, 2] on button "Done" at bounding box center [631, 6] width 80 height 13
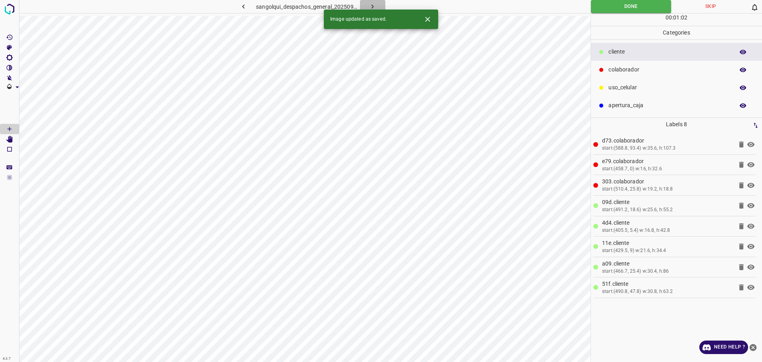
click at [374, 4] on icon "button" at bounding box center [372, 6] width 8 height 8
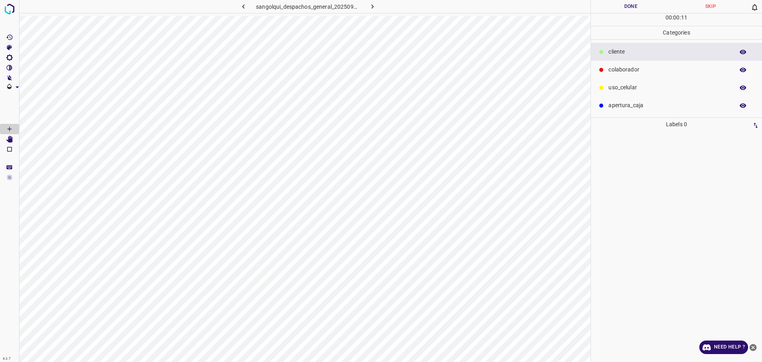
click at [615, 73] on p "colaborador" at bounding box center [669, 69] width 122 height 8
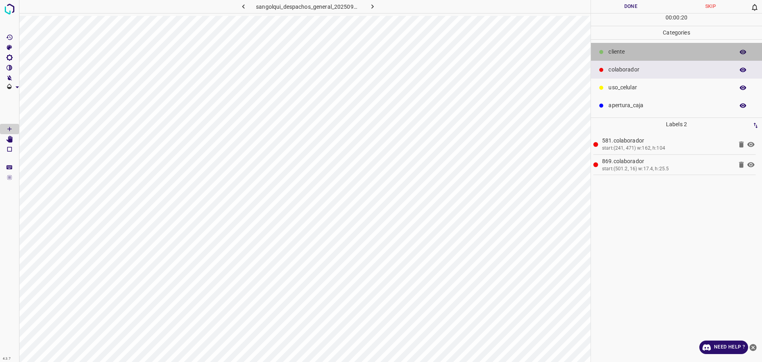
click at [636, 55] on p "cliente" at bounding box center [669, 52] width 122 height 8
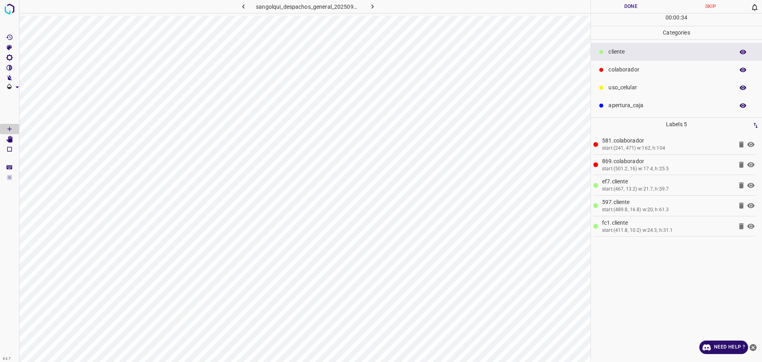
click at [629, 1] on button "Done" at bounding box center [631, 6] width 80 height 13
click at [630, 0] on button "Done" at bounding box center [631, 6] width 80 height 13
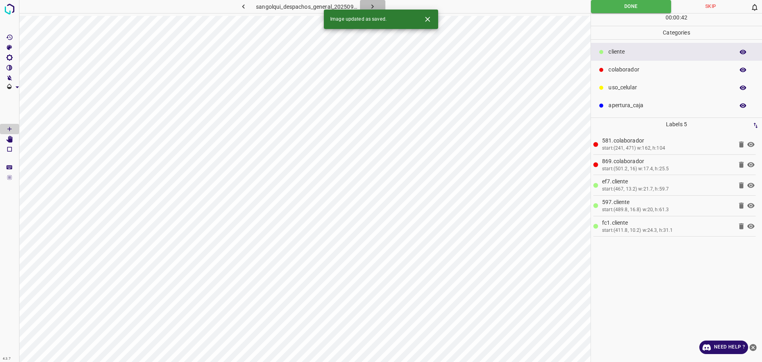
click at [371, 2] on button "button" at bounding box center [372, 6] width 25 height 13
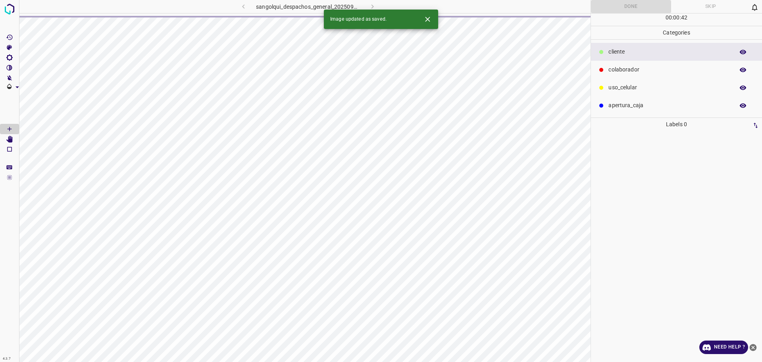
click at [371, 2] on div "sangolqui_despachos_general_20250904_172453_921873.jpg" at bounding box center [308, 6] width 208 height 13
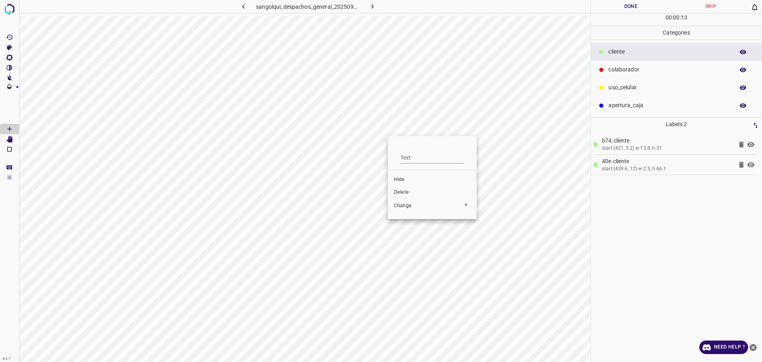
click at [400, 191] on span "Delete" at bounding box center [432, 192] width 76 height 7
click at [614, 76] on div "colaborador" at bounding box center [676, 70] width 171 height 18
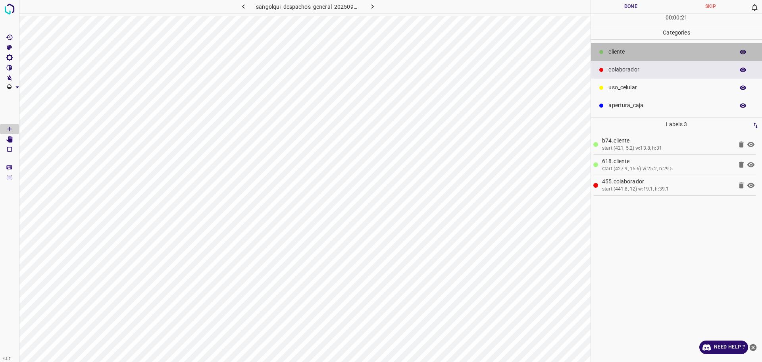
click at [621, 50] on p "cliente" at bounding box center [669, 52] width 122 height 8
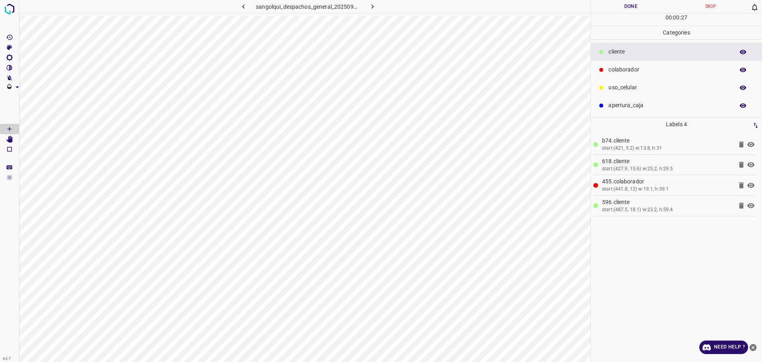
click at [652, 71] on p "colaborador" at bounding box center [669, 69] width 122 height 8
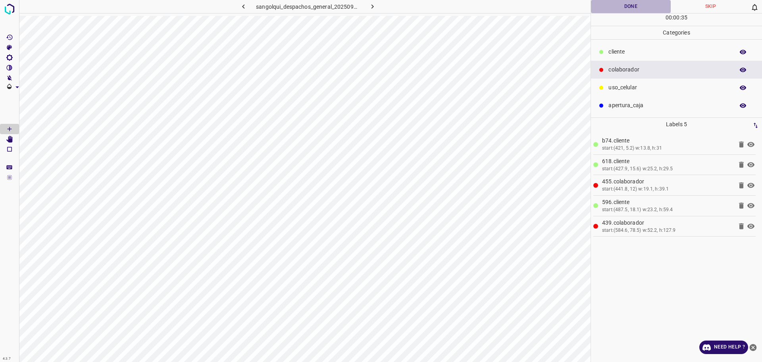
click at [635, 8] on button "Done" at bounding box center [631, 6] width 80 height 13
click at [375, 3] on icon "button" at bounding box center [372, 6] width 8 height 8
click at [375, 3] on div "sangolqui_despachos_general_20250904_172613_768836.jpg" at bounding box center [308, 6] width 208 height 13
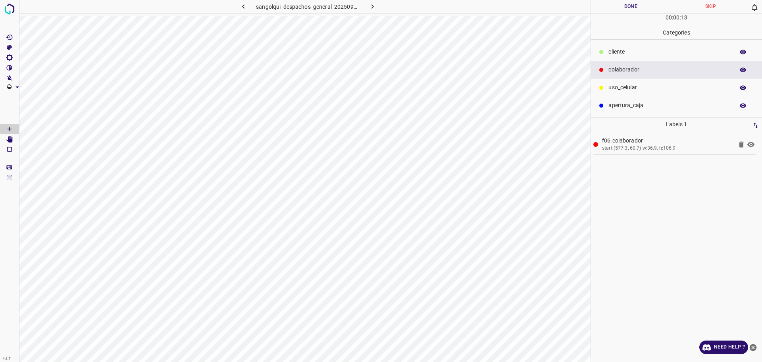
click at [605, 2] on button "Done" at bounding box center [631, 6] width 80 height 13
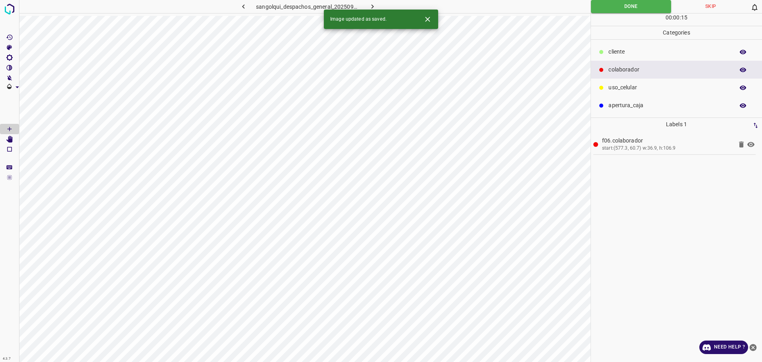
click at [370, 2] on button "button" at bounding box center [372, 6] width 25 height 13
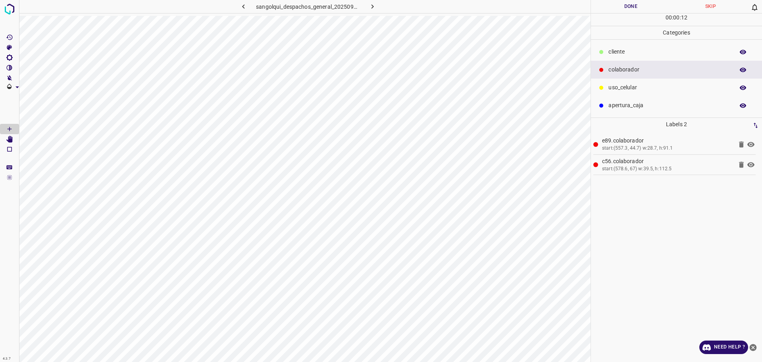
click at [625, 4] on button "Done" at bounding box center [631, 6] width 80 height 13
drag, startPoint x: 625, startPoint y: 5, endPoint x: 601, endPoint y: 14, distance: 26.2
click at [625, 4] on button "Done" at bounding box center [631, 6] width 80 height 13
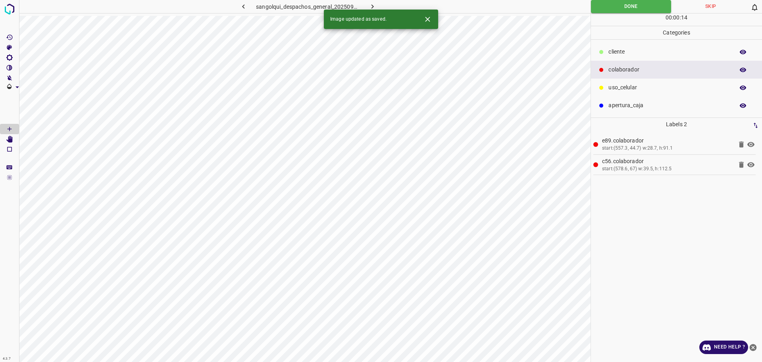
drag, startPoint x: 374, startPoint y: 7, endPoint x: 378, endPoint y: 21, distance: 14.2
click at [374, 7] on icon "button" at bounding box center [372, 6] width 8 height 8
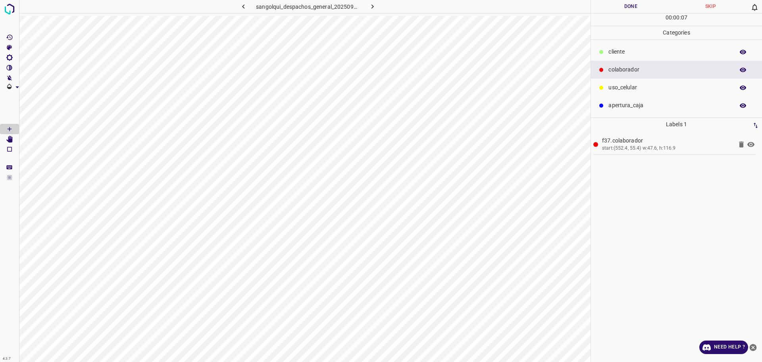
click at [630, 5] on button "Done" at bounding box center [631, 6] width 80 height 13
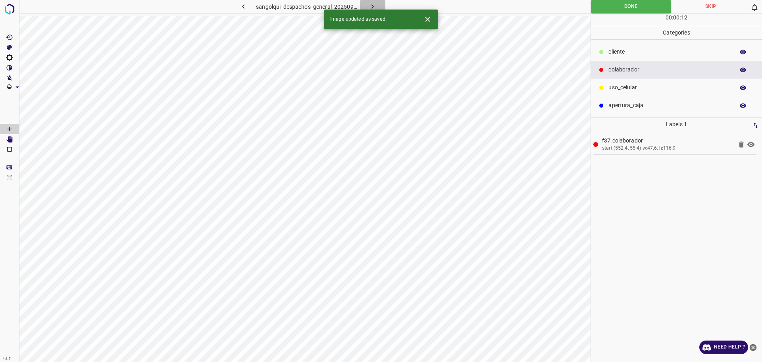
click at [374, 6] on icon "button" at bounding box center [372, 6] width 8 height 8
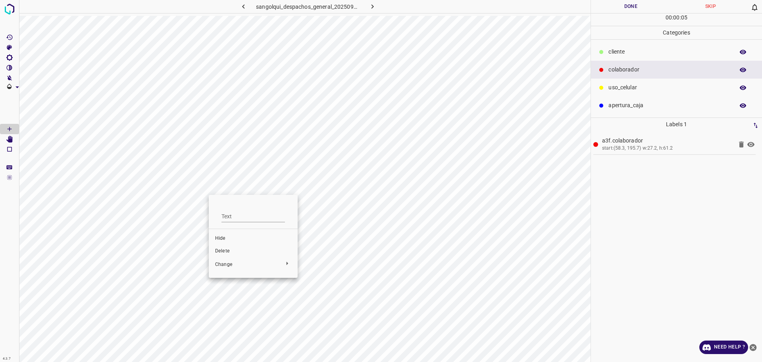
drag, startPoint x: 227, startPoint y: 248, endPoint x: 221, endPoint y: 246, distance: 6.3
click at [226, 249] on span "Delete" at bounding box center [253, 251] width 76 height 7
click at [618, 7] on button "Done" at bounding box center [631, 6] width 80 height 13
click at [619, 7] on button "Done" at bounding box center [631, 6] width 80 height 13
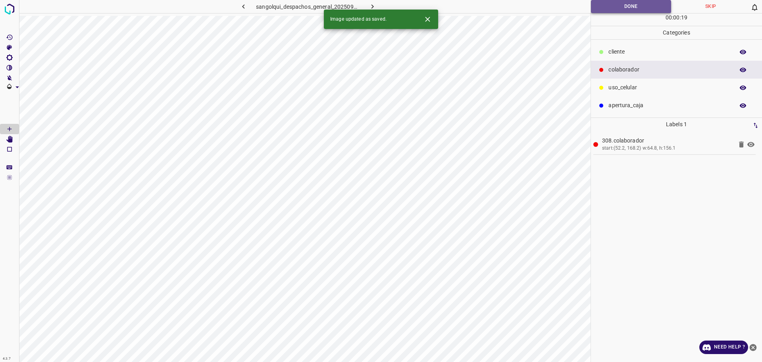
click at [599, 9] on button "Done" at bounding box center [631, 6] width 80 height 13
click at [600, 9] on button "Done" at bounding box center [631, 6] width 80 height 13
click at [371, 8] on icon "button" at bounding box center [372, 6] width 8 height 8
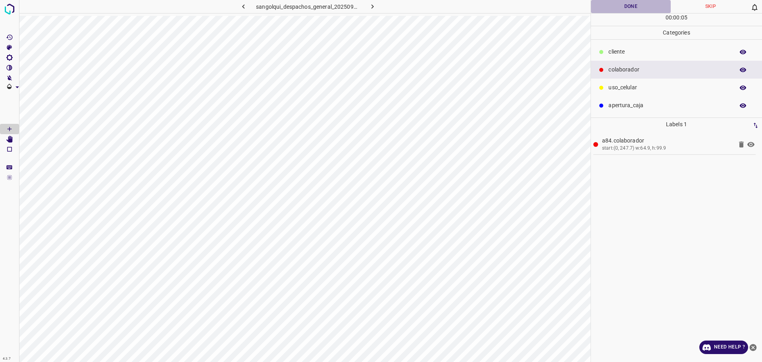
click at [637, 7] on button "Done" at bounding box center [631, 6] width 80 height 13
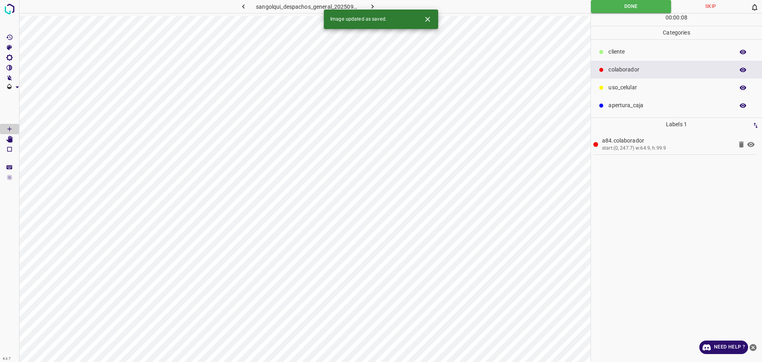
click at [374, 7] on icon "button" at bounding box center [372, 6] width 8 height 8
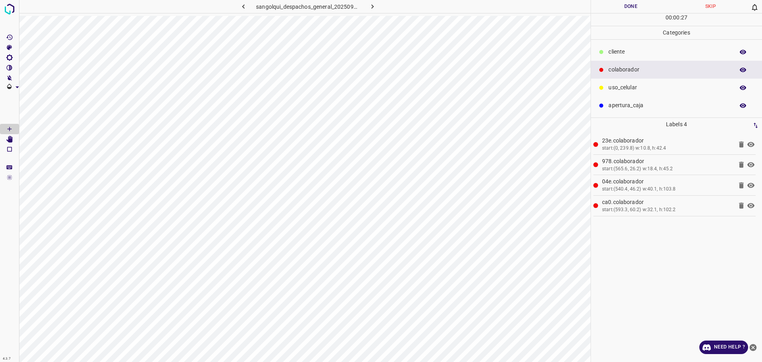
click at [640, 11] on button "Done" at bounding box center [631, 6] width 80 height 13
click at [637, 6] on button "Done" at bounding box center [631, 6] width 80 height 13
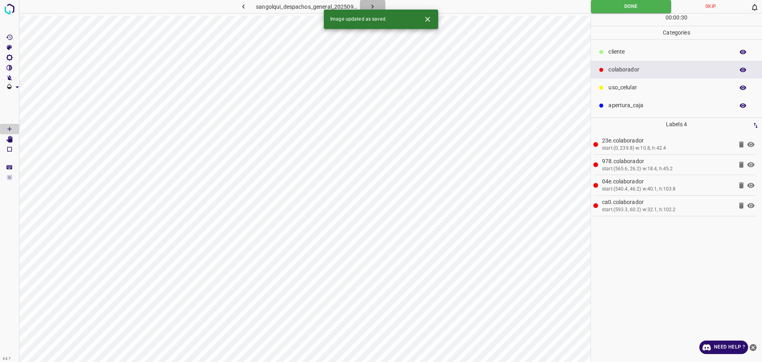
click at [372, 6] on icon "button" at bounding box center [372, 6] width 8 height 8
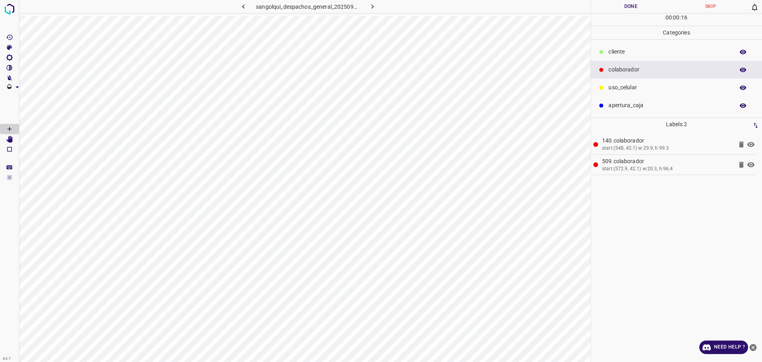
click at [612, 2] on button "Done" at bounding box center [631, 6] width 80 height 13
click at [611, 2] on button "Done" at bounding box center [631, 6] width 80 height 13
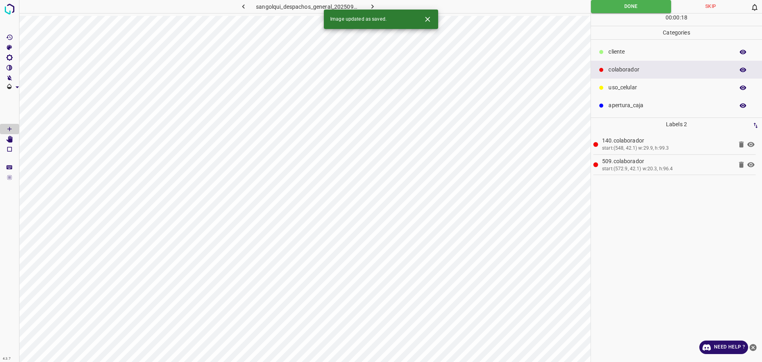
click at [378, 4] on button "button" at bounding box center [372, 6] width 25 height 13
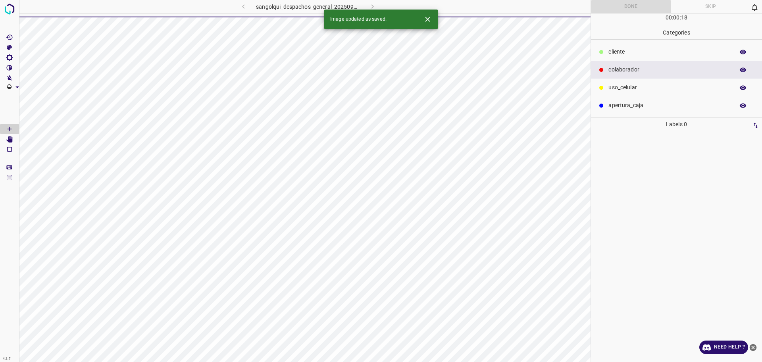
click at [378, 4] on div "sangolqui_despachos_general_20250904_174858_276476.jpg" at bounding box center [308, 6] width 208 height 13
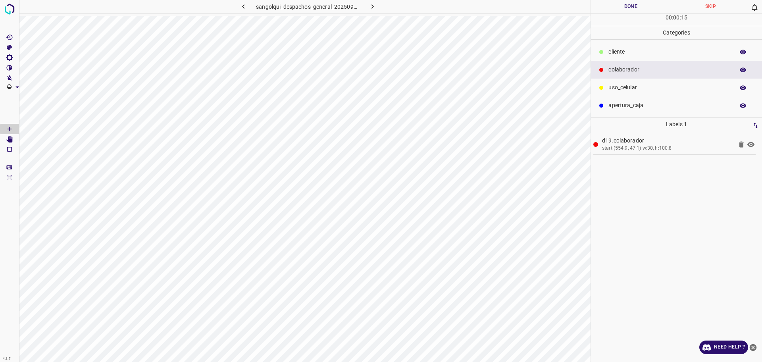
click at [621, 7] on button "Done" at bounding box center [631, 6] width 80 height 13
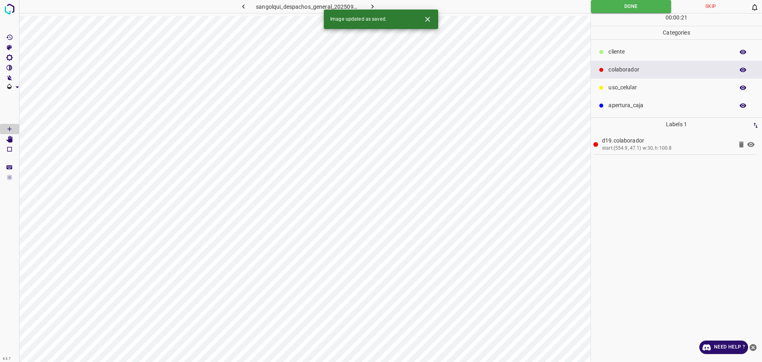
click at [371, 6] on icon "button" at bounding box center [372, 6] width 8 height 8
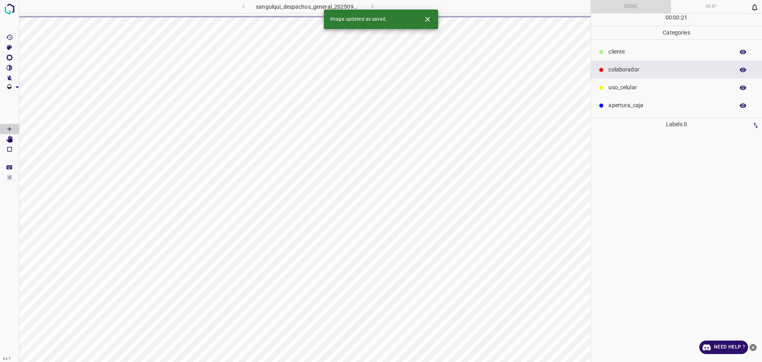
click at [371, 6] on div "sangolqui_despachos_general_20250904_174948_342825.jpg" at bounding box center [308, 6] width 208 height 13
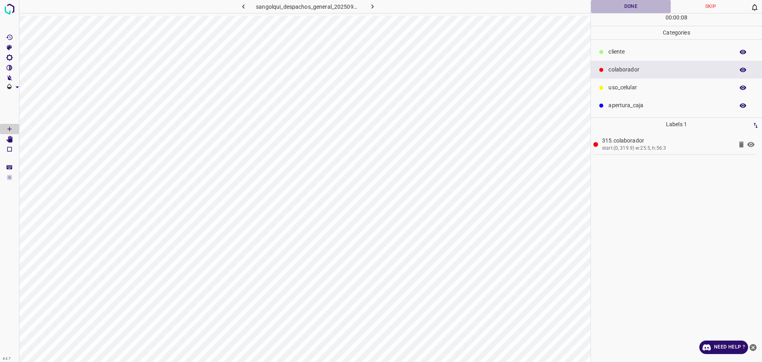
click at [636, 8] on button "Done" at bounding box center [631, 6] width 80 height 13
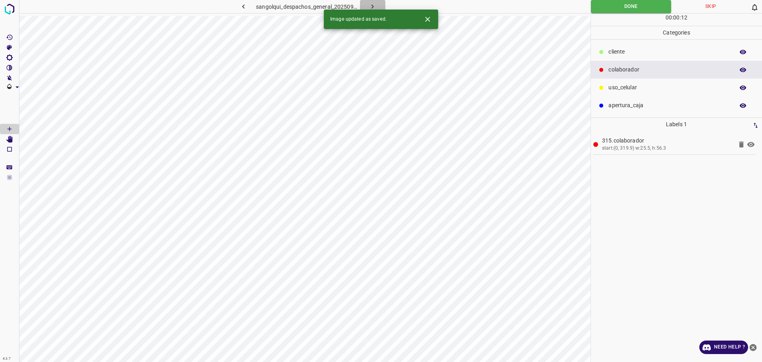
click at [375, 6] on icon "button" at bounding box center [372, 6] width 8 height 8
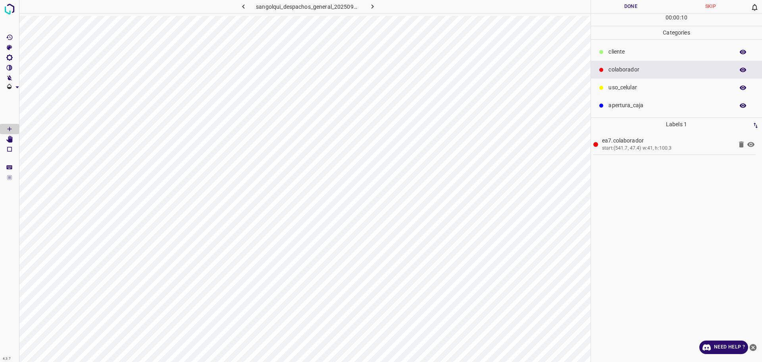
click at [617, 2] on button "Done" at bounding box center [631, 6] width 80 height 13
click at [371, 5] on icon "button" at bounding box center [372, 6] width 8 height 8
click at [620, 2] on button "Done" at bounding box center [631, 6] width 80 height 13
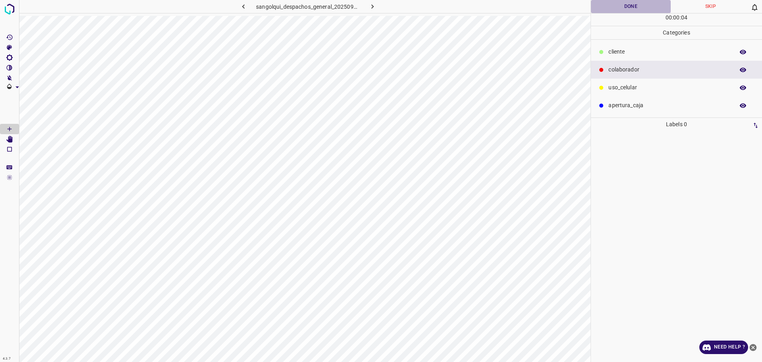
click at [620, 2] on button "Done" at bounding box center [631, 6] width 80 height 13
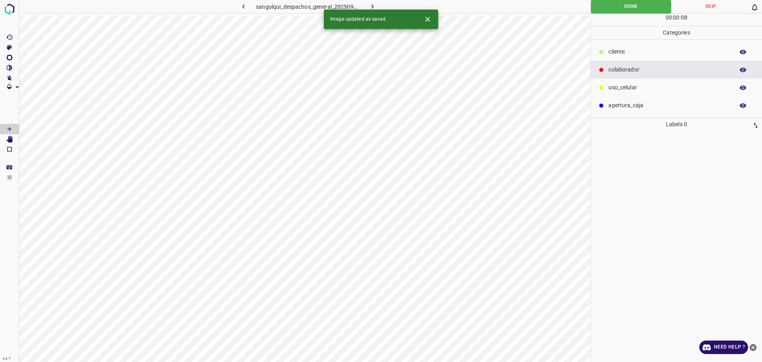
click at [371, 4] on icon "button" at bounding box center [372, 6] width 8 height 8
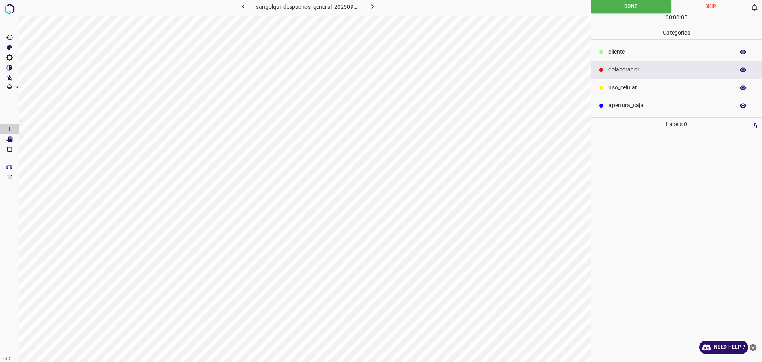
click at [692, 8] on button "Skip" at bounding box center [710, 6] width 79 height 13
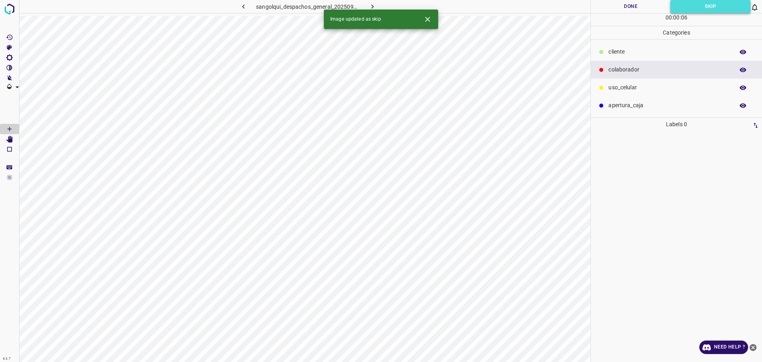
click at [692, 8] on button "Skip" at bounding box center [710, 6] width 80 height 13
click at [240, 10] on icon "button" at bounding box center [243, 6] width 8 height 8
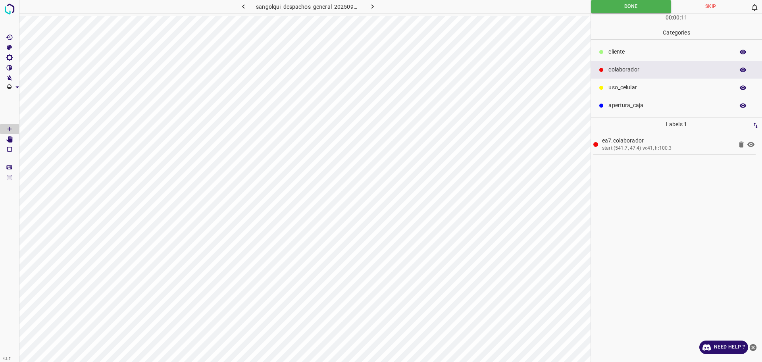
click at [372, 5] on icon "button" at bounding box center [372, 6] width 2 height 4
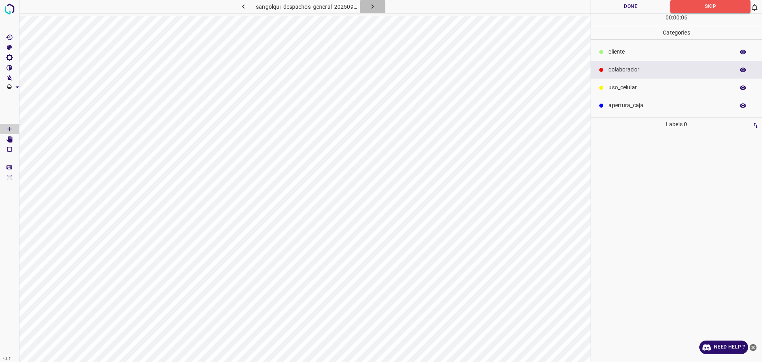
click at [372, 5] on icon "button" at bounding box center [372, 6] width 2 height 4
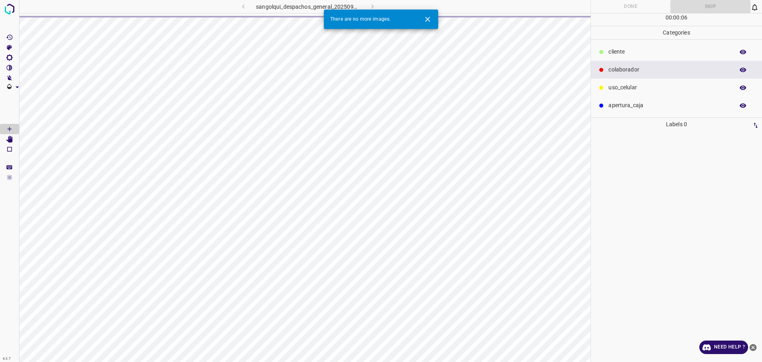
click at [428, 21] on icon "Close" at bounding box center [427, 19] width 8 height 8
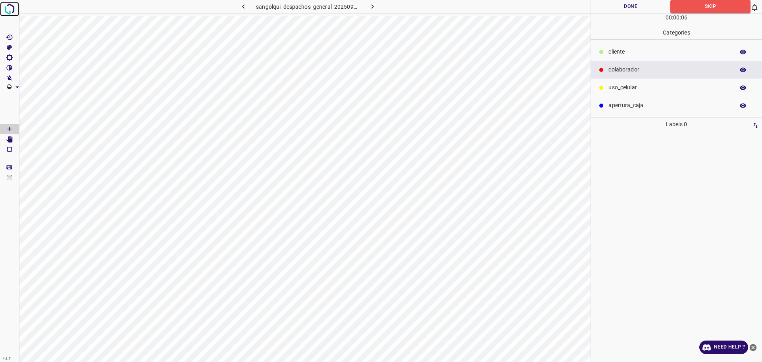
click at [12, 13] on img at bounding box center [9, 9] width 14 height 14
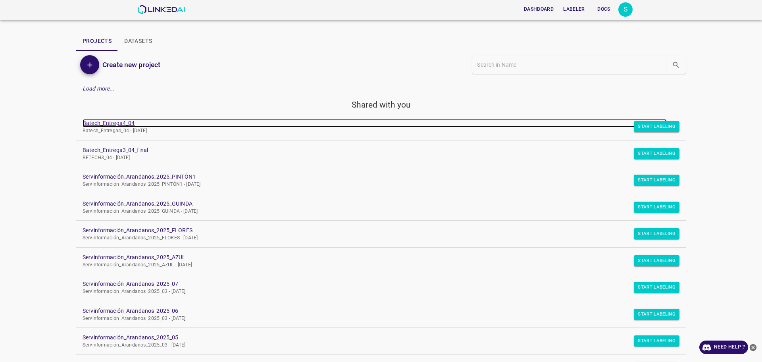
click at [88, 121] on link "Batech_Entrega4_04" at bounding box center [375, 123] width 584 height 8
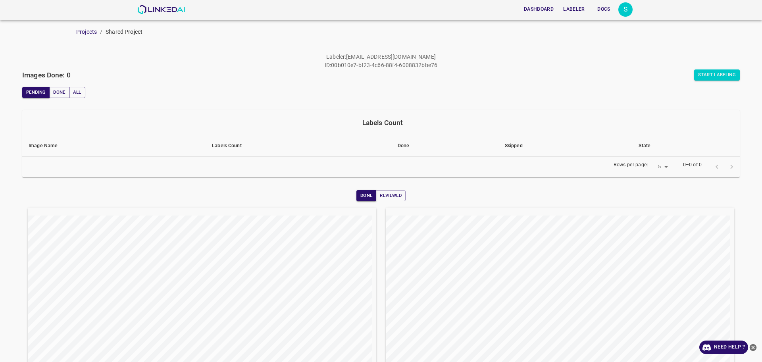
drag, startPoint x: 0, startPoint y: 0, endPoint x: 61, endPoint y: 90, distance: 108.6
click at [61, 90] on button "Done" at bounding box center [59, 92] width 20 height 11
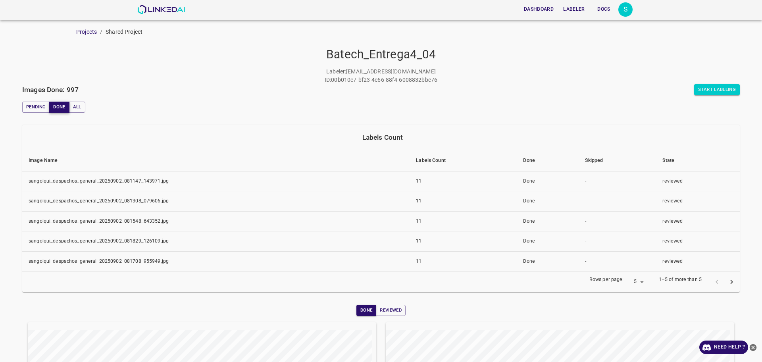
click at [67, 103] on button "Done" at bounding box center [59, 107] width 20 height 11
click at [395, 312] on button "Reviewed" at bounding box center [391, 310] width 30 height 11
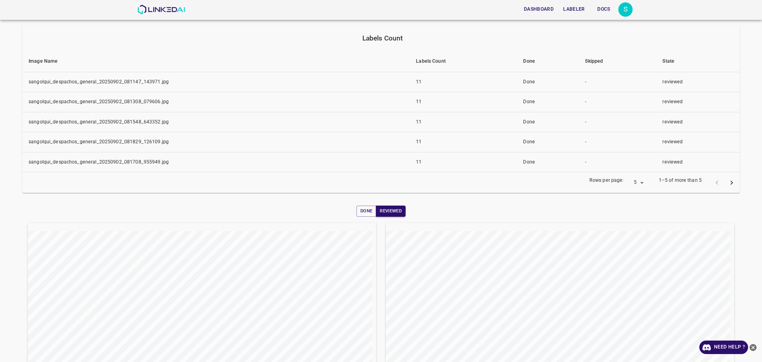
scroll to position [164, 0]
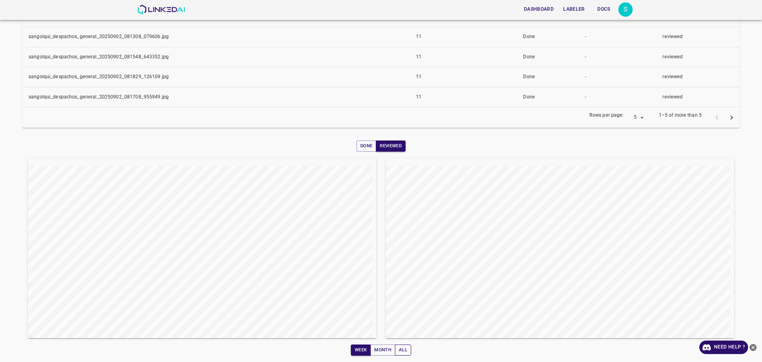
click at [395, 348] on button "All" at bounding box center [403, 349] width 16 height 11
click at [386, 148] on button "Reviewed" at bounding box center [391, 145] width 30 height 11
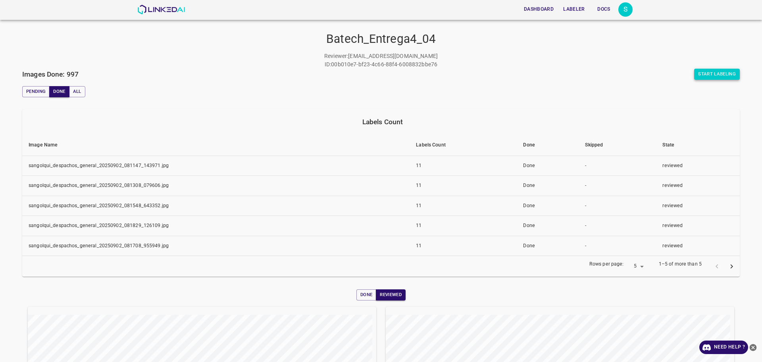
click at [698, 69] on button "Start Labeling" at bounding box center [717, 74] width 46 height 11
